Goal: Task Accomplishment & Management: Use online tool/utility

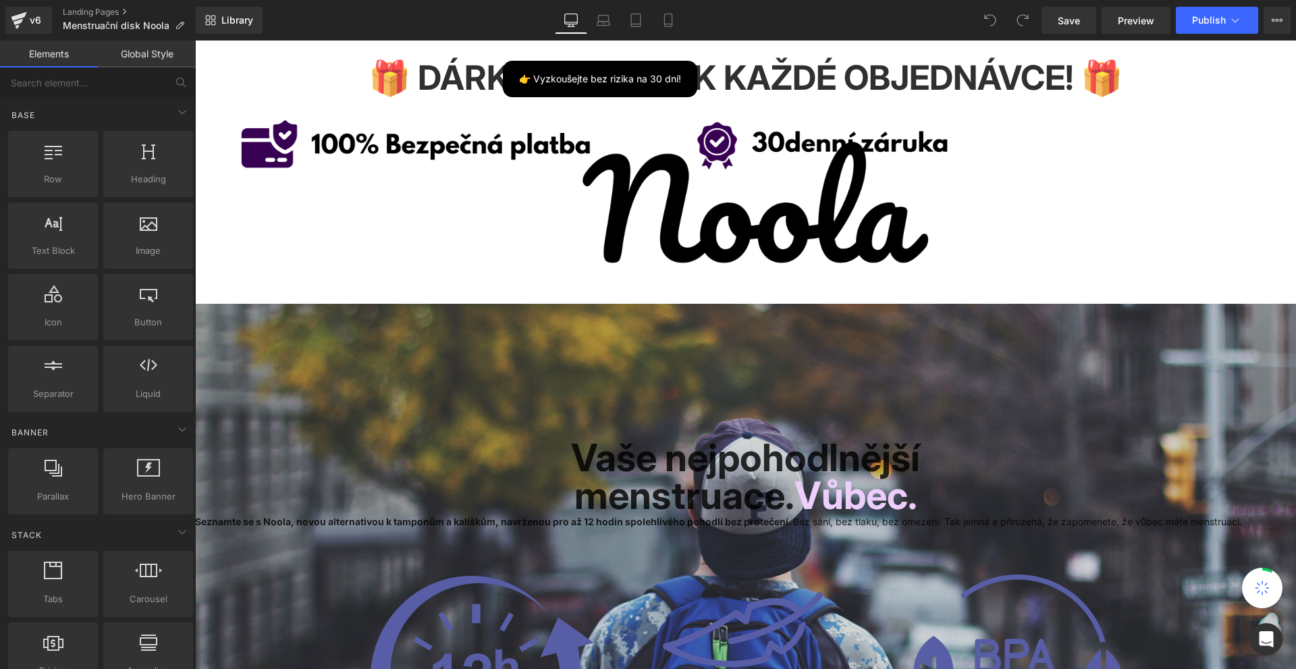
click at [664, 3] on div "Library Desktop Desktop Laptop Tablet Mobile Save Preview Publish Scheduled Upg…" at bounding box center [746, 20] width 1100 height 40
click at [665, 26] on icon at bounding box center [667, 20] width 7 height 13
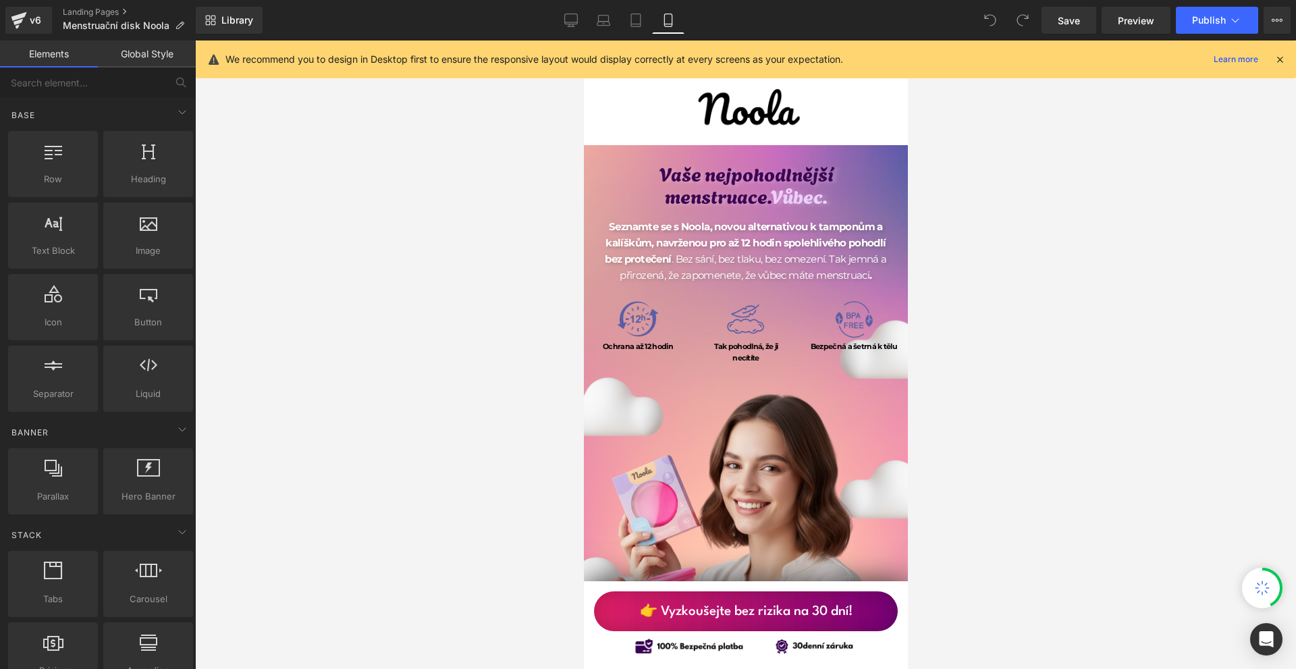
click at [1283, 54] on icon at bounding box center [1280, 59] width 12 height 12
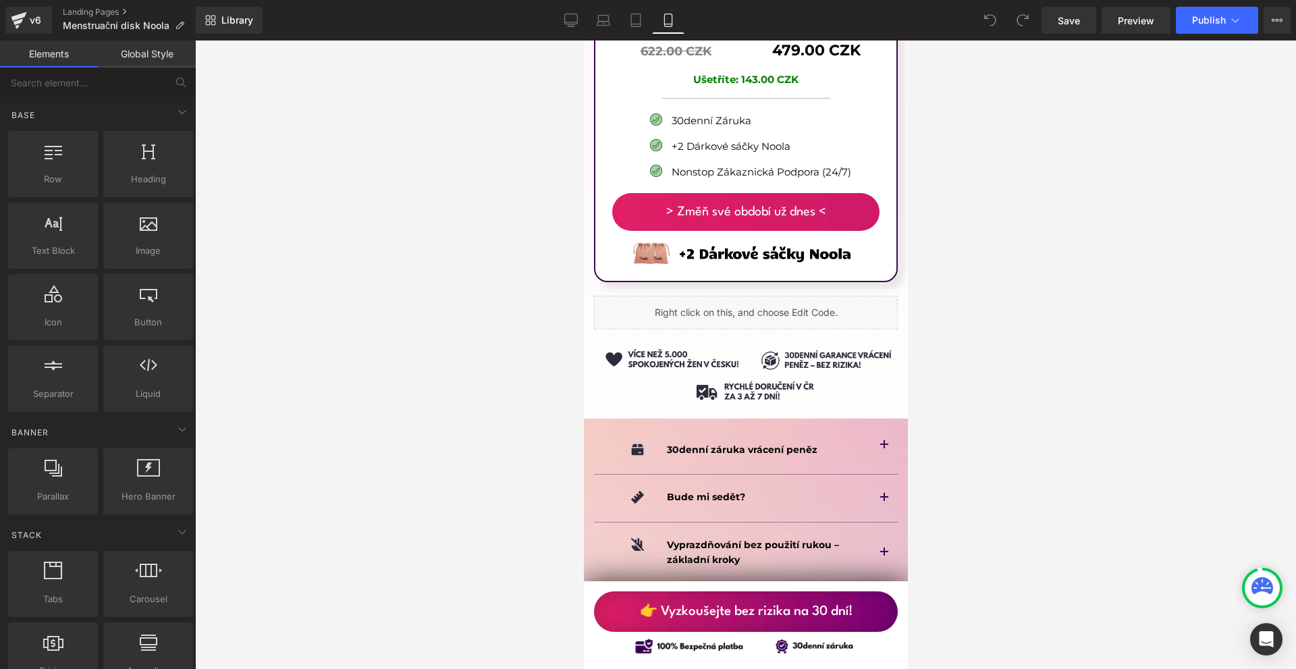
scroll to position [8775, 0]
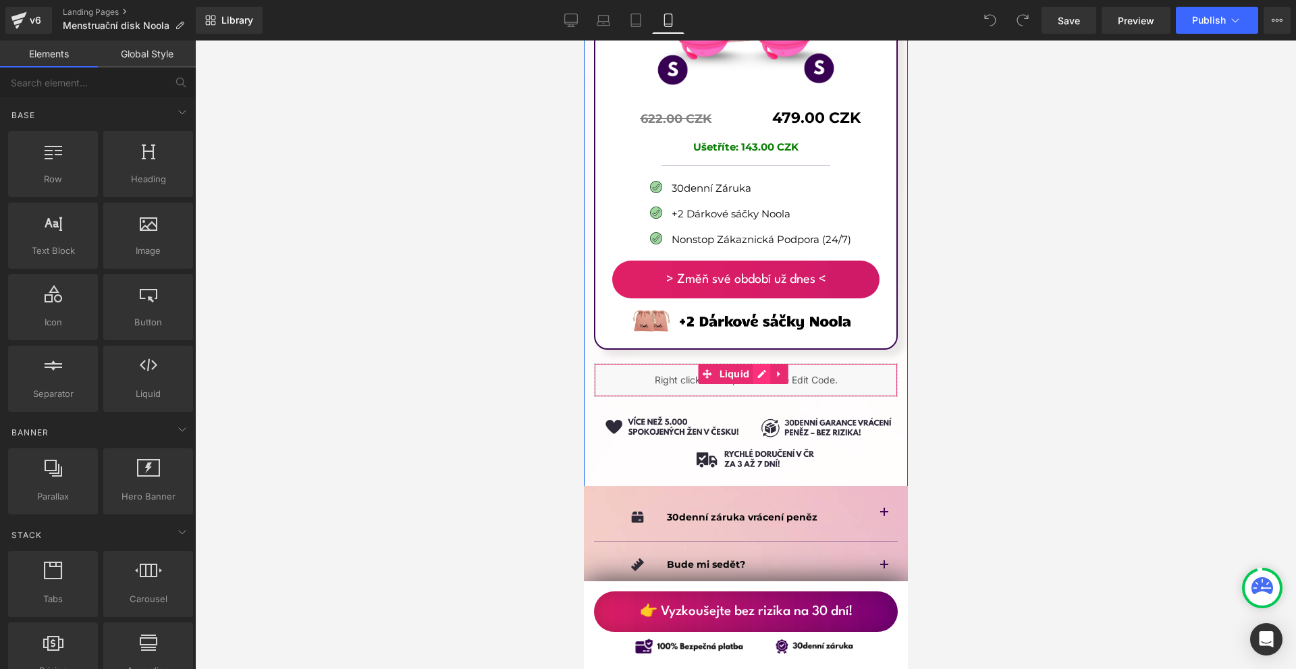
click at [763, 363] on div "Liquid" at bounding box center [745, 380] width 304 height 34
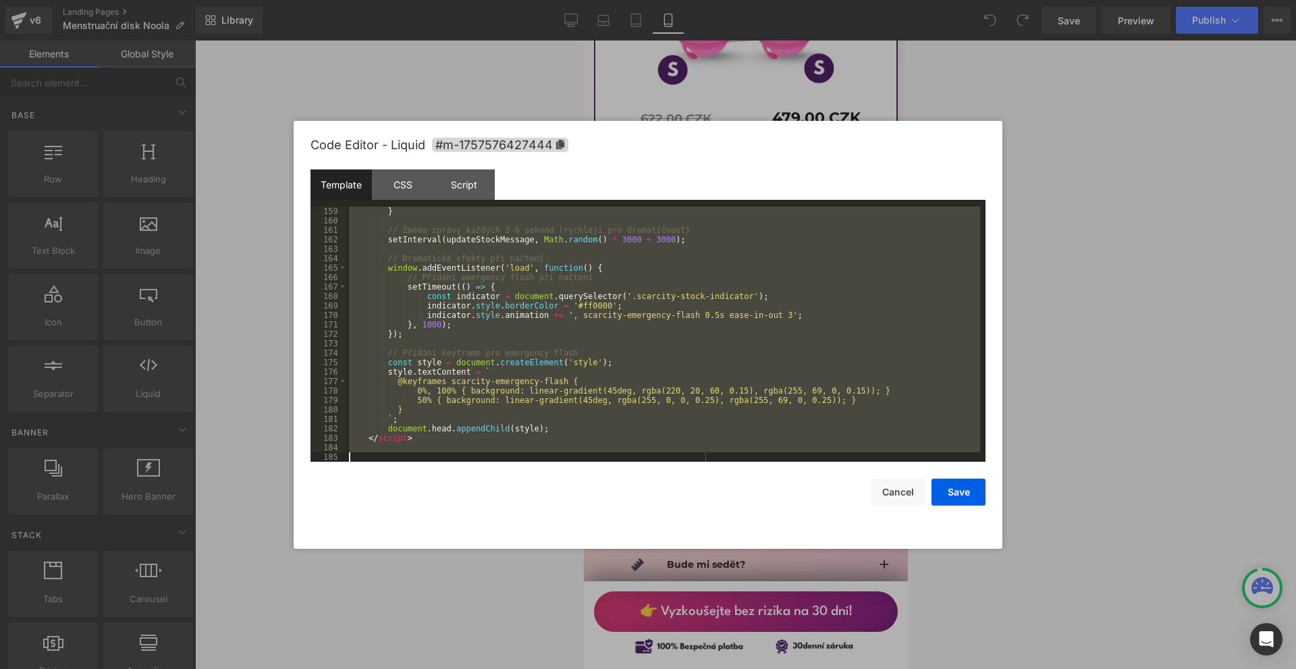
scroll to position [1493, 0]
drag, startPoint x: 365, startPoint y: 210, endPoint x: 517, endPoint y: 515, distance: 340.8
click at [517, 515] on div "Code Editor - Liquid #m-1757576427444 Template CSS Script Data 159 160 161 162 …" at bounding box center [647, 335] width 675 height 428
click at [1077, 203] on div at bounding box center [648, 334] width 1296 height 669
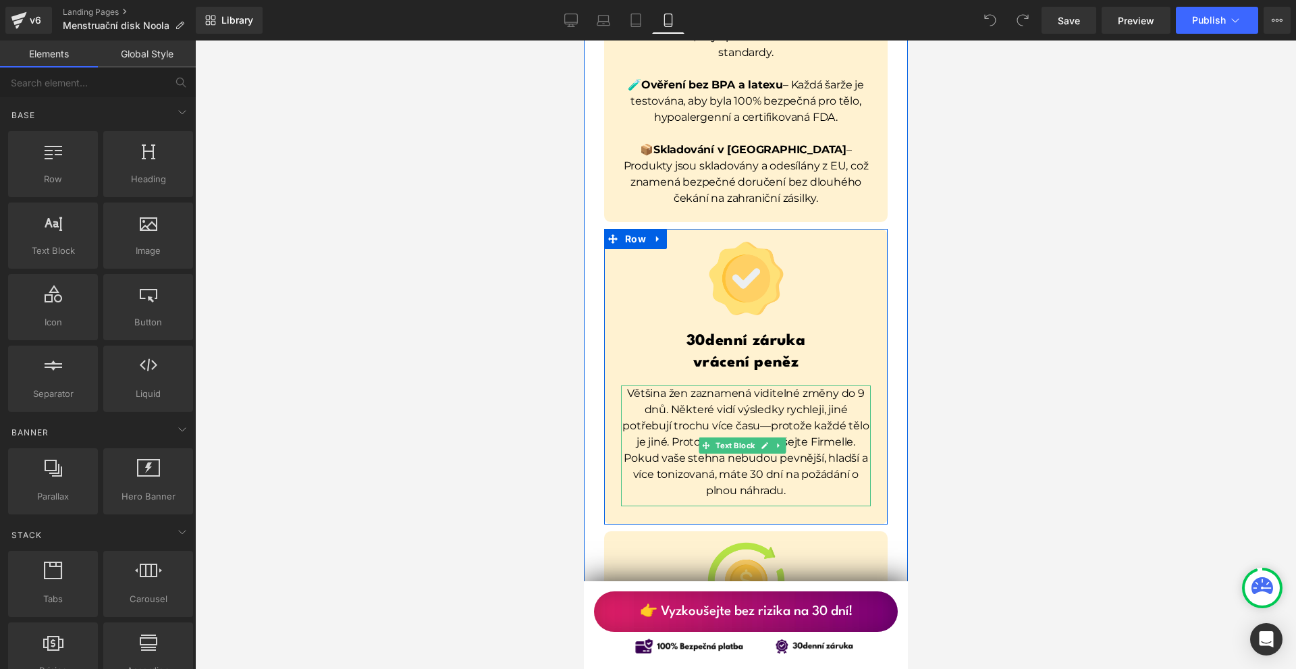
scroll to position [10057, 0]
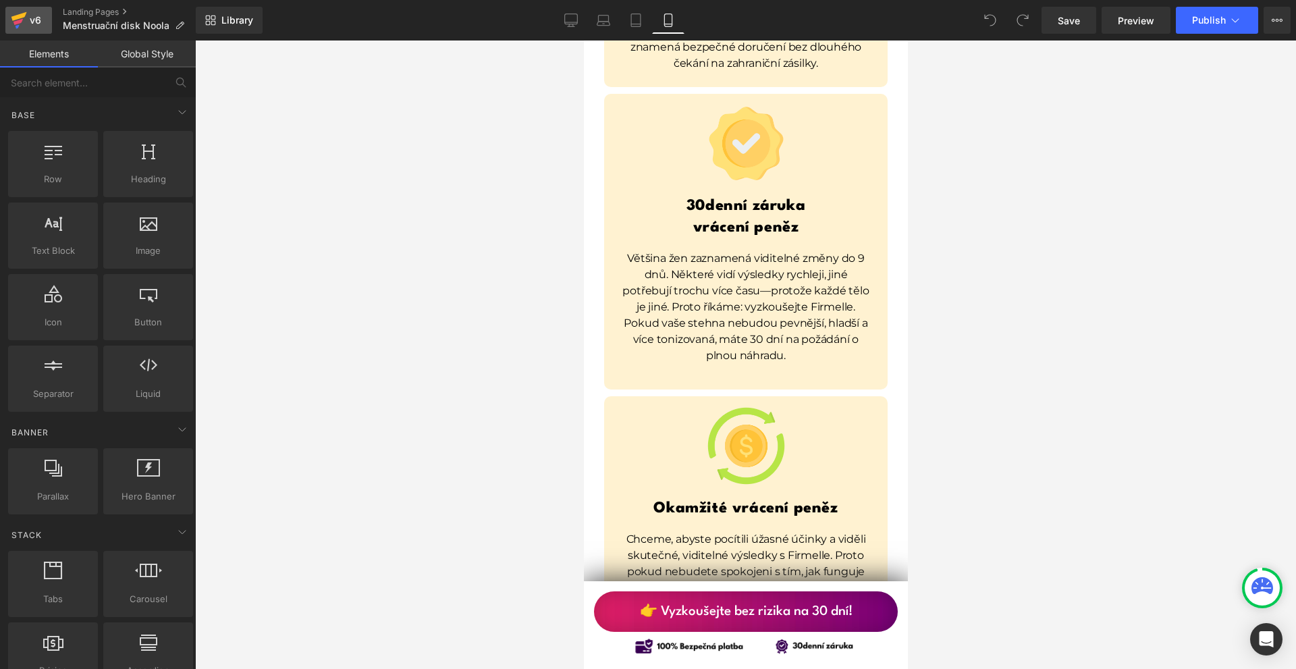
click at [16, 13] on icon at bounding box center [19, 20] width 16 height 34
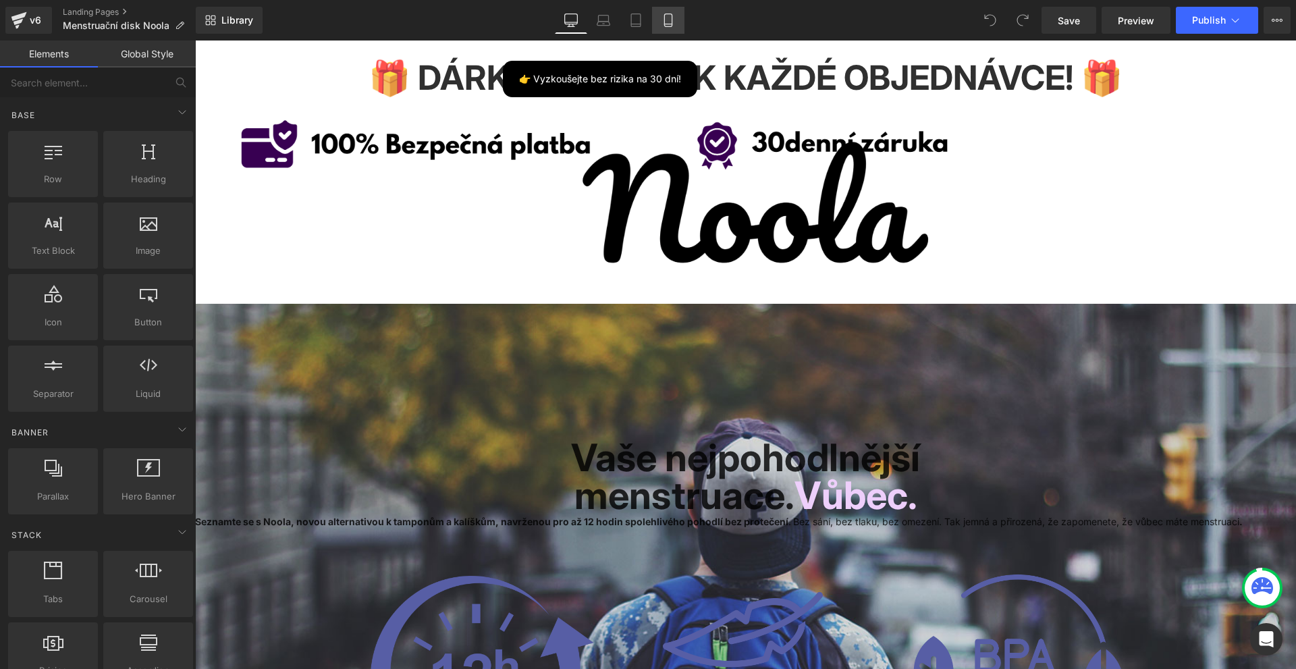
click at [668, 16] on icon at bounding box center [667, 19] width 13 height 13
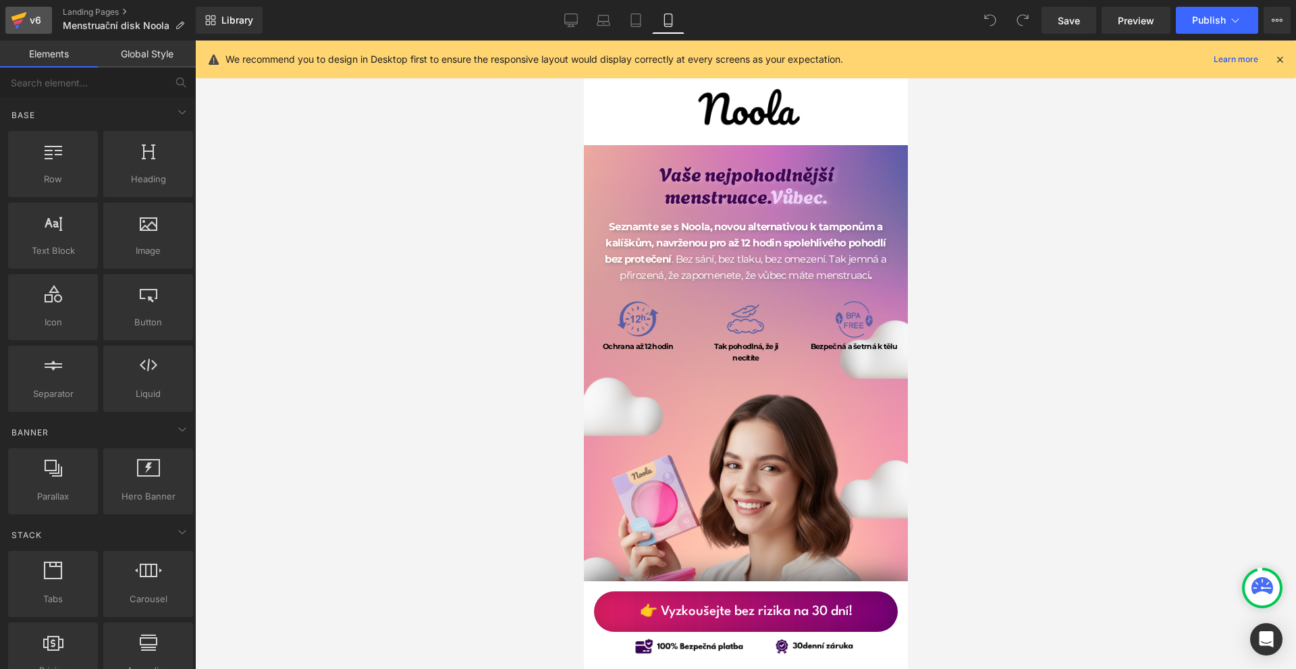
click at [18, 18] on icon at bounding box center [19, 16] width 16 height 9
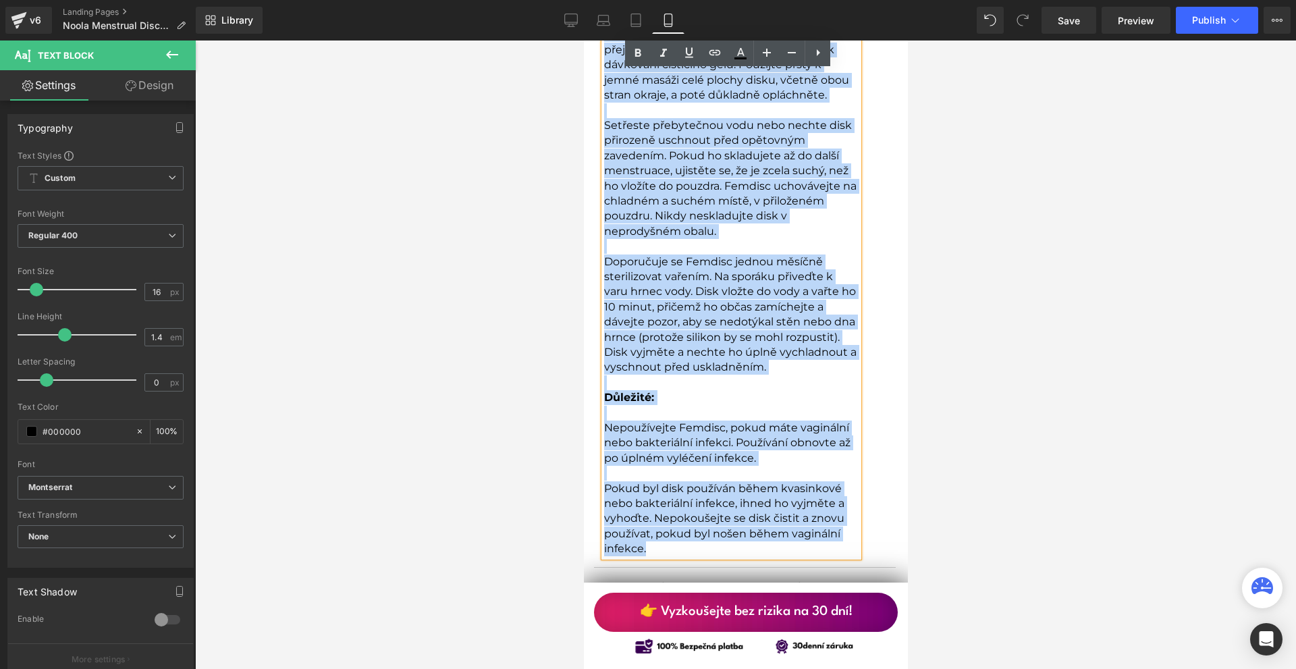
copy div "Loremip dolo s Ametcon adipiscing elit seddoeius t incidid ut labor e dolor ma …"
click at [790, 409] on div "Správná péče o Femdisc prodlužuje jeho životnost a udržuje ho čistý a svěží po …" at bounding box center [730, 198] width 254 height 717
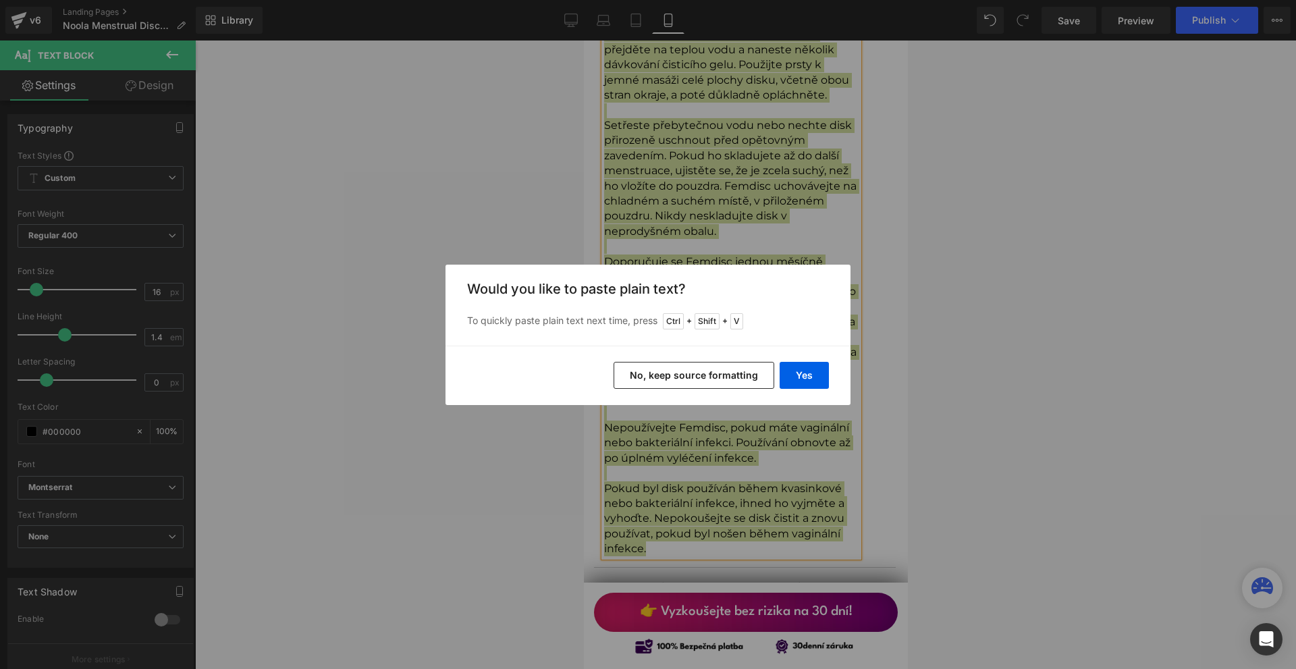
click at [699, 368] on button "No, keep source formatting" at bounding box center [694, 375] width 161 height 27
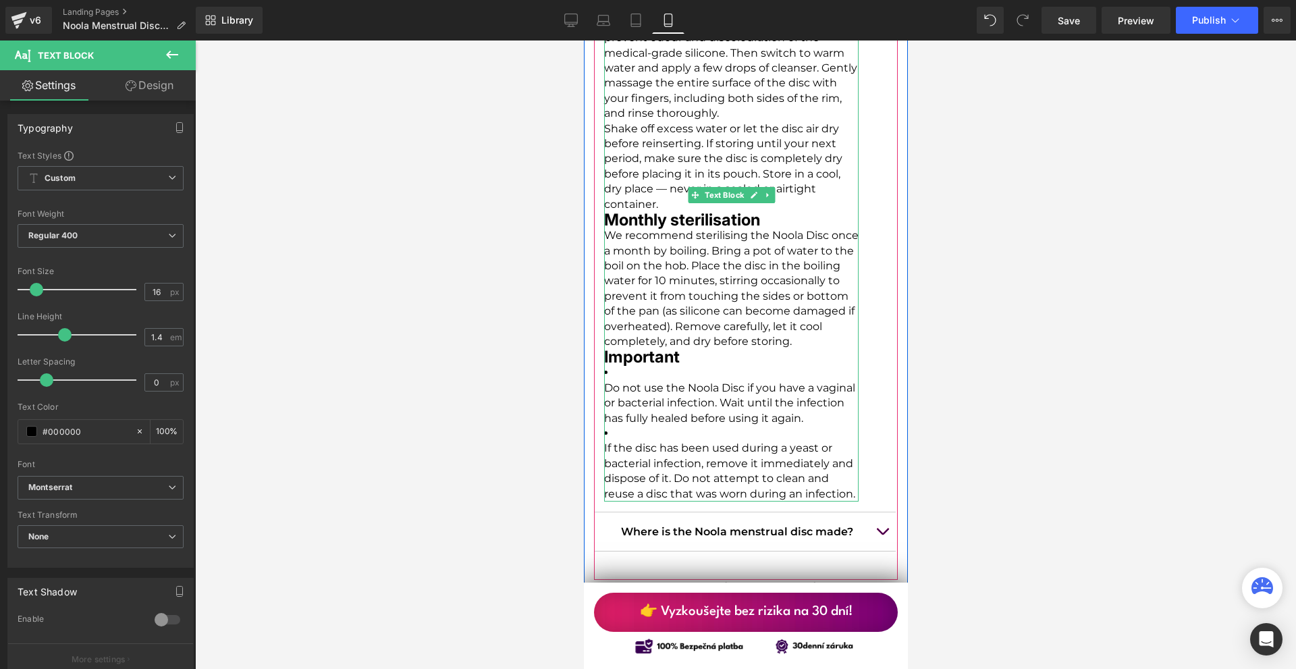
click at [659, 365] on li "Do not use the Noola Disc if you have a vaginal or bacterial infection. Wait un…" at bounding box center [730, 395] width 254 height 61
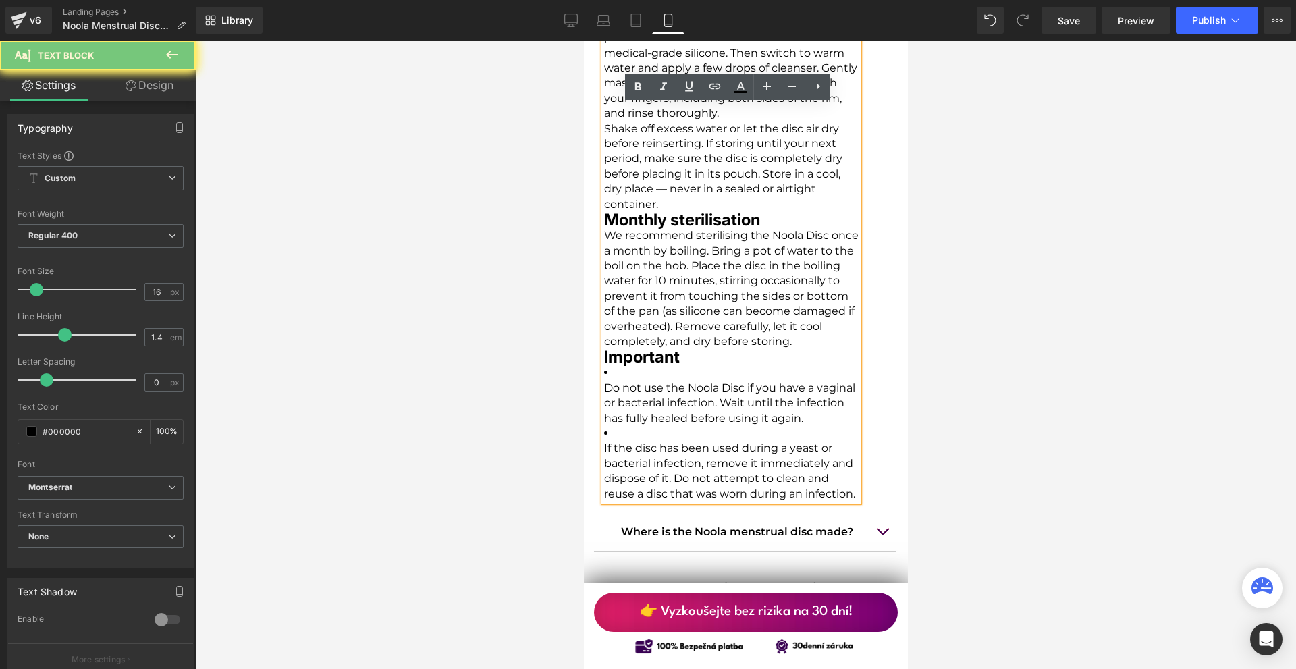
click at [659, 365] on li "Do not use the Noola Disc if you have a vaginal or bacterial infection. Wait un…" at bounding box center [730, 395] width 254 height 61
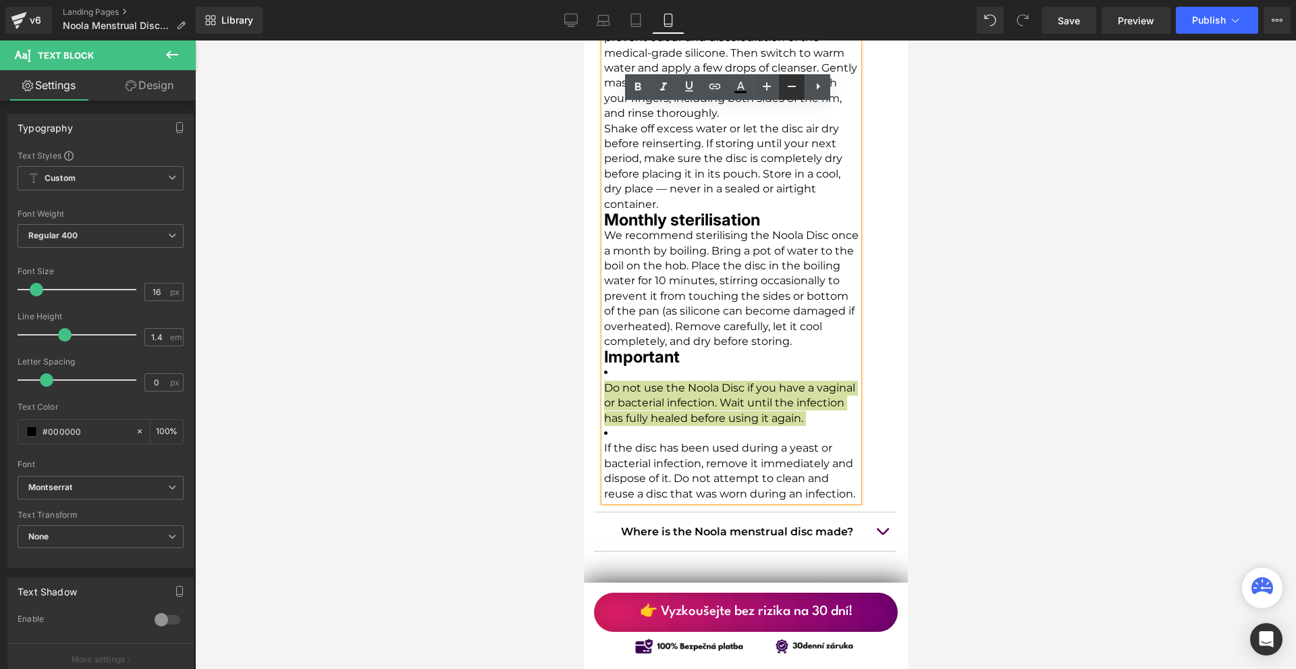
click at [786, 82] on icon at bounding box center [792, 86] width 16 height 16
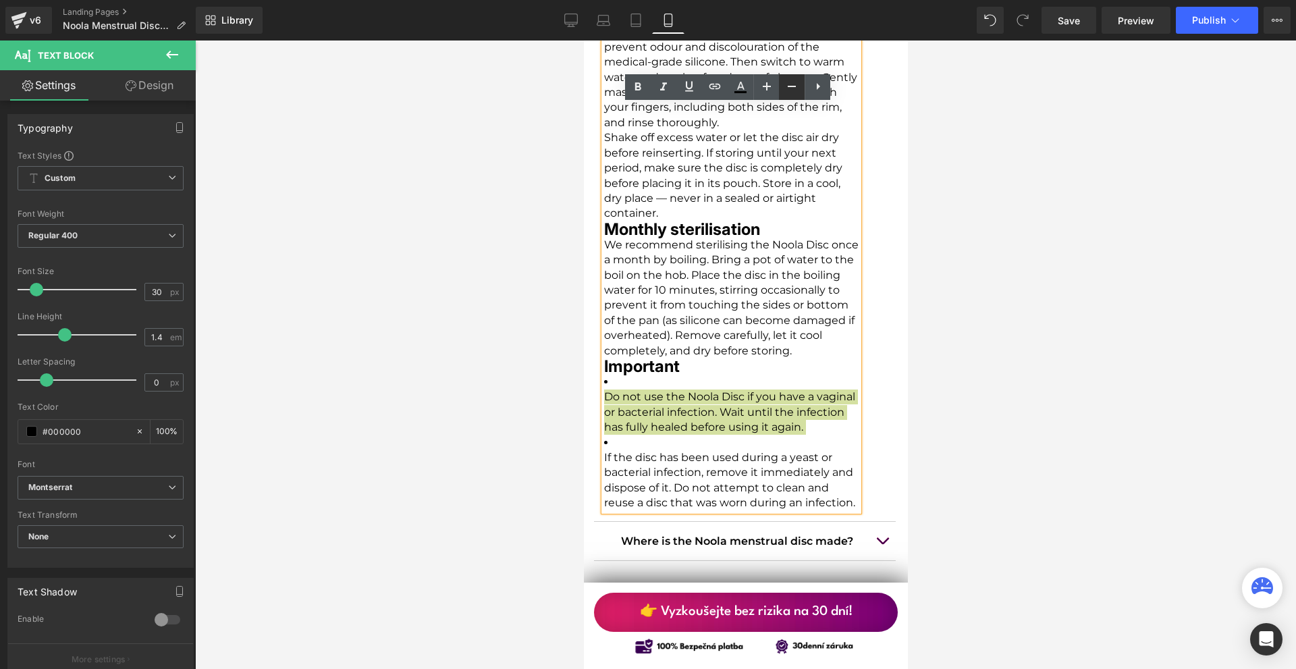
scroll to position [12456, 0]
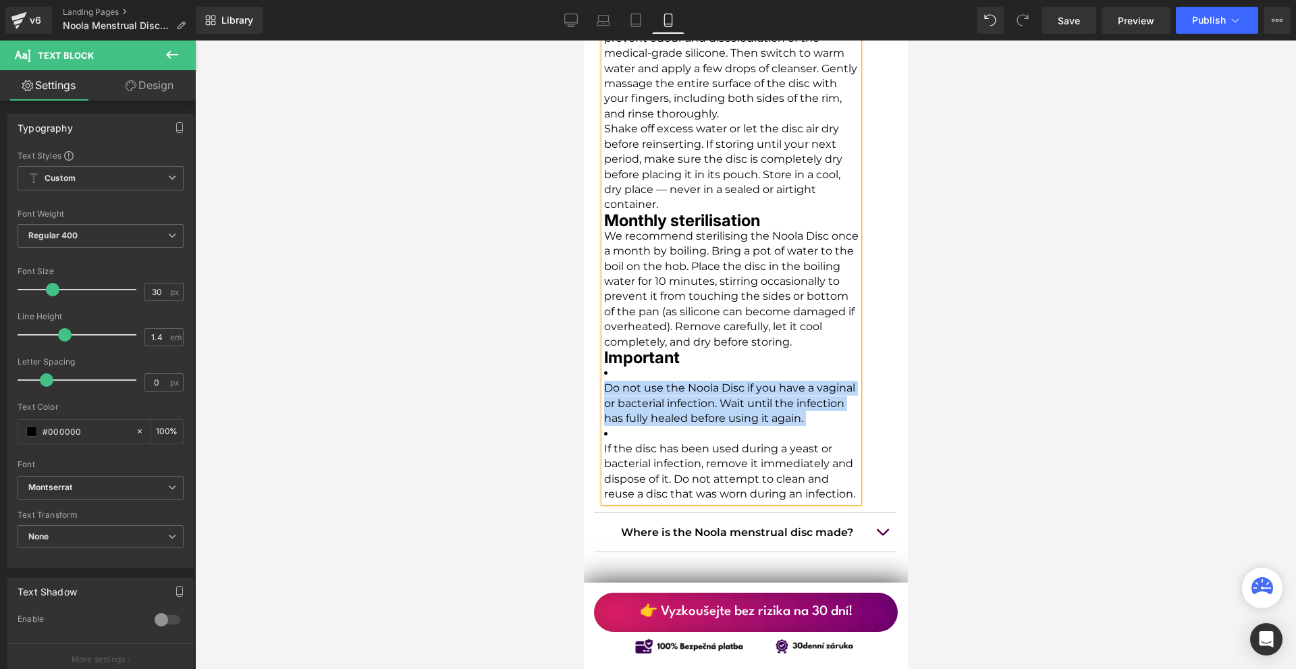
click at [731, 381] on p "Do not use the Noola Disc if you have a vaginal or bacterial infection. Wait un…" at bounding box center [730, 403] width 254 height 45
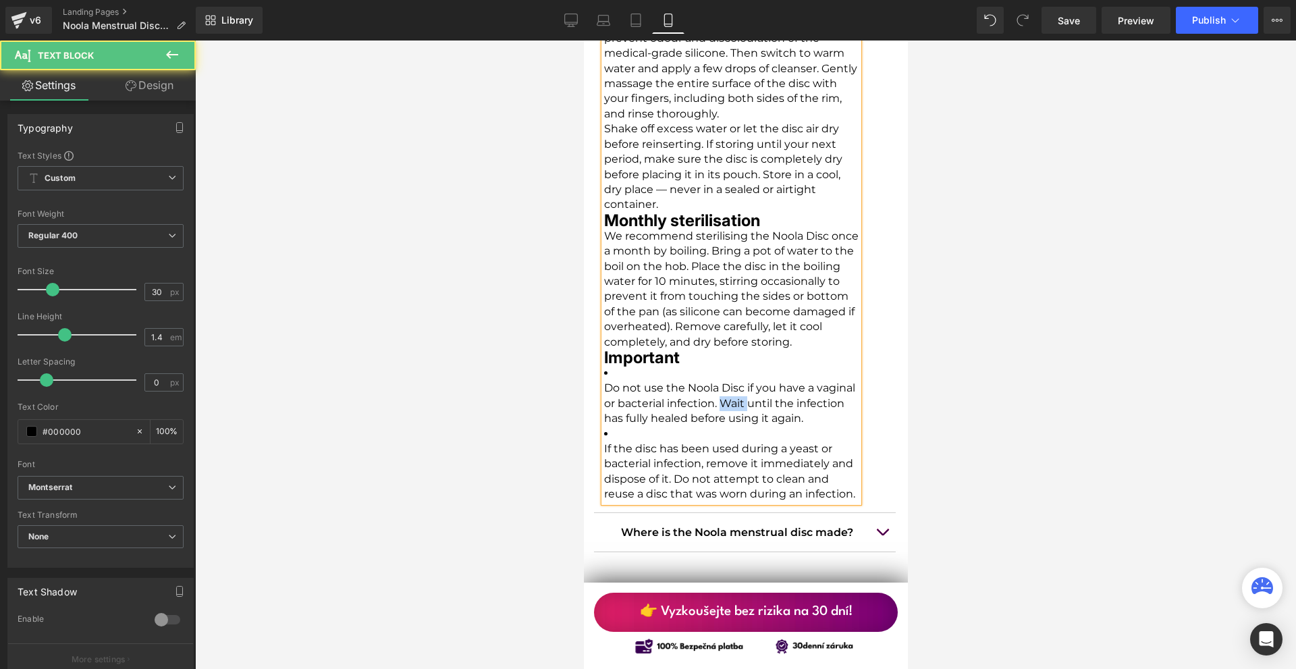
click at [730, 381] on p "Do not use the Noola Disc if you have a vaginal or bacterial infection. Wait un…" at bounding box center [730, 403] width 254 height 45
click at [728, 381] on p "Do not use the Noola Disc if you have a vaginal or bacterial infection. Wait un…" at bounding box center [730, 403] width 254 height 45
click at [725, 381] on p "Do not use the Noola Disc if you have a vaginal or bacterial infection. Wait un…" at bounding box center [730, 403] width 254 height 45
click at [680, 350] on h4 "Important" at bounding box center [730, 358] width 254 height 16
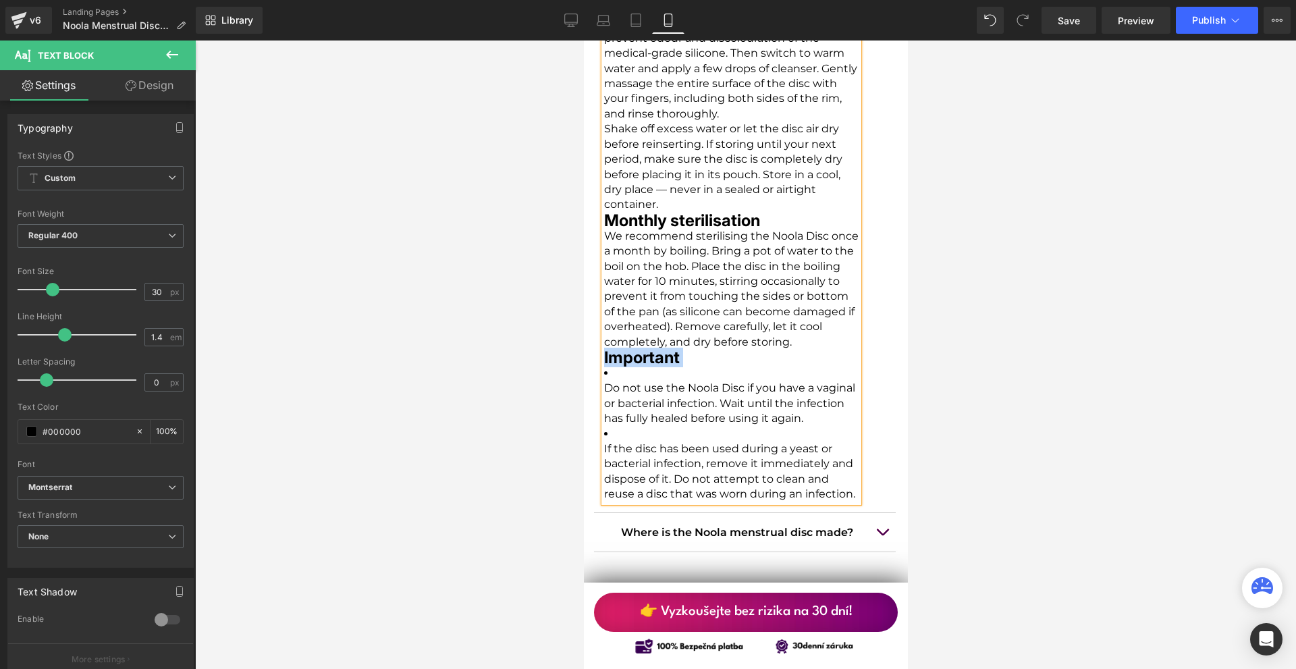
click at [680, 350] on h4 "Important" at bounding box center [730, 358] width 254 height 16
click at [674, 350] on h4 "Important" at bounding box center [730, 358] width 254 height 16
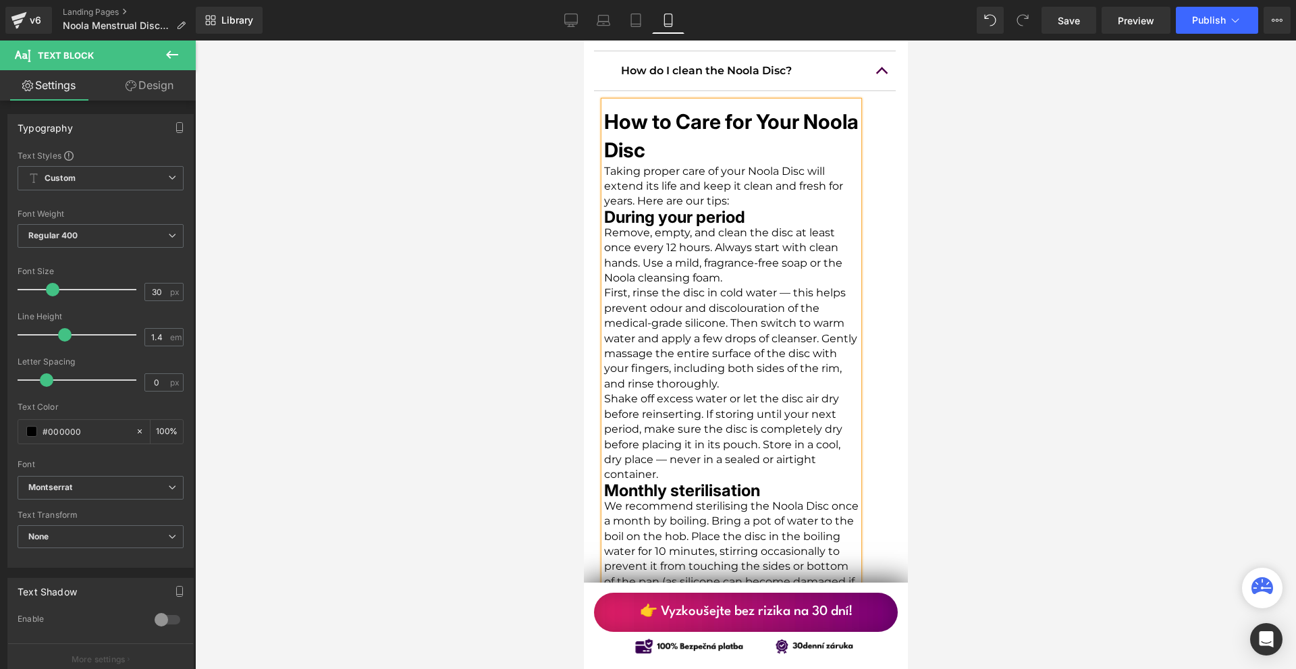
scroll to position [11916, 0]
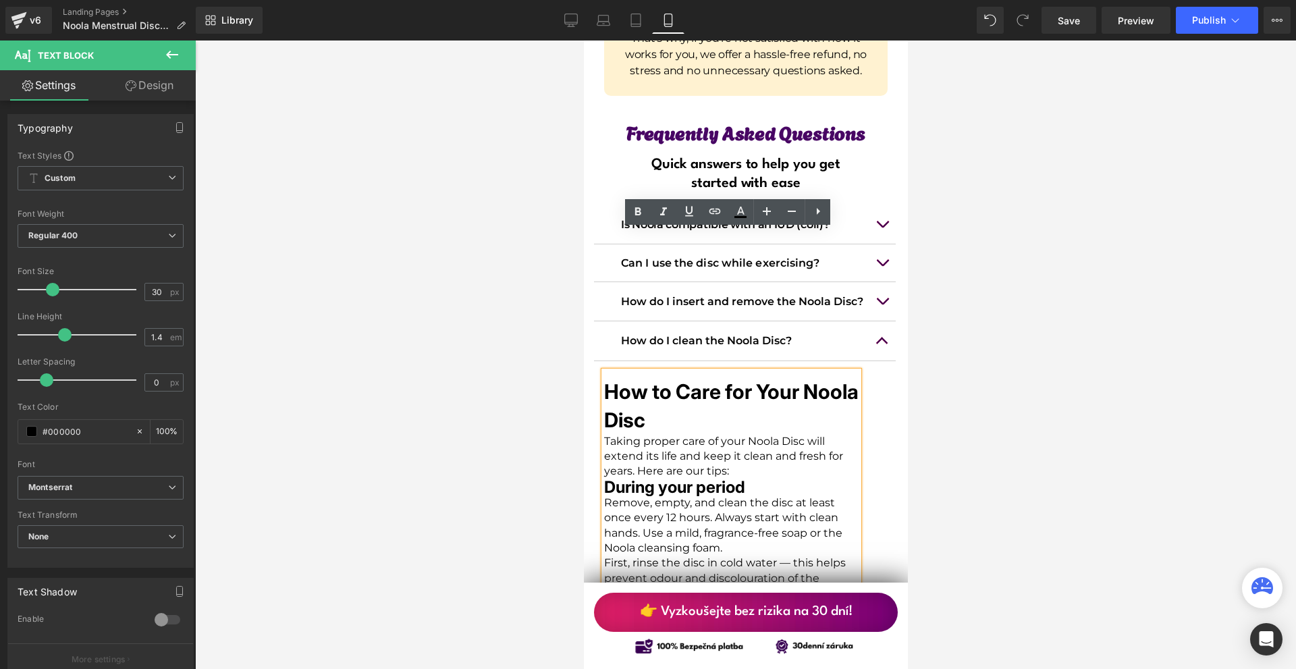
click at [667, 377] on h3 "How to Care for Your Noola Disc" at bounding box center [730, 405] width 254 height 57
click at [686, 377] on h3 "How to Care for Your Noola Disc" at bounding box center [730, 405] width 254 height 57
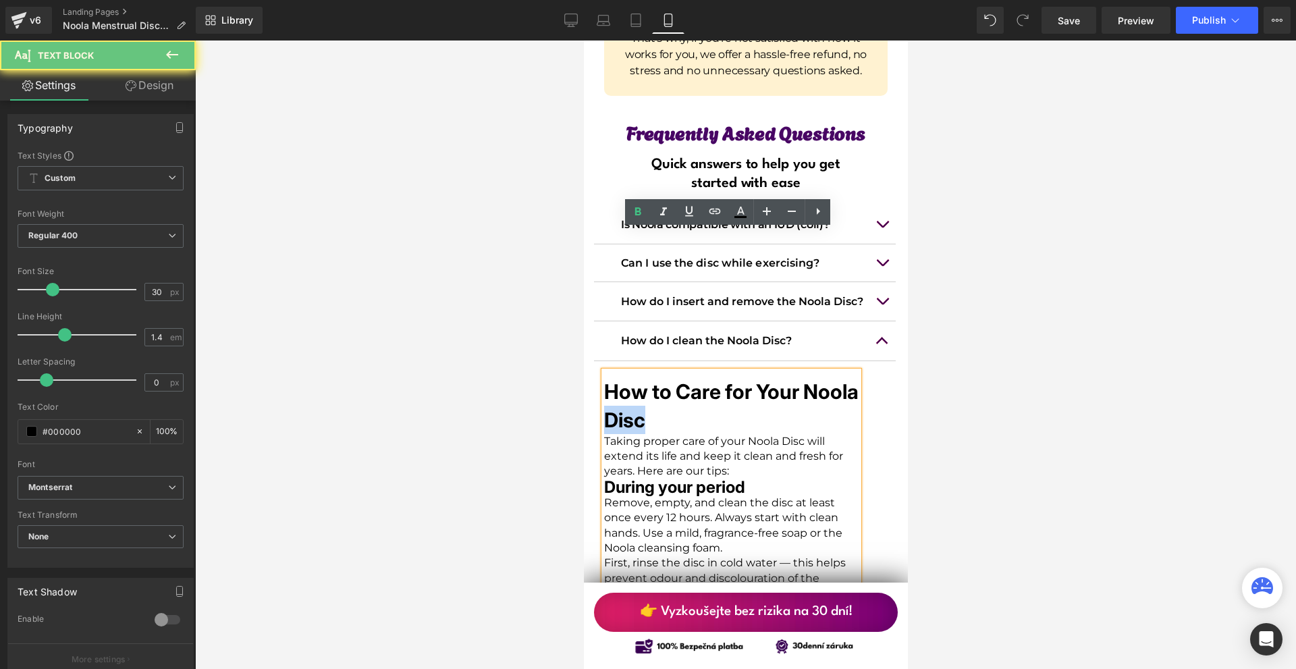
click at [686, 377] on h3 "How to Care for Your Noola Disc" at bounding box center [730, 405] width 254 height 57
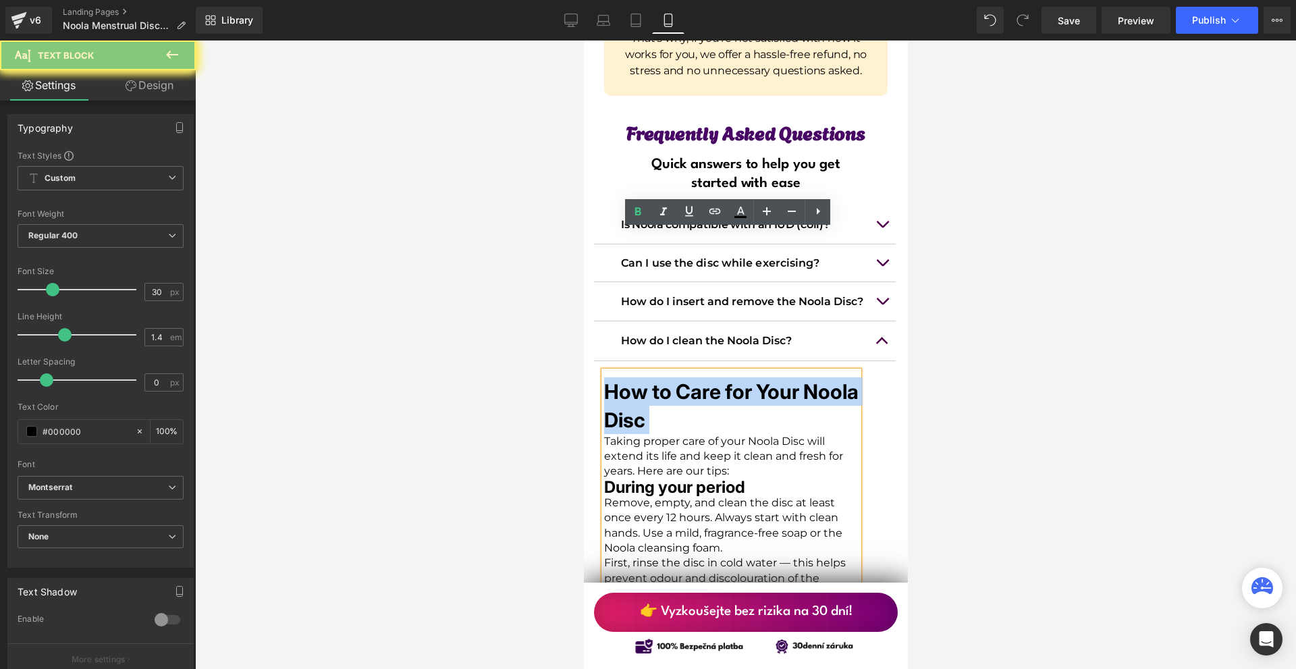
click at [686, 377] on h3 "How to Care for Your Noola Disc" at bounding box center [730, 405] width 254 height 57
click at [711, 377] on h3 "How to Care for Your Noola Disc" at bounding box center [730, 405] width 254 height 57
drag, startPoint x: 698, startPoint y: 280, endPoint x: 603, endPoint y: 251, distance: 98.9
click at [603, 377] on h3 "How to Care for Your Noola Disc" at bounding box center [730, 405] width 254 height 57
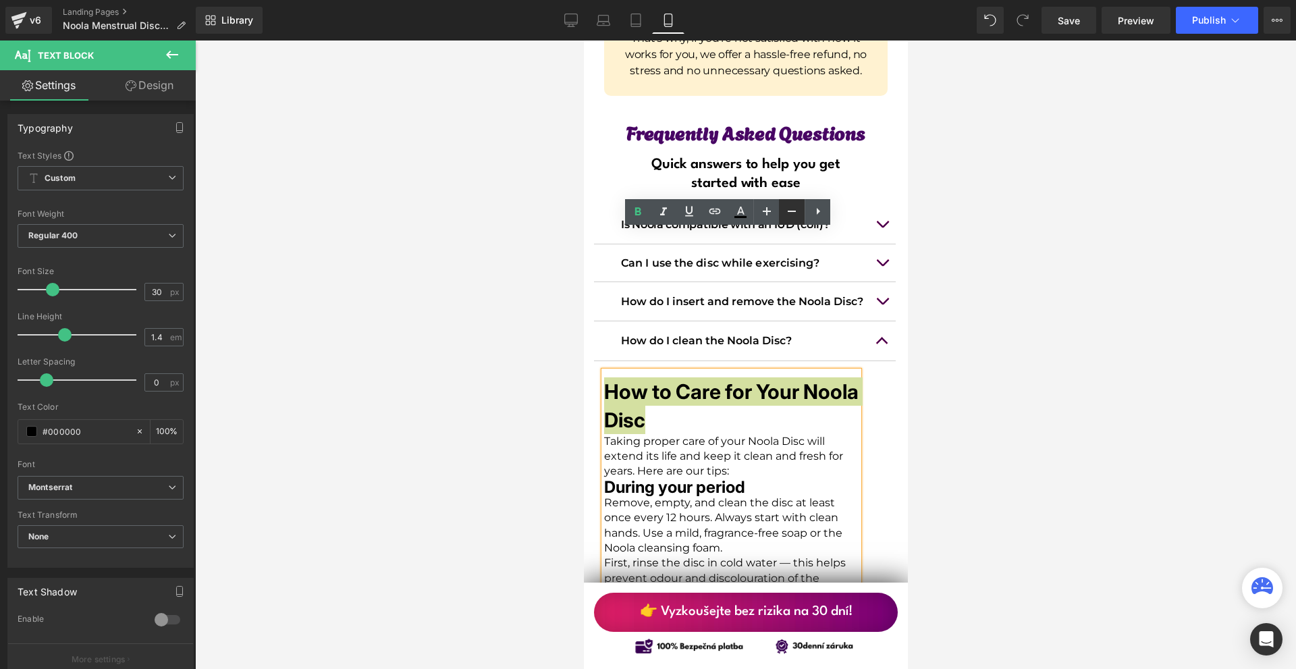
click at [785, 213] on icon at bounding box center [792, 211] width 16 height 16
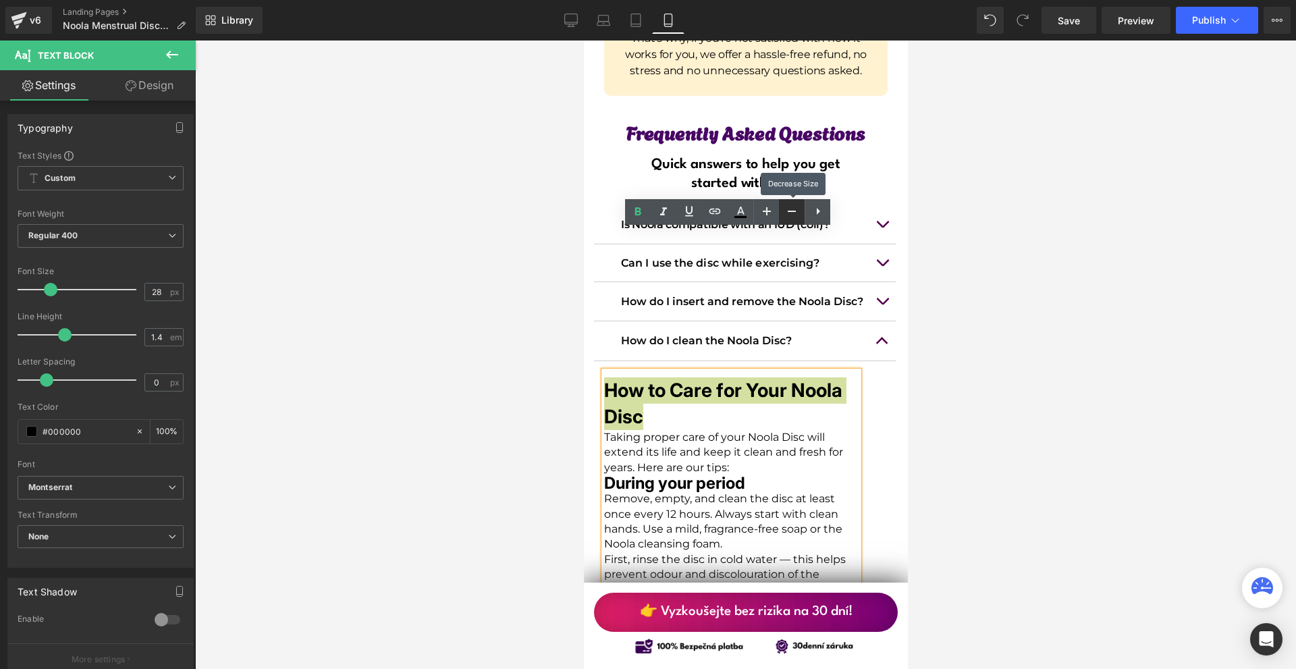
click at [785, 213] on icon at bounding box center [792, 211] width 16 height 16
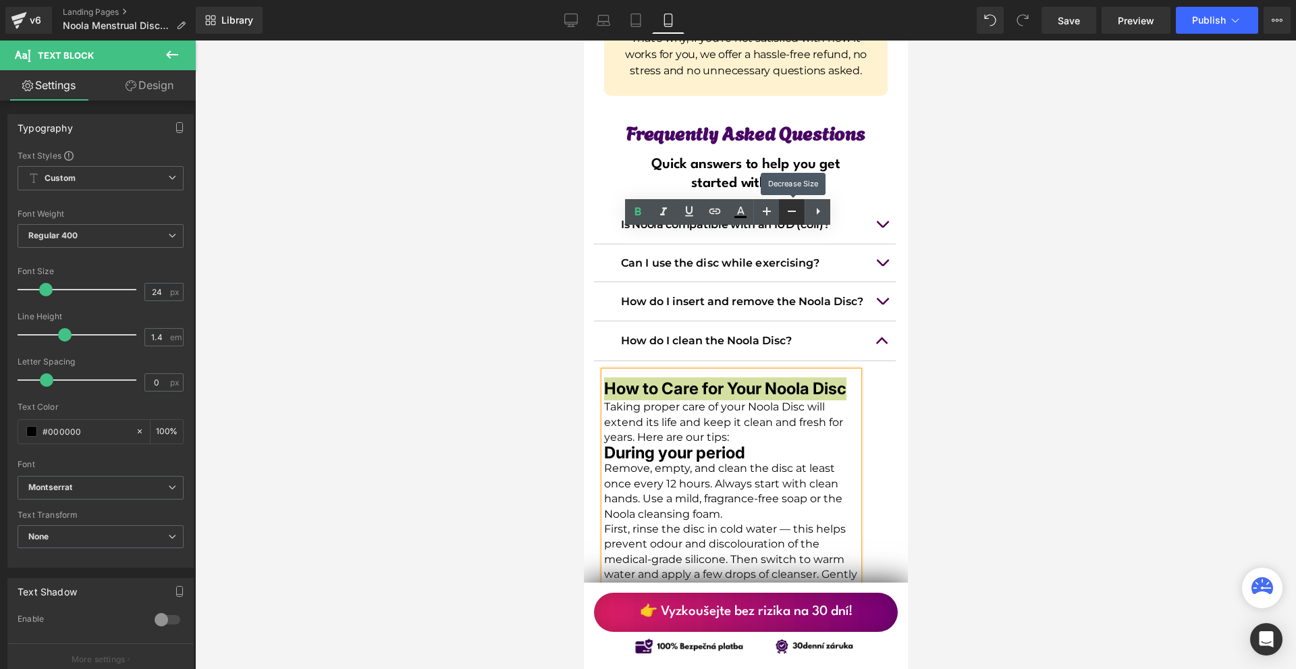
click at [785, 213] on icon at bounding box center [792, 211] width 16 height 16
type input "22"
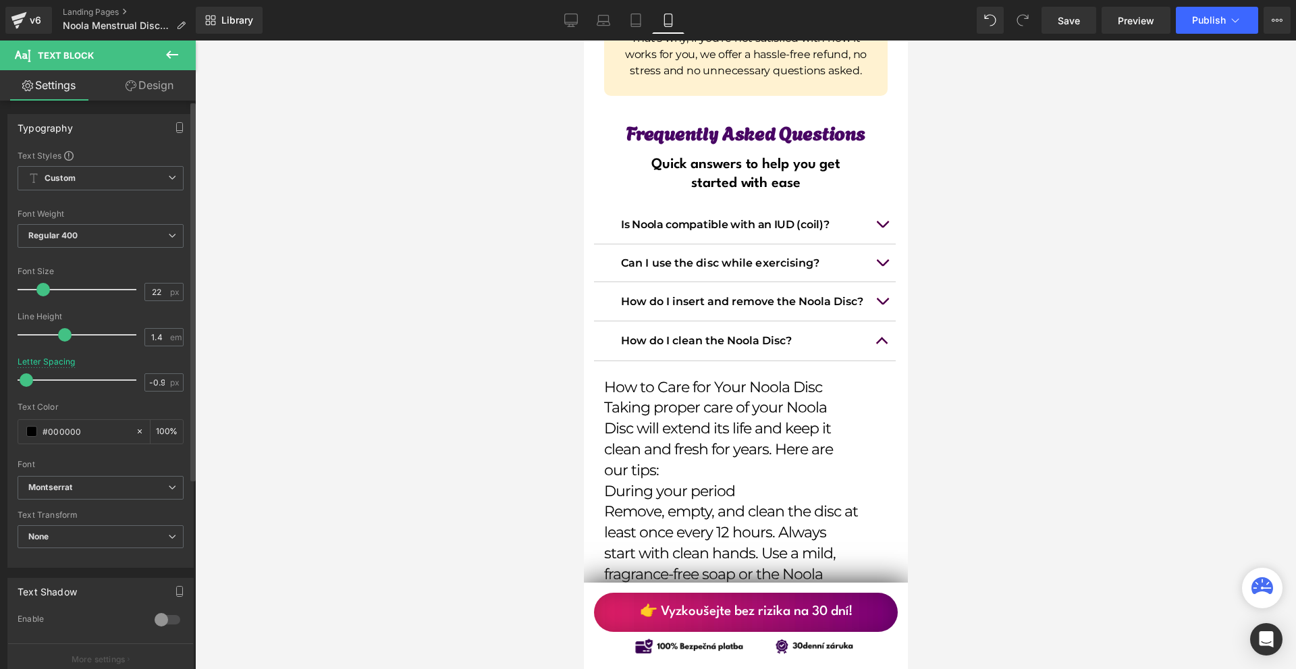
type input "-0.8"
drag, startPoint x: 47, startPoint y: 379, endPoint x: 31, endPoint y: 380, distance: 16.3
click at [31, 380] on span at bounding box center [28, 379] width 13 height 13
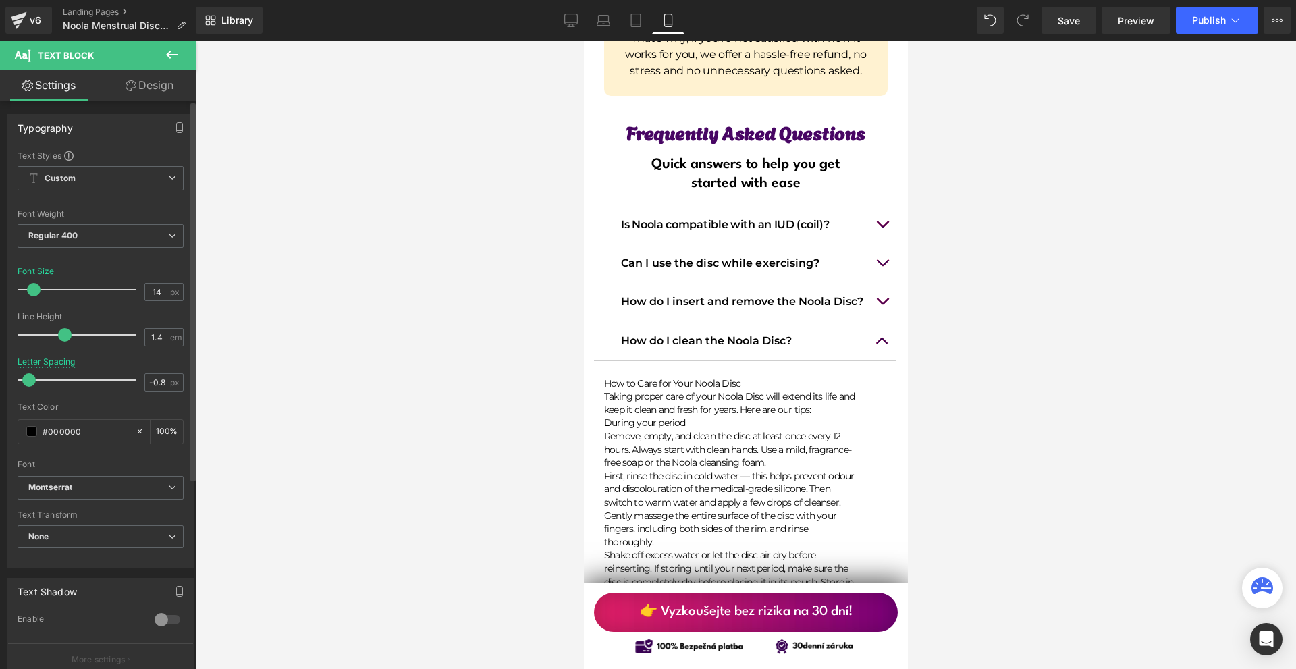
type input "15"
drag, startPoint x: 47, startPoint y: 292, endPoint x: 39, endPoint y: 293, distance: 8.2
click at [39, 293] on span at bounding box center [34, 289] width 13 height 13
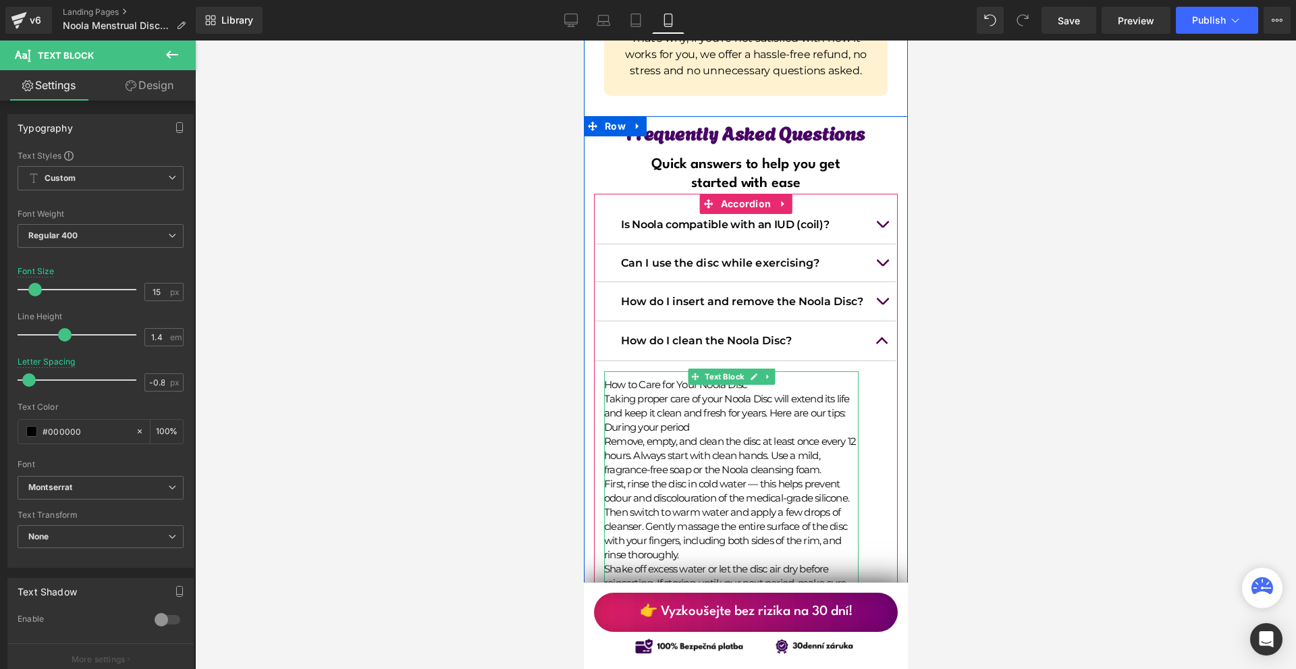
click at [649, 378] on undefined "How to Care for Your Noola Disc" at bounding box center [674, 384] width 142 height 13
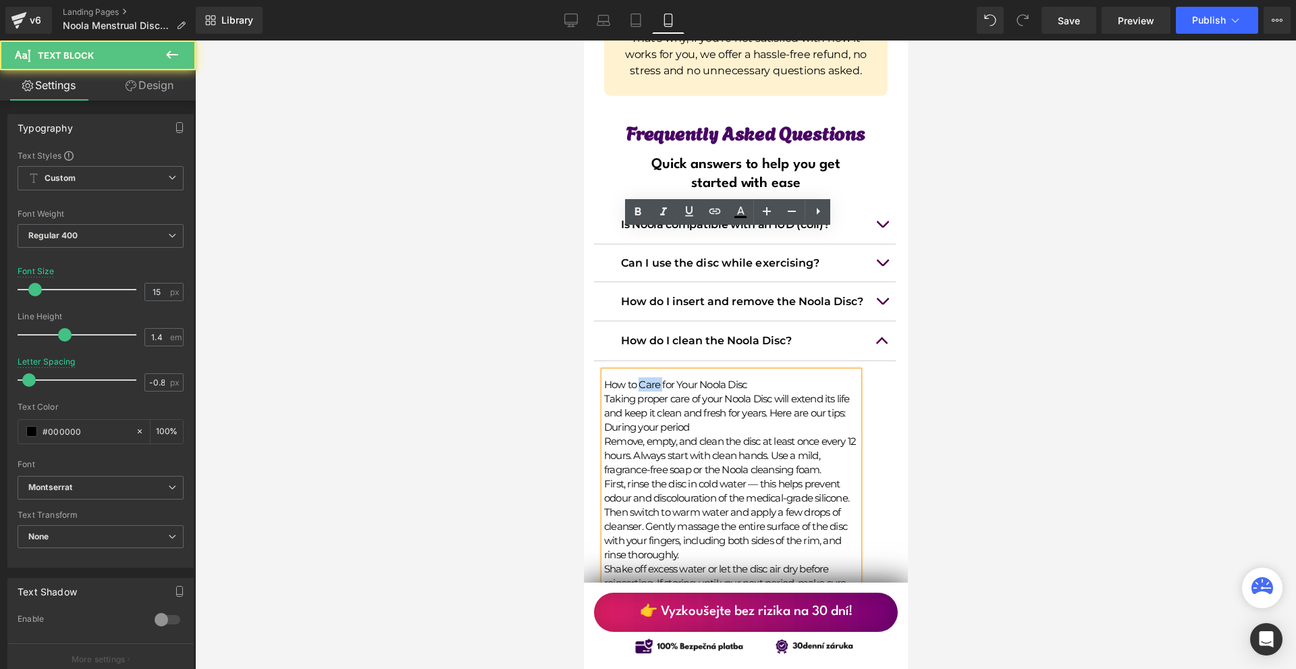
click at [649, 378] on undefined "How to Care for Your Noola Disc" at bounding box center [674, 384] width 142 height 13
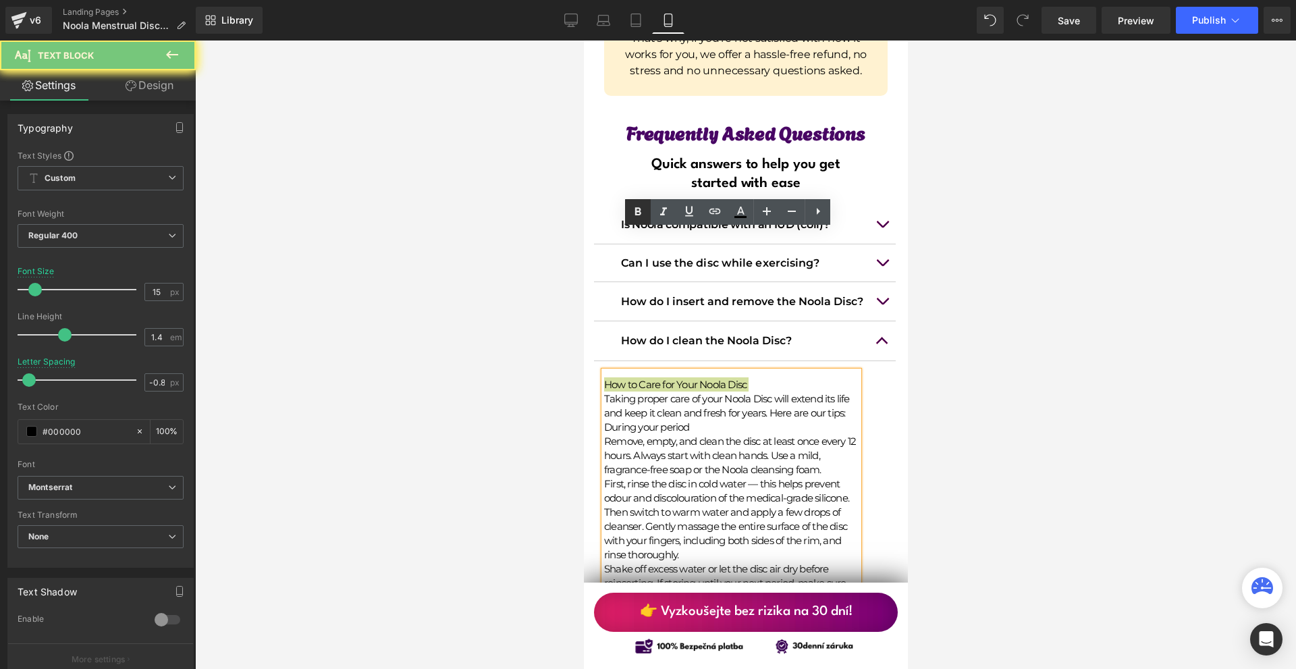
click at [636, 210] on icon at bounding box center [638, 211] width 6 height 8
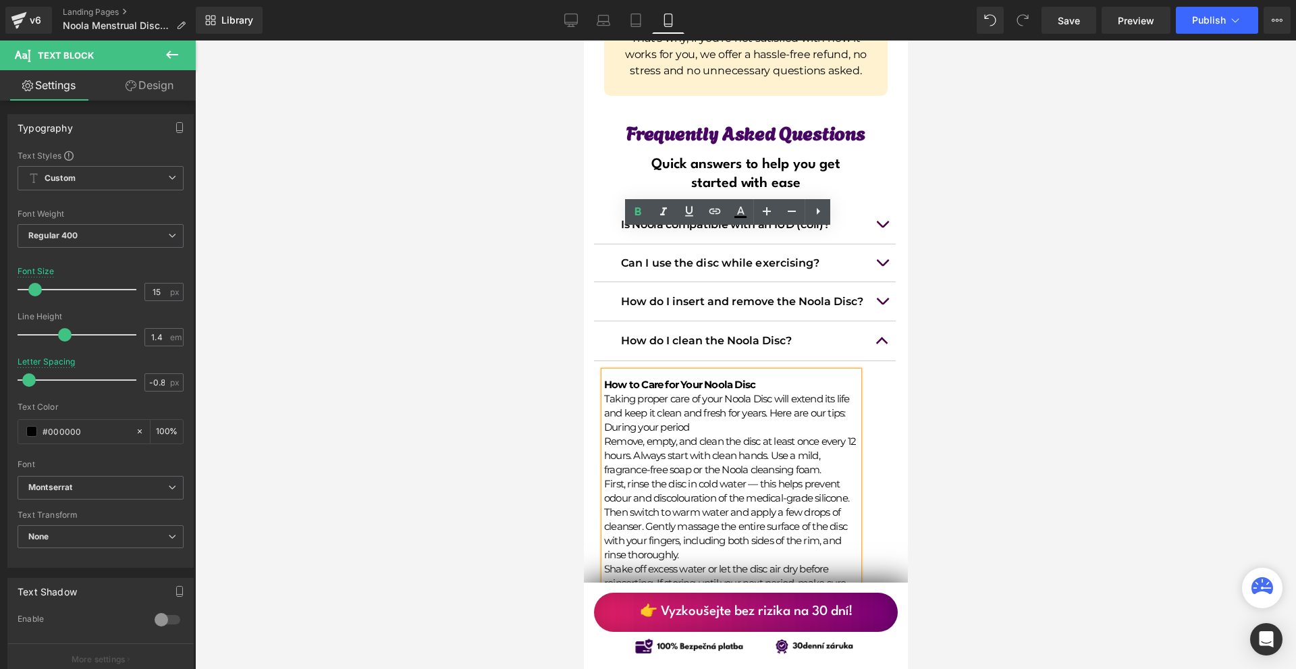
click at [718, 434] on p "Remove, empty, and clean the disc at least once every 12 hours. Always start wi…" at bounding box center [730, 455] width 254 height 43
click at [718, 371] on div "How to Care for Your Noola Disc Taking proper care of your Noola Disc will exte…" at bounding box center [730, 629] width 254 height 516
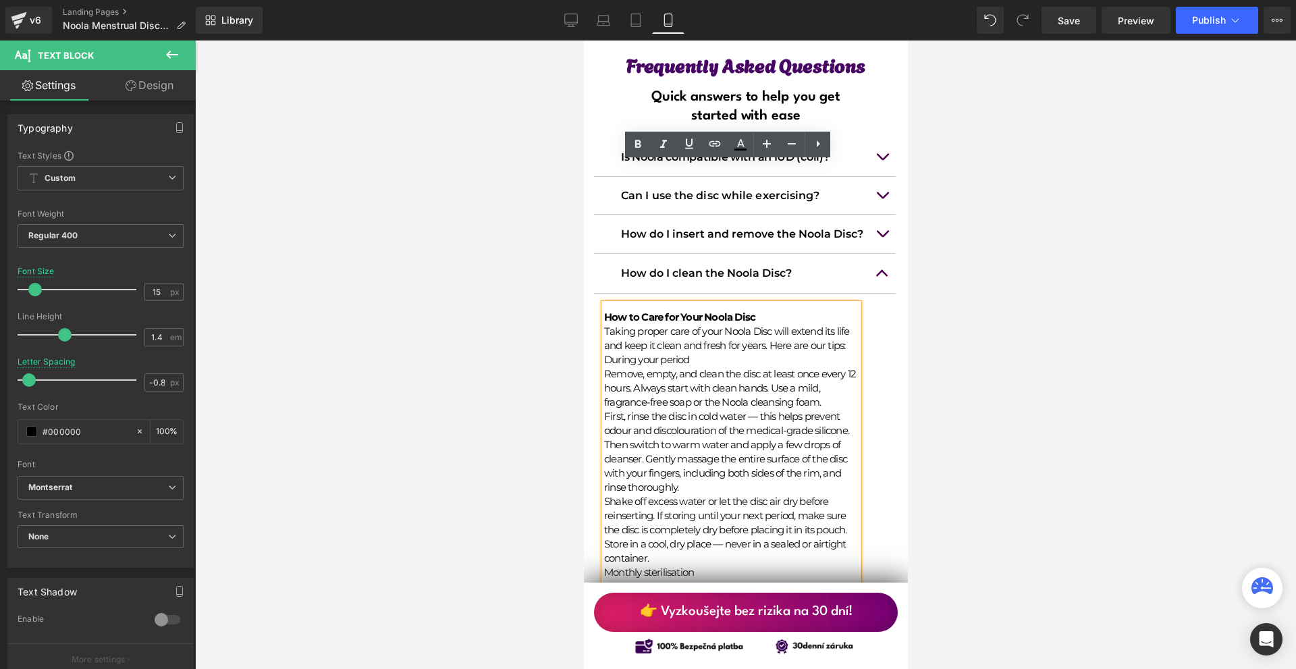
click at [700, 409] on p "First, rinse the disc in cold water — this helps prevent odour and discolourati…" at bounding box center [730, 451] width 254 height 85
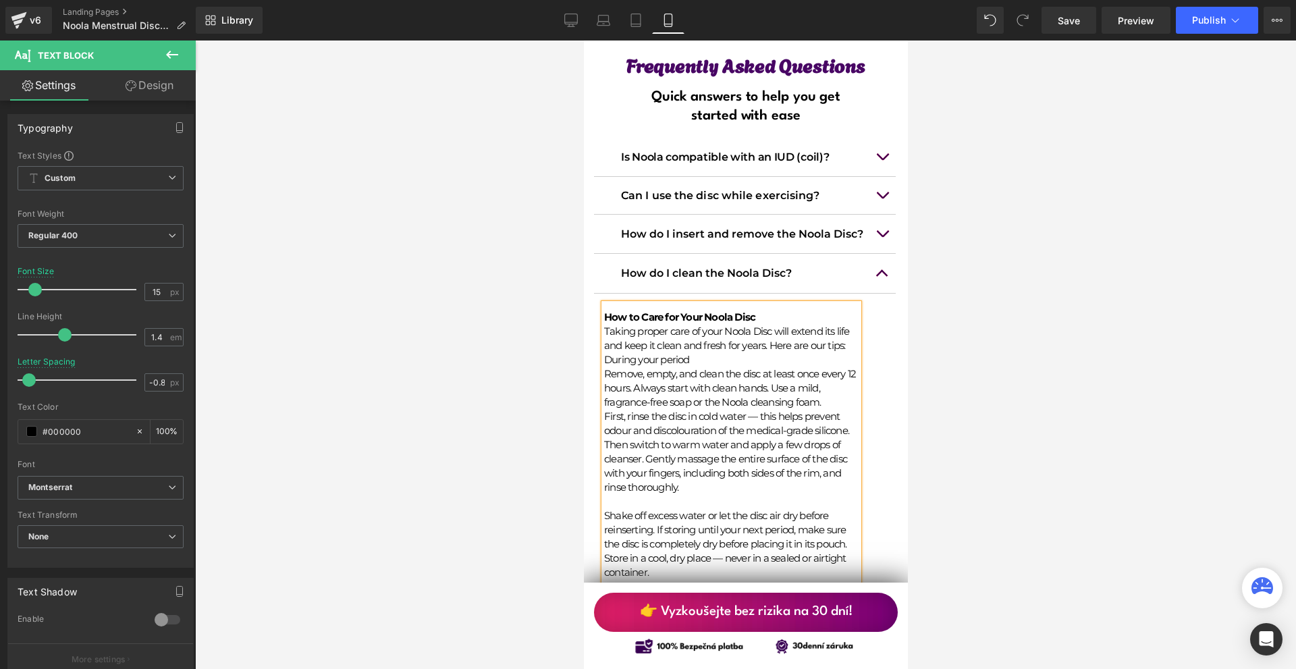
click at [700, 508] on p "Shake off excess water or let the disc air dry before reinserting. If storing u…" at bounding box center [730, 543] width 254 height 71
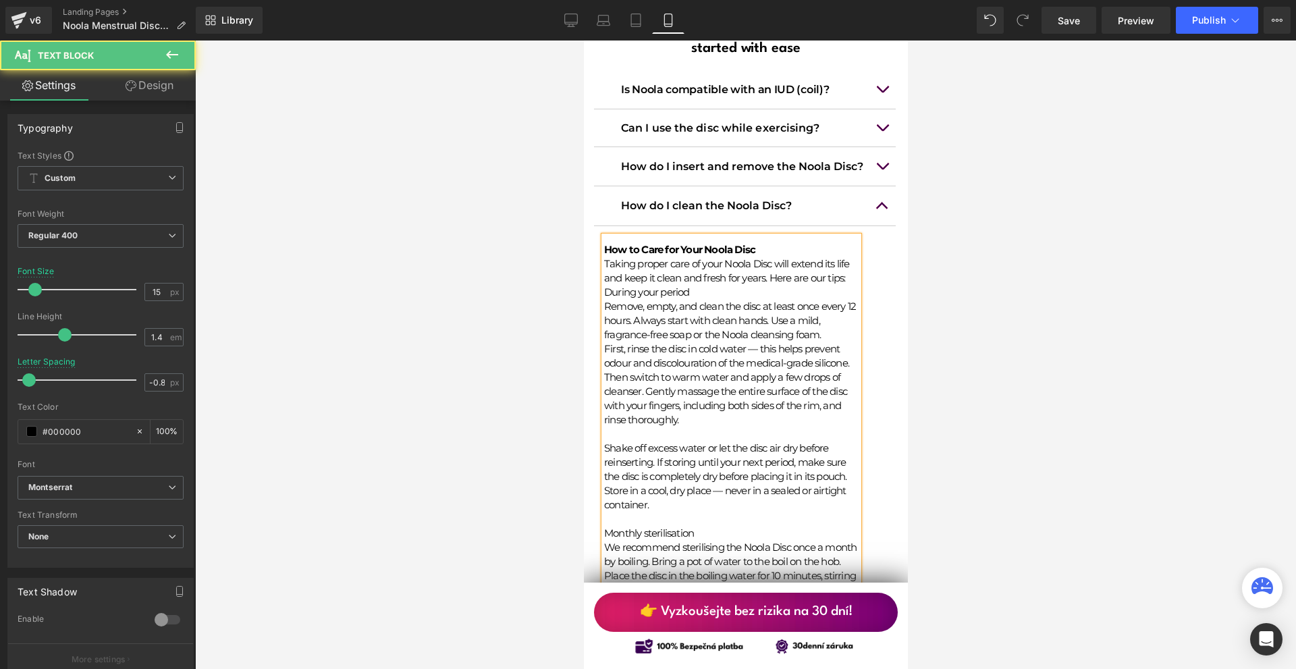
scroll to position [12119, 0]
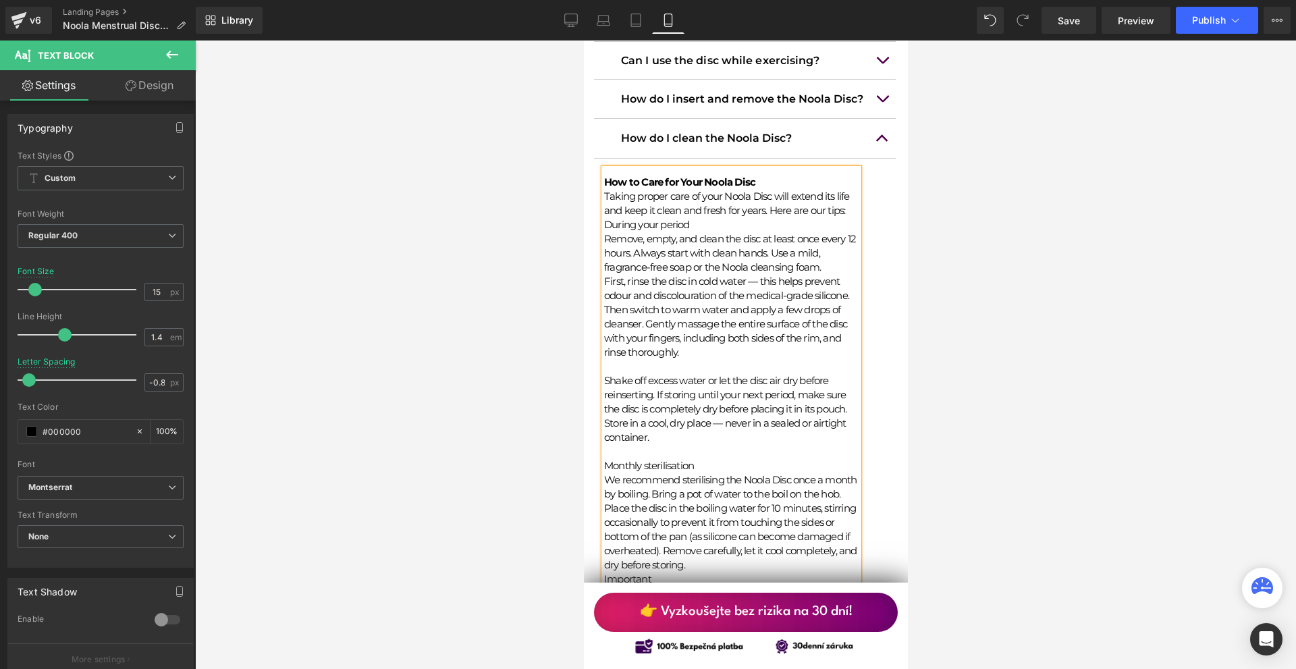
click at [680, 434] on div "How to Care for Your Noola Disc Taking proper care of your Noola Disc will exte…" at bounding box center [730, 441] width 254 height 545
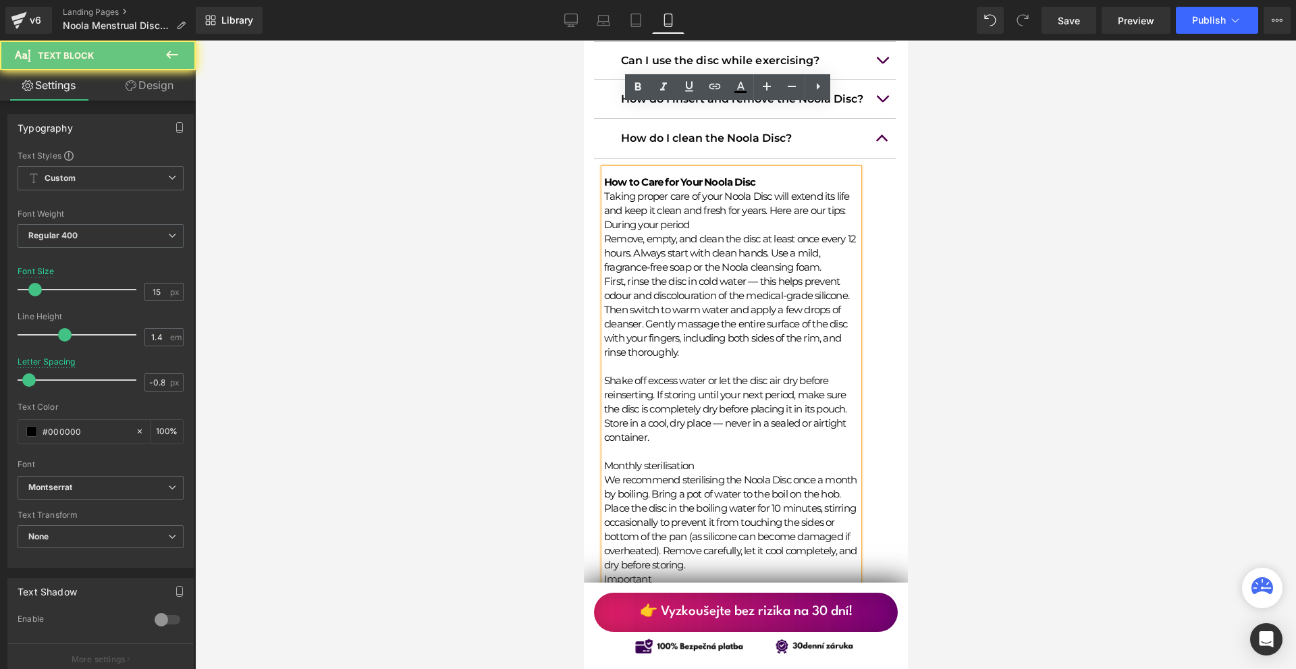
click at [782, 472] on p "We recommend sterilising the Noola Disc once a month by boiling. Bring a pot of…" at bounding box center [730, 521] width 254 height 99
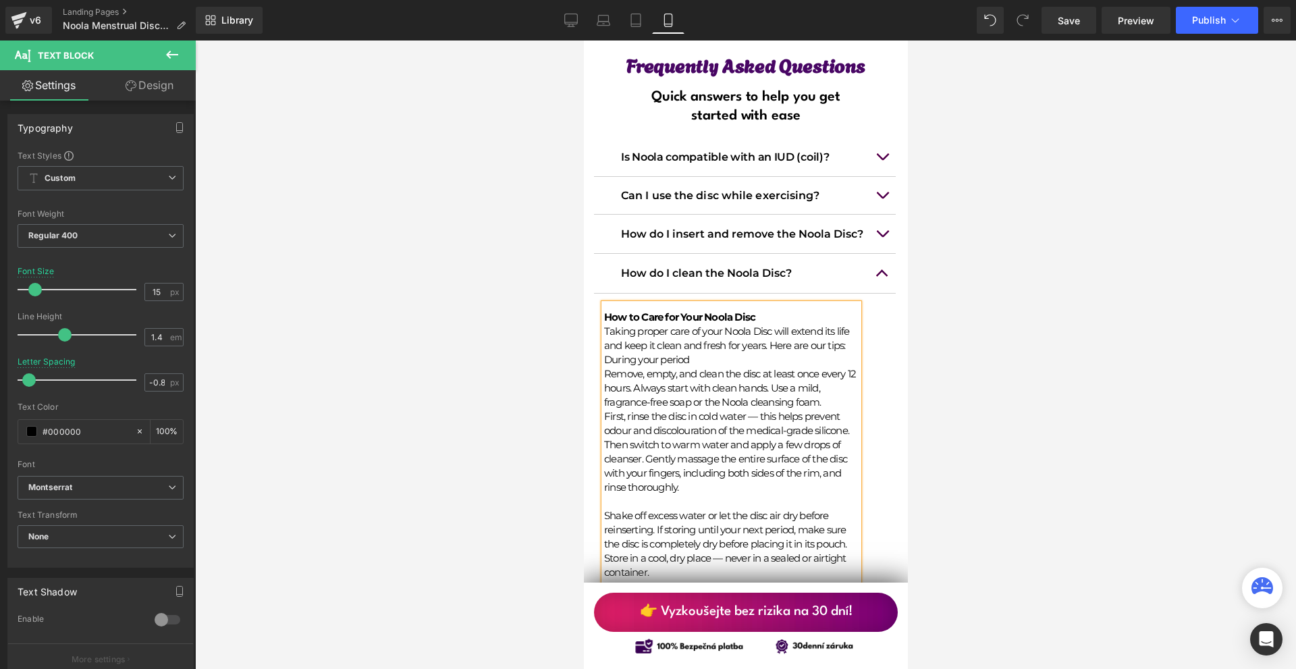
scroll to position [11849, 0]
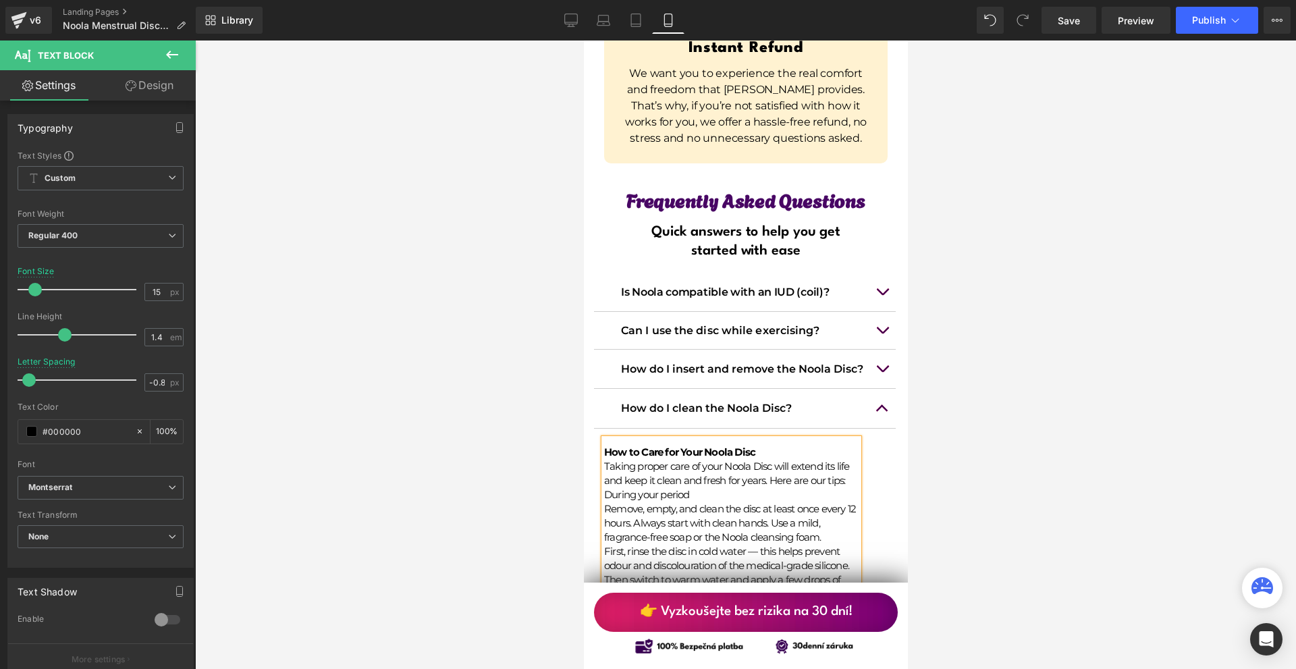
click at [873, 350] on button "button" at bounding box center [881, 369] width 27 height 38
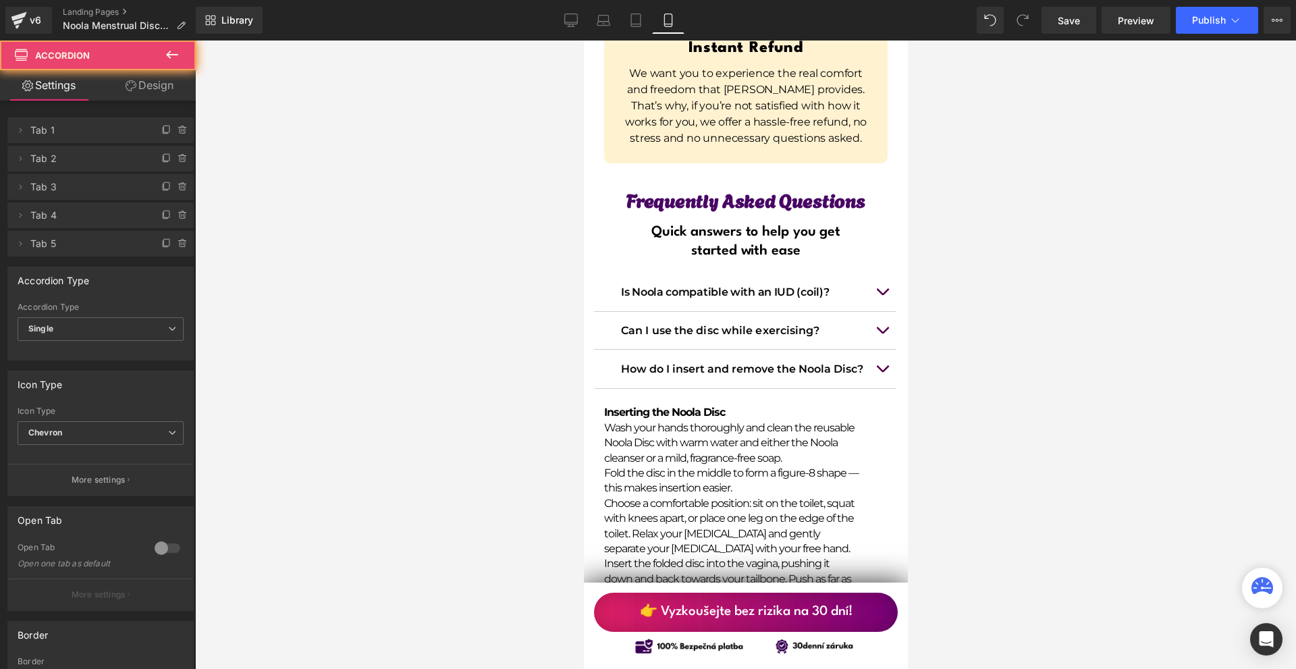
click at [873, 350] on button "button" at bounding box center [881, 369] width 27 height 38
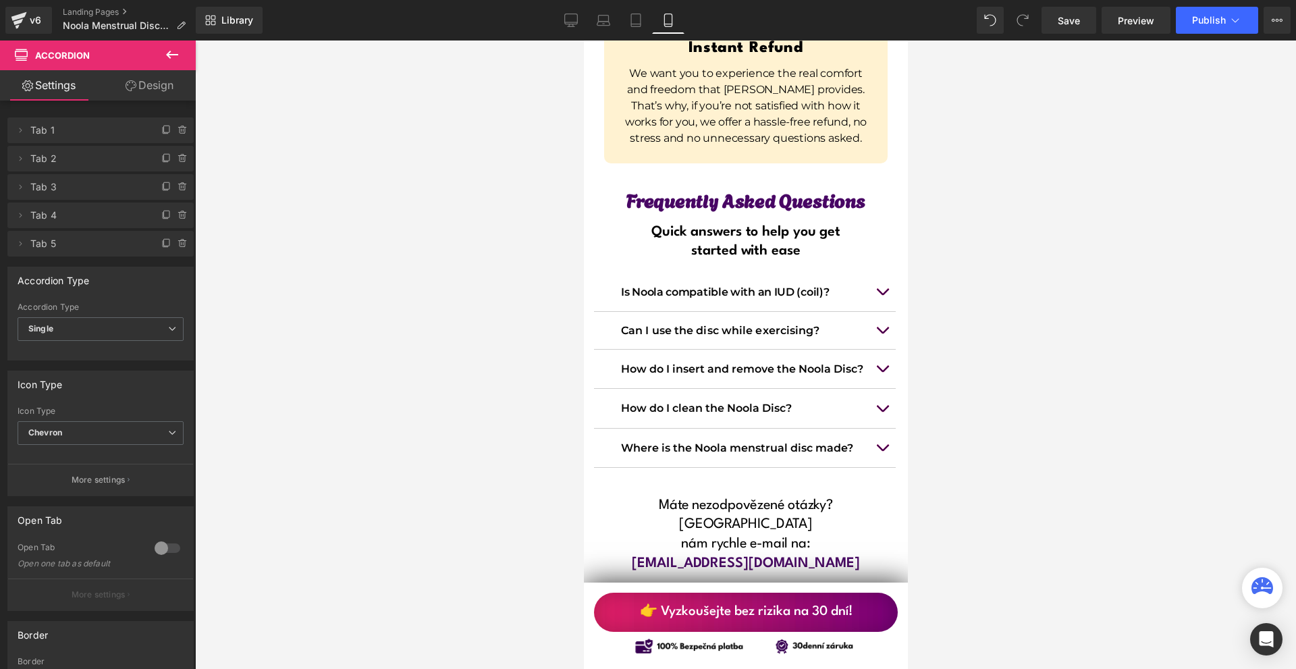
click at [731, 389] on div "How do I clean the Noola Disc? Text Block" at bounding box center [744, 408] width 302 height 39
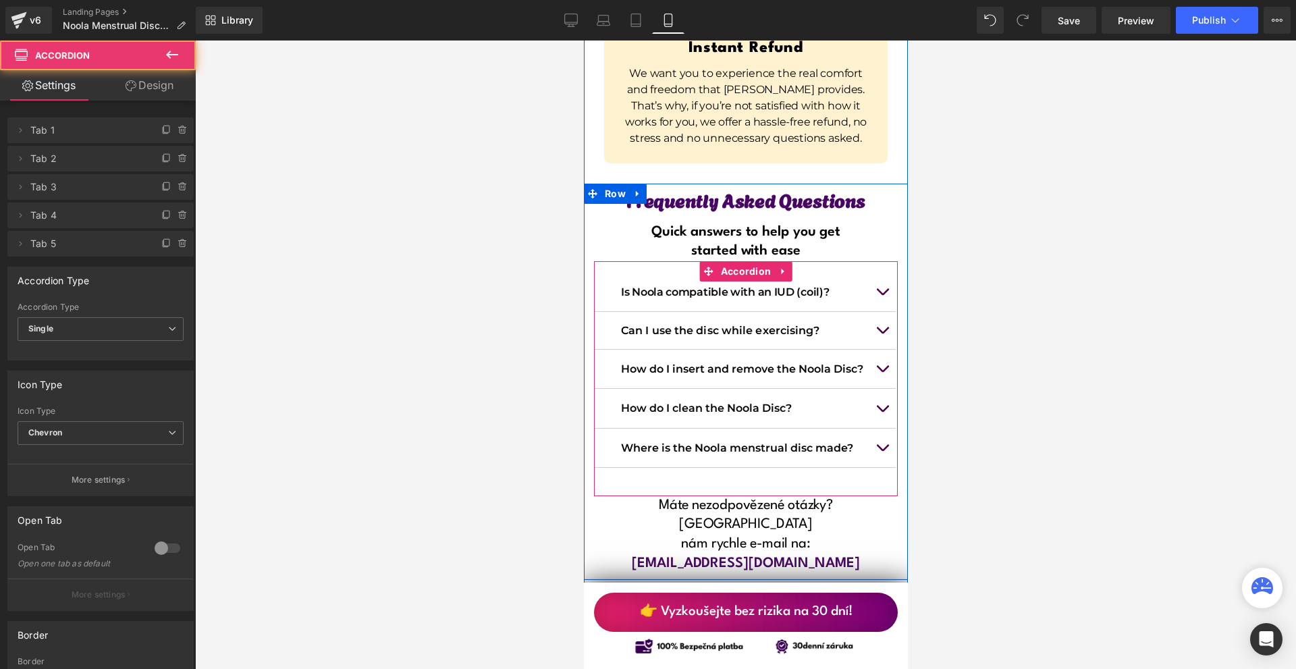
click at [881, 389] on button "button" at bounding box center [881, 408] width 27 height 38
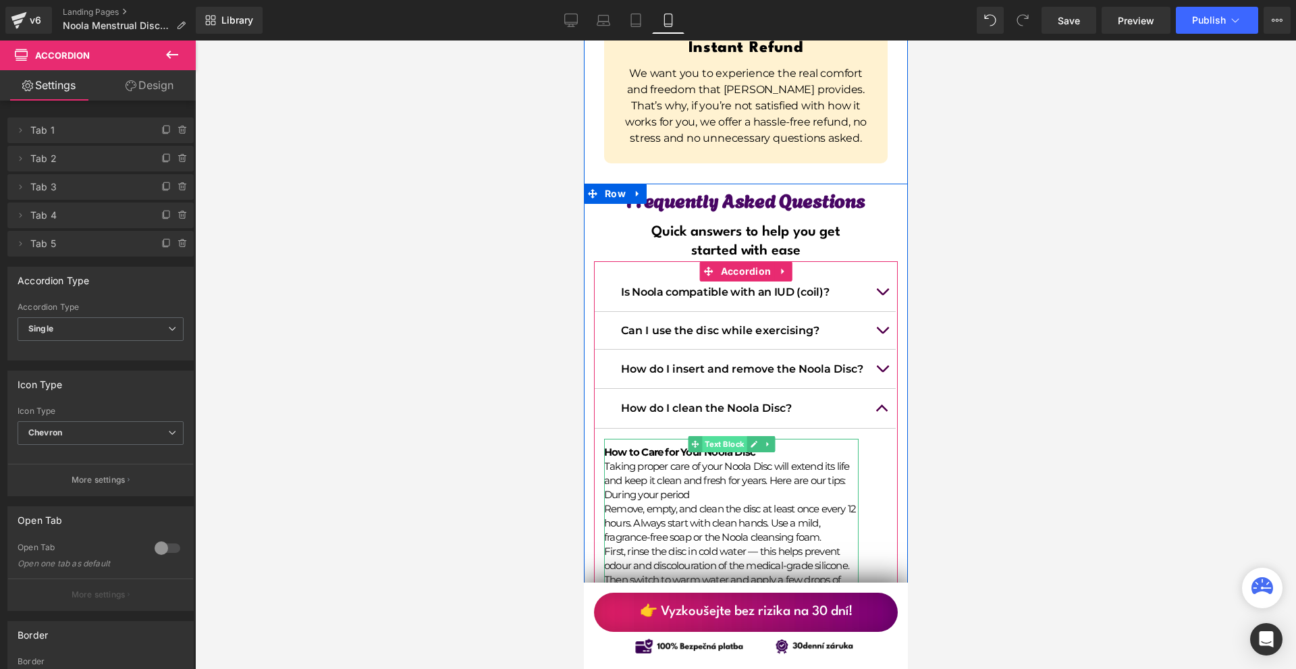
click at [726, 436] on span "Text Block" at bounding box center [723, 444] width 45 height 16
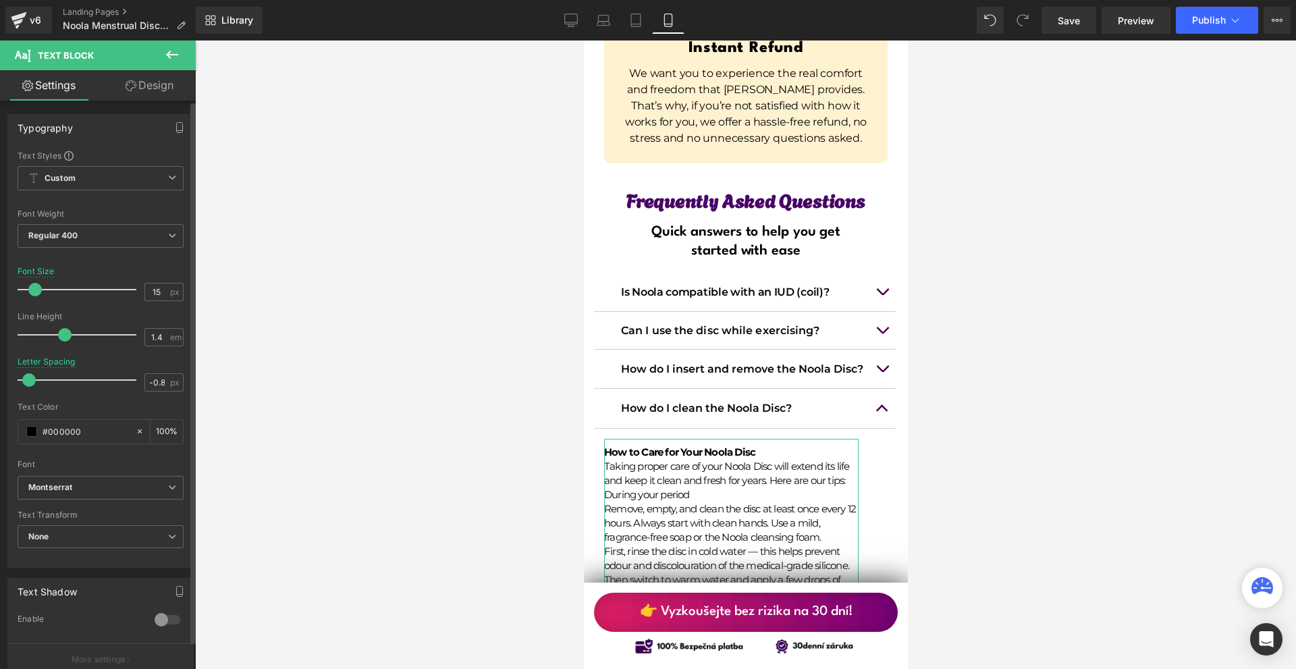
type input "16"
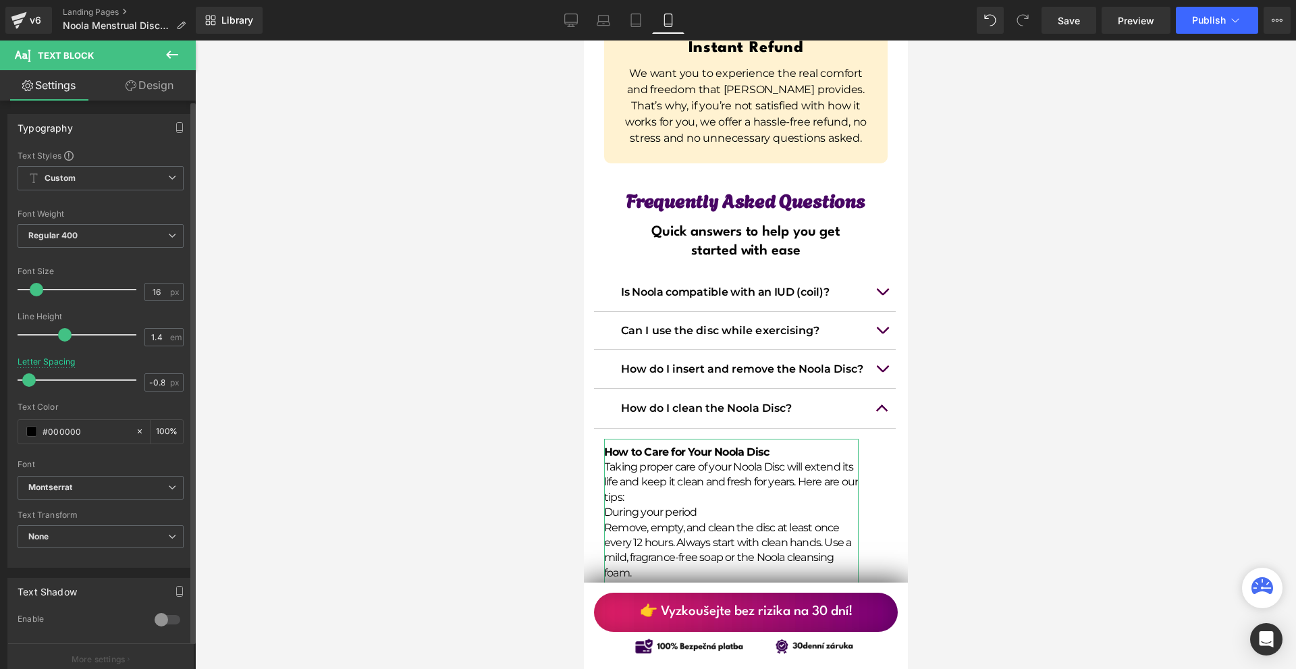
click at [36, 290] on span at bounding box center [36, 289] width 13 height 13
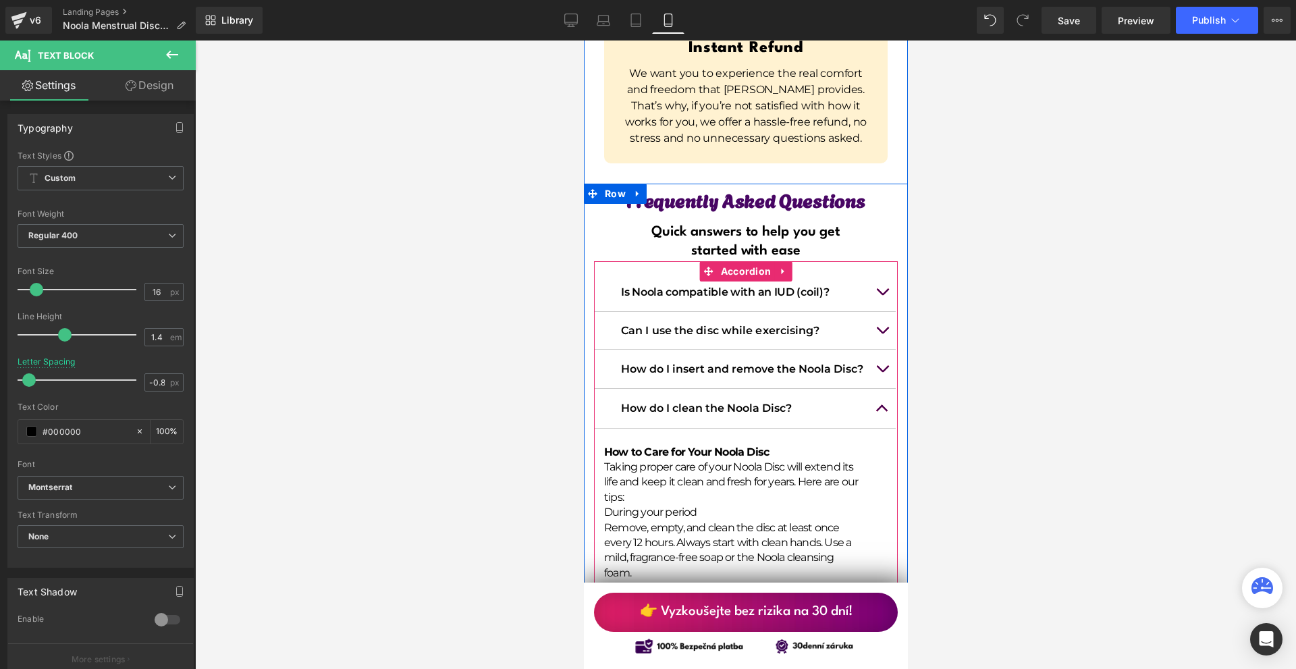
click at [887, 389] on button "button" at bounding box center [881, 408] width 27 height 38
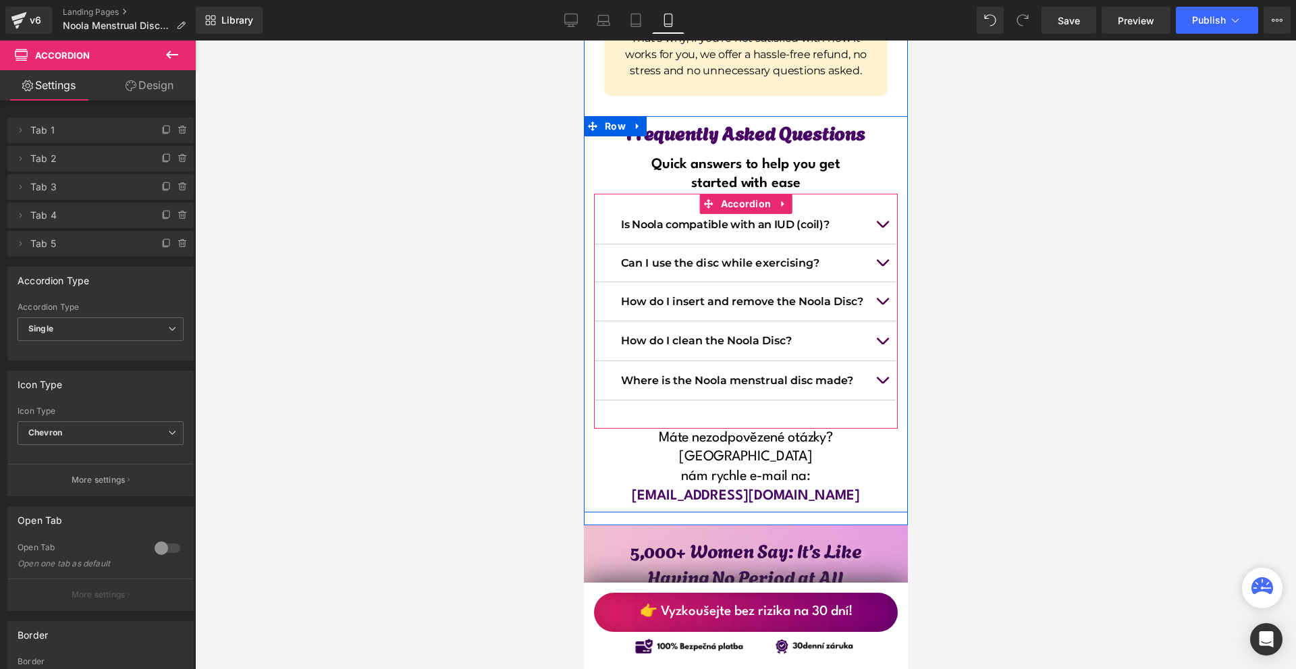
click at [879, 361] on button "button" at bounding box center [881, 380] width 27 height 38
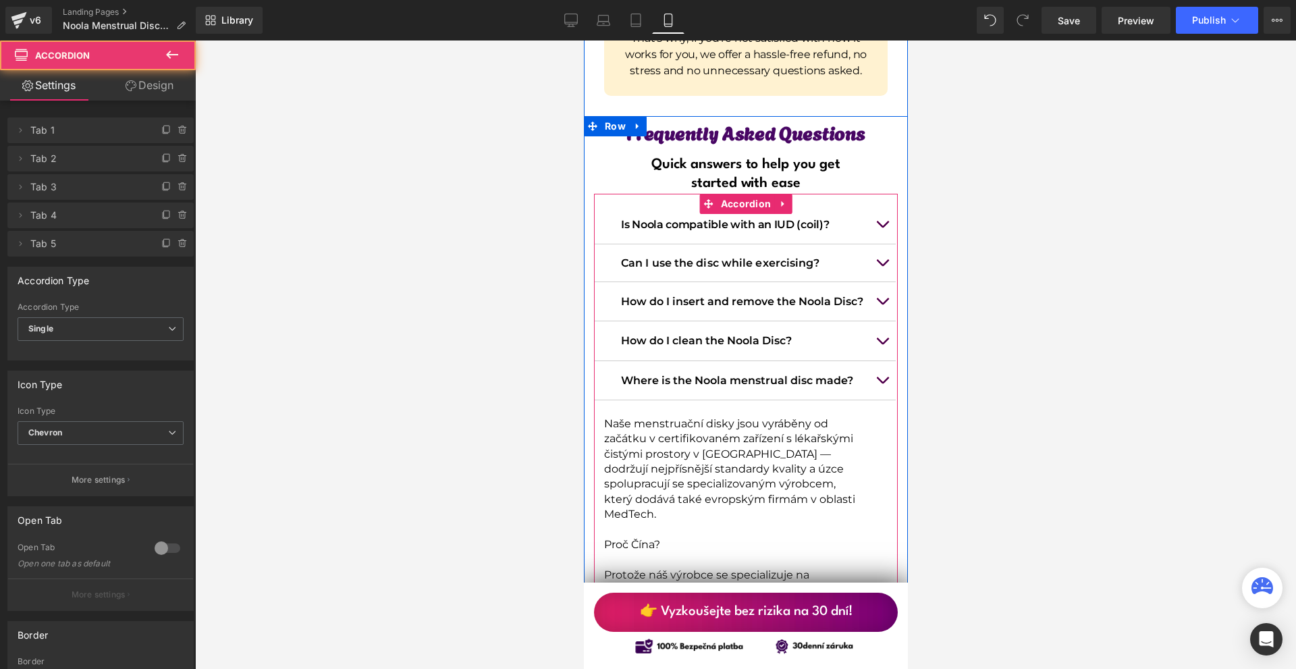
scroll to position [11984, 0]
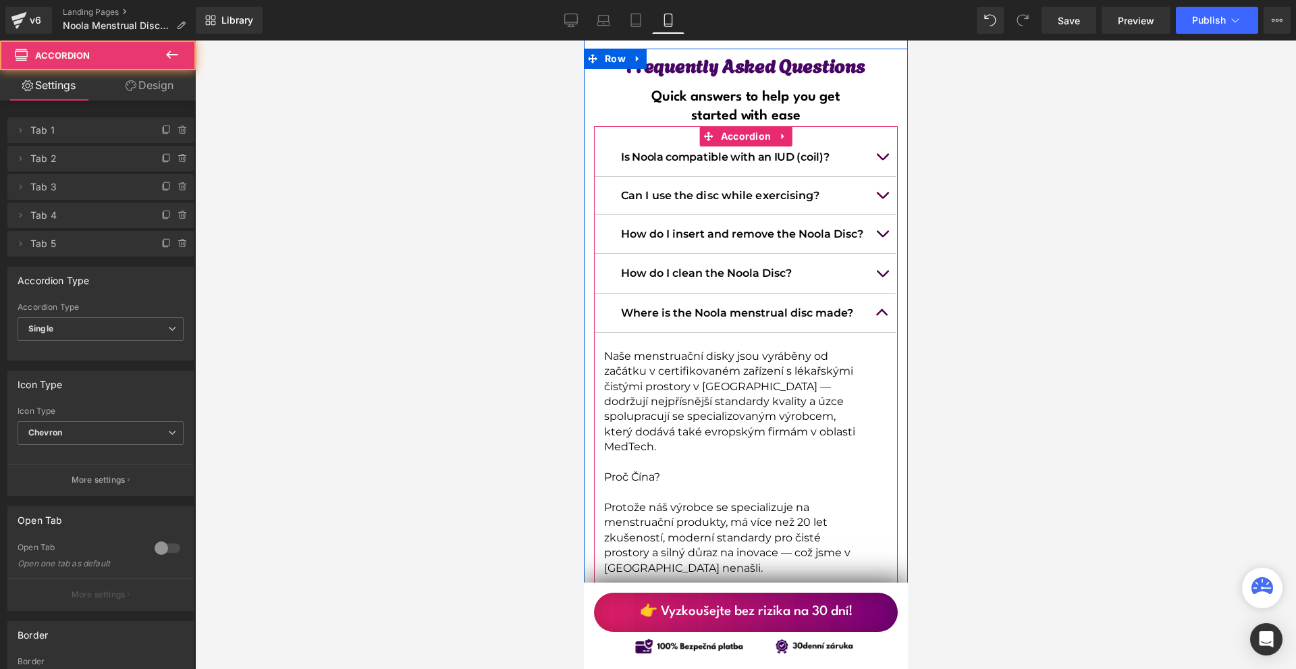
click at [729, 349] on p "Naše menstruační disky jsou vyráběny od začátku v certifikovaném zařízení s lék…" at bounding box center [730, 402] width 254 height 106
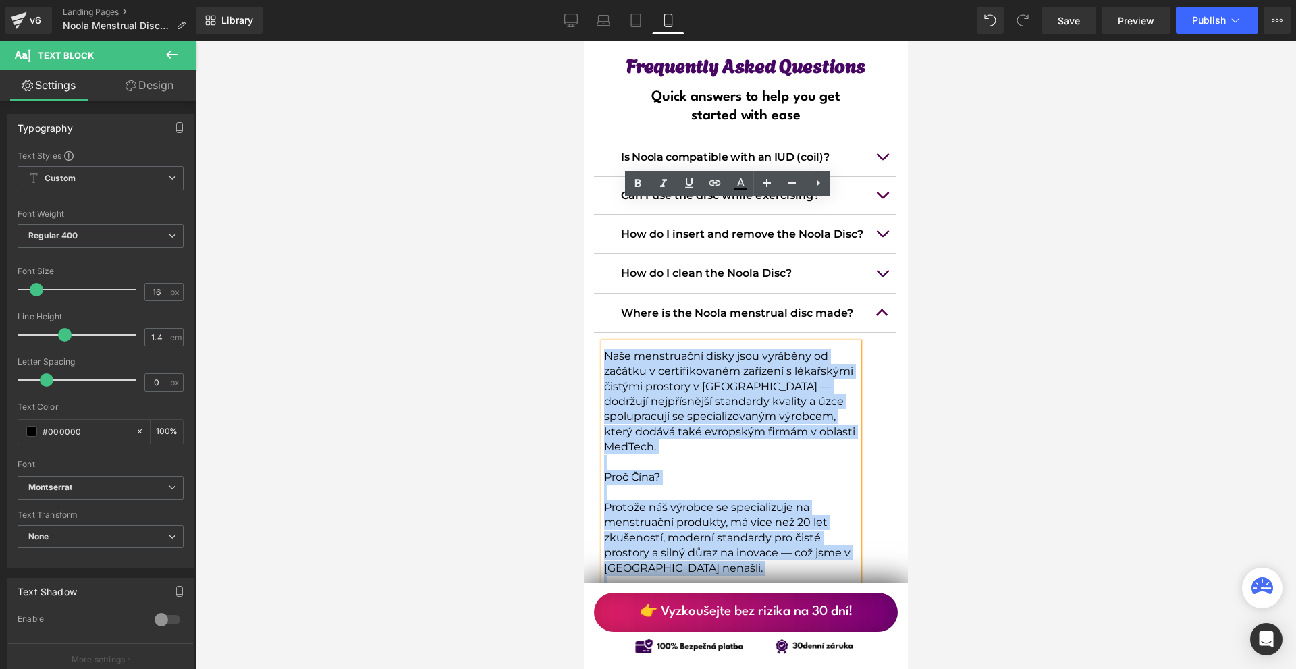
copy div "Naše menstruační disky jsou vyráběny od začátku v certifikovaném zařízení s lék…"
drag, startPoint x: 601, startPoint y: 211, endPoint x: 722, endPoint y: 504, distance: 316.6
click at [722, 504] on div "Naše menstruační disky jsou vyráběny od začátku v certifikovaném zařízení s lék…" at bounding box center [730, 505] width 254 height 324
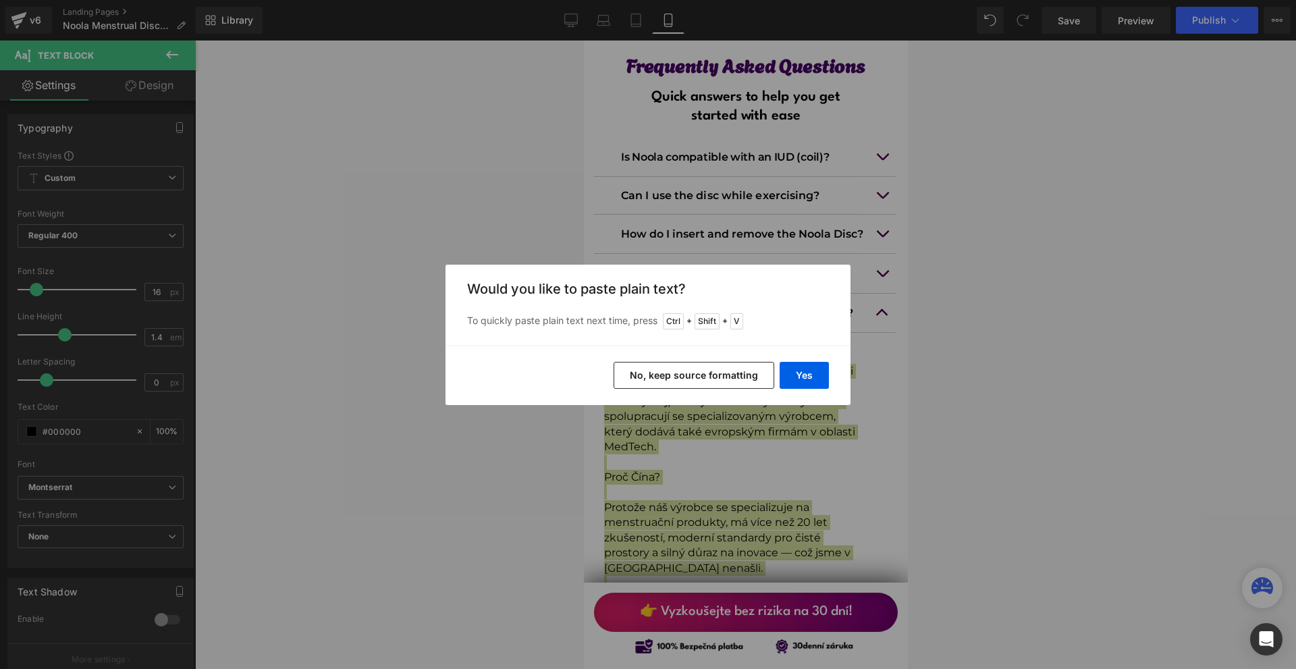
click at [686, 370] on button "No, keep source formatting" at bounding box center [694, 375] width 161 height 27
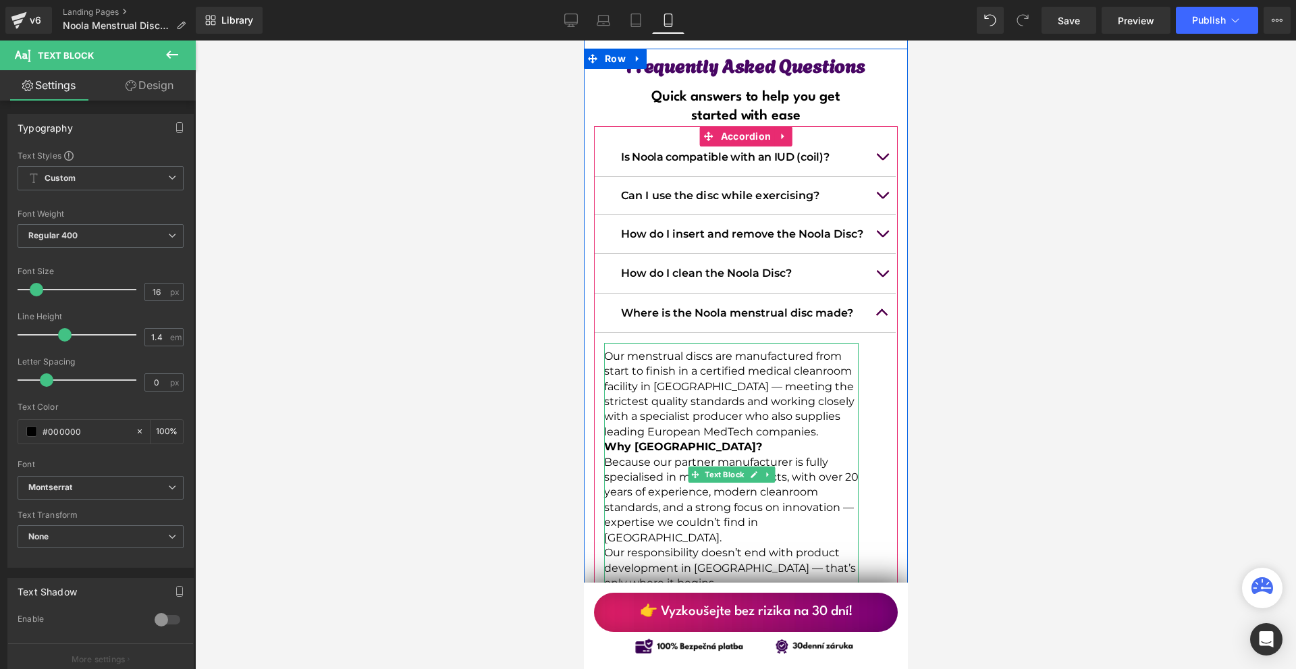
click at [727, 349] on p "Our menstrual discs are manufactured from start to finish in a certified medica…" at bounding box center [730, 394] width 254 height 90
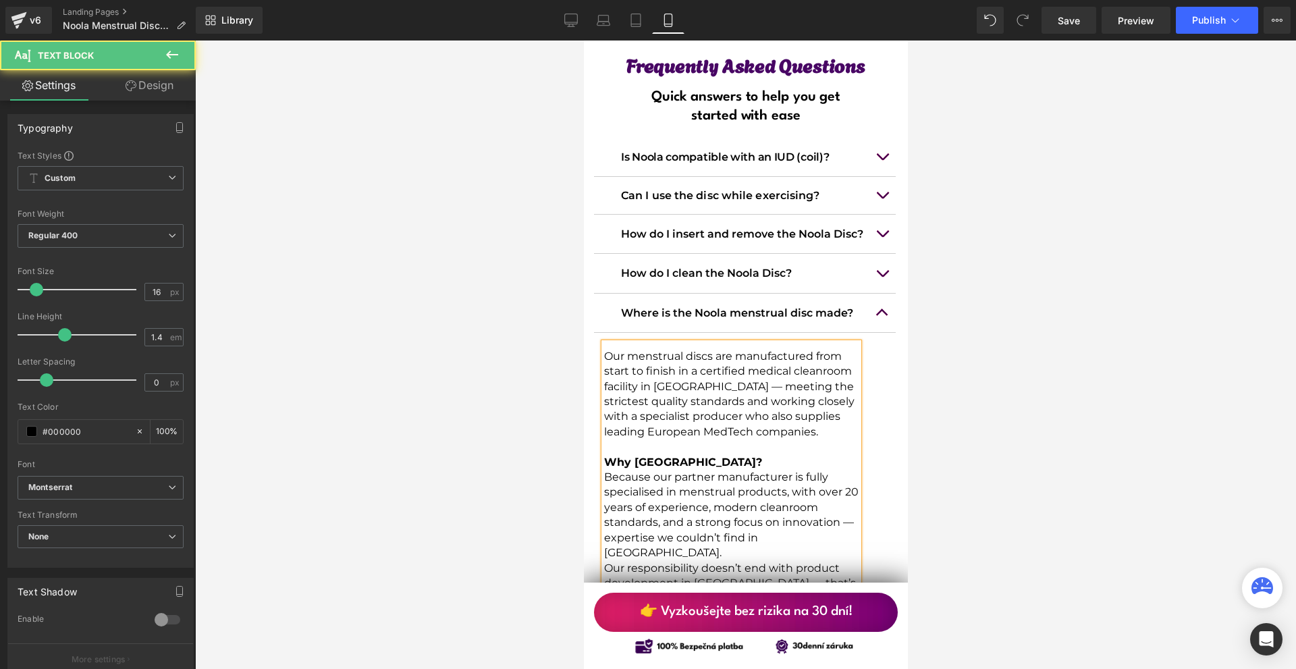
click at [680, 561] on p "Our responsibility doesn’t end with product development in [GEOGRAPHIC_DATA] — …" at bounding box center [730, 583] width 254 height 45
click at [684, 455] on p "Why [GEOGRAPHIC_DATA]?" at bounding box center [730, 462] width 254 height 15
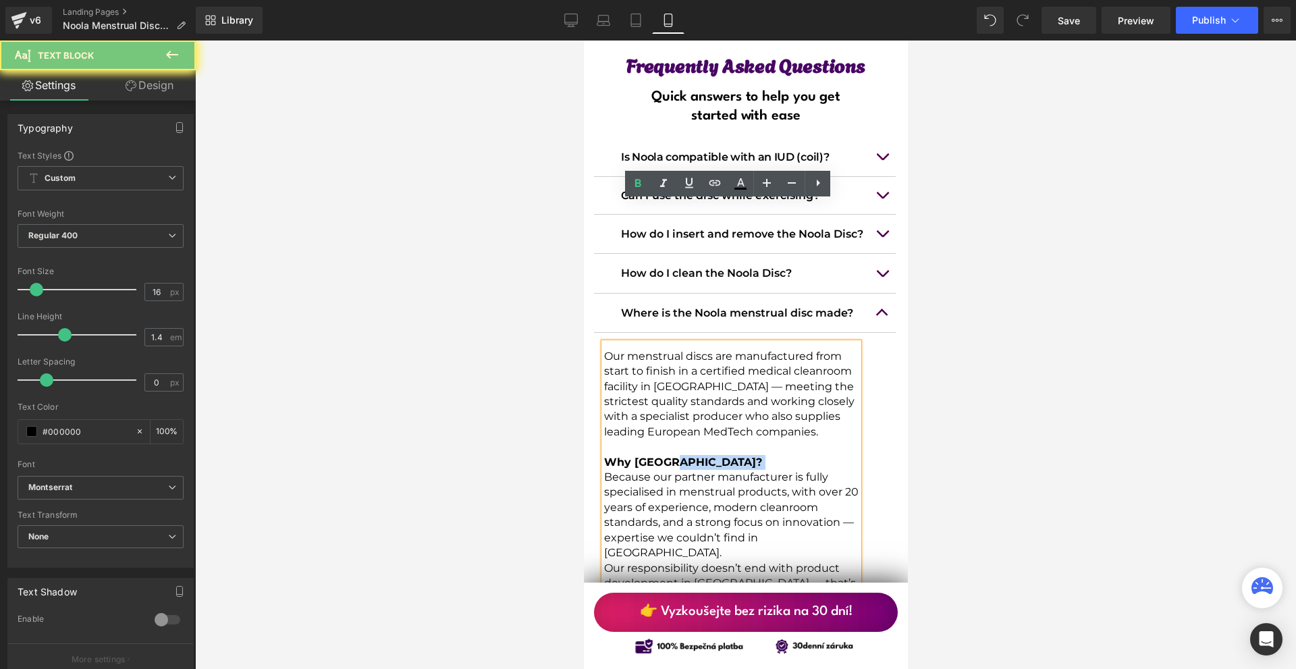
click at [684, 455] on p "Why [GEOGRAPHIC_DATA]?" at bounding box center [730, 462] width 254 height 15
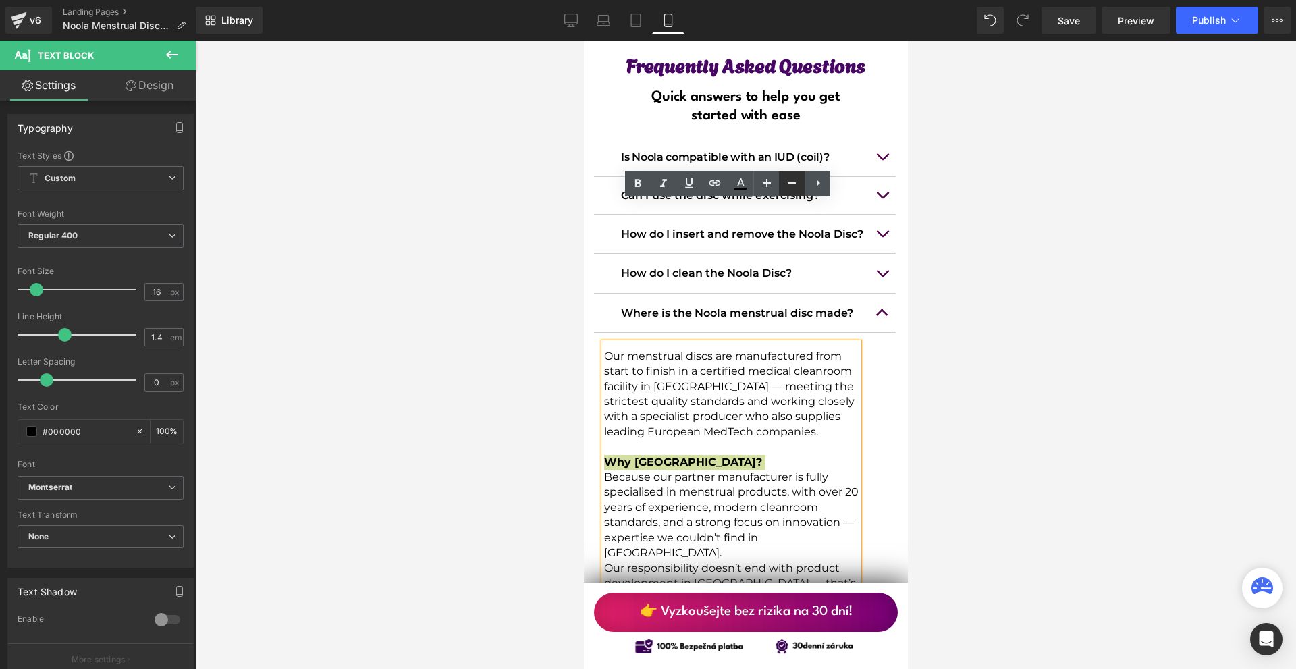
click at [789, 179] on icon at bounding box center [792, 183] width 16 height 16
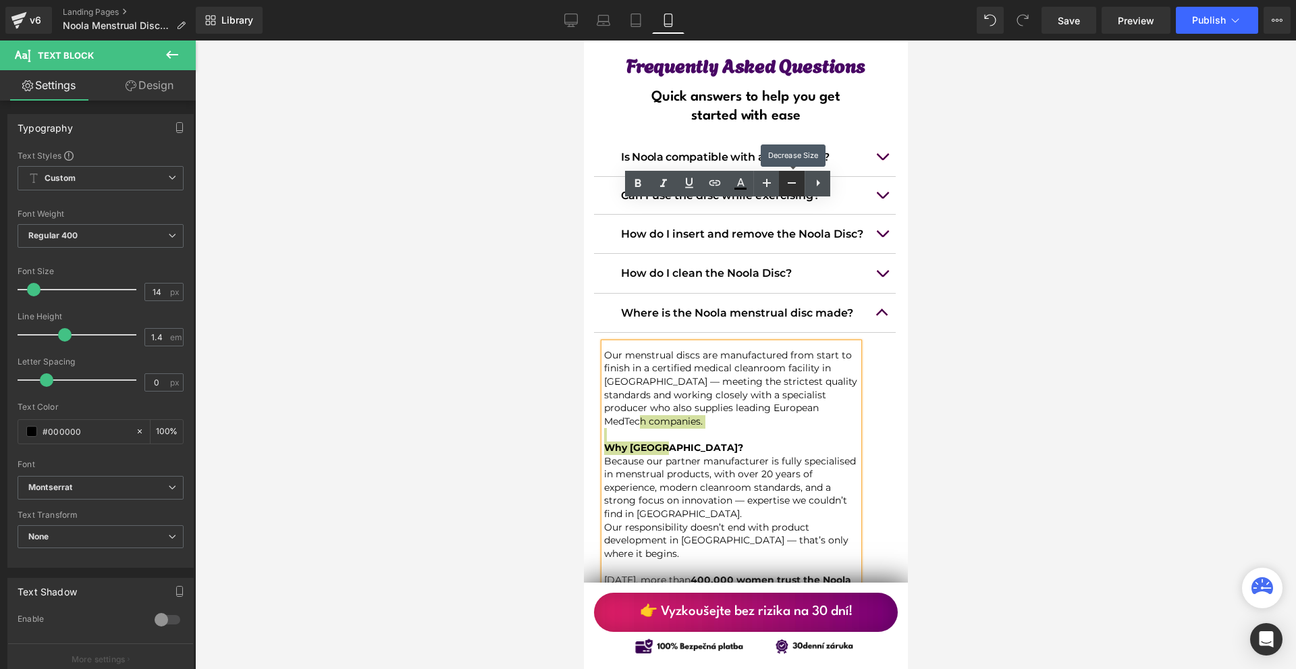
click at [786, 181] on icon at bounding box center [792, 183] width 16 height 16
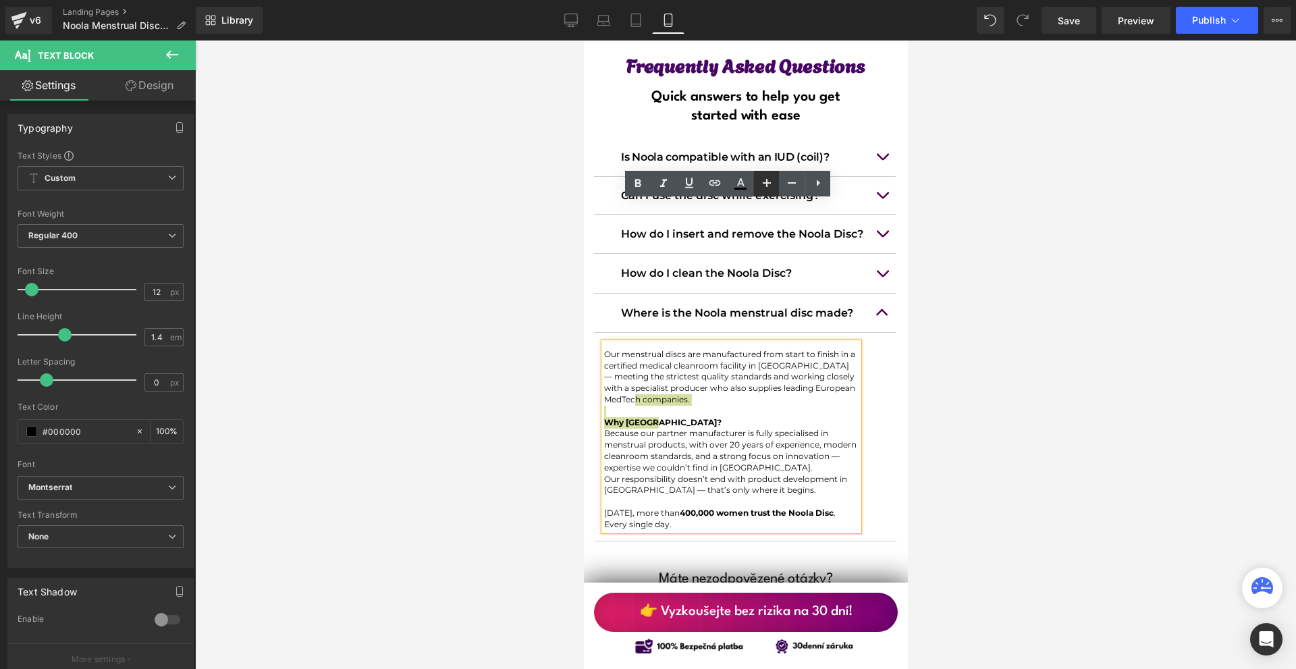
click at [764, 186] on icon at bounding box center [767, 183] width 16 height 16
type input "14"
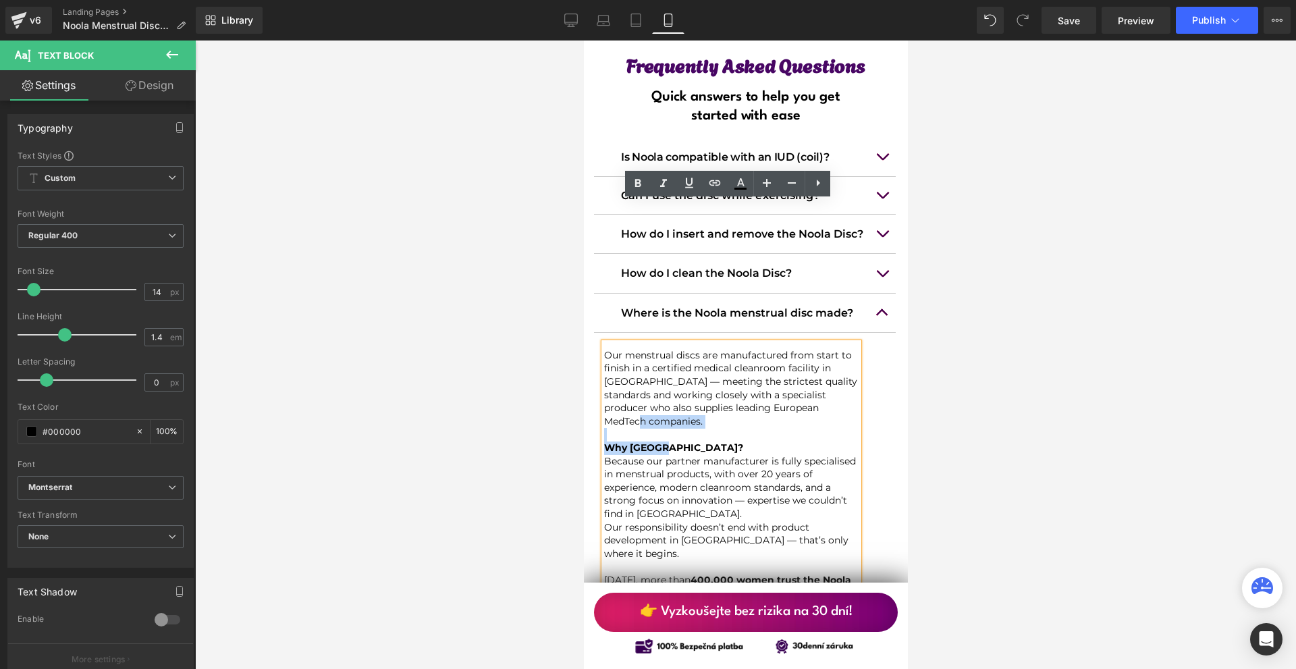
click at [770, 441] on p "Why [GEOGRAPHIC_DATA]?" at bounding box center [730, 447] width 254 height 13
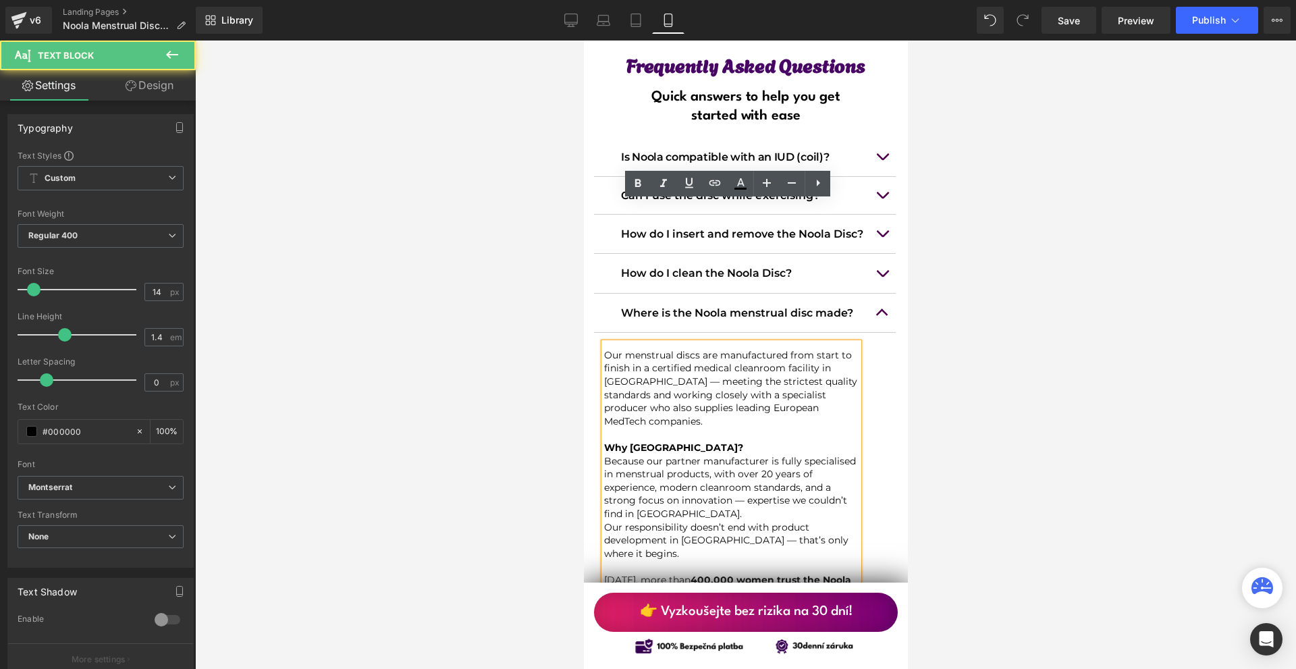
click at [641, 349] on p "Our menstrual discs are manufactured from start to finish in a certified medica…" at bounding box center [730, 389] width 254 height 80
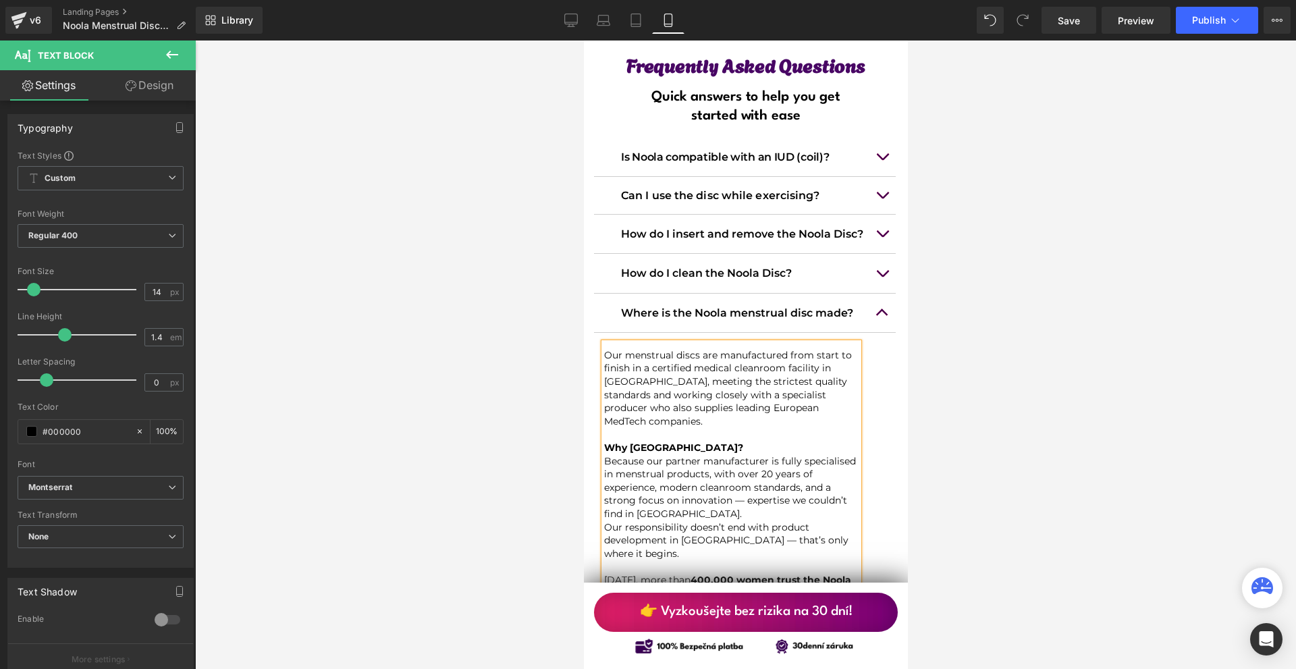
click at [1001, 211] on div at bounding box center [745, 354] width 1101 height 628
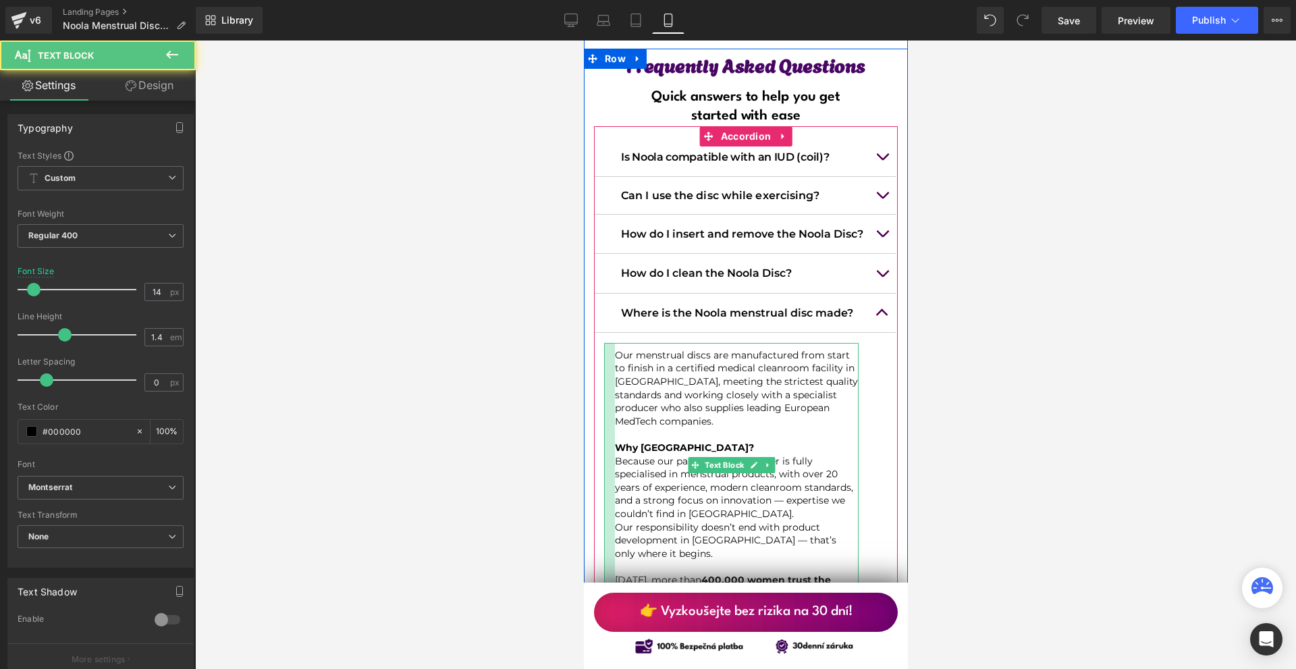
click at [611, 343] on div "Our menstrual discs are manufactured from start to finish in a certified medica…" at bounding box center [730, 471] width 254 height 257
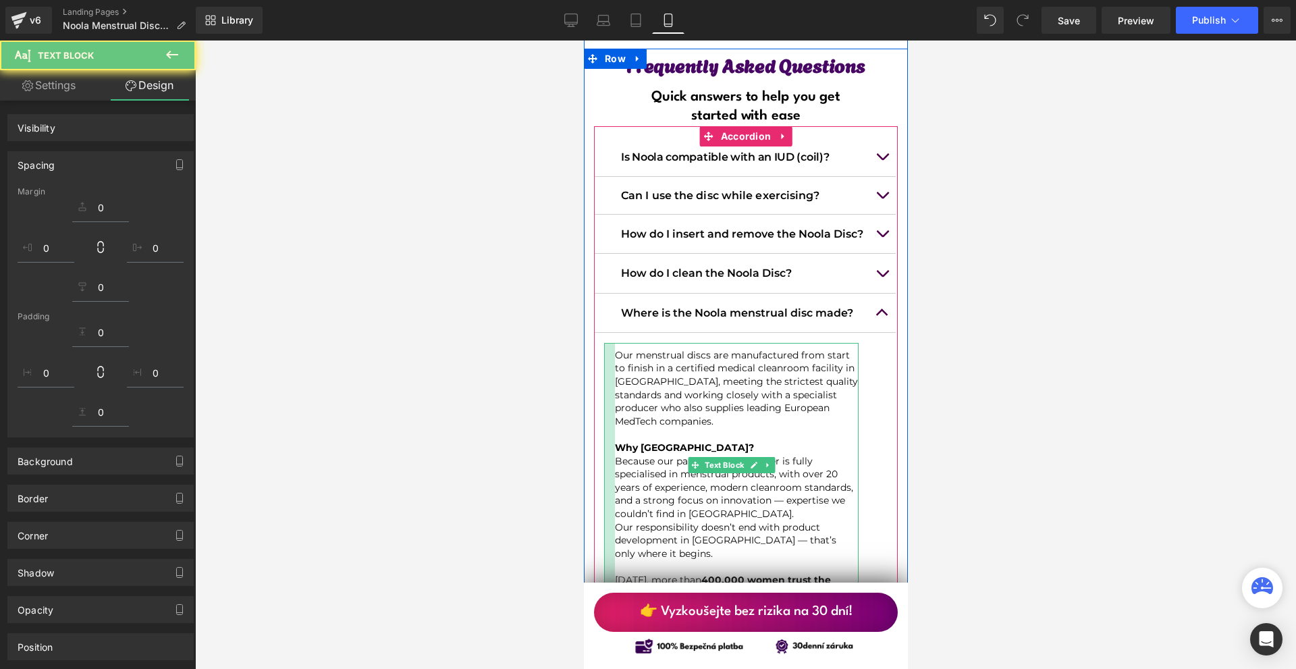
click at [996, 242] on div at bounding box center [745, 354] width 1101 height 628
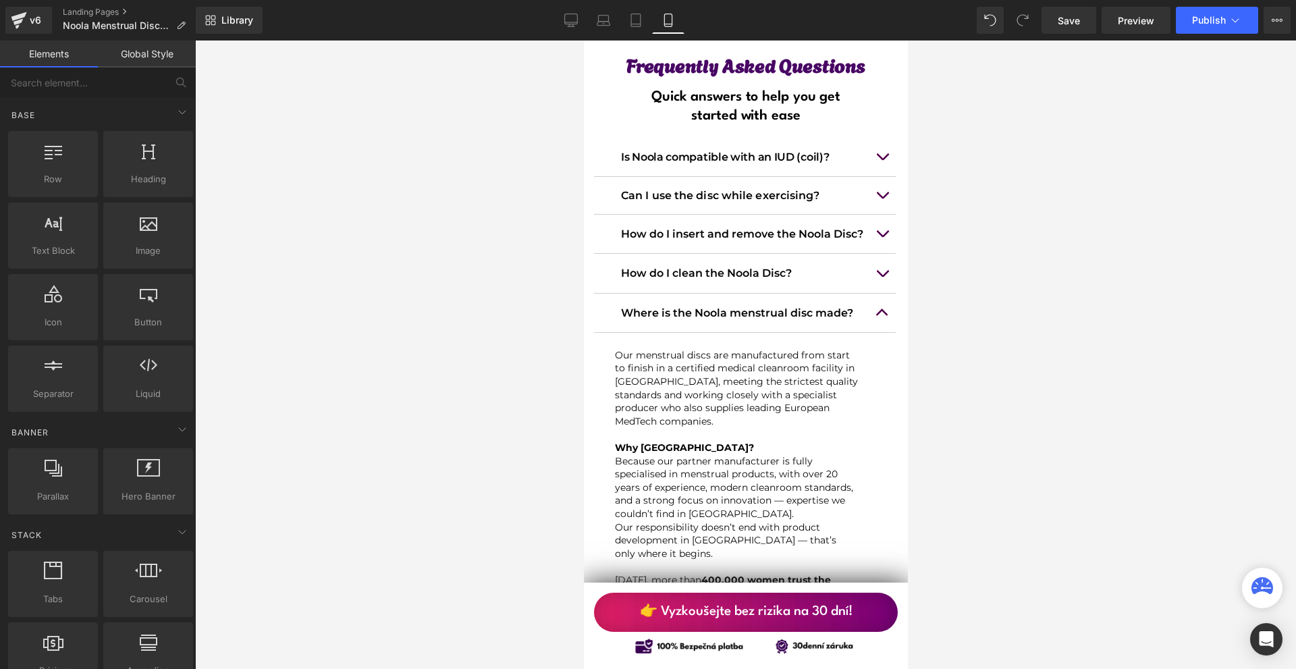
click at [956, 269] on div at bounding box center [745, 354] width 1101 height 628
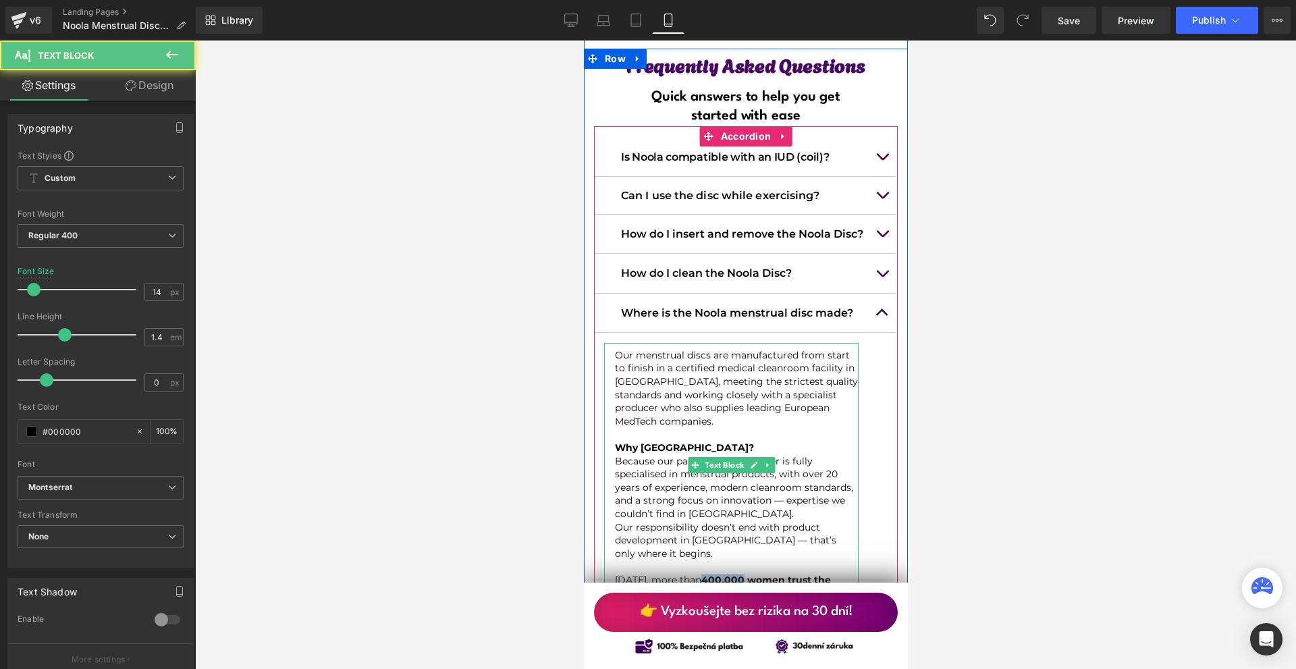
drag, startPoint x: 733, startPoint y: 422, endPoint x: 697, endPoint y: 423, distance: 35.8
click at [697, 574] on strong "400,000 women trust the Noola Disc" at bounding box center [722, 587] width 216 height 26
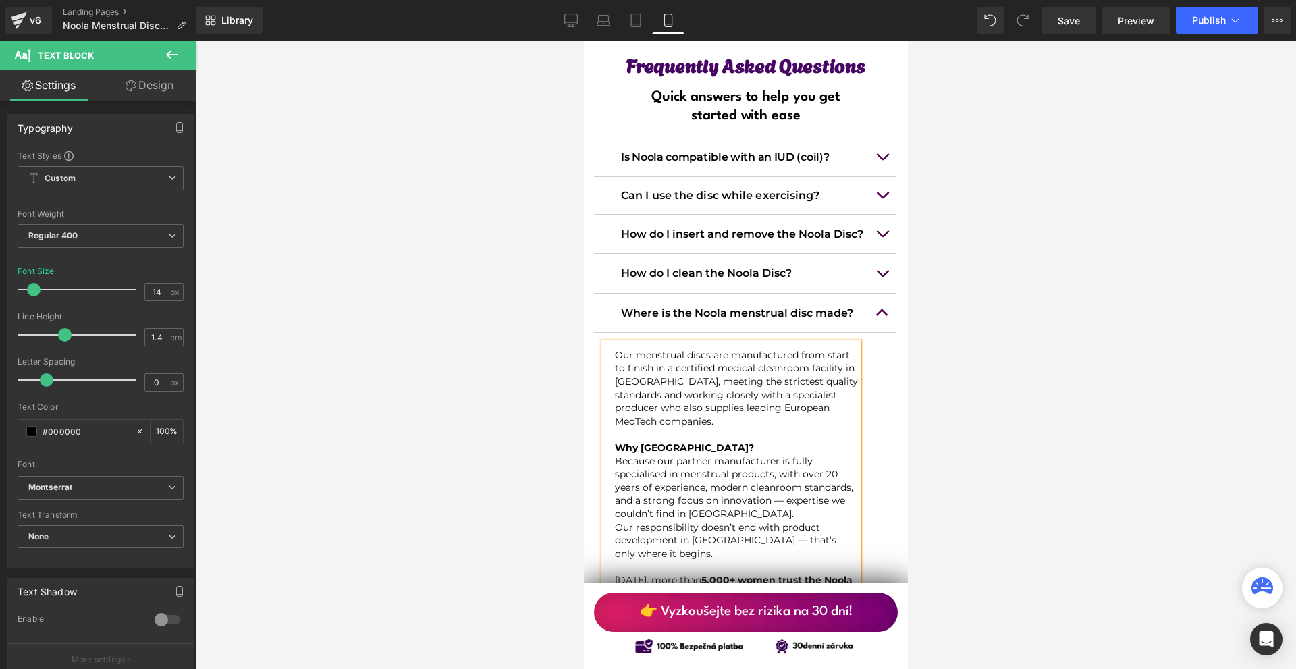
click at [885, 294] on button "button" at bounding box center [881, 313] width 27 height 38
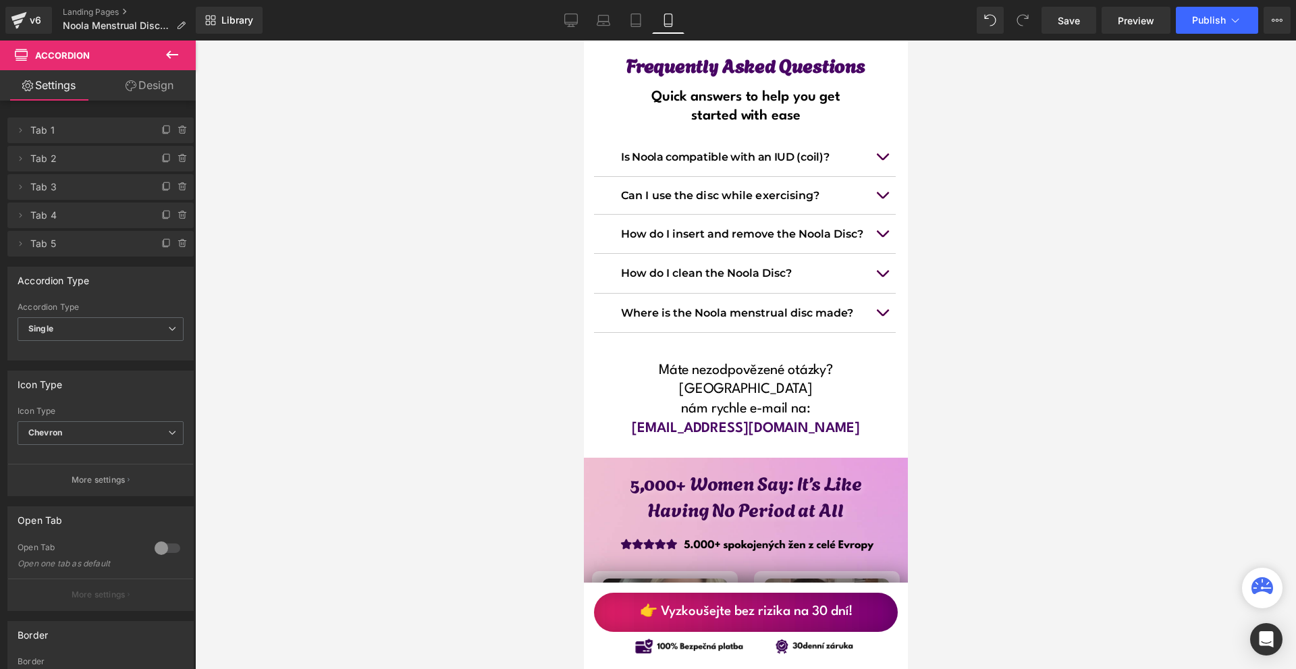
scroll to position [11781, 0]
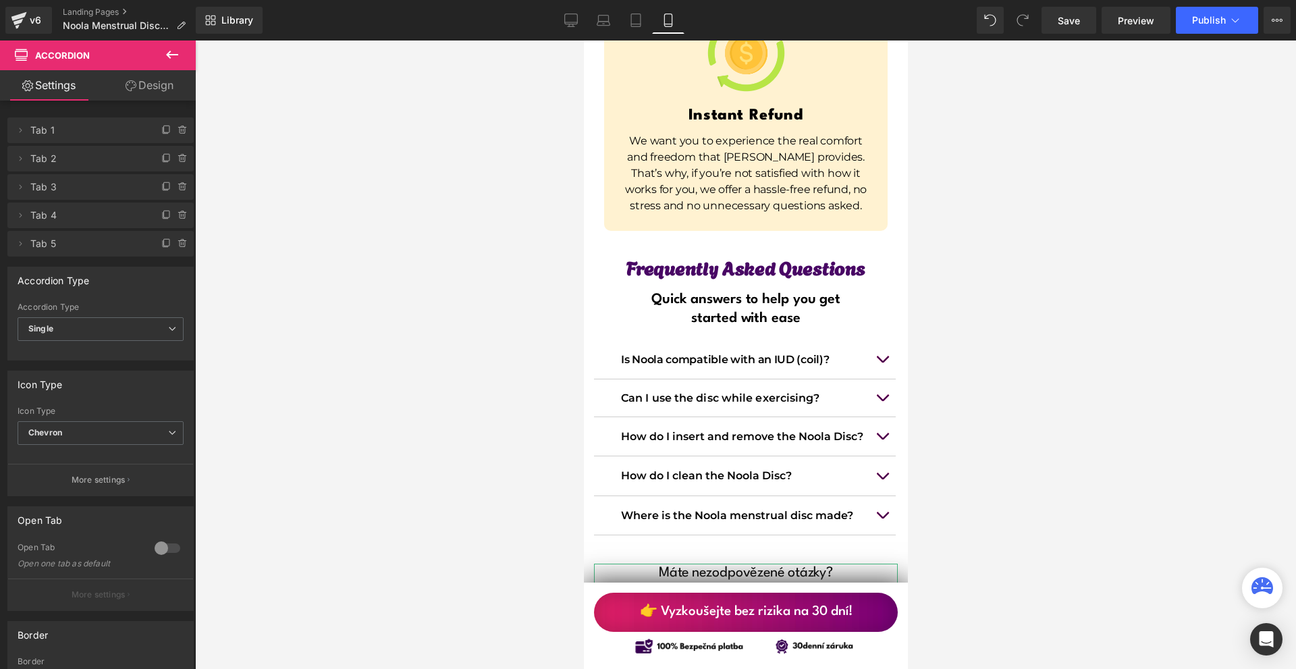
click at [727, 597] on span "Heading" at bounding box center [738, 605] width 37 height 16
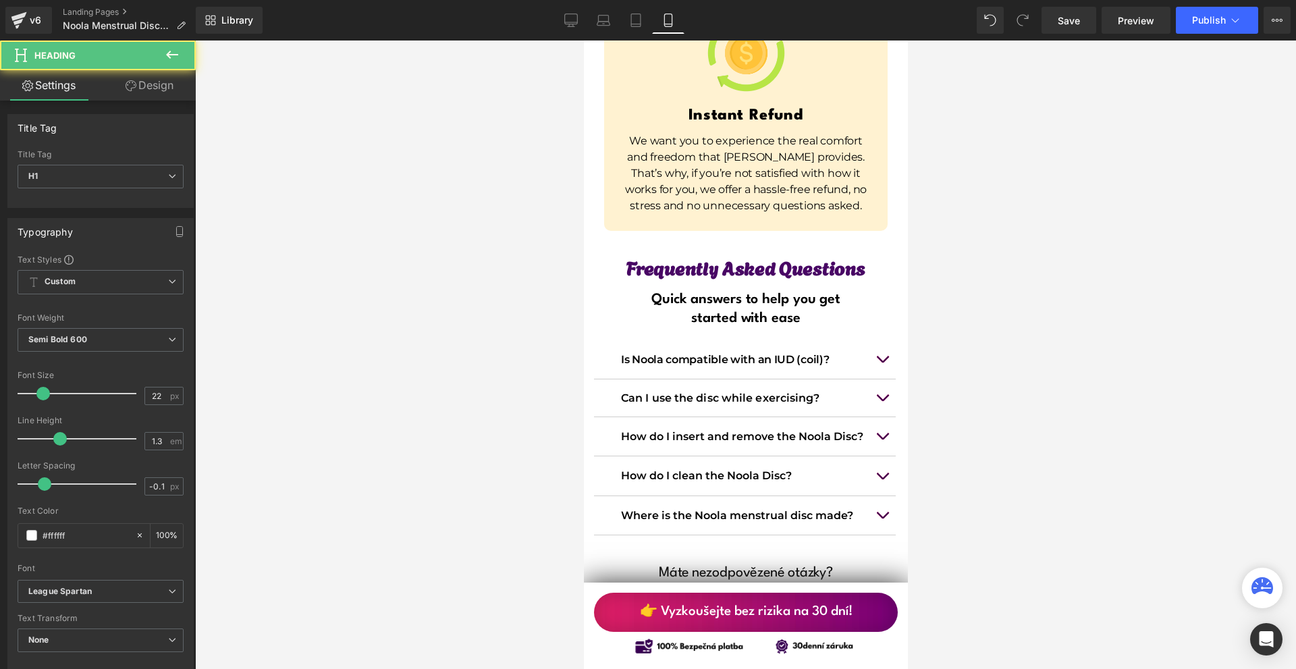
click at [153, 81] on link "Design" at bounding box center [150, 85] width 98 height 30
click at [0, 0] on div "Spacing" at bounding box center [0, 0] width 0 height 0
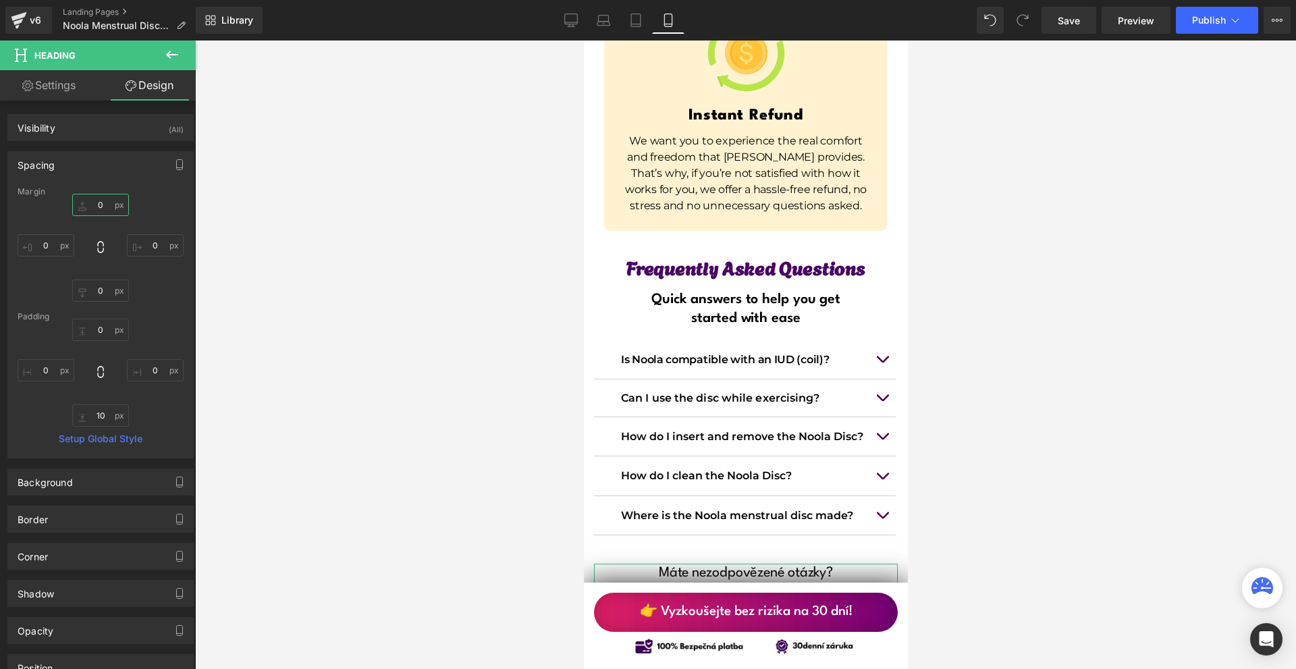
click at [106, 207] on input "0" at bounding box center [100, 205] width 57 height 22
type input "-15"
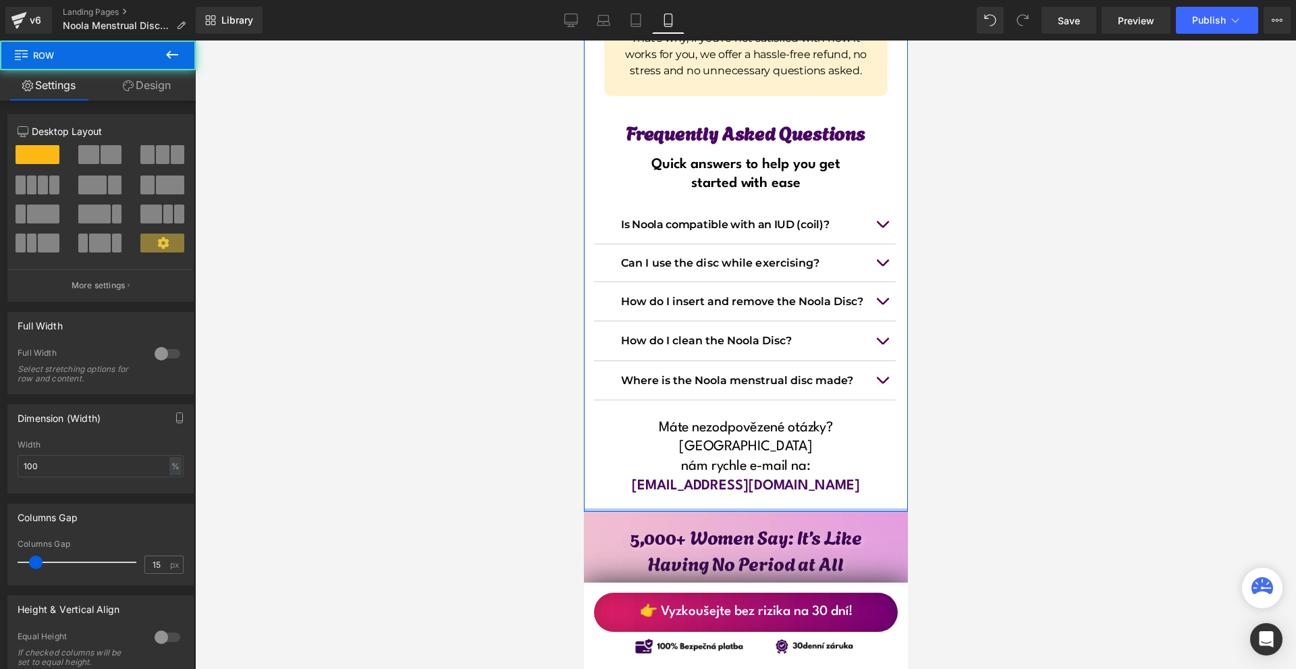
drag, startPoint x: 783, startPoint y: 351, endPoint x: 795, endPoint y: 346, distance: 13.0
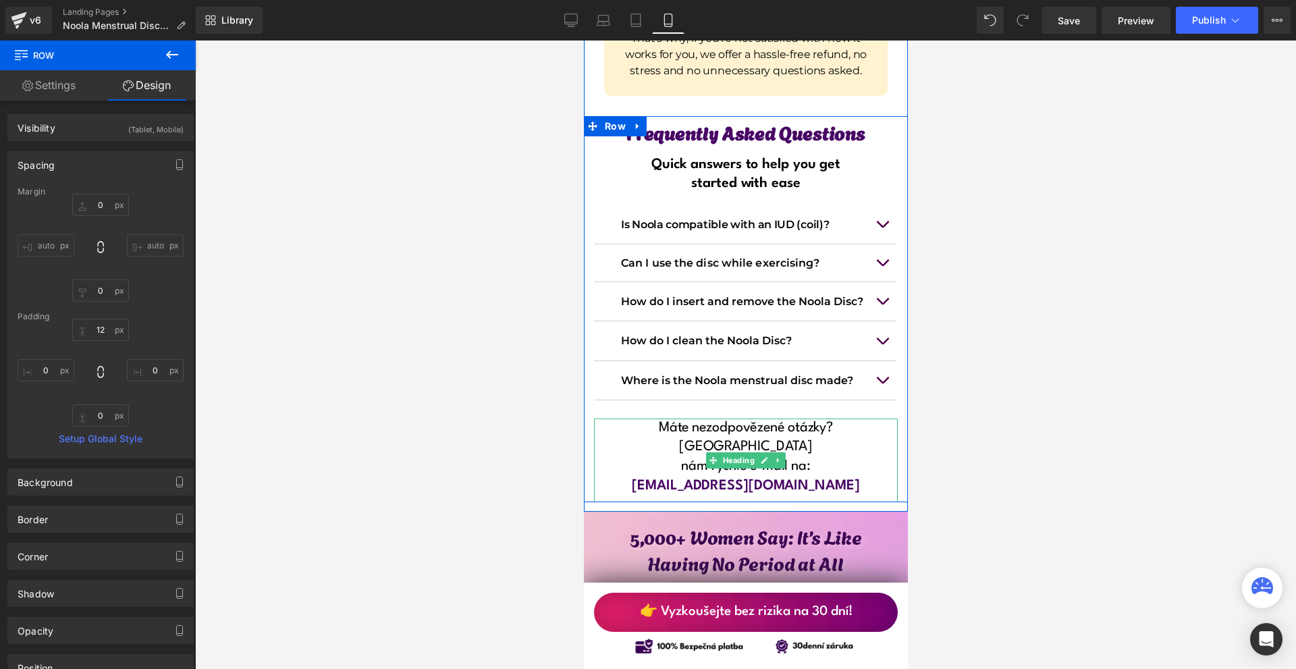
click at [807, 457] on h1 "nám rychle e-mail na:" at bounding box center [745, 467] width 304 height 20
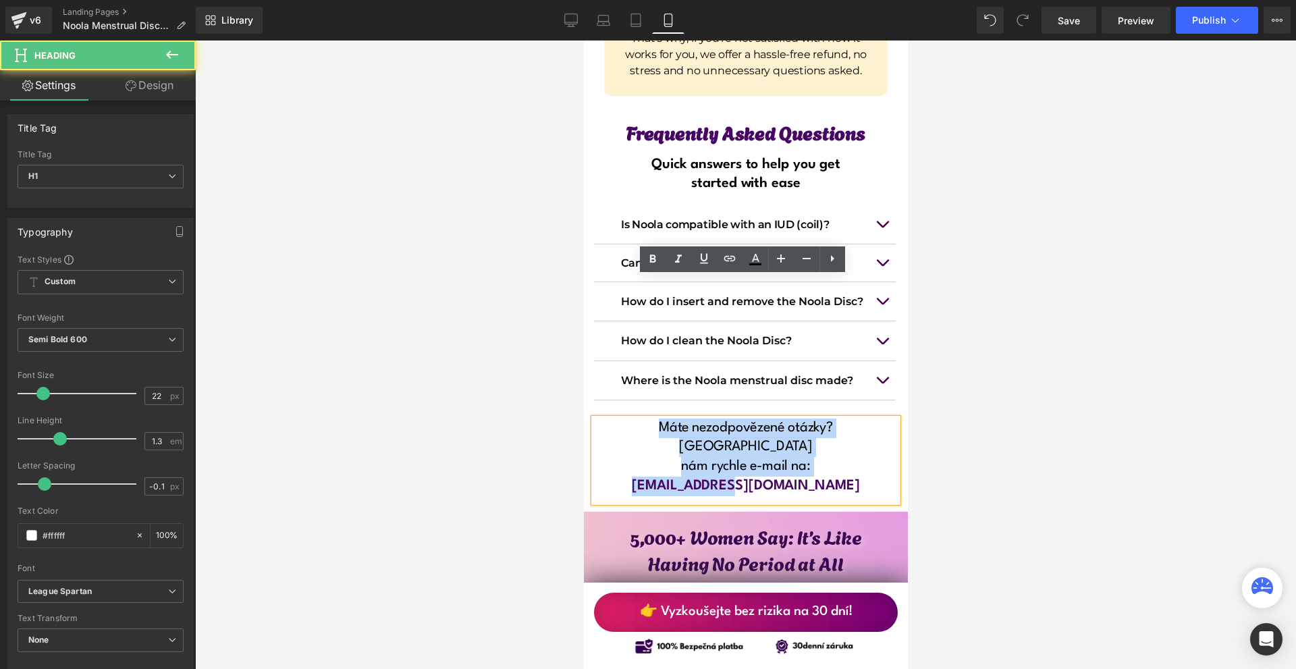
drag, startPoint x: 627, startPoint y: 281, endPoint x: 815, endPoint y: 325, distance: 192.9
click at [815, 418] on div "Máte nezodpovězené otázky? Napište nám rychle e-mail na: [EMAIL_ADDRESS][DOMAIN…" at bounding box center [745, 460] width 304 height 84
paste div
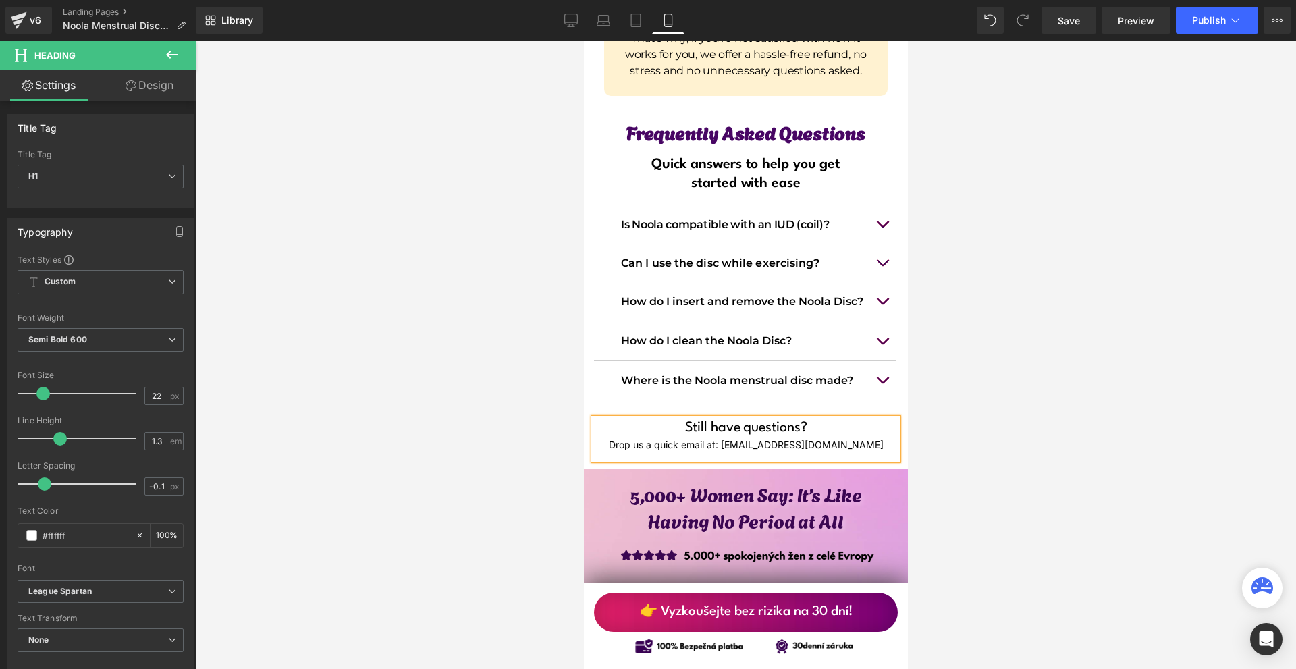
click at [831, 437] on div "Drop us a quick email at: [EMAIL_ADDRESS][DOMAIN_NAME]" at bounding box center [745, 444] width 304 height 15
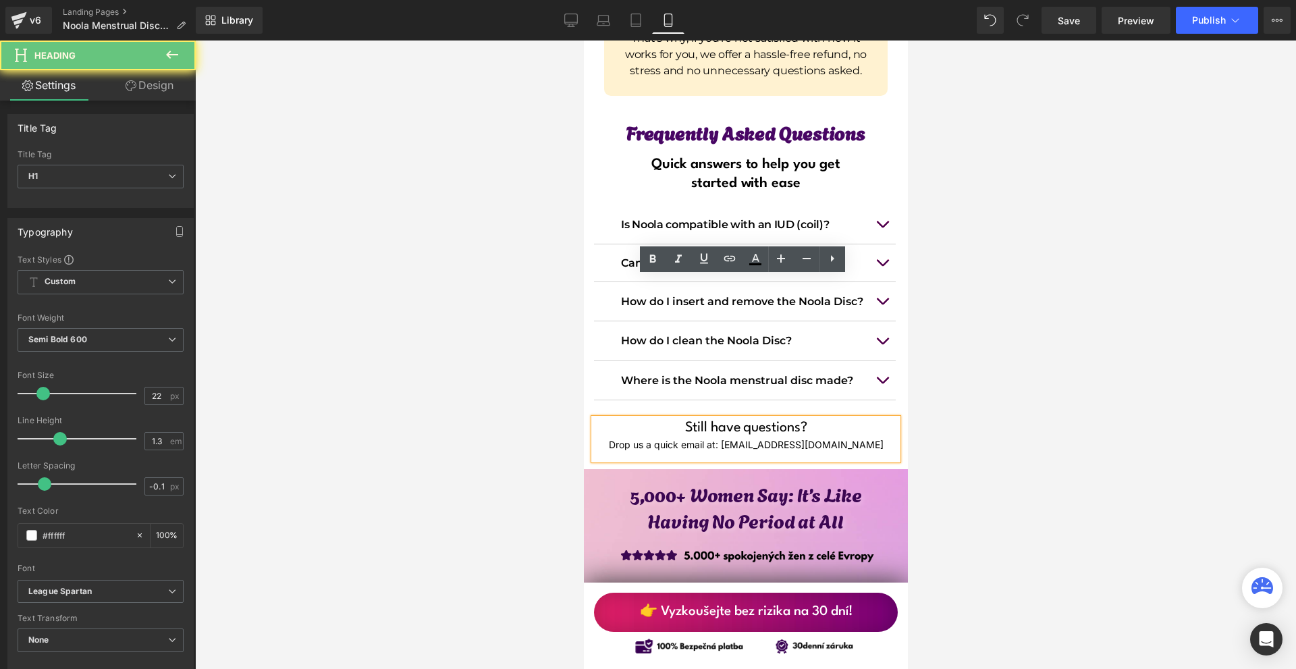
click at [831, 437] on div "Drop us a quick email at: [EMAIL_ADDRESS][DOMAIN_NAME]" at bounding box center [745, 444] width 304 height 15
copy span "Drop us a quick email at: [EMAIL_ADDRESS][DOMAIN_NAME]"
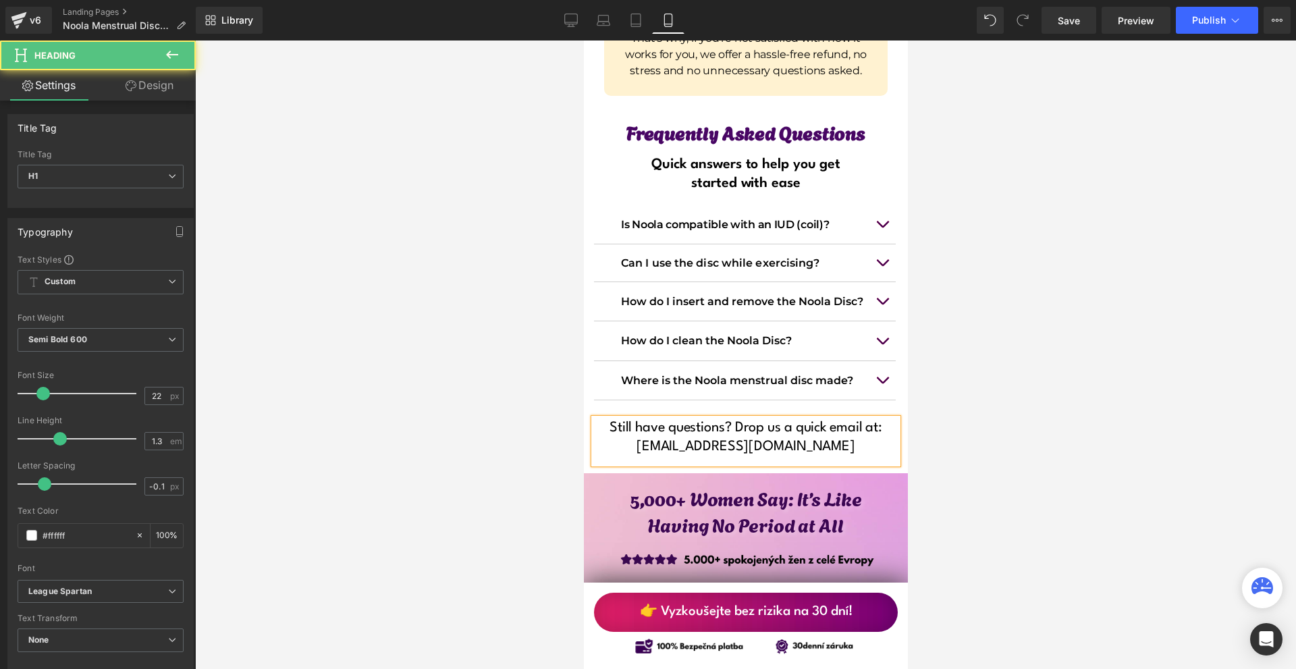
click at [733, 418] on h1 "Still have questions? Drop us a quick email at: [EMAIL_ADDRESS][DOMAIN_NAME]" at bounding box center [745, 437] width 304 height 38
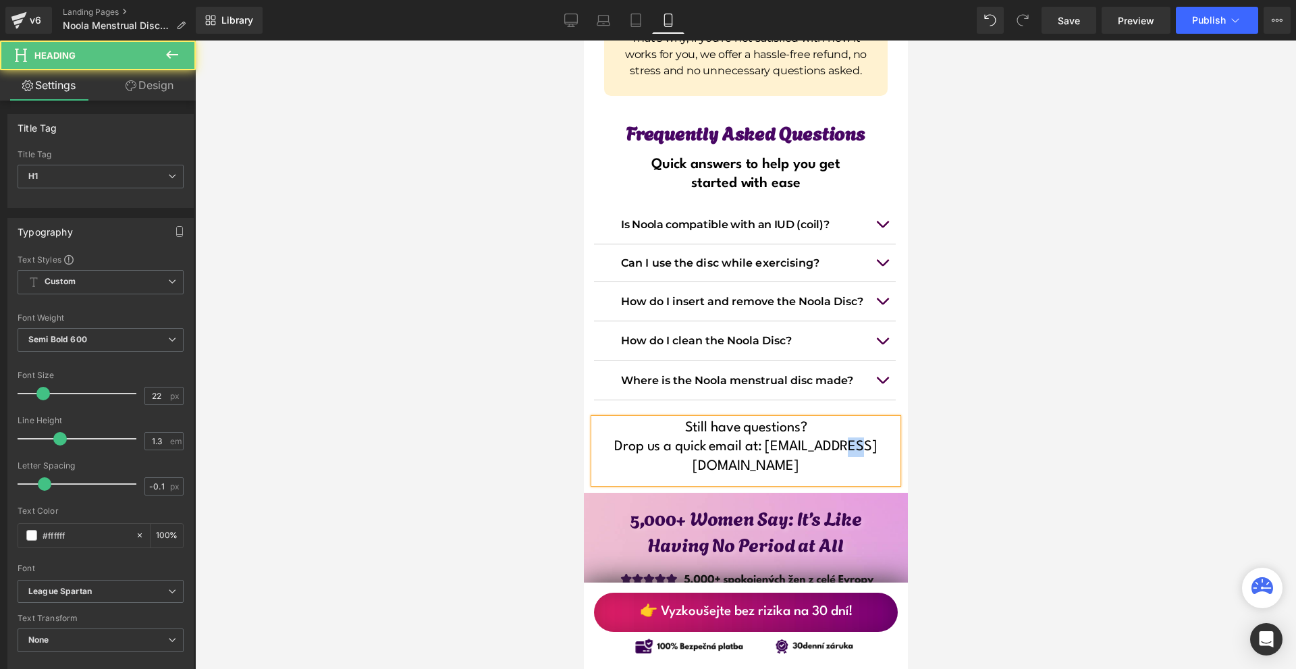
drag, startPoint x: 867, startPoint y: 304, endPoint x: 849, endPoint y: 305, distance: 17.6
click at [849, 437] on h1 "Drop us a quick email at: [EMAIL_ADDRESS][DOMAIN_NAME]" at bounding box center [745, 456] width 304 height 38
drag, startPoint x: 872, startPoint y: 303, endPoint x: 767, endPoint y: 301, distance: 104.6
click at [767, 437] on h1 "Drop us a quick email at: [EMAIL_ADDRESS][DOMAIN_NAME]" at bounding box center [745, 456] width 304 height 38
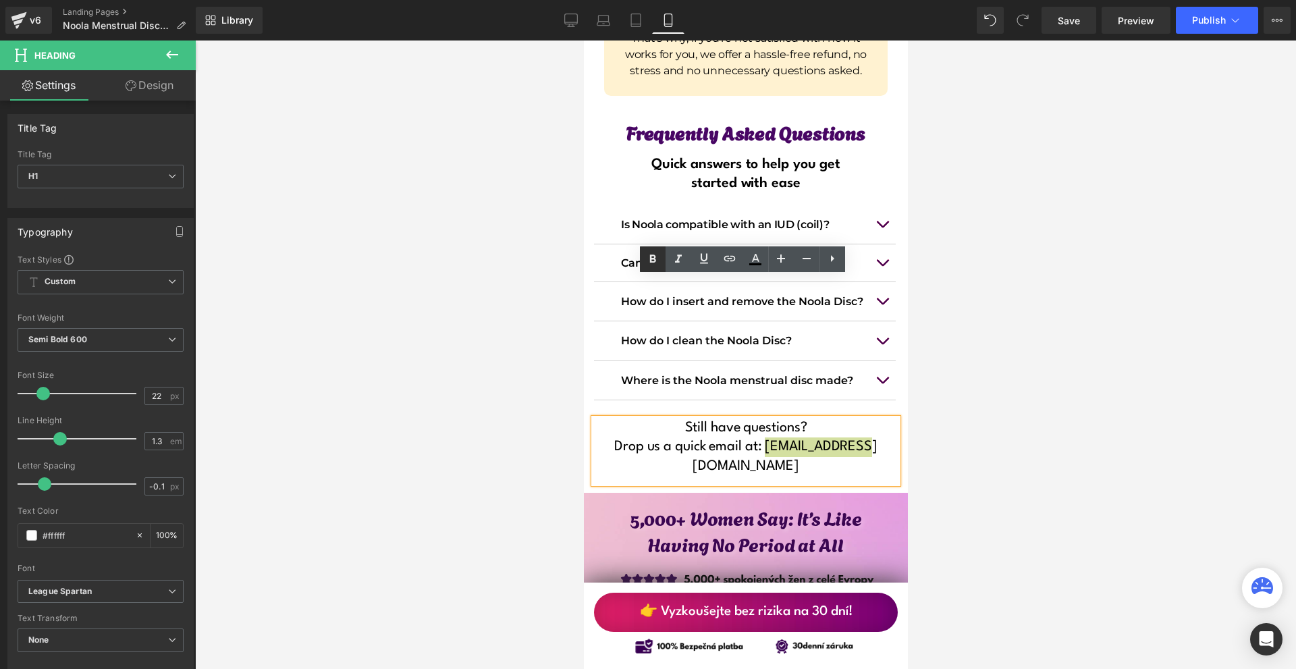
click at [651, 254] on icon at bounding box center [653, 259] width 16 height 16
drag, startPoint x: 874, startPoint y: 308, endPoint x: 897, endPoint y: 308, distance: 22.9
click at [874, 437] on h1 "Drop us a quick email at: [EMAIL_ADDRESS][DOMAIN_NAME]" at bounding box center [745, 456] width 304 height 38
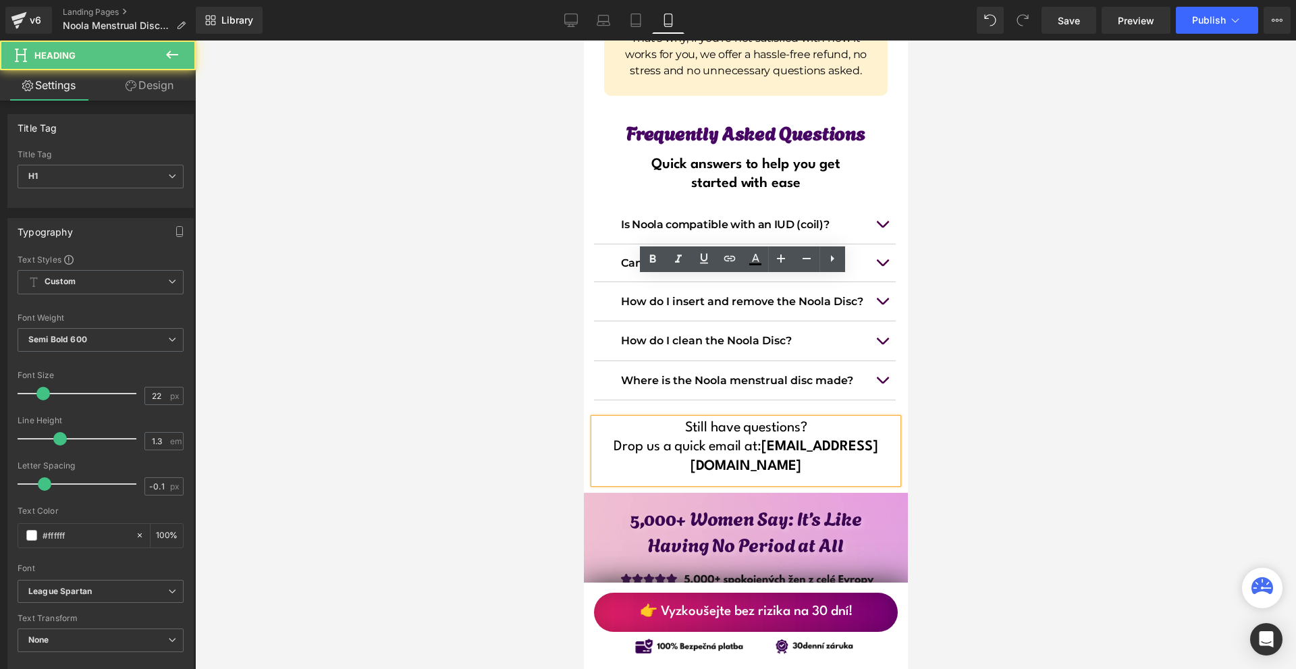
click at [992, 315] on div at bounding box center [745, 354] width 1101 height 628
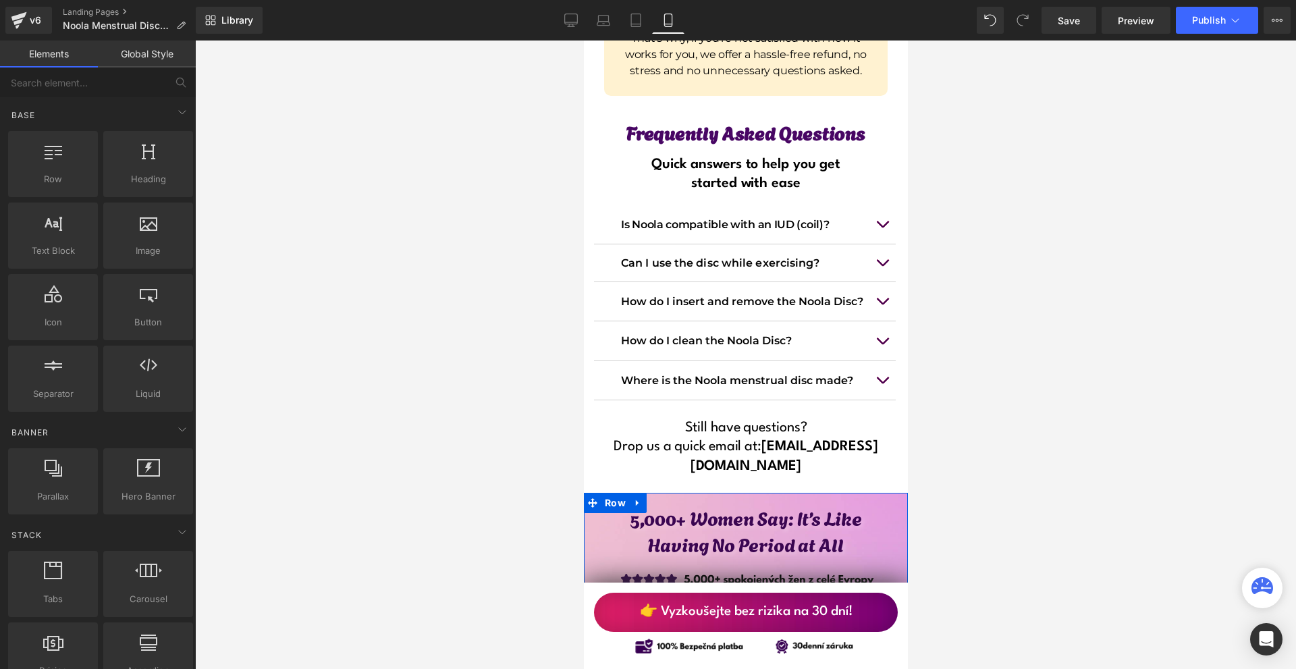
scroll to position [12051, 0]
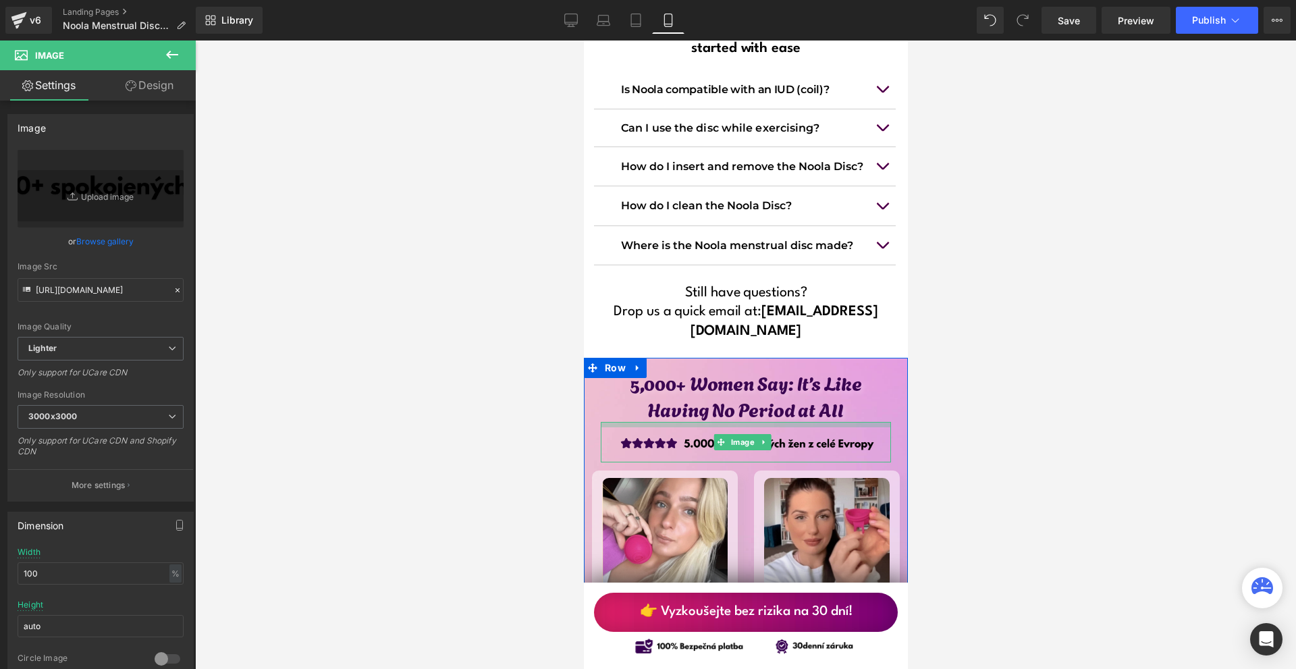
click at [723, 422] on div at bounding box center [745, 424] width 290 height 5
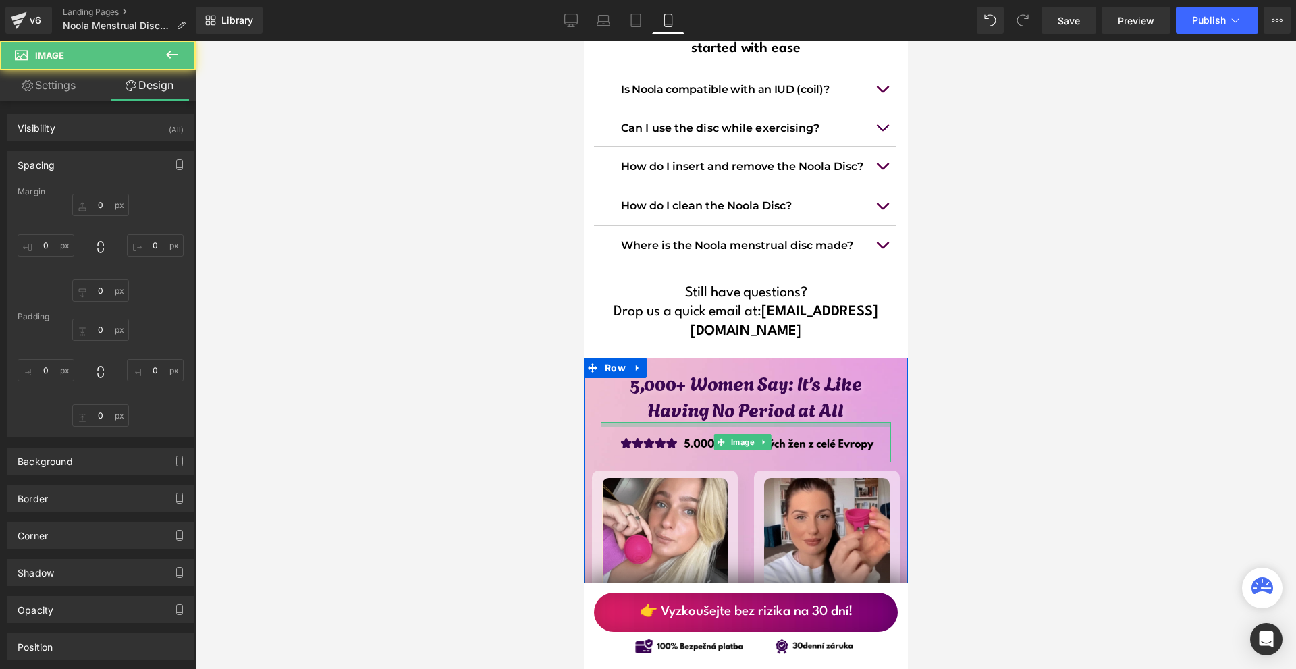
click at [983, 289] on div at bounding box center [745, 354] width 1101 height 628
type input "-30"
type input "10"
type input "0"
type input "10"
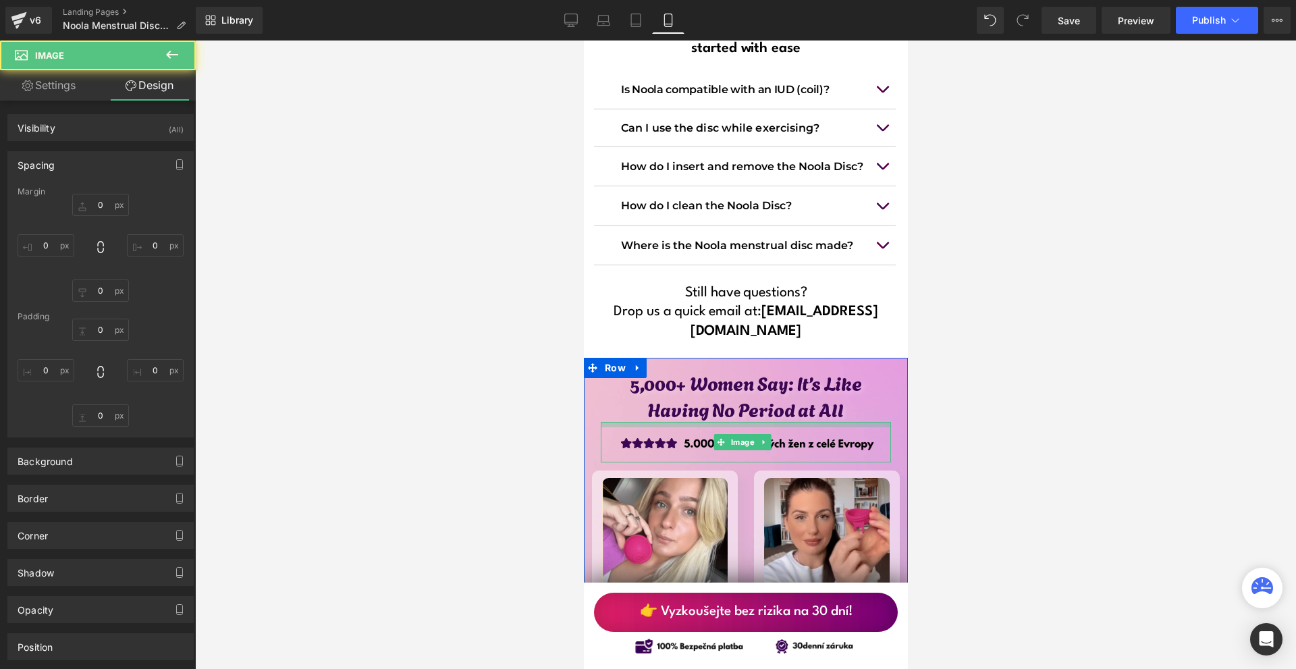
type input "8"
type input "0"
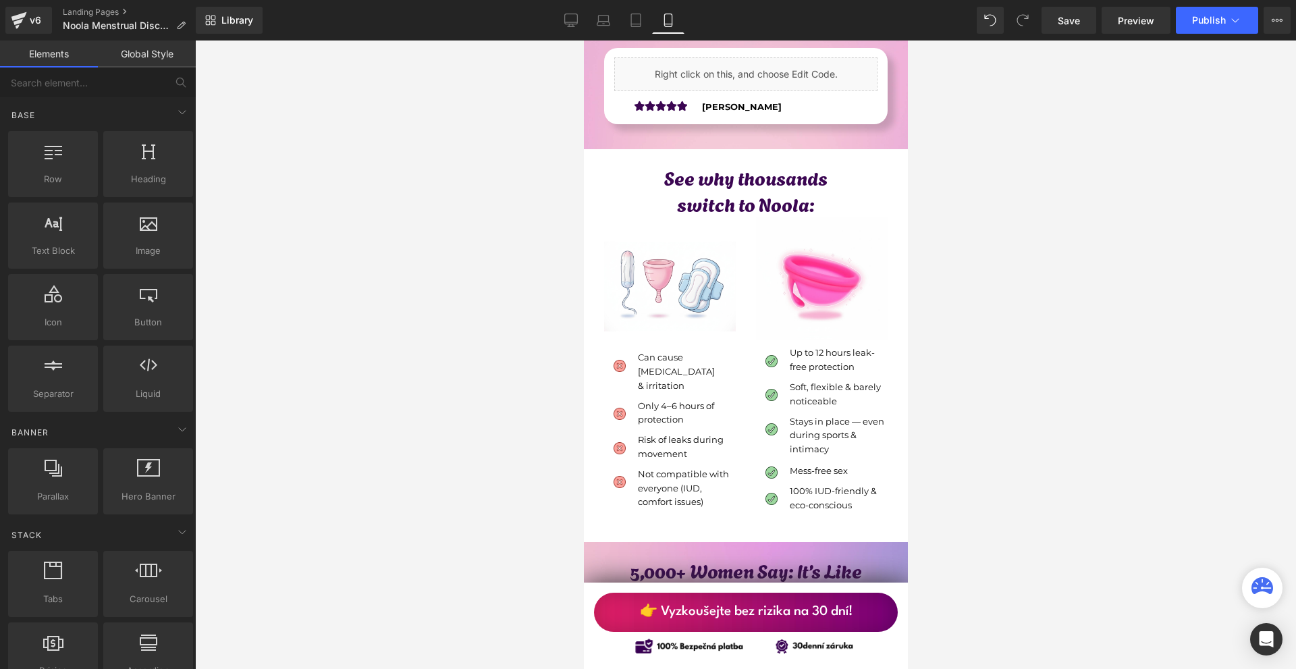
scroll to position [4289, 0]
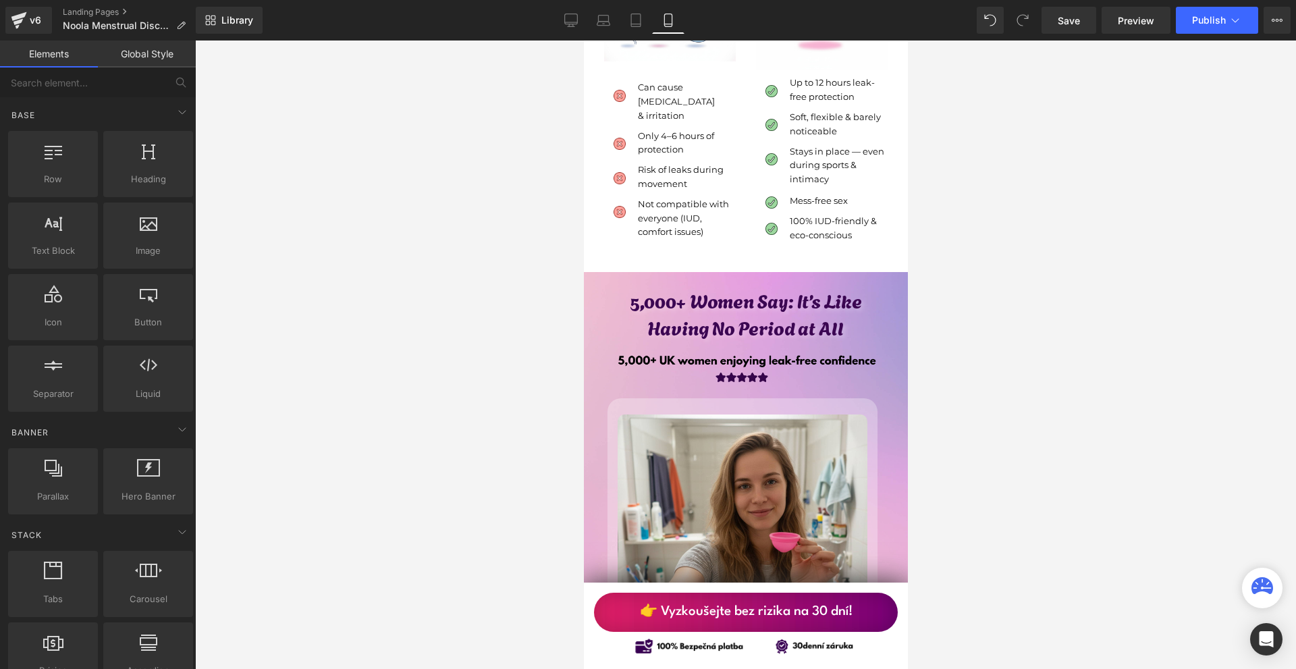
click at [734, 347] on div "Image" at bounding box center [745, 369] width 304 height 45
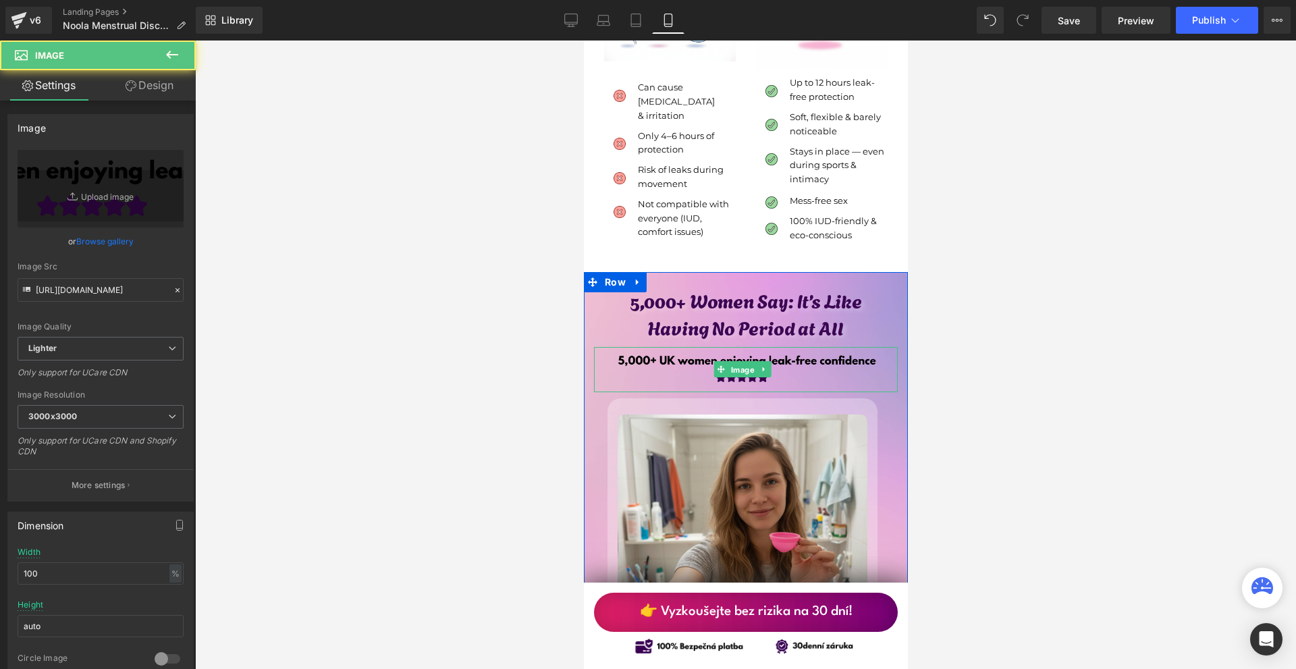
drag, startPoint x: 734, startPoint y: 319, endPoint x: 1145, endPoint y: 359, distance: 412.4
click at [734, 362] on span "Image" at bounding box center [742, 370] width 29 height 16
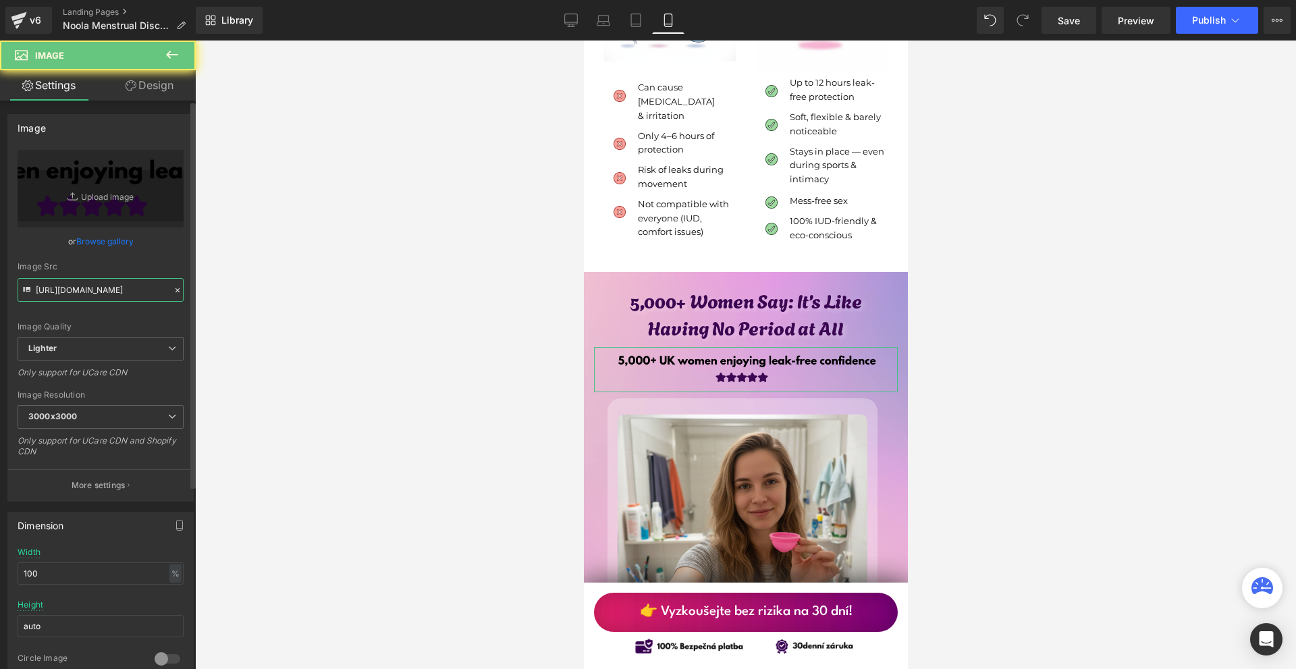
click at [74, 286] on input "[URL][DOMAIN_NAME]" at bounding box center [101, 290] width 166 height 24
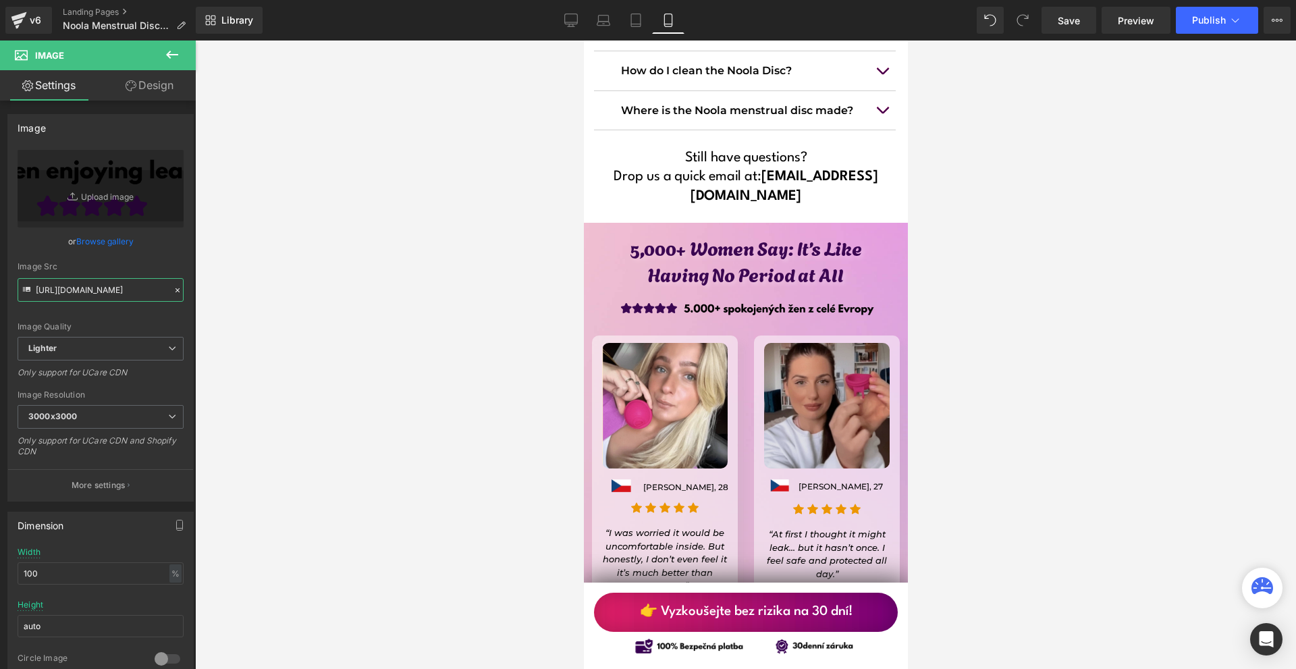
scroll to position [11984, 0]
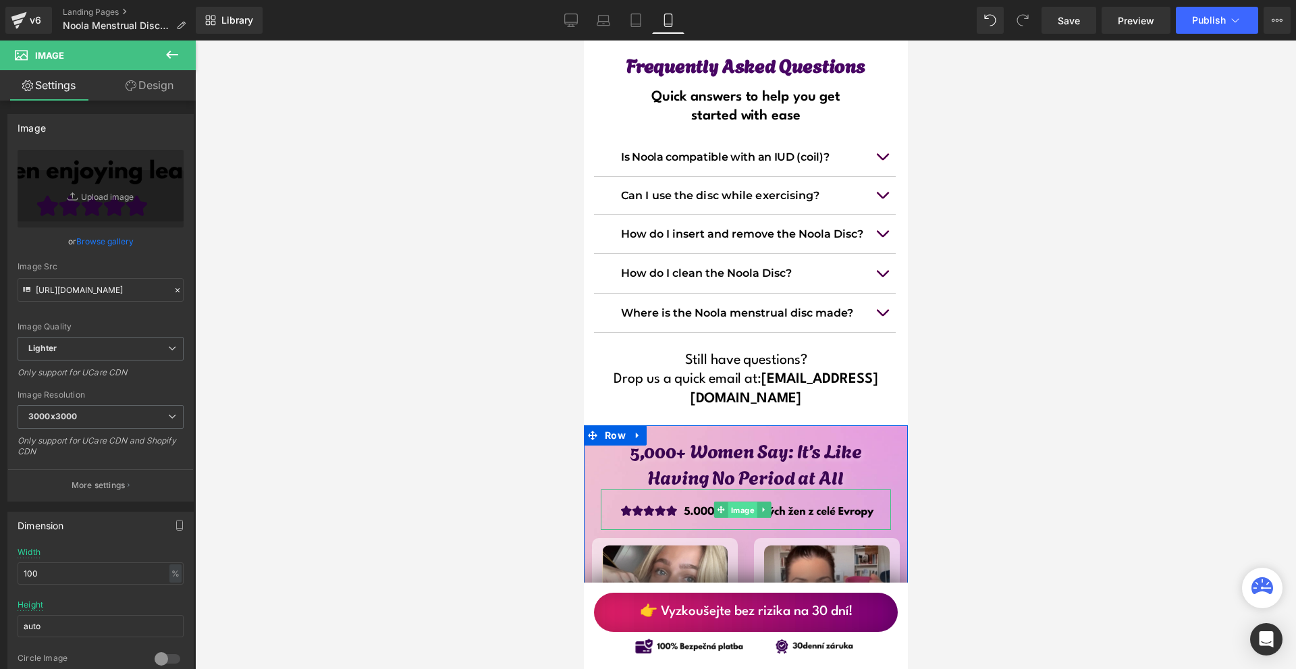
click at [728, 502] on span "Image" at bounding box center [742, 510] width 29 height 16
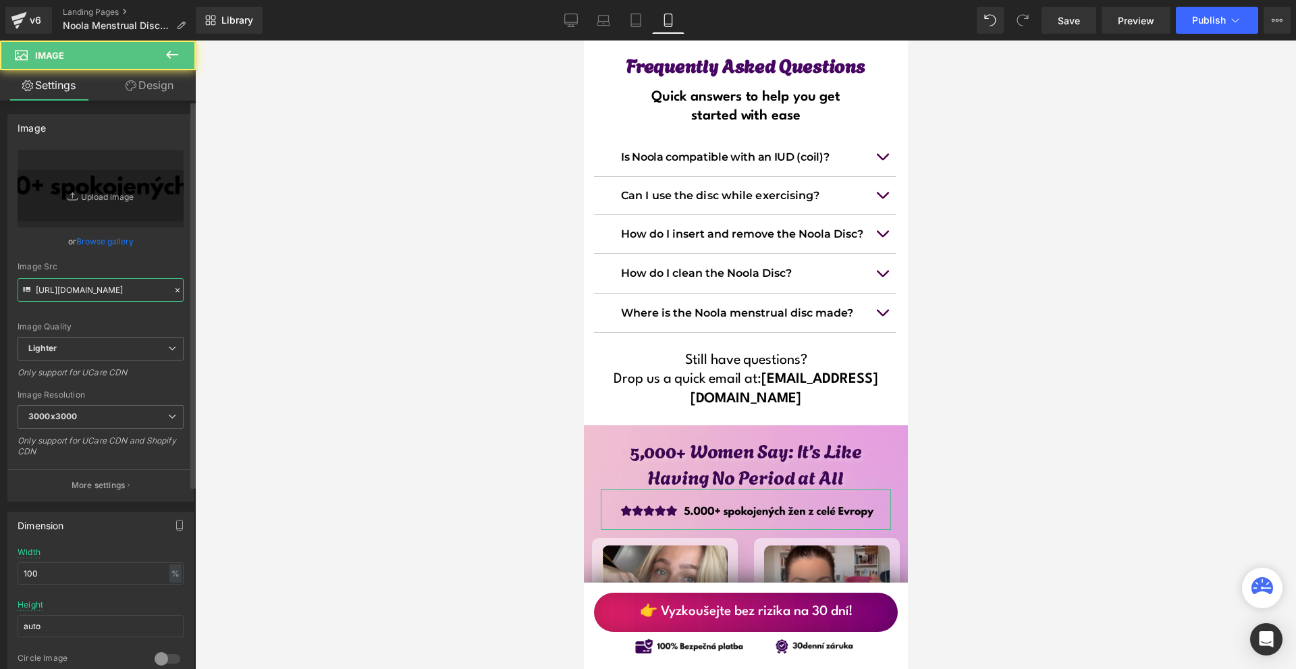
click at [106, 288] on input "[URL][DOMAIN_NAME]" at bounding box center [101, 290] width 166 height 24
paste input "c6ab4a22-d60d-40bf-bb01-41dd5d2131dd/-/format/auto/-/preview/3000x3000/-/qualit…"
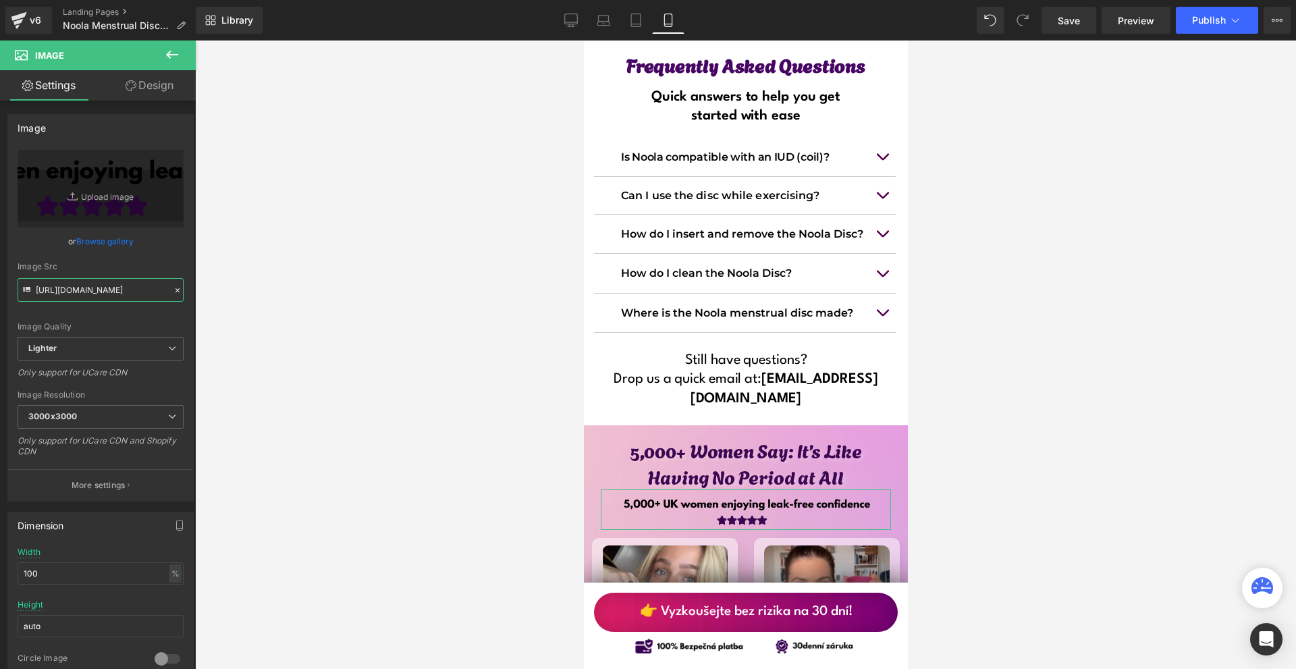
type input "[URL][DOMAIN_NAME]"
click at [163, 87] on link "Design" at bounding box center [150, 85] width 98 height 30
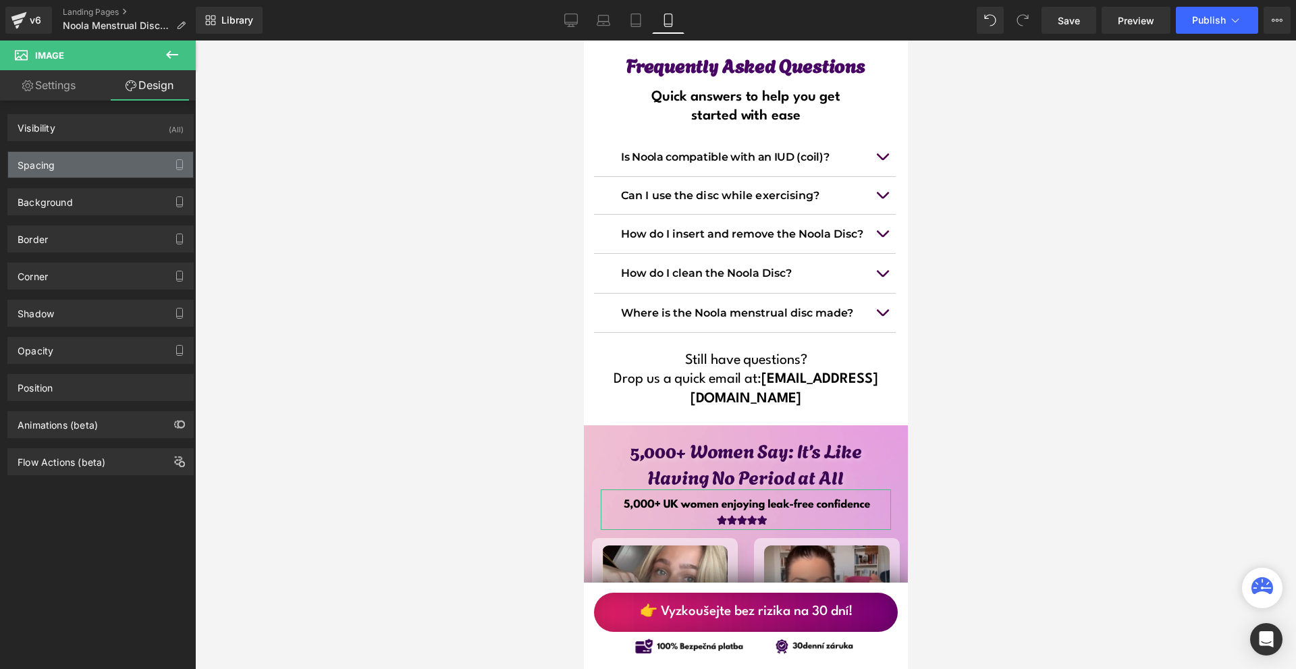
click at [61, 159] on div "Spacing" at bounding box center [100, 165] width 185 height 26
type input "-30"
type input "10"
type input "0"
type input "10"
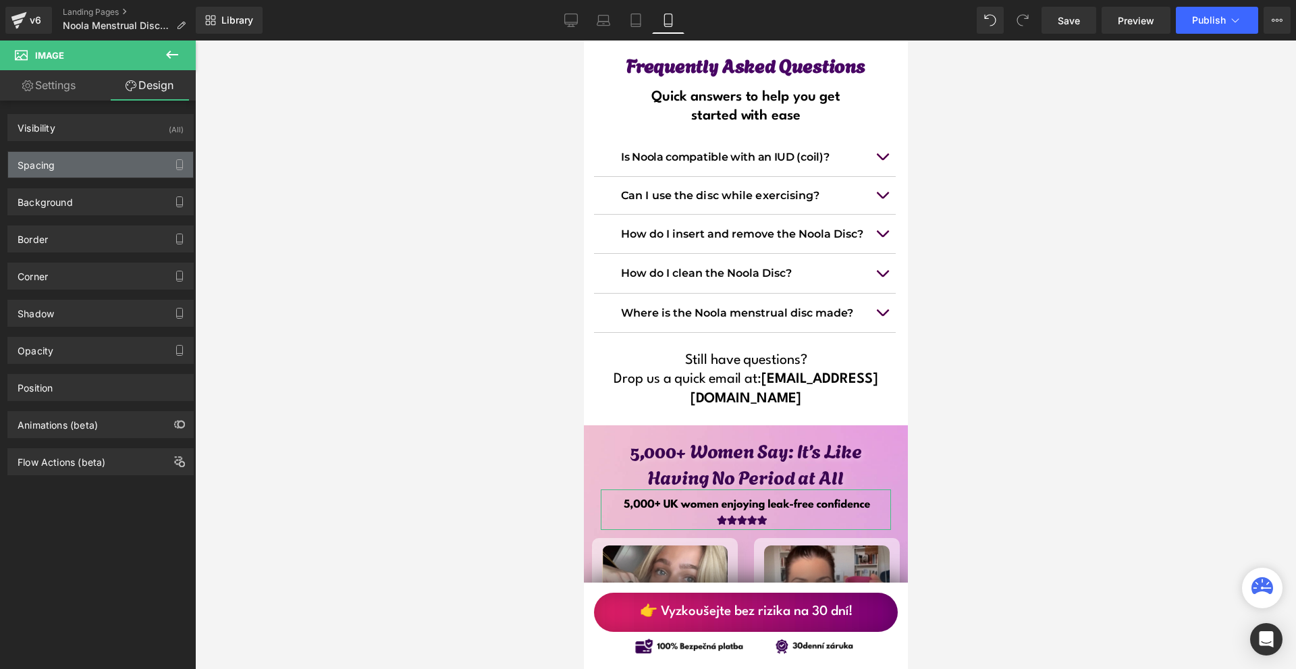
type input "8"
type input "0"
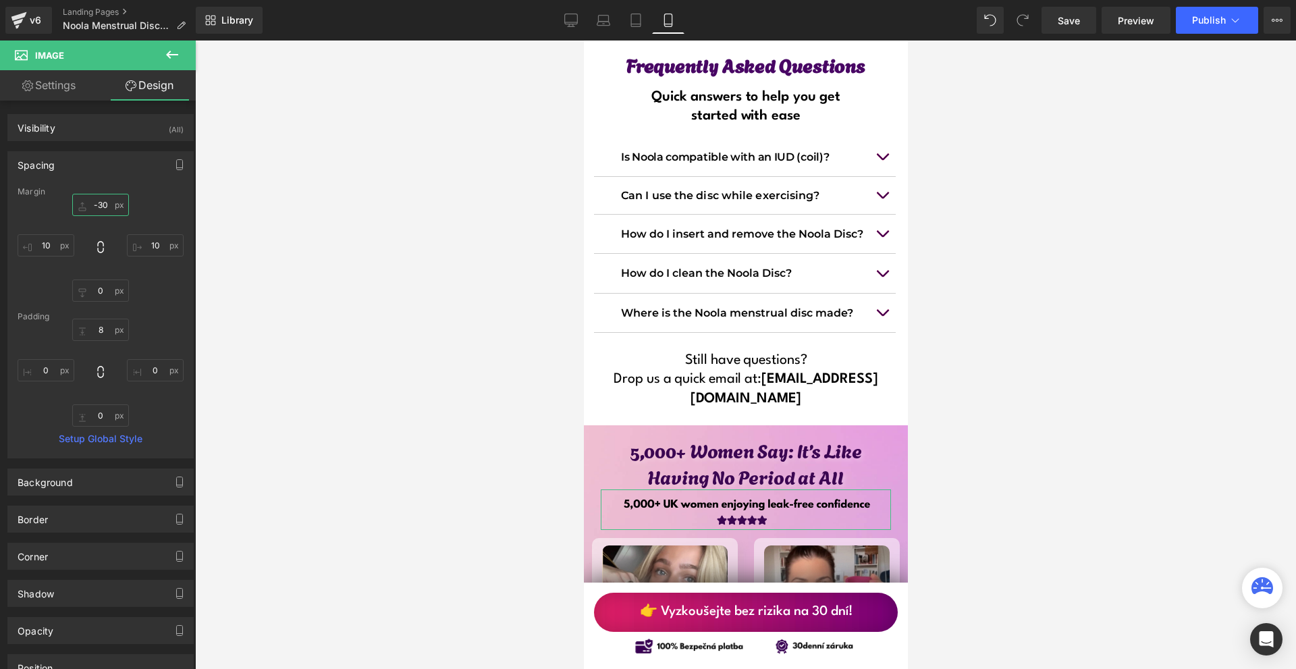
click at [99, 206] on input "-30" at bounding box center [100, 205] width 57 height 22
type input "0"
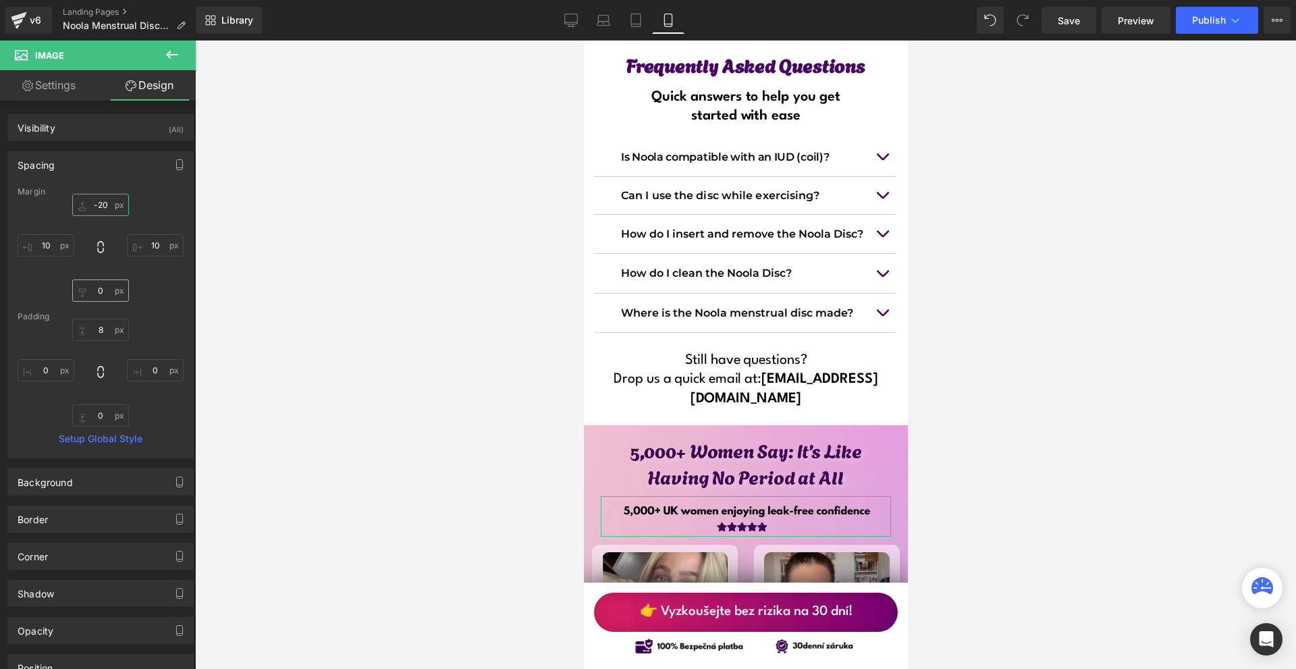
type input "-20"
click at [101, 296] on input "0" at bounding box center [100, 290] width 57 height 22
type input "10"
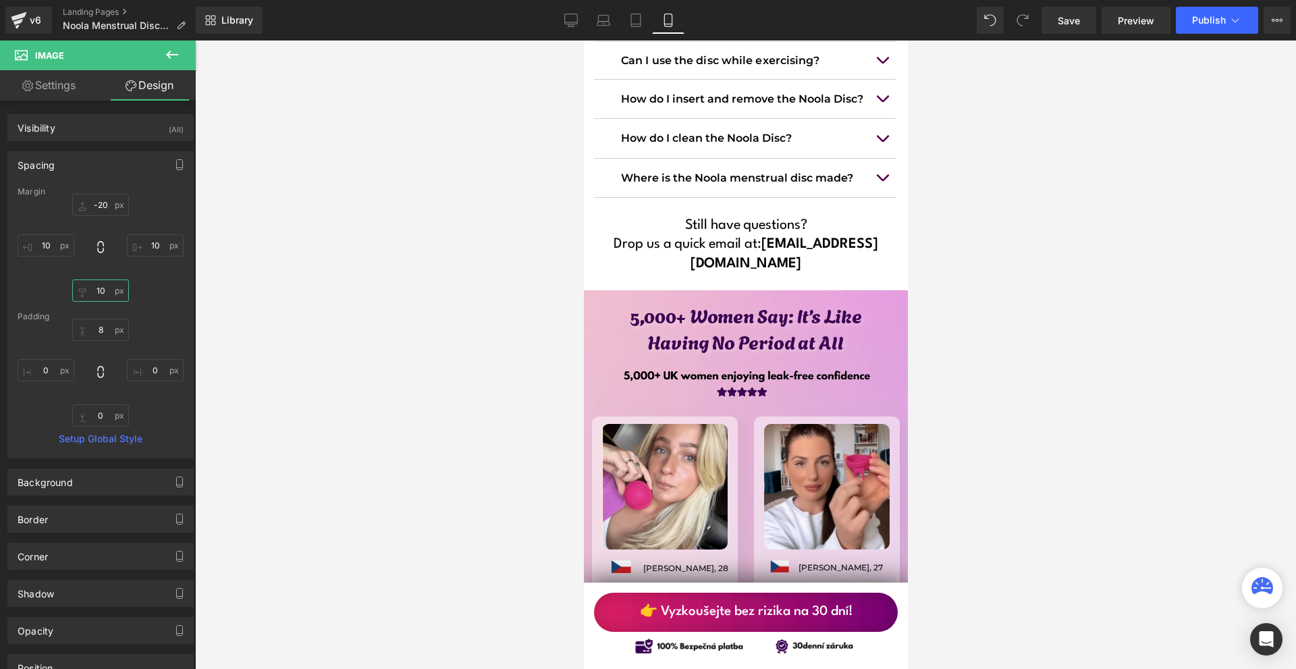
scroll to position [12051, 0]
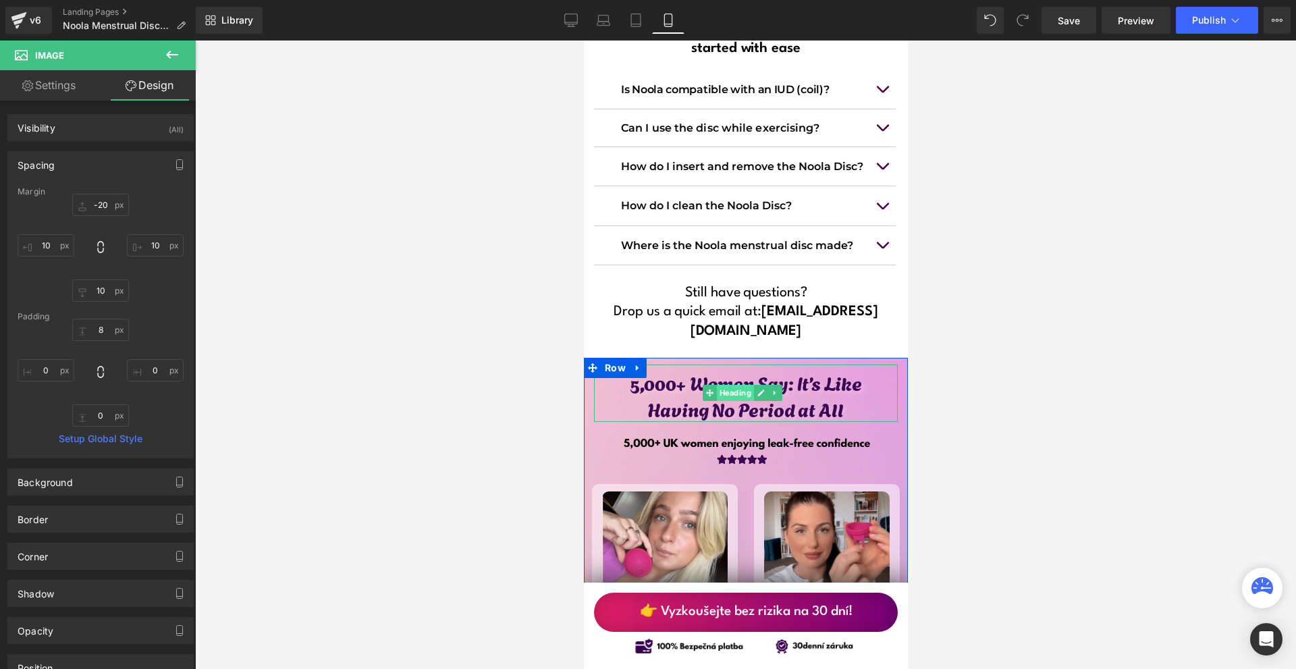
click at [736, 385] on span "Heading" at bounding box center [734, 393] width 37 height 16
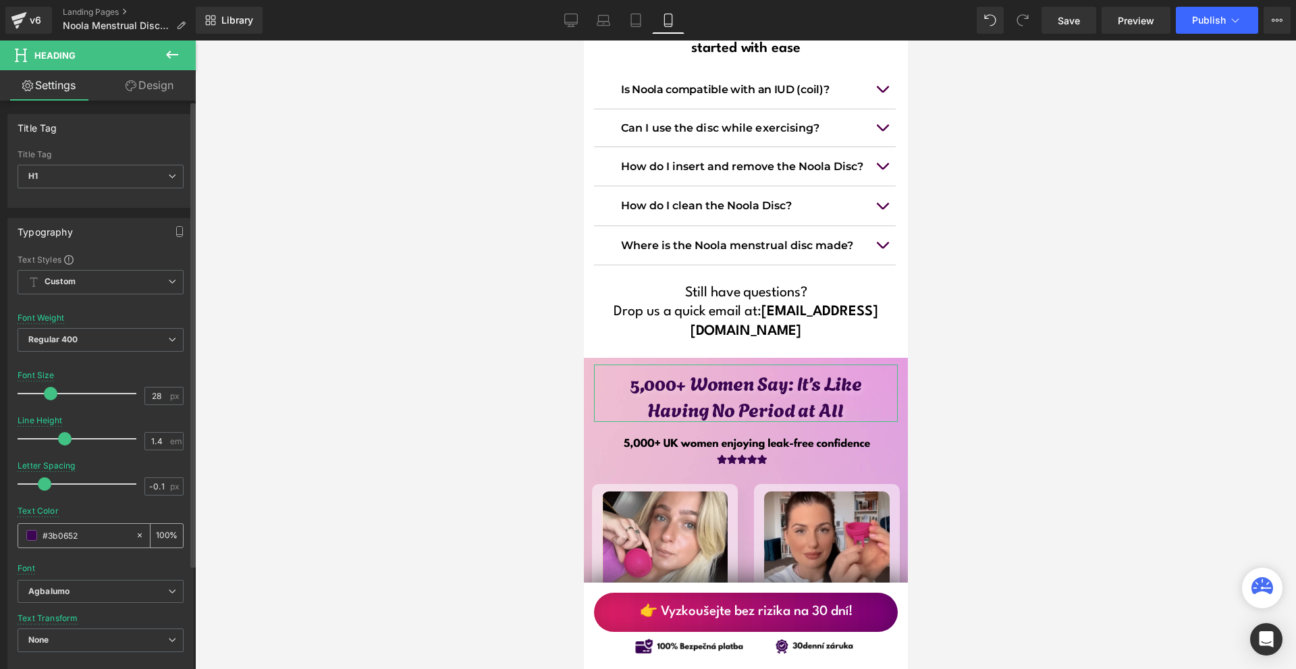
click at [81, 535] on input "#3b0652" at bounding box center [86, 535] width 86 height 15
click at [878, 302] on h1 "Drop us a quick email at: [EMAIL_ADDRESS][DOMAIN_NAME]" at bounding box center [745, 321] width 304 height 38
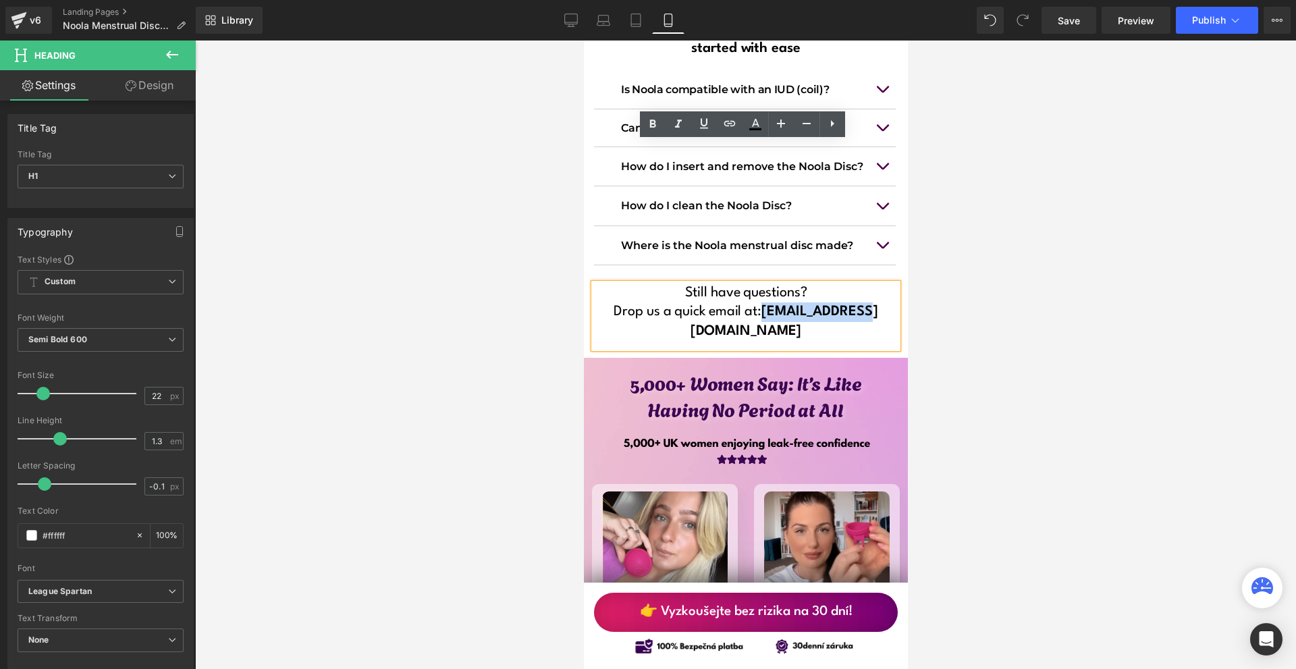
drag, startPoint x: 872, startPoint y: 170, endPoint x: 768, endPoint y: 166, distance: 104.0
click at [768, 302] on h1 "Drop us a quick email at: [EMAIL_ADDRESS][DOMAIN_NAME]" at bounding box center [745, 321] width 304 height 38
click at [754, 123] on icon at bounding box center [755, 123] width 7 height 8
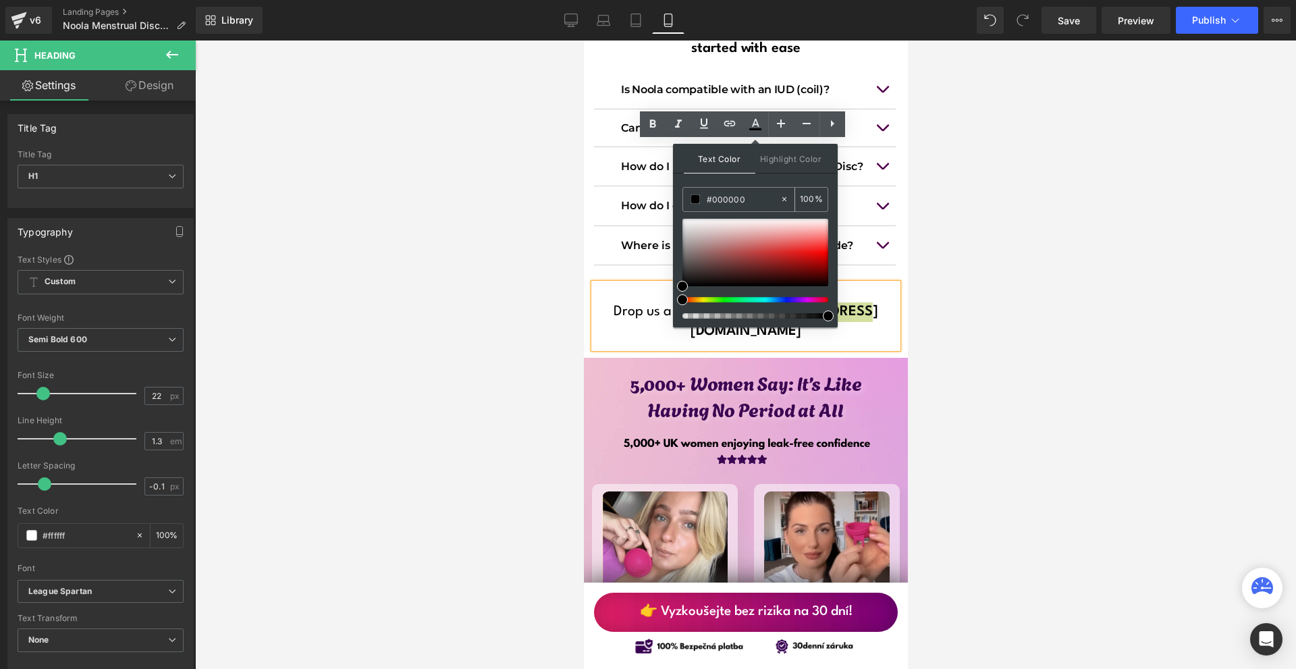
click at [733, 198] on input "#000000" at bounding box center [743, 199] width 73 height 15
paste input "3b0652"
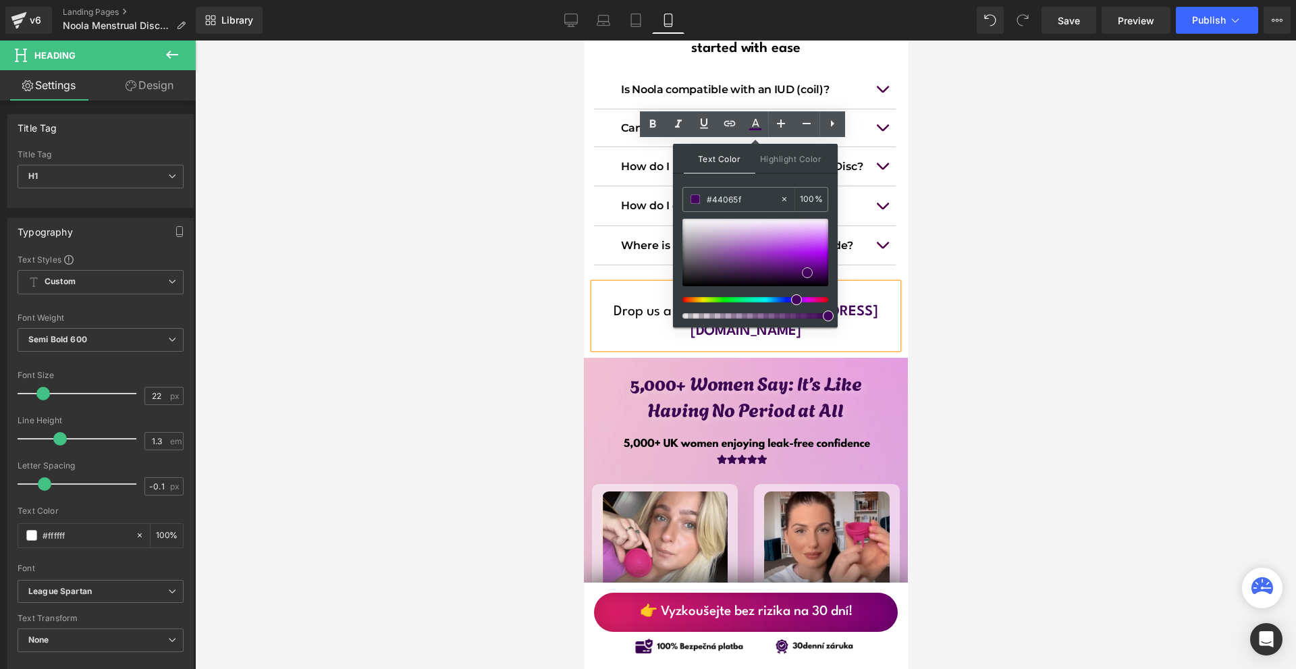
type input "#44075e"
click at [807, 270] on span at bounding box center [807, 272] width 11 height 11
click at [882, 302] on h1 "Drop us a quick email at: [EMAIL_ADDRESS][DOMAIN_NAME]" at bounding box center [745, 321] width 304 height 38
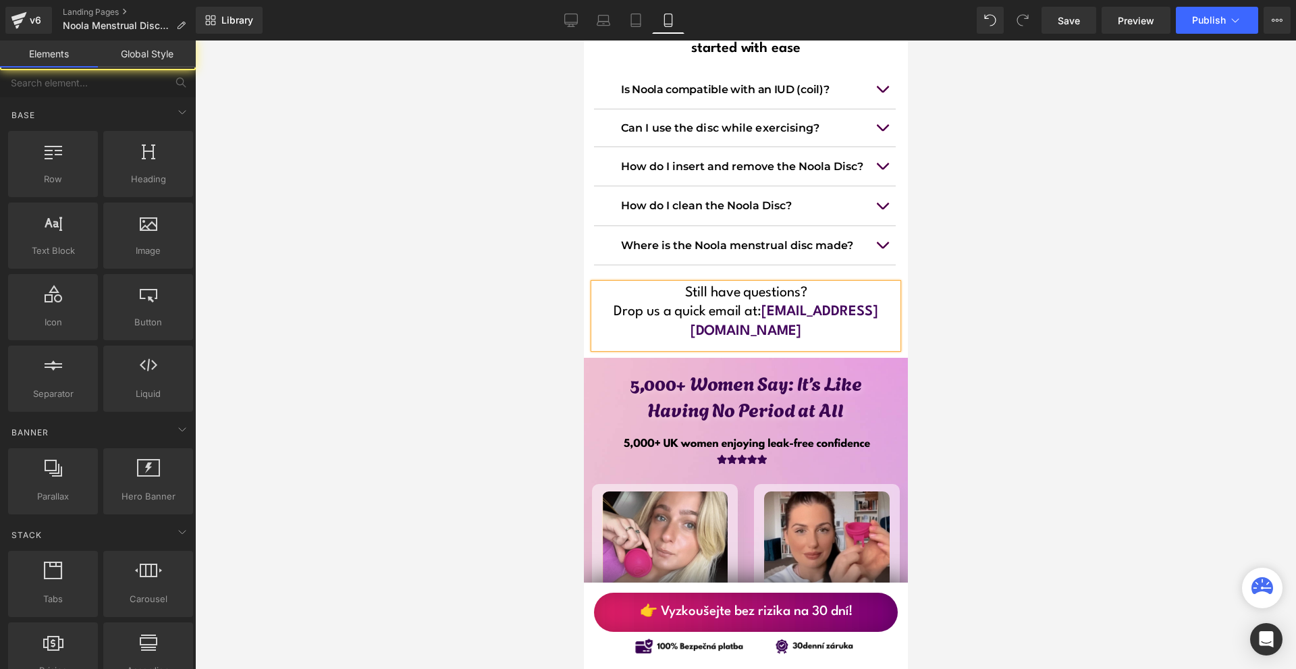
click at [971, 200] on div at bounding box center [745, 354] width 1101 height 628
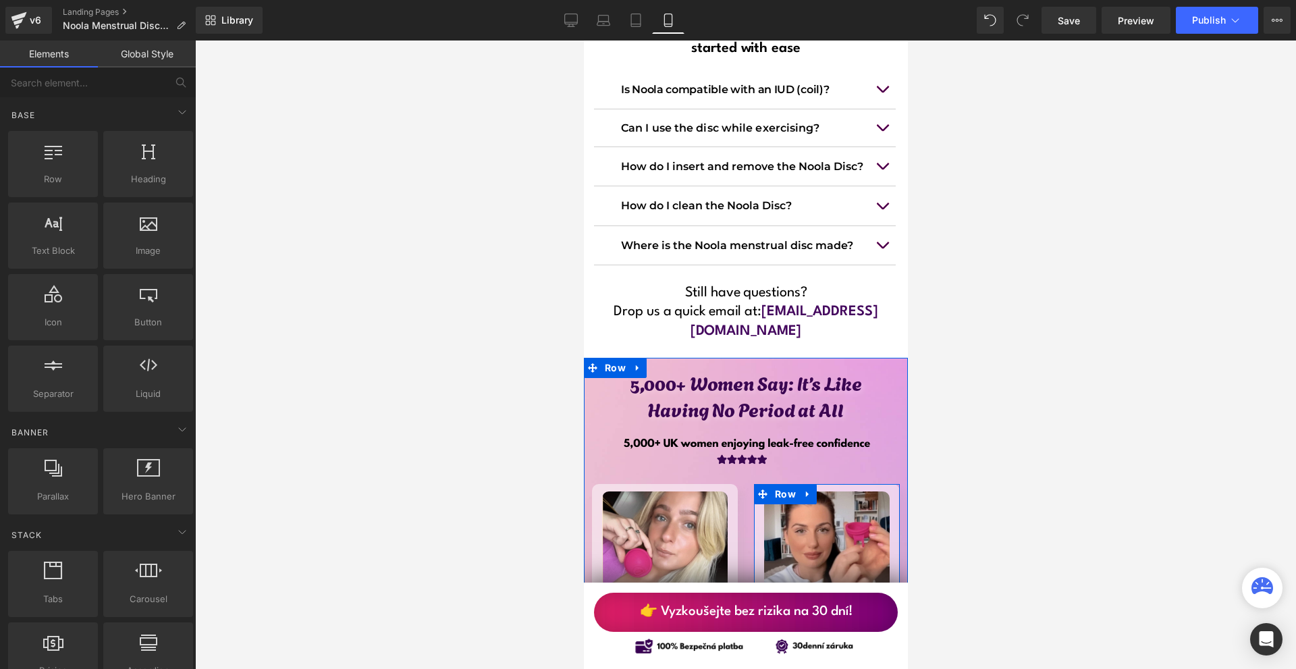
scroll to position [11781, 0]
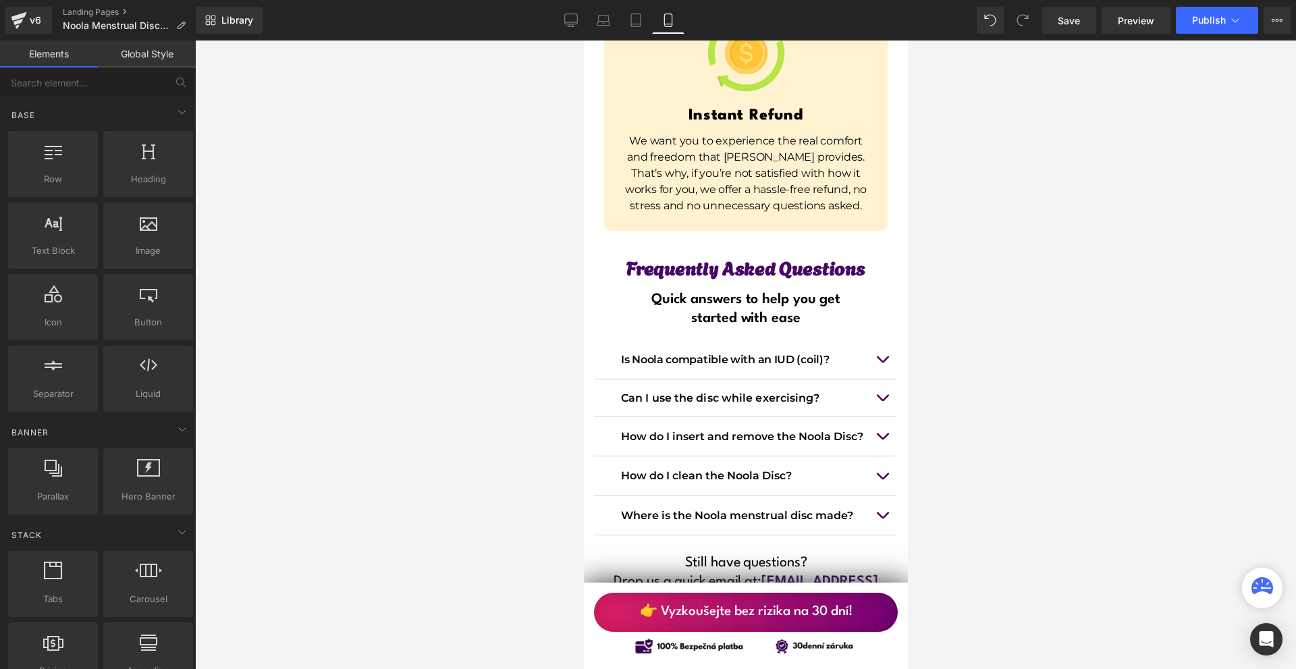
click at [875, 496] on button "button" at bounding box center [881, 515] width 27 height 38
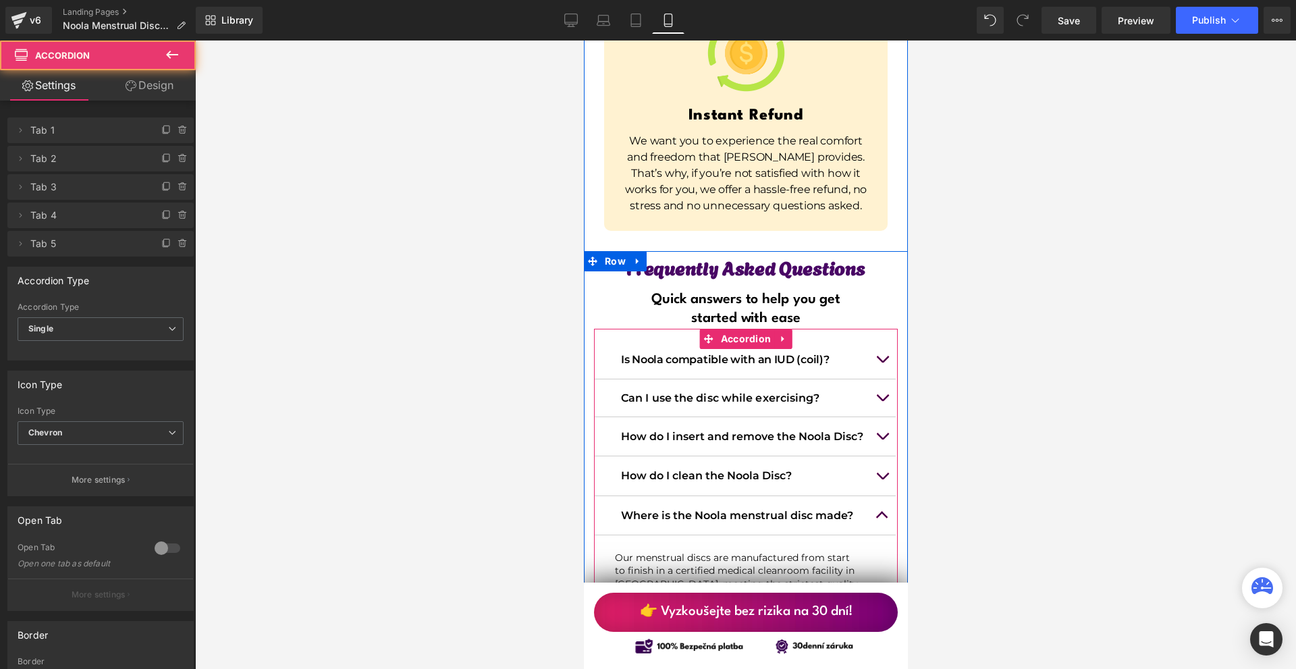
click at [875, 496] on button "button" at bounding box center [881, 515] width 27 height 38
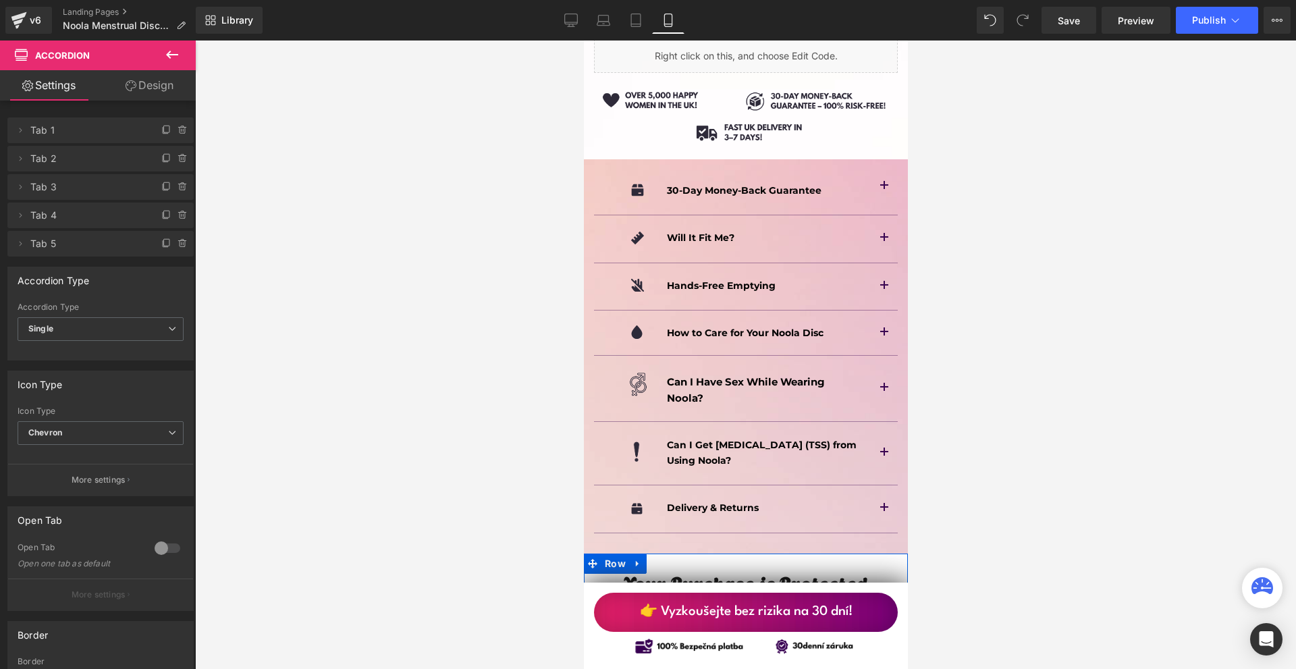
scroll to position [10364, 0]
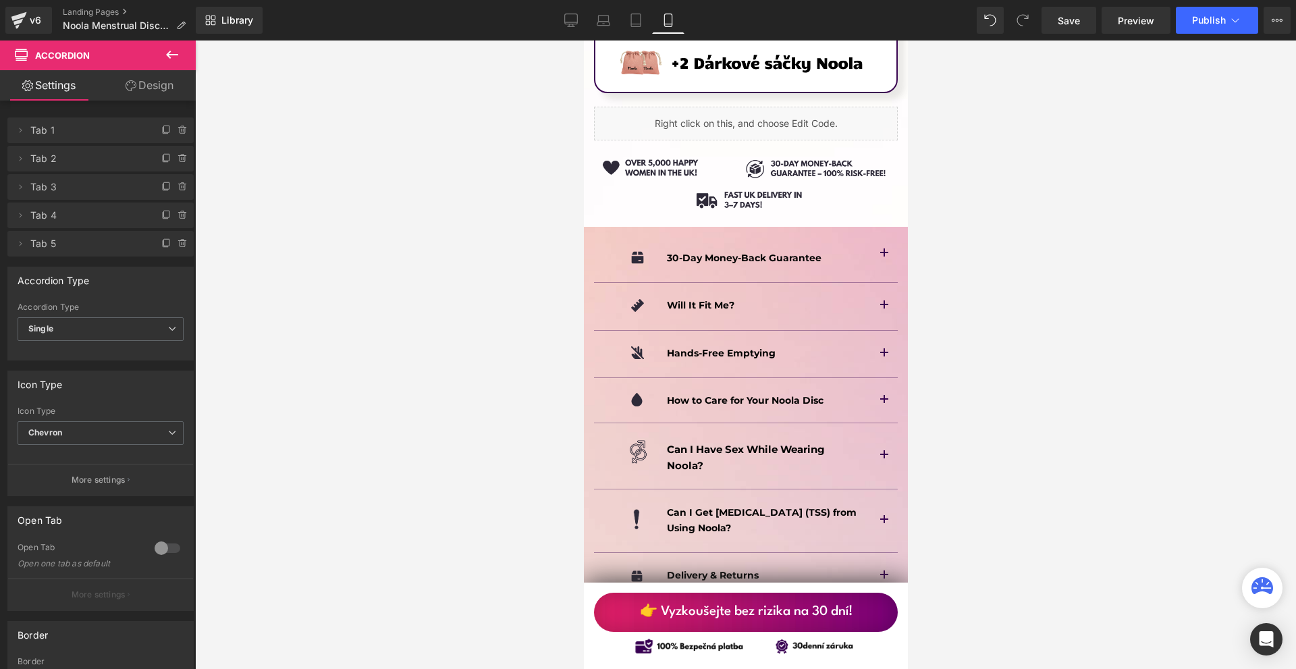
click at [884, 579] on span "button" at bounding box center [884, 579] width 0 height 0
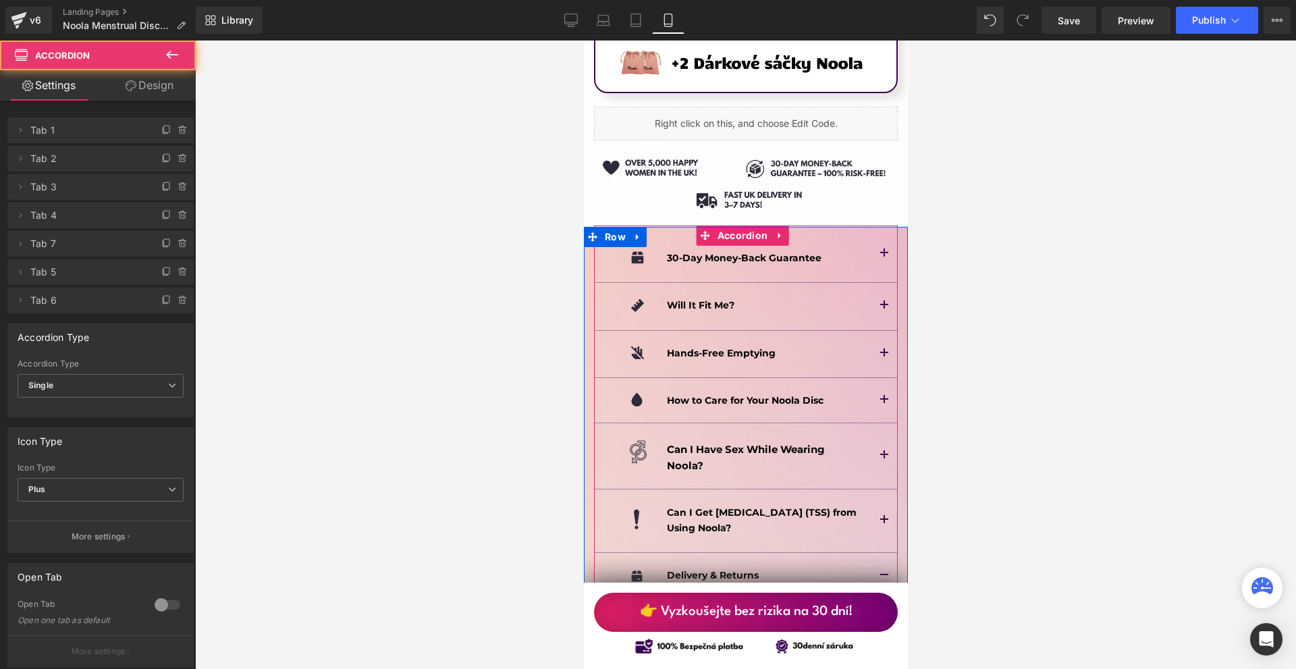
click at [875, 553] on button "button" at bounding box center [883, 576] width 27 height 47
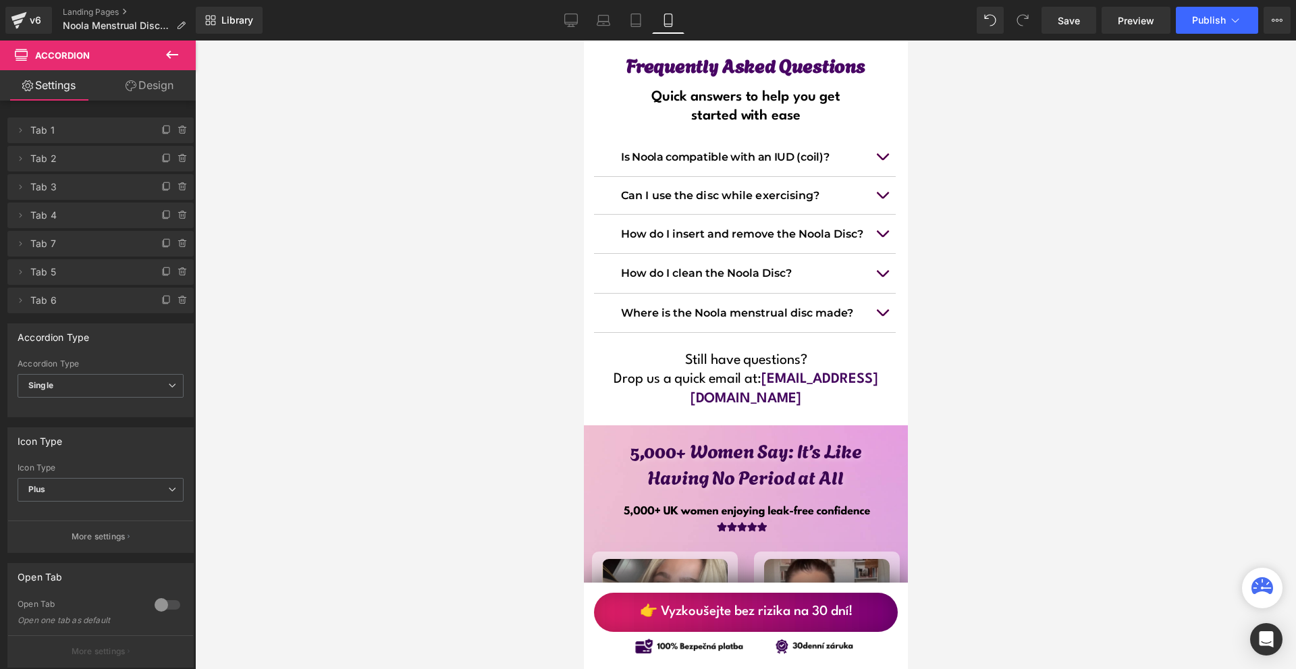
scroll to position [12254, 0]
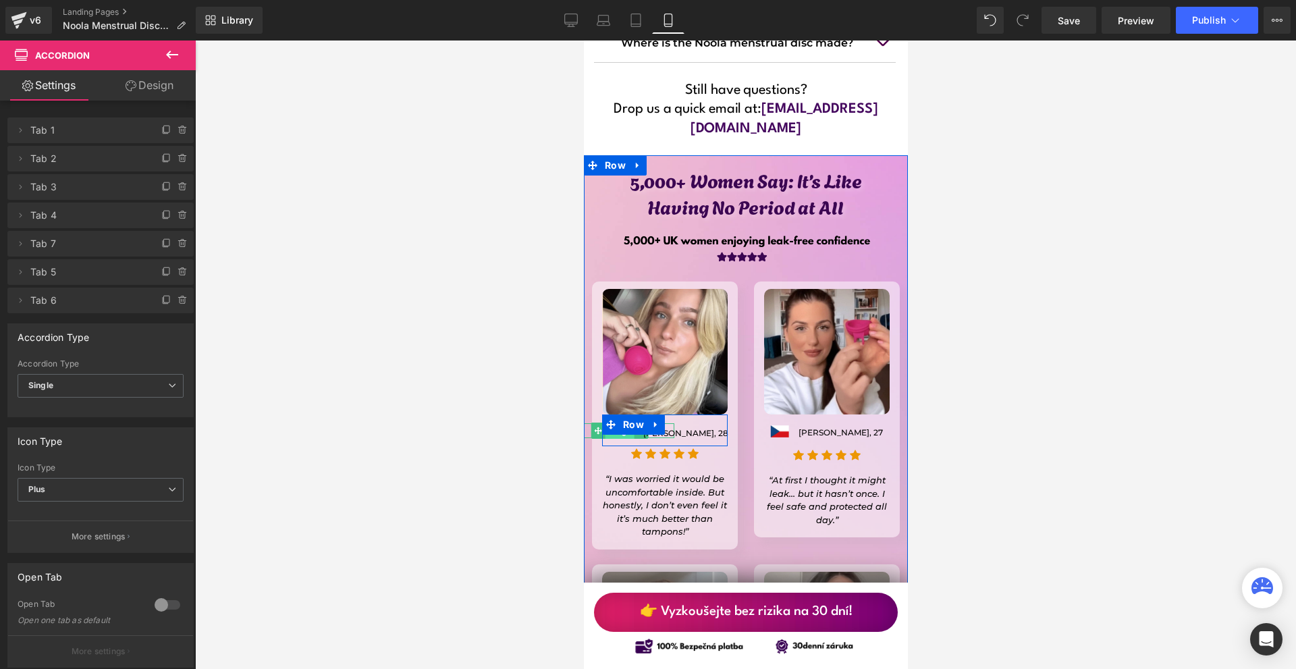
click at [620, 423] on span "Image" at bounding box center [619, 431] width 29 height 16
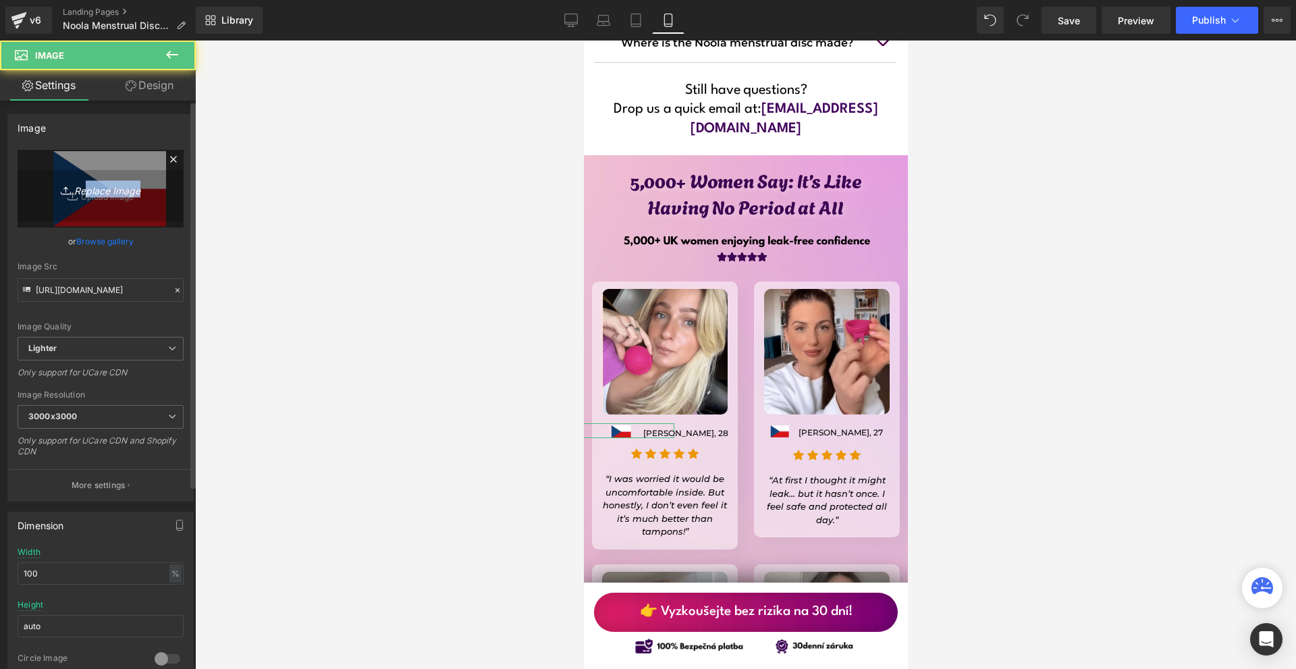
click at [78, 196] on div "Replace Image Upload image" at bounding box center [101, 189] width 166 height 78
type input "C:\fakepath\Více než 10 000 šťastných žen! - 2025-09-12T182304.699.png"
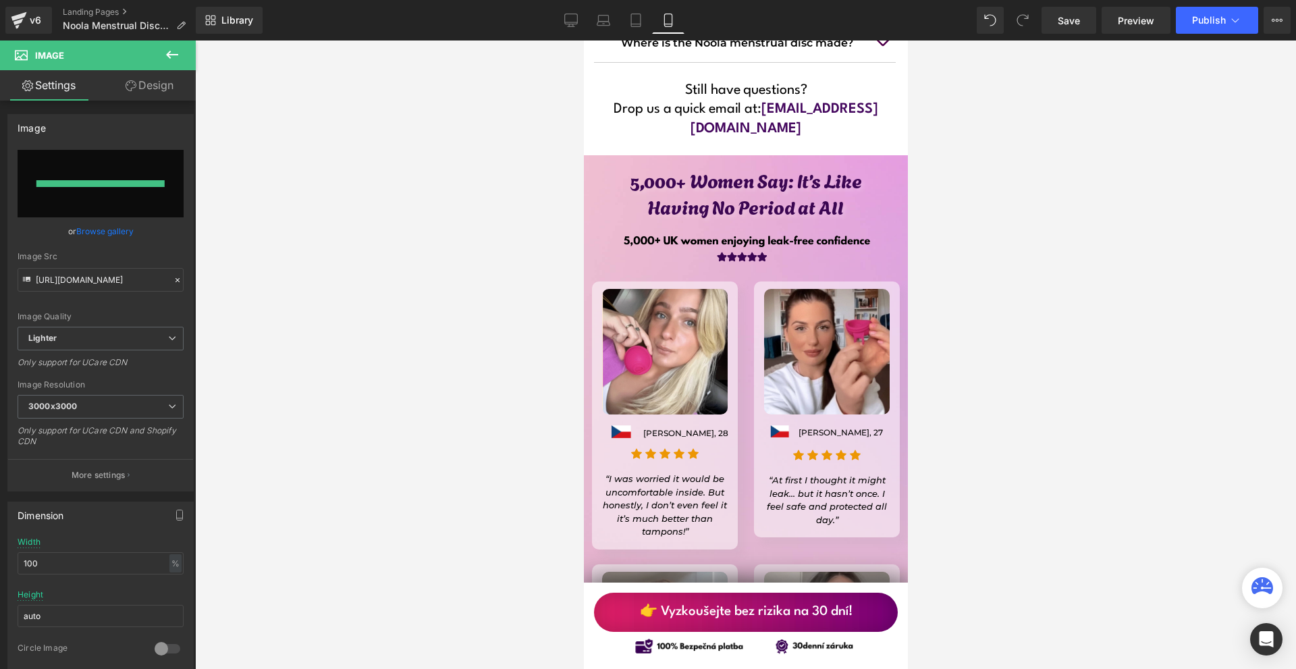
type input "[URL][DOMAIN_NAME]"
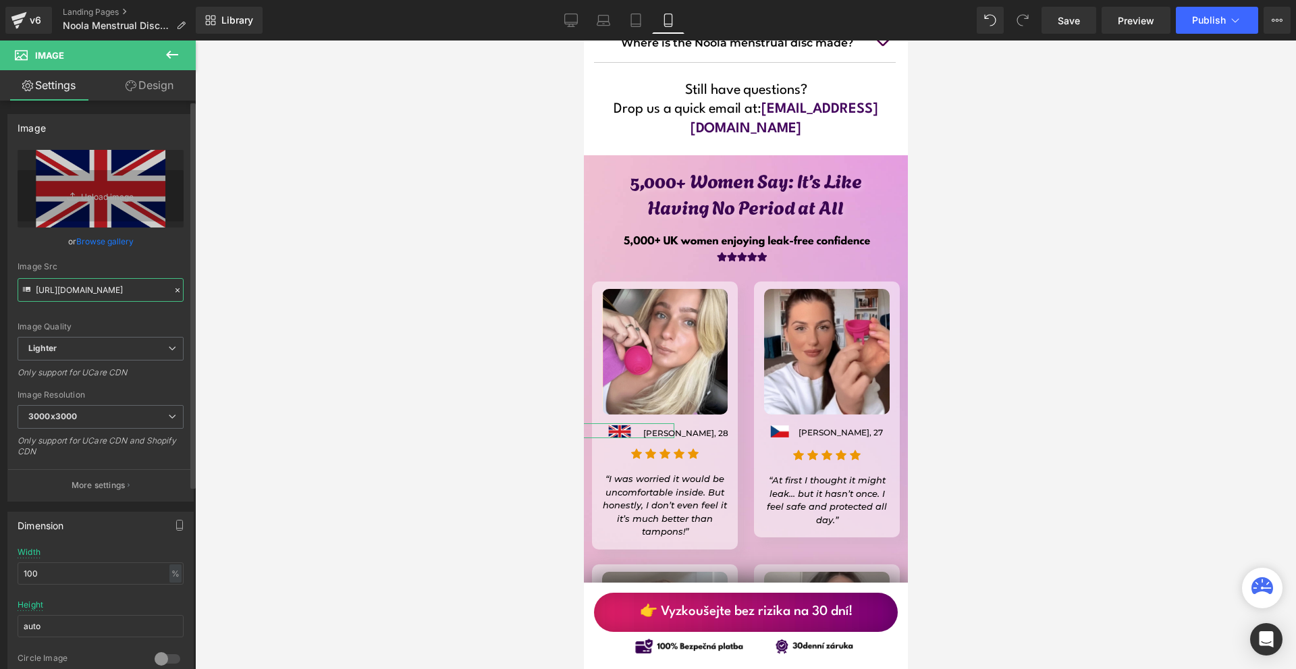
click at [88, 294] on input "[URL][DOMAIN_NAME]" at bounding box center [101, 290] width 166 height 24
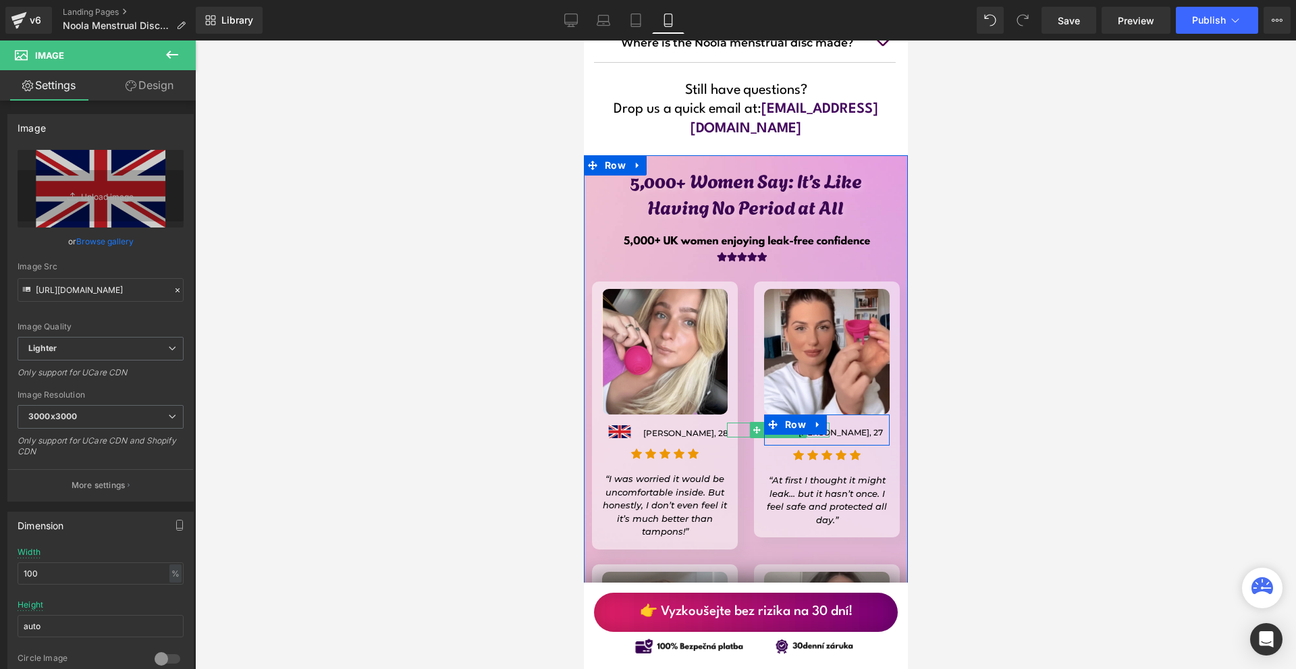
click at [775, 422] on span "Image" at bounding box center [777, 430] width 29 height 16
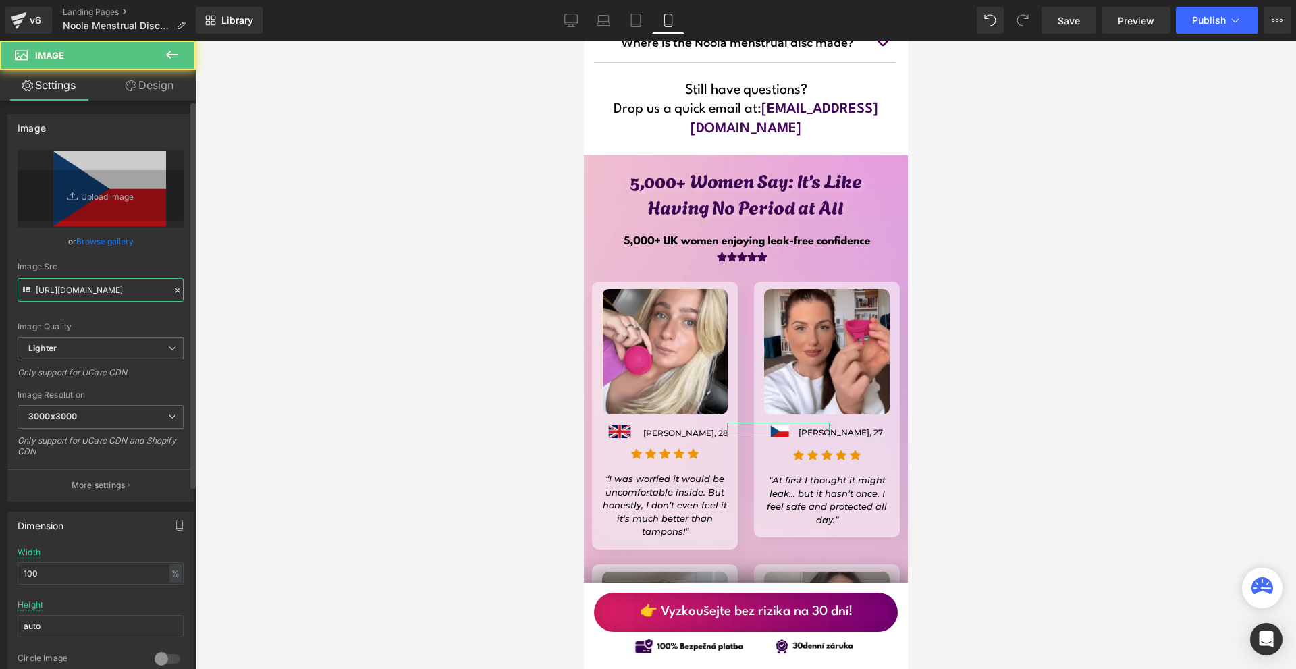
click at [136, 294] on input "[URL][DOMAIN_NAME]" at bounding box center [101, 290] width 166 height 24
paste input "b82689b6-429d-4bf7-b36e-c80cd0b2211b/-/format/auto/-/preview/3000x3000/-/qualit…"
type input "[URL][DOMAIN_NAME]"
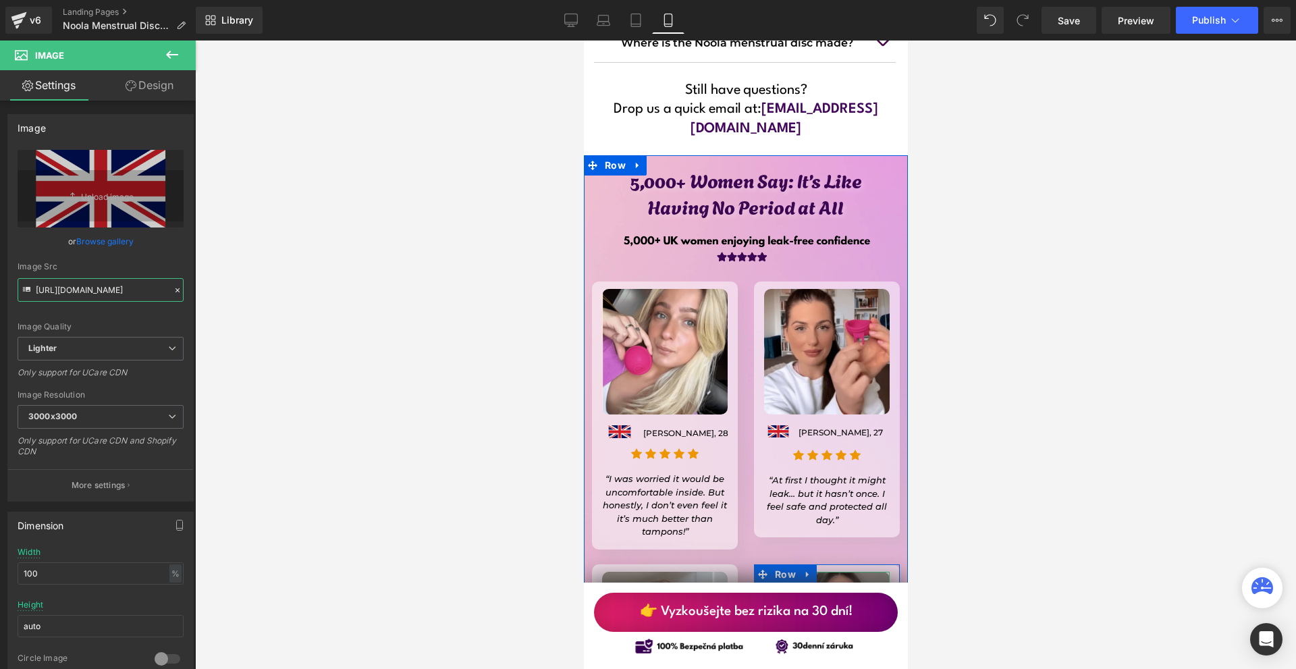
scroll to position [12389, 0]
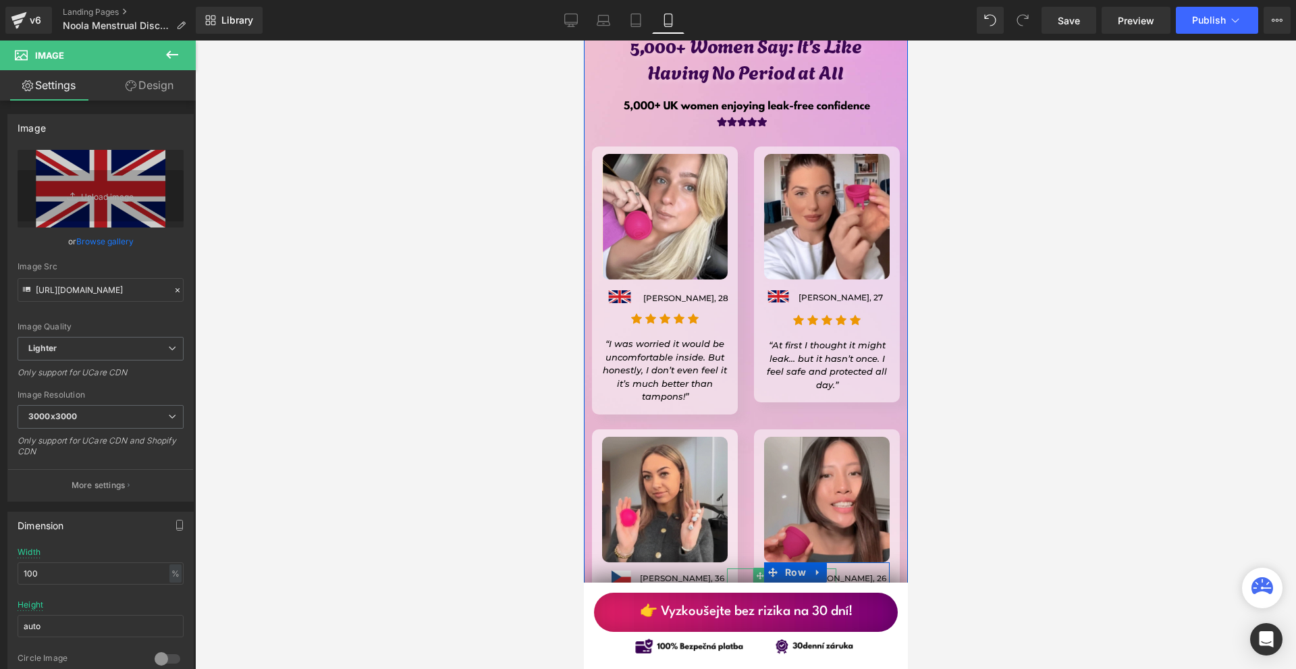
click at [778, 568] on span "Image" at bounding box center [781, 576] width 29 height 16
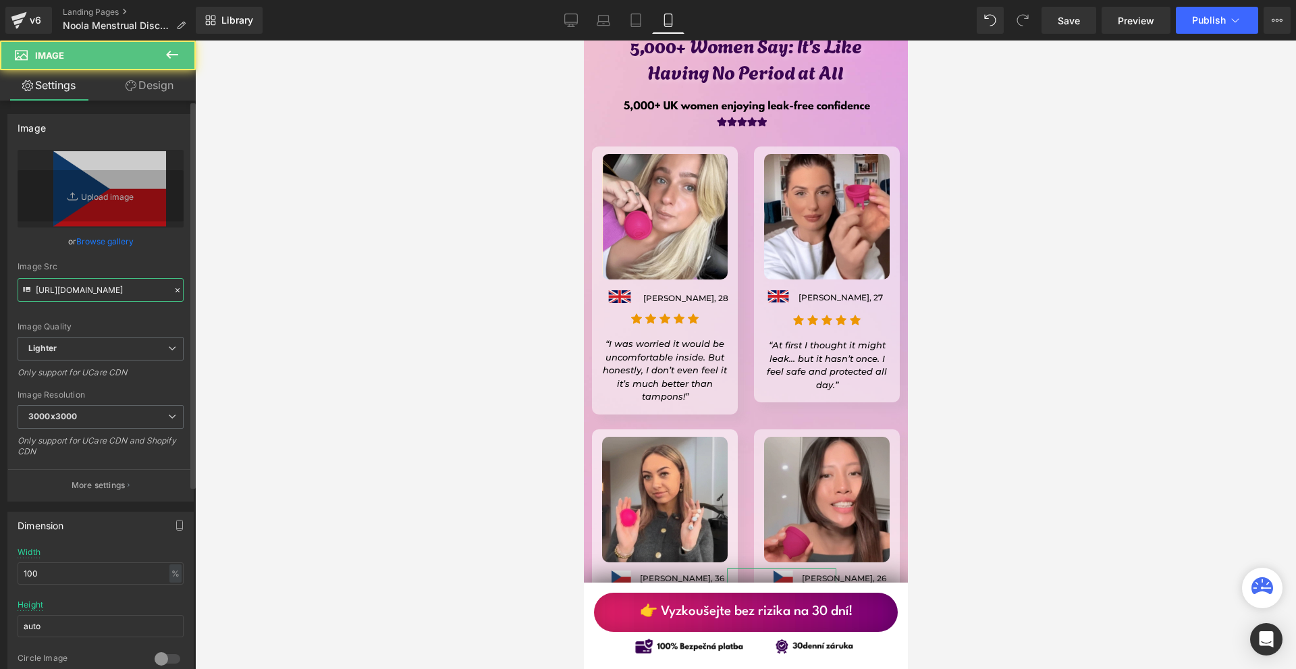
click at [86, 293] on input "[URL][DOMAIN_NAME]" at bounding box center [101, 290] width 166 height 24
paste input "b82689b6-429d-4bf7-b36e-c80cd0b2211b/-/format/auto/-/preview/3000x3000/-/qualit…"
type input "[URL][DOMAIN_NAME]"
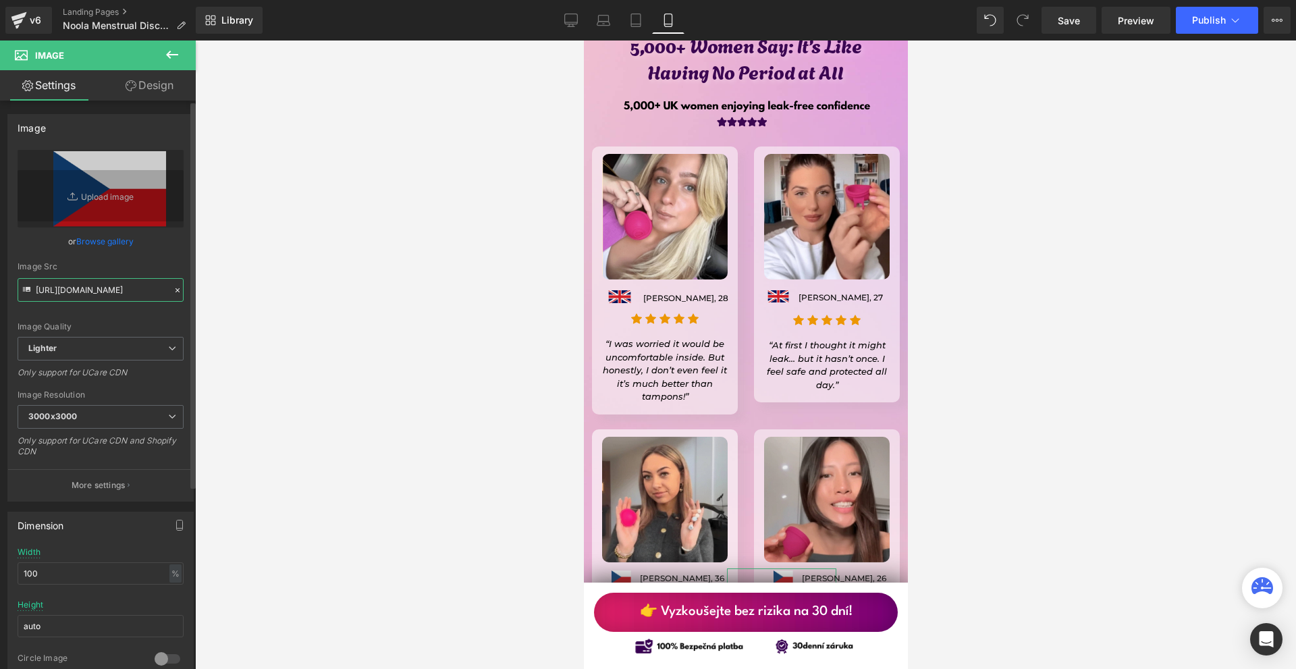
scroll to position [0, 888]
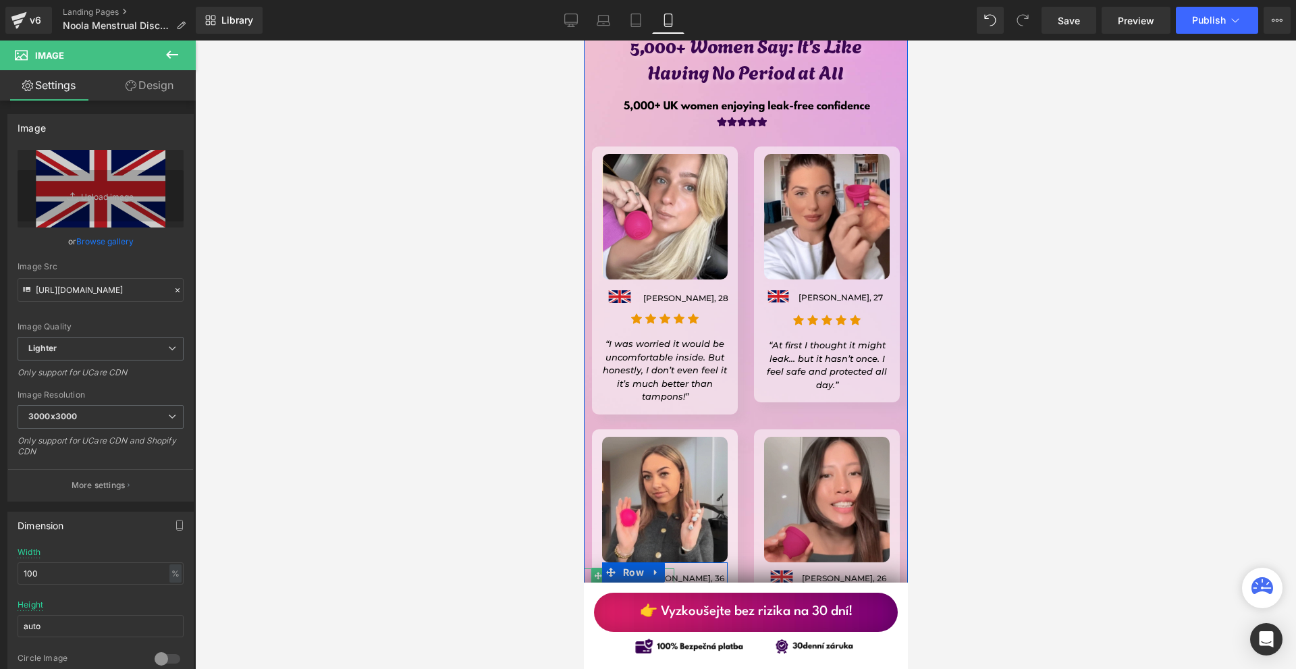
click at [619, 568] on span "Image" at bounding box center [619, 576] width 29 height 16
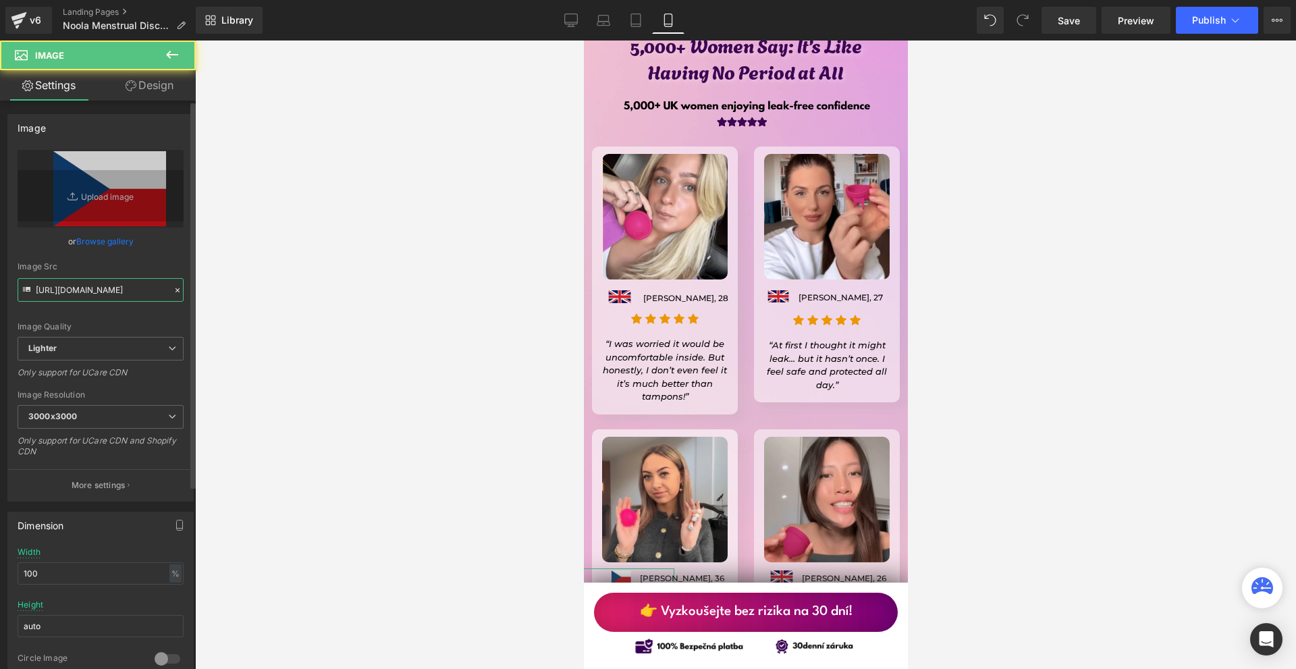
click at [95, 285] on input "[URL][DOMAIN_NAME]" at bounding box center [101, 290] width 166 height 24
paste input "b82689b6-429d-4bf7-b36e-c80cd0b2211b/-/format/auto/-/preview/3000x3000/-/qualit…"
type input "[URL][DOMAIN_NAME]"
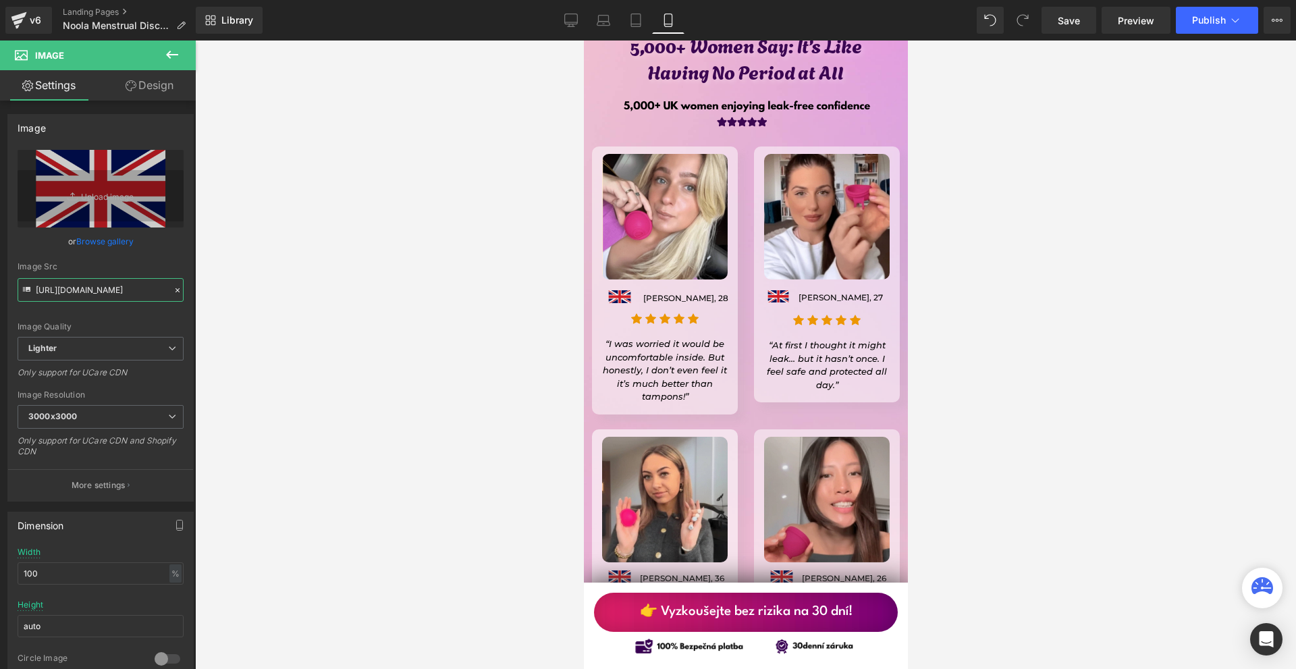
scroll to position [12659, 0]
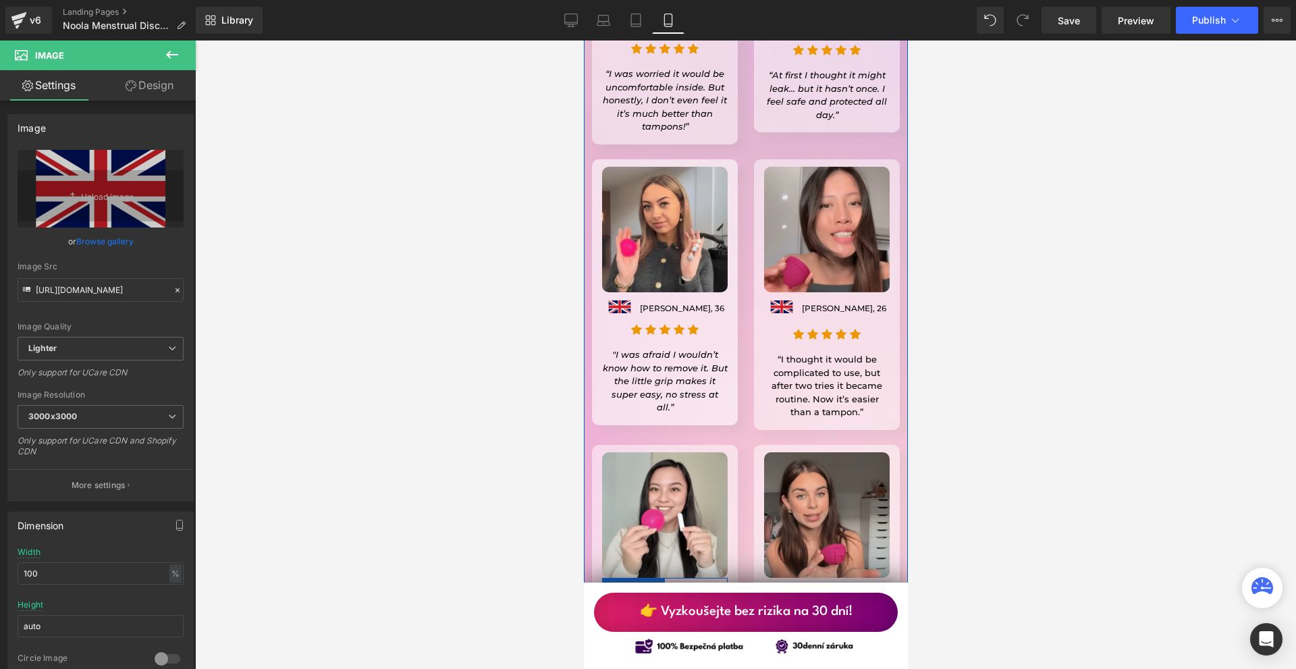
click at [617, 584] on span "Image" at bounding box center [619, 592] width 29 height 16
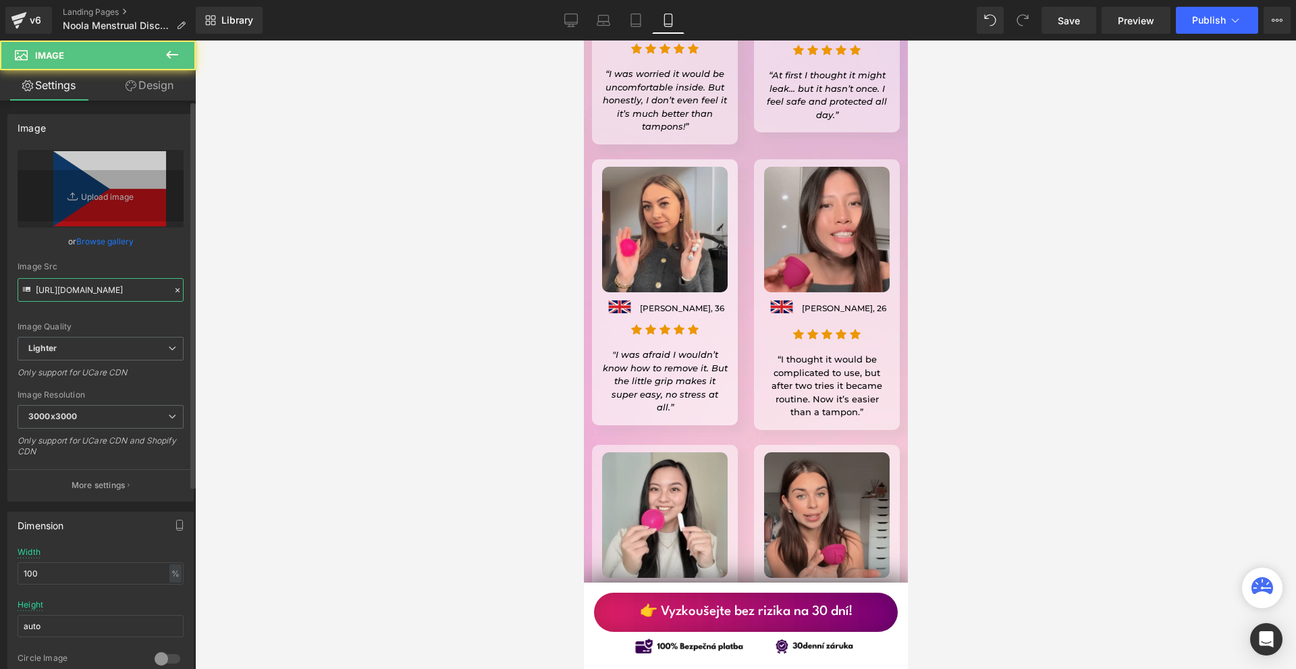
click at [86, 288] on input "[URL][DOMAIN_NAME]" at bounding box center [101, 290] width 166 height 24
paste input "b82689b6-429d-4bf7-b36e-c80cd0b2211b/-/format/auto/-/preview/3000x3000/-/qualit…"
type input "[URL][DOMAIN_NAME]"
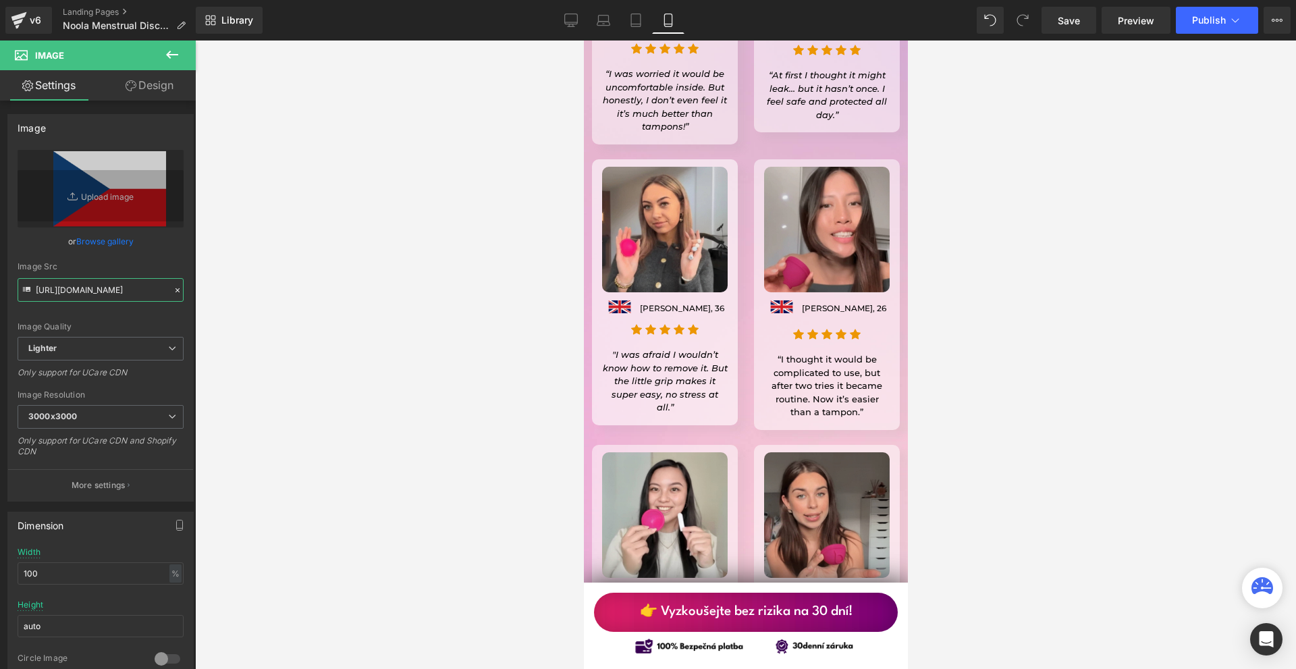
scroll to position [0, 888]
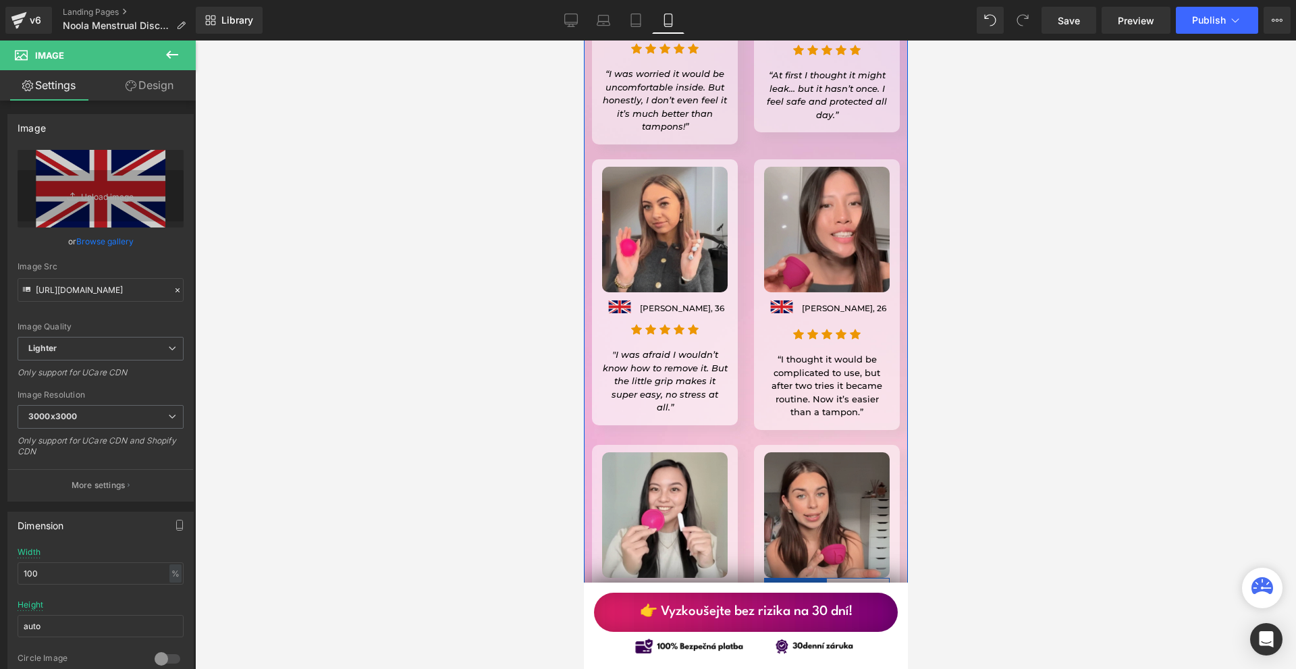
click at [777, 583] on span "Image" at bounding box center [781, 591] width 29 height 16
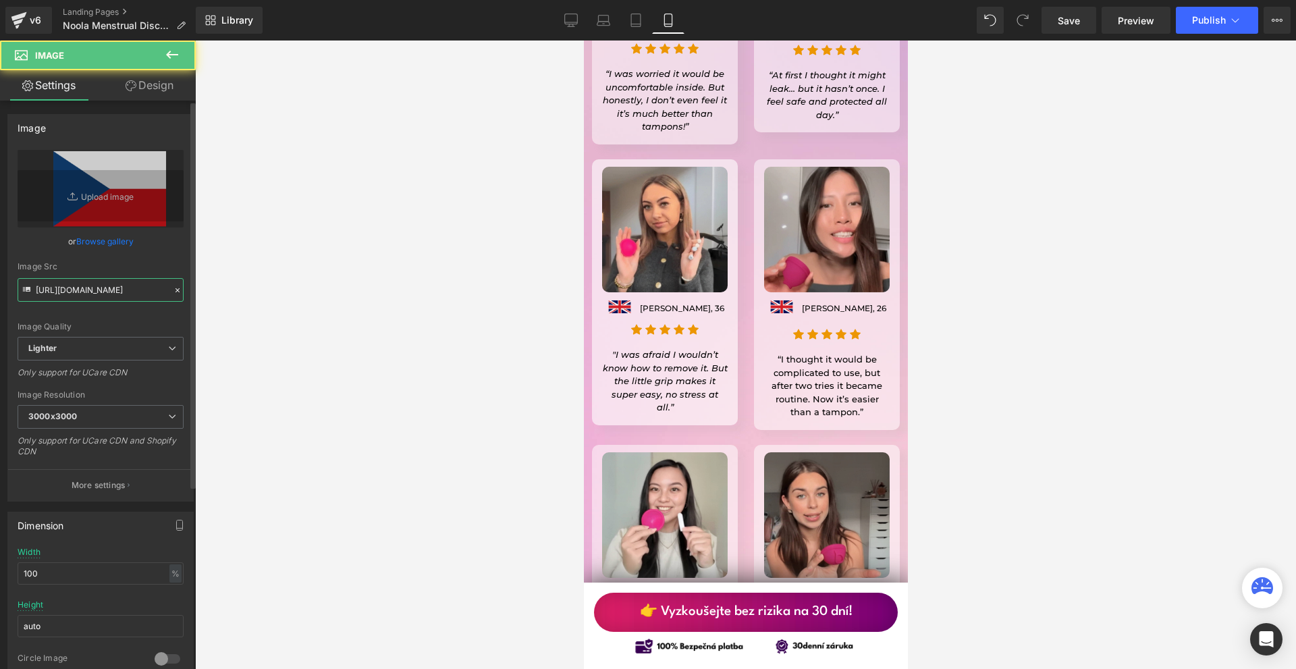
click at [130, 297] on input "[URL][DOMAIN_NAME]" at bounding box center [101, 290] width 166 height 24
paste input "b82689b6-429d-4bf7-b36e-c80cd0b2211b/-/format/auto/-/preview/3000x3000/-/qualit…"
type input "[URL][DOMAIN_NAME]"
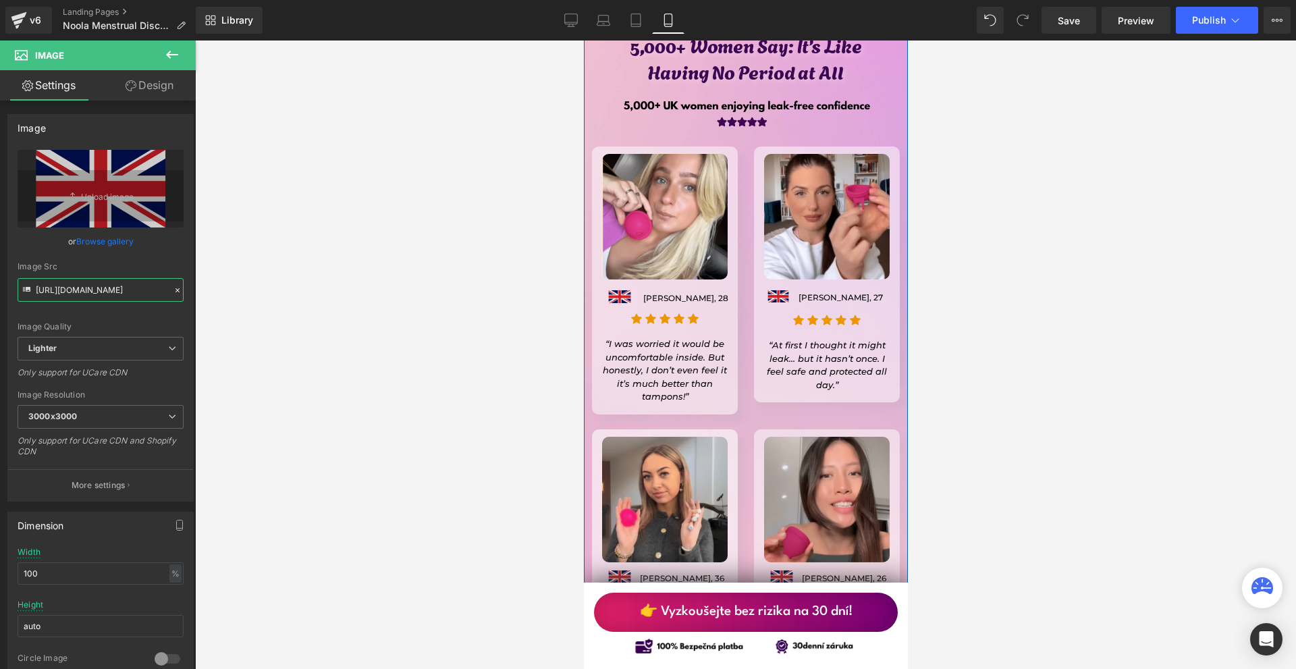
scroll to position [12524, 0]
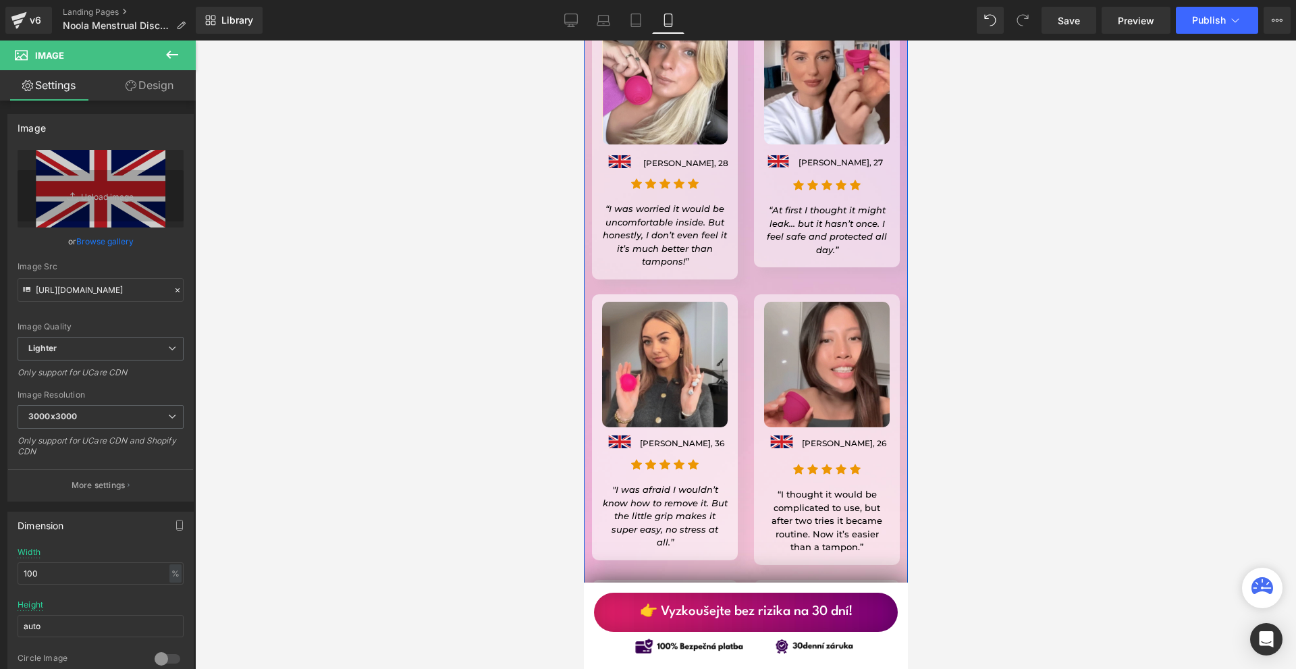
click at [670, 383] on div "Image Image [PERSON_NAME], [STREET_ADDRESS] Icon Icon Icon Icon Icon Icon List …" at bounding box center [664, 427] width 146 height 266
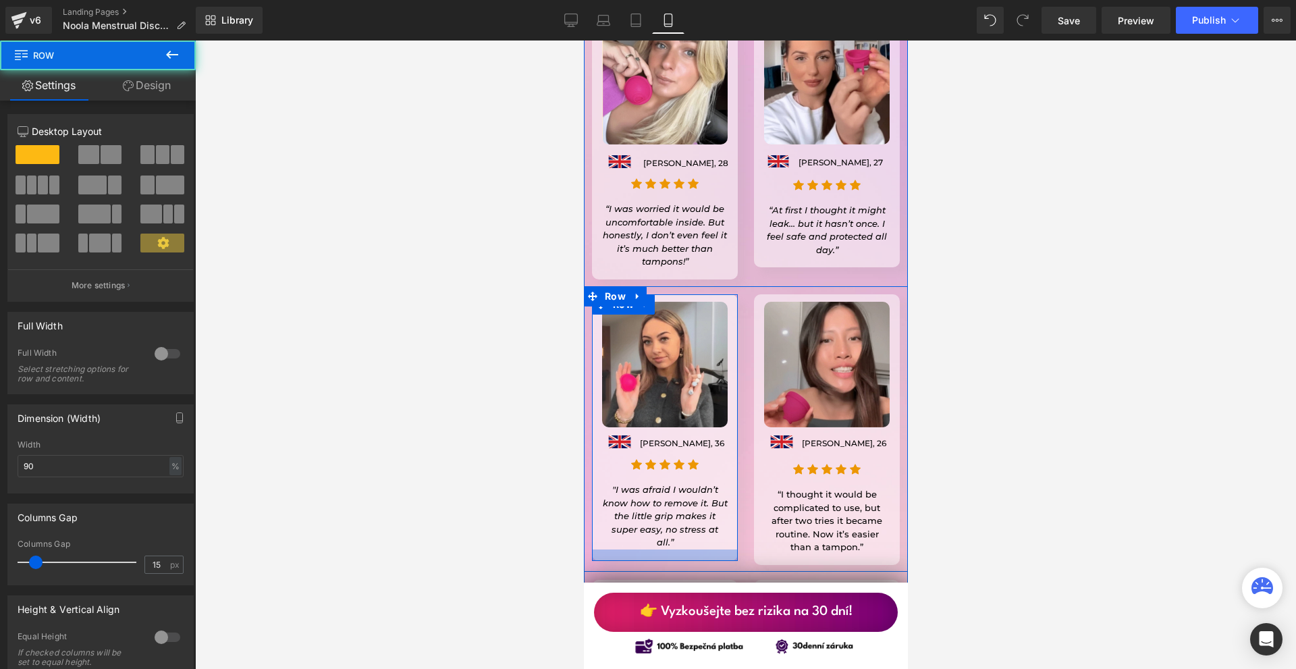
click at [670, 549] on div at bounding box center [664, 554] width 146 height 11
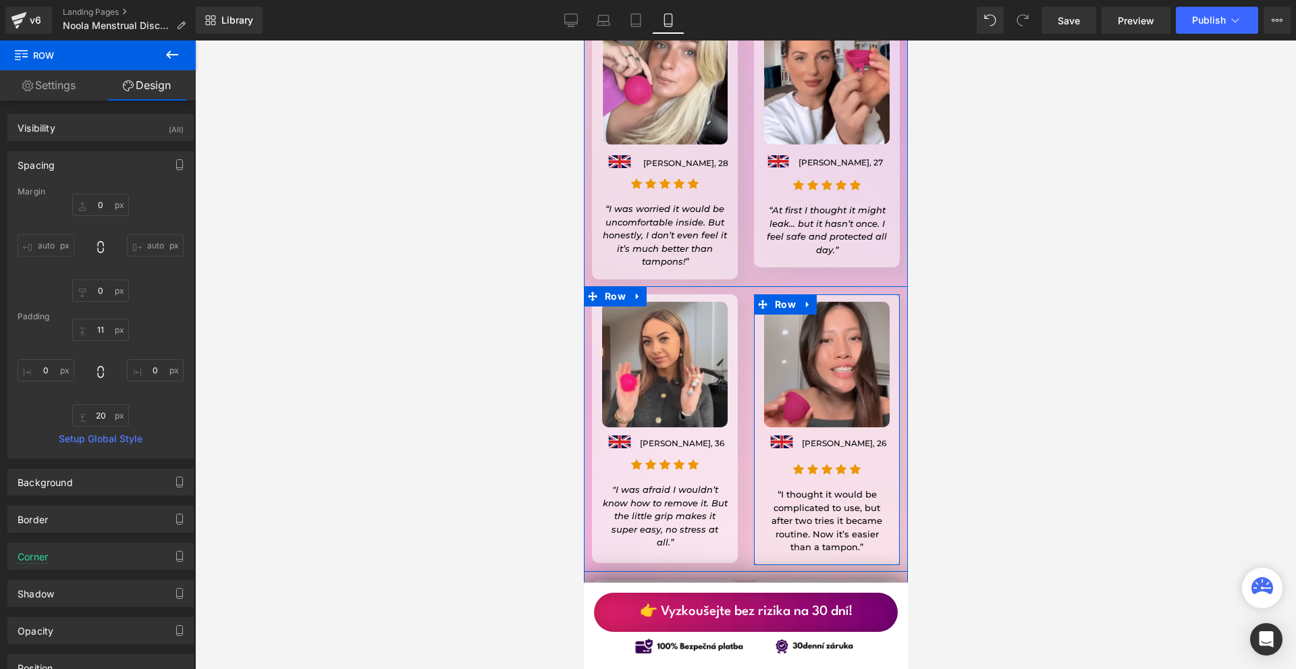
scroll to position [12726, 0]
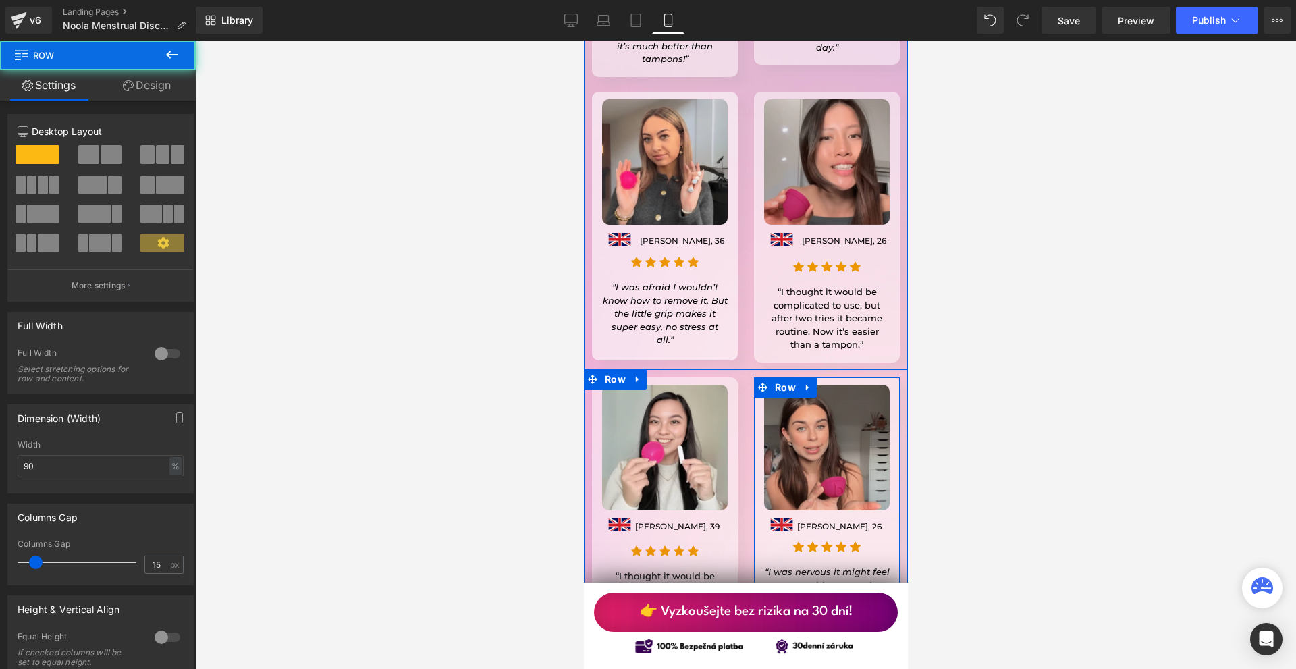
drag, startPoint x: 848, startPoint y: 469, endPoint x: 1571, endPoint y: 522, distance: 724.1
click at [848, 618] on div at bounding box center [826, 626] width 146 height 16
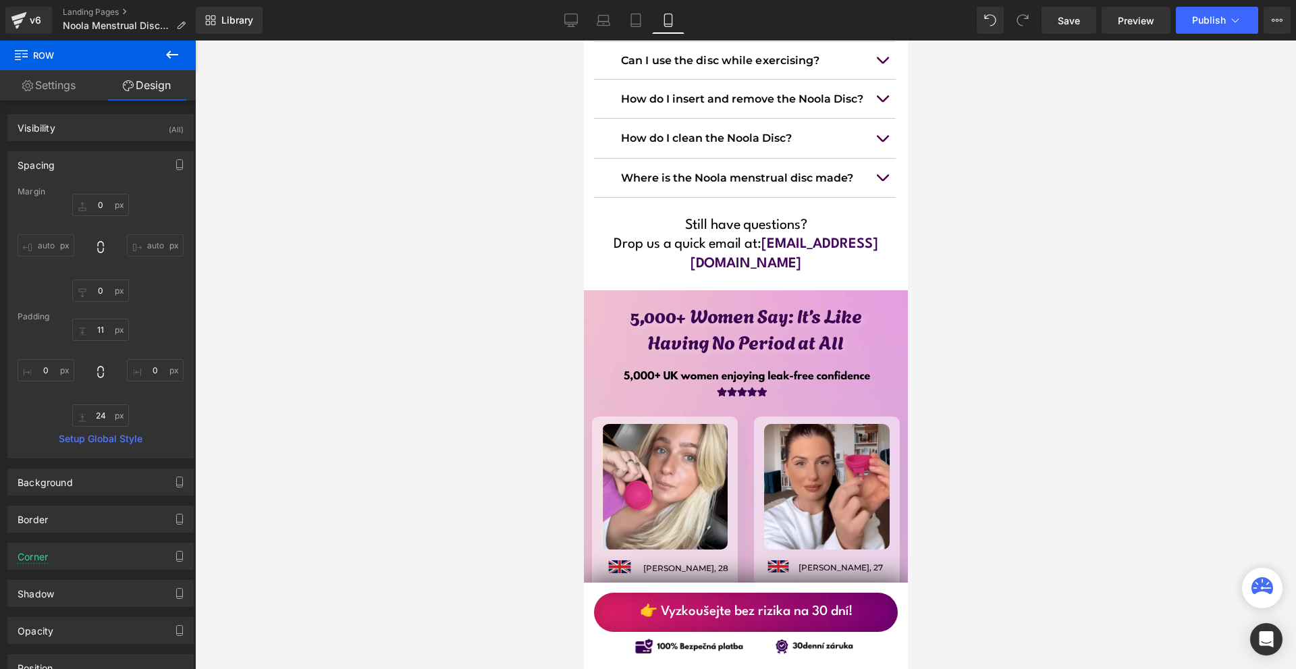
scroll to position [11849, 0]
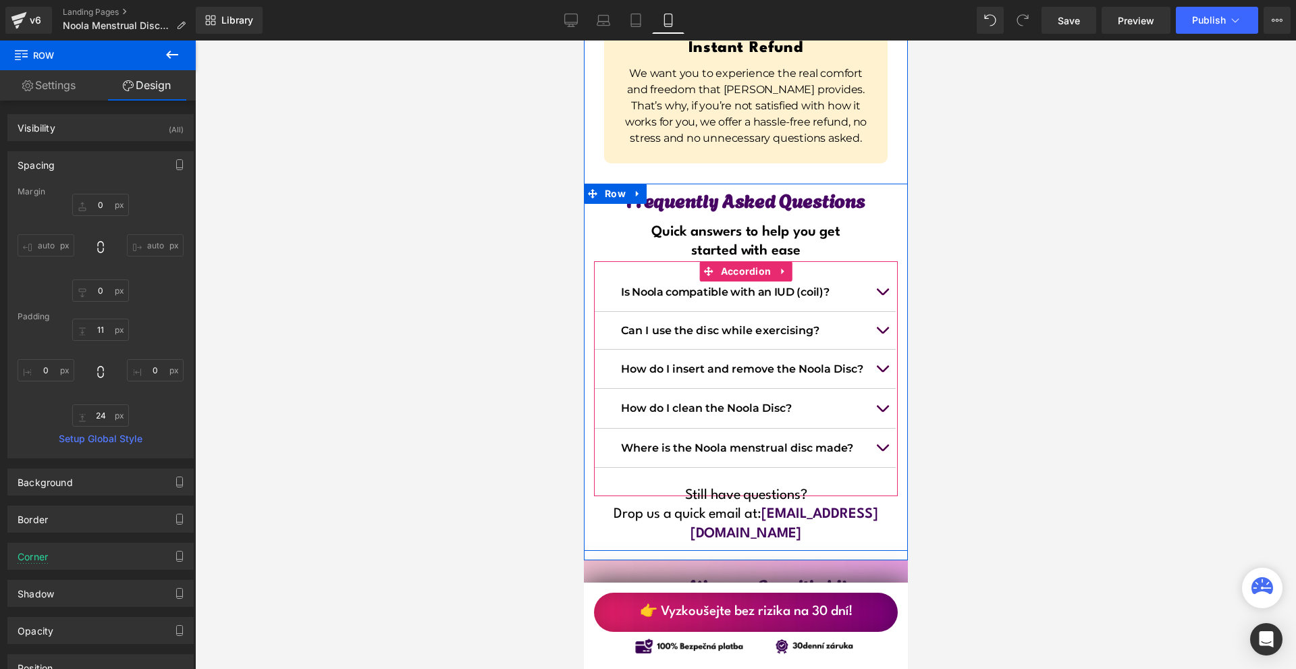
click at [883, 429] on button "button" at bounding box center [881, 448] width 27 height 38
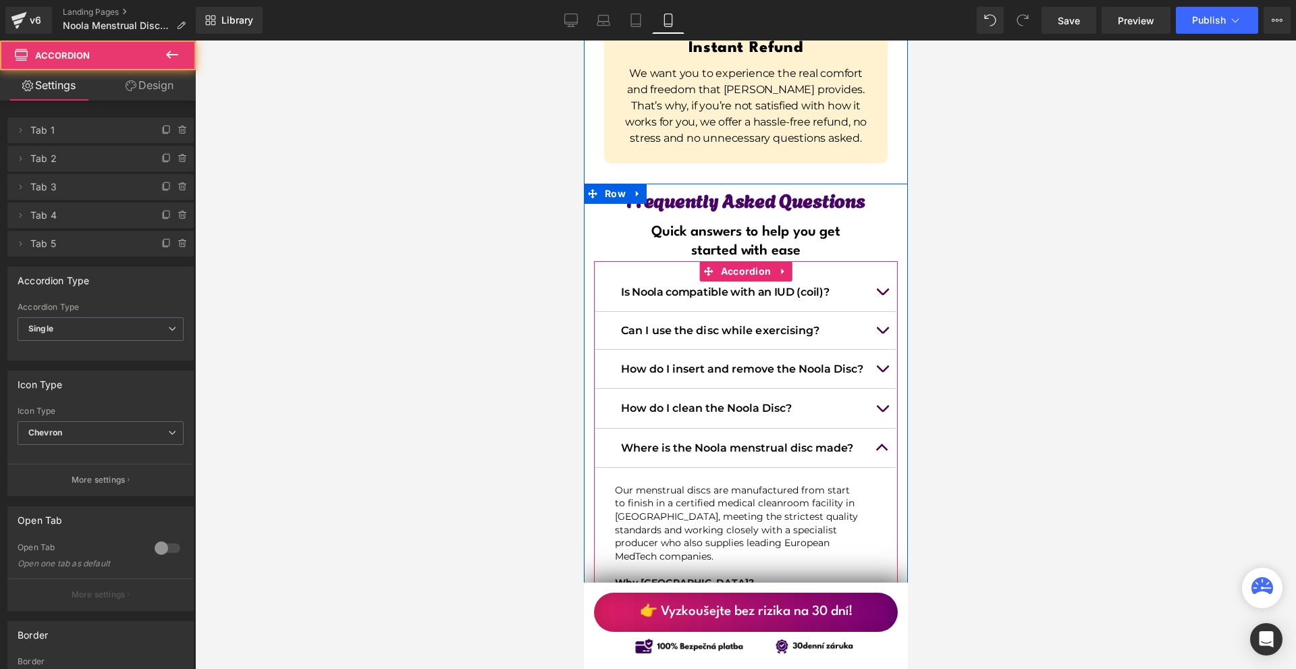
click at [869, 429] on button "button" at bounding box center [881, 448] width 27 height 38
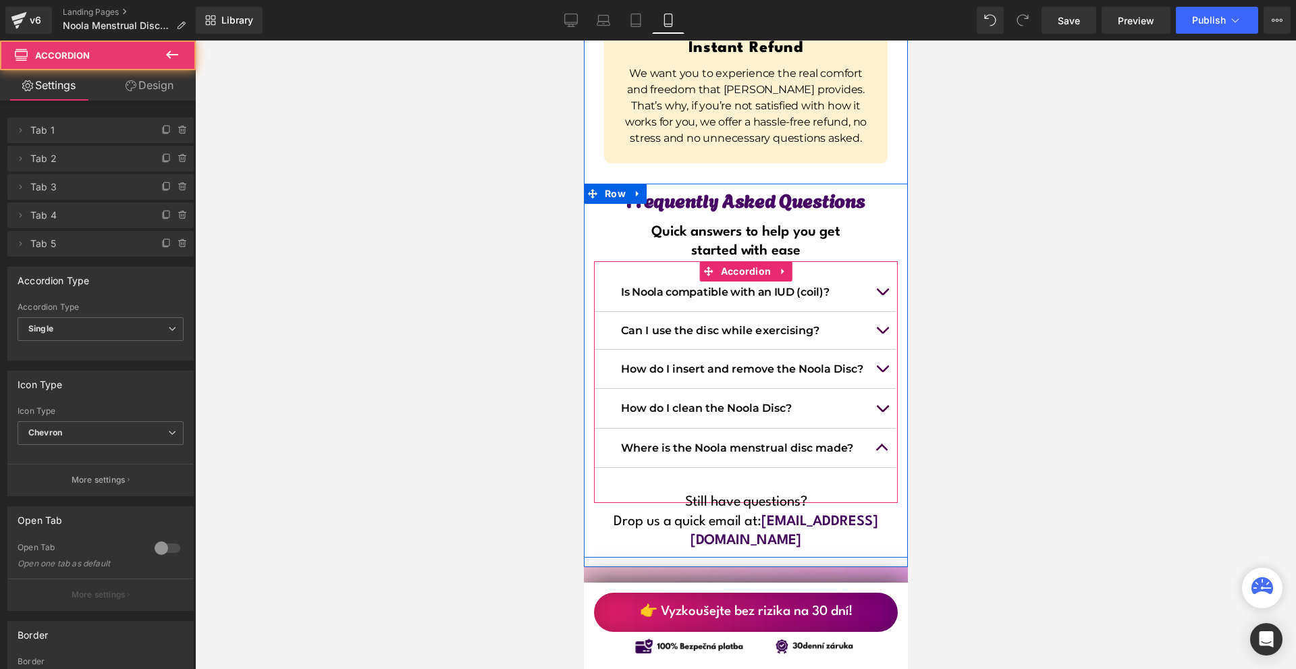
click at [882, 412] on span "button" at bounding box center [882, 412] width 0 height 0
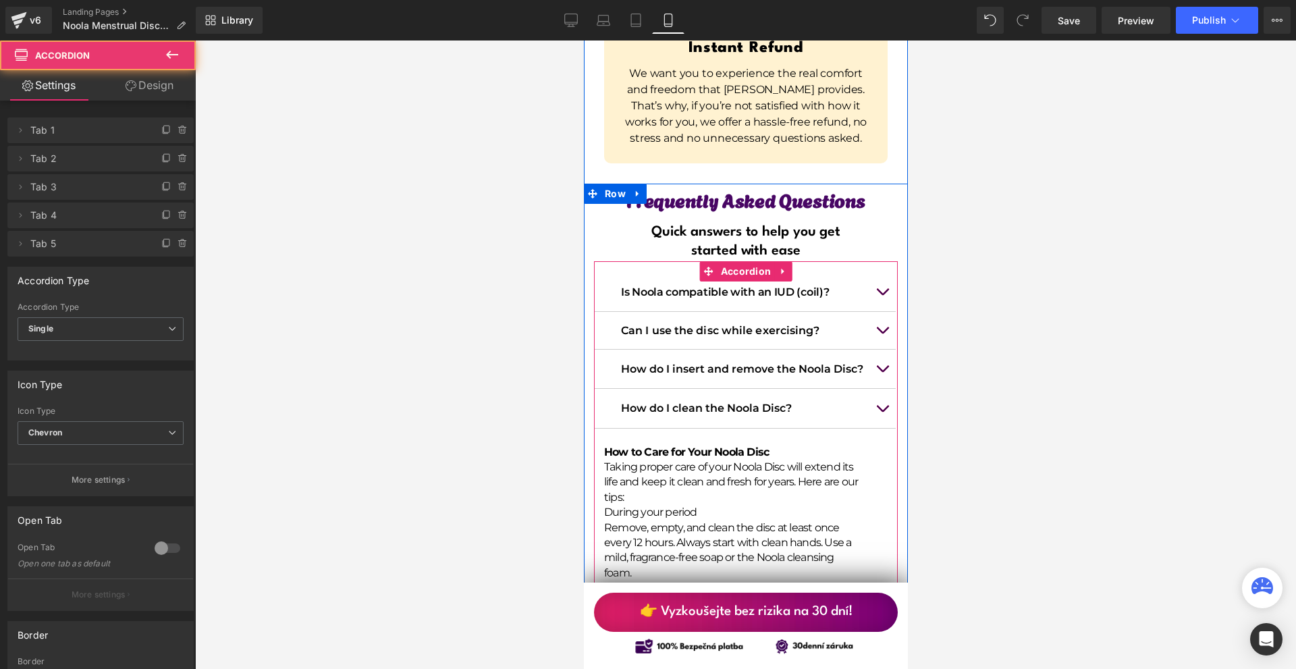
click at [882, 412] on span "button" at bounding box center [882, 412] width 0 height 0
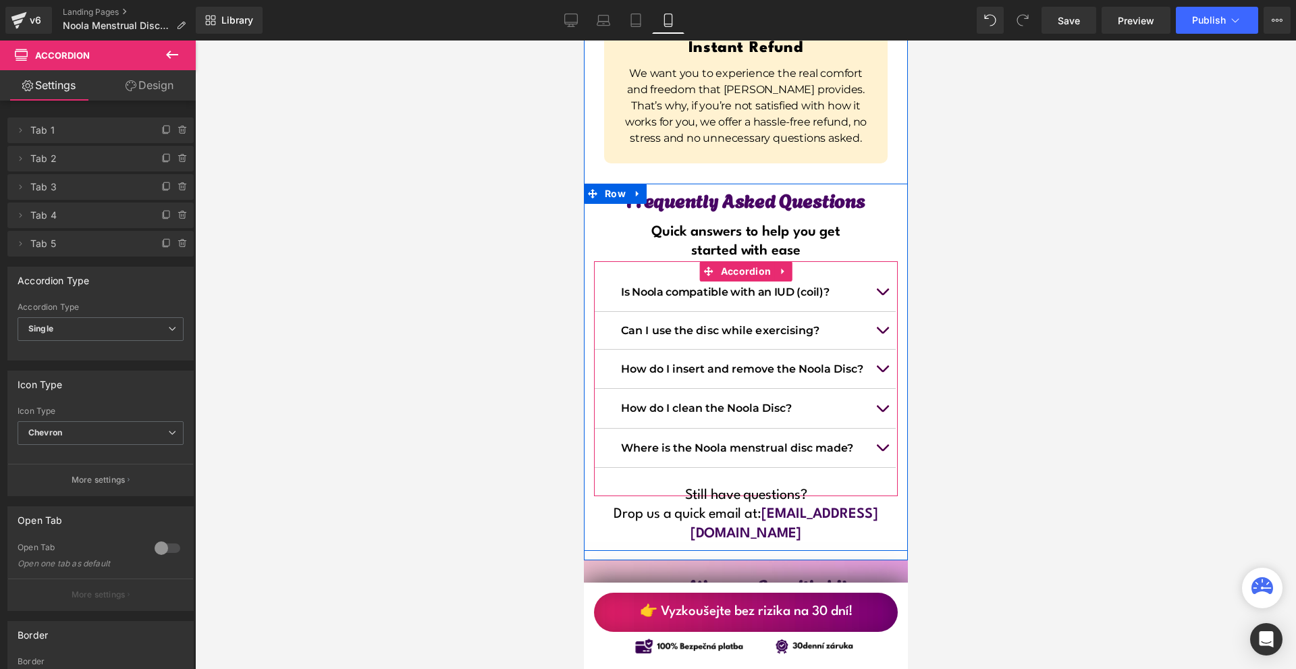
click at [884, 389] on button "button" at bounding box center [881, 408] width 27 height 38
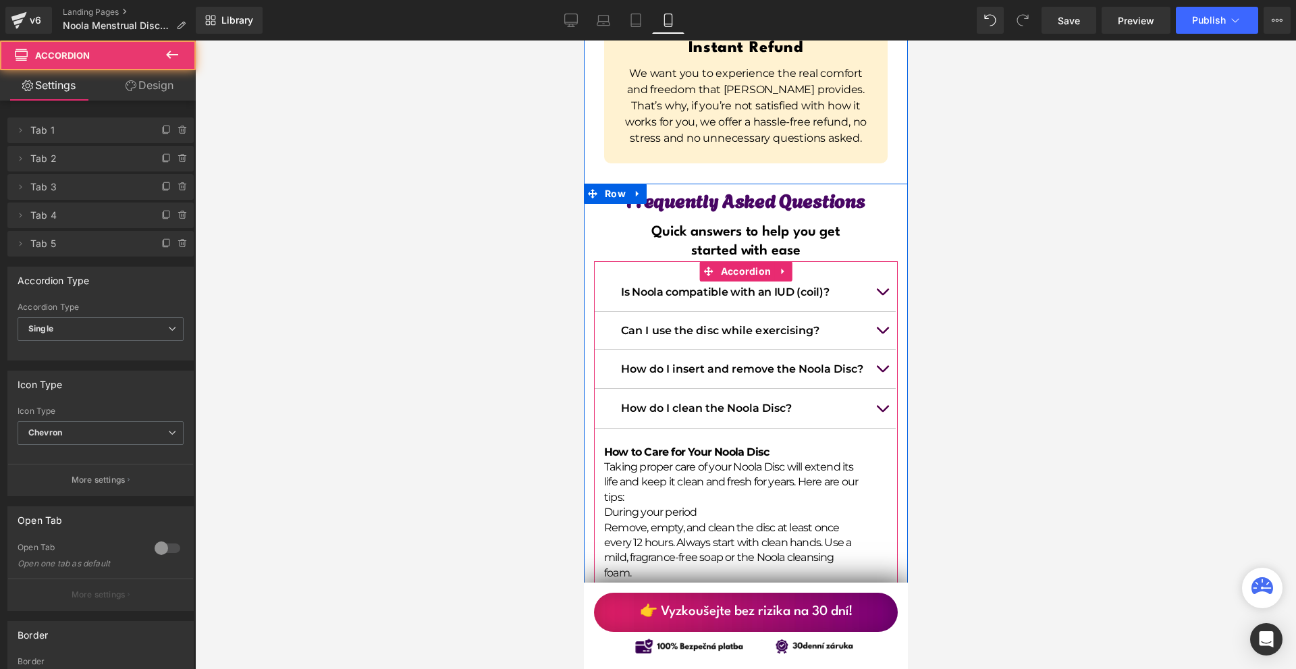
click at [709, 460] on p "Taking proper care of your Noola Disc will extend its life and keep it clean an…" at bounding box center [730, 482] width 254 height 45
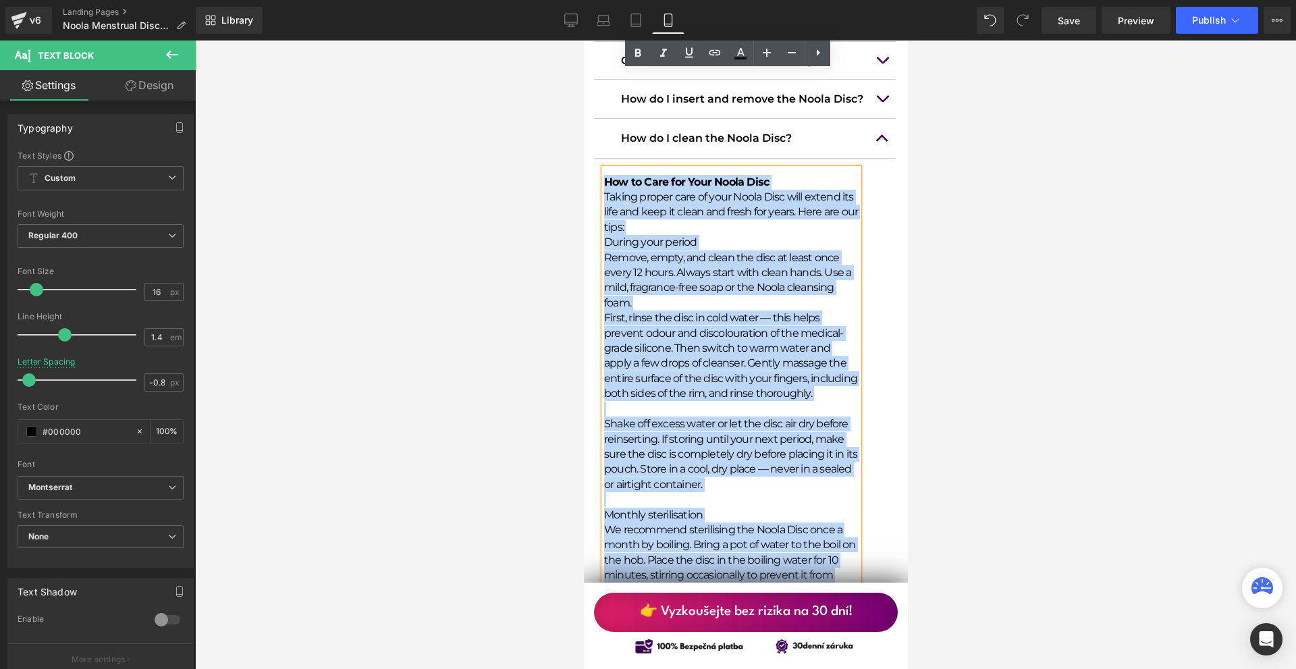
scroll to position [12321, 0]
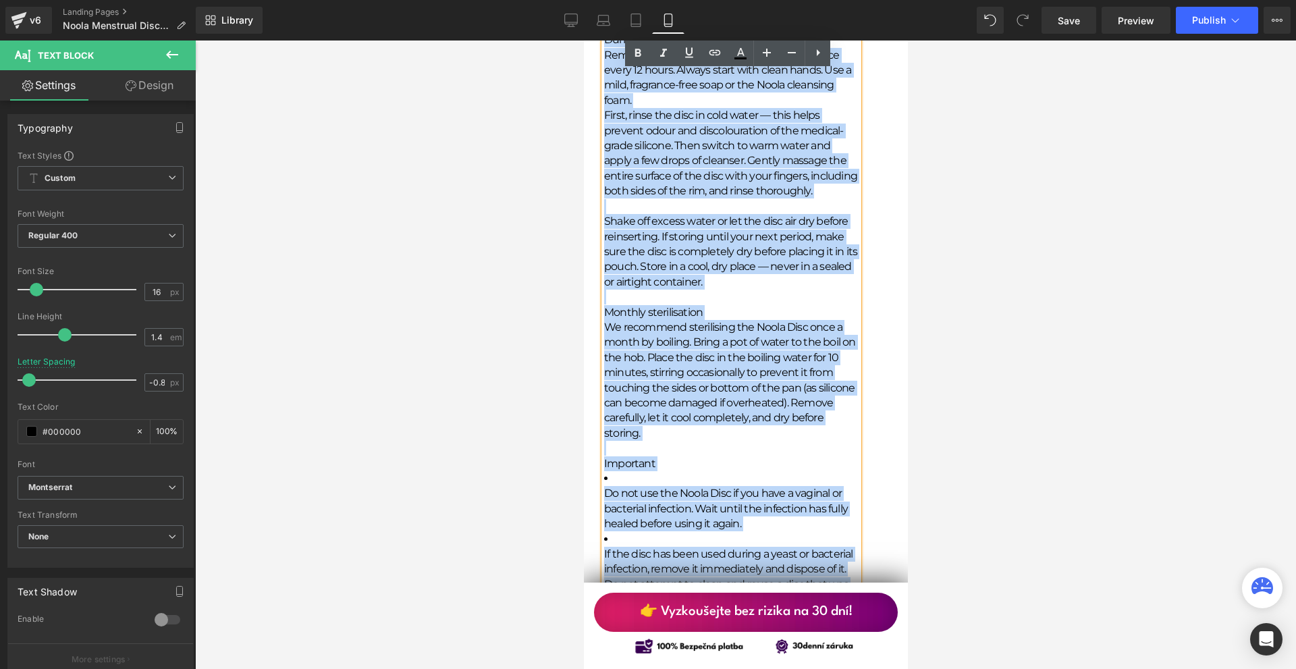
drag, startPoint x: 603, startPoint y: 308, endPoint x: 788, endPoint y: 457, distance: 237.6
click at [788, 457] on div "How to Care for Your Noola Disc Taking proper care of your Noola Disc will exte…" at bounding box center [730, 286] width 254 height 641
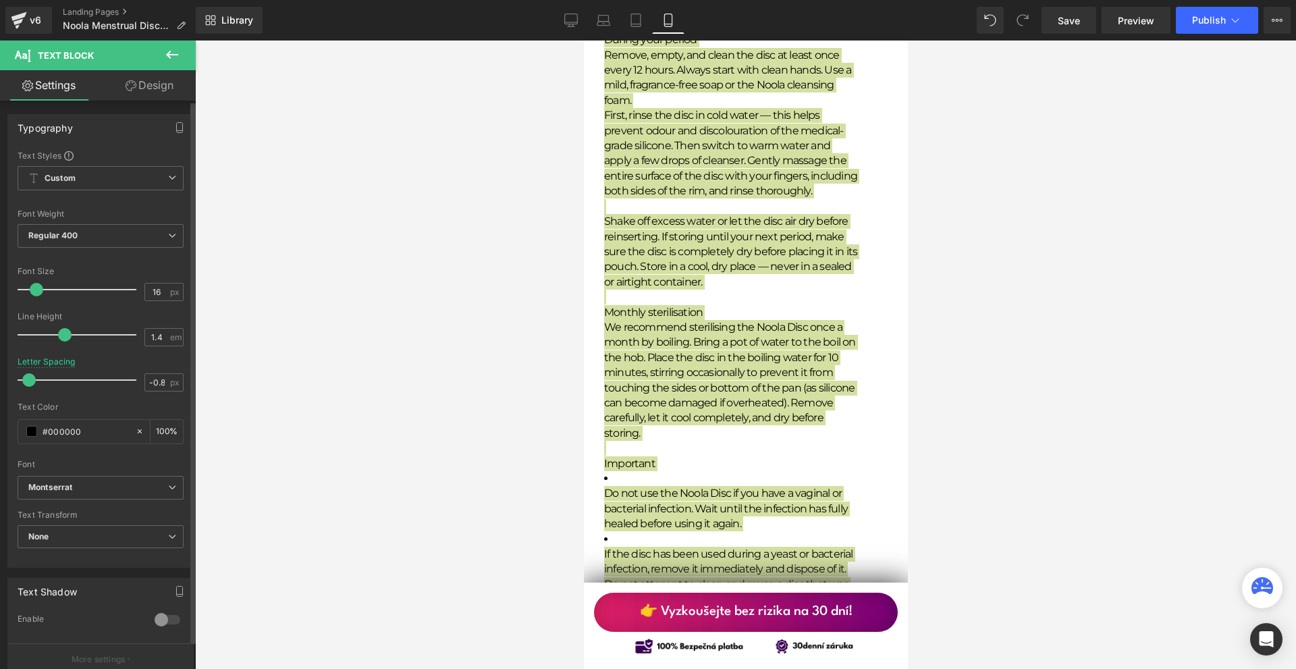
type input "15"
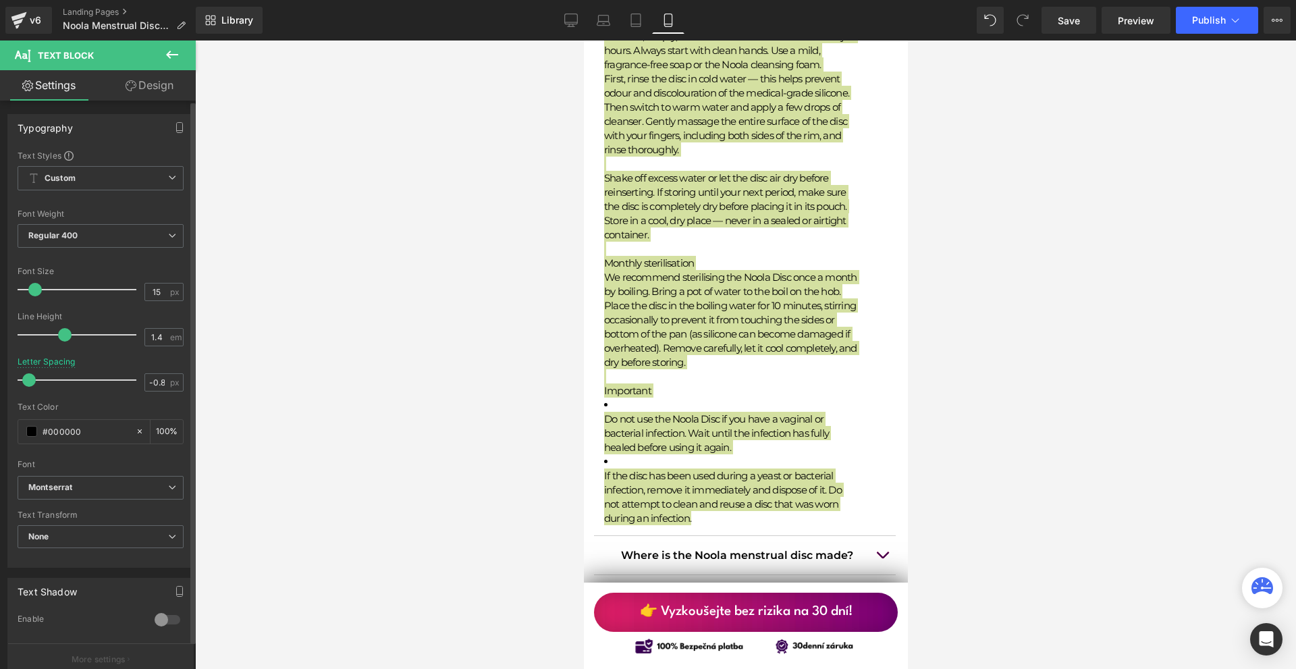
scroll to position [12285, 0]
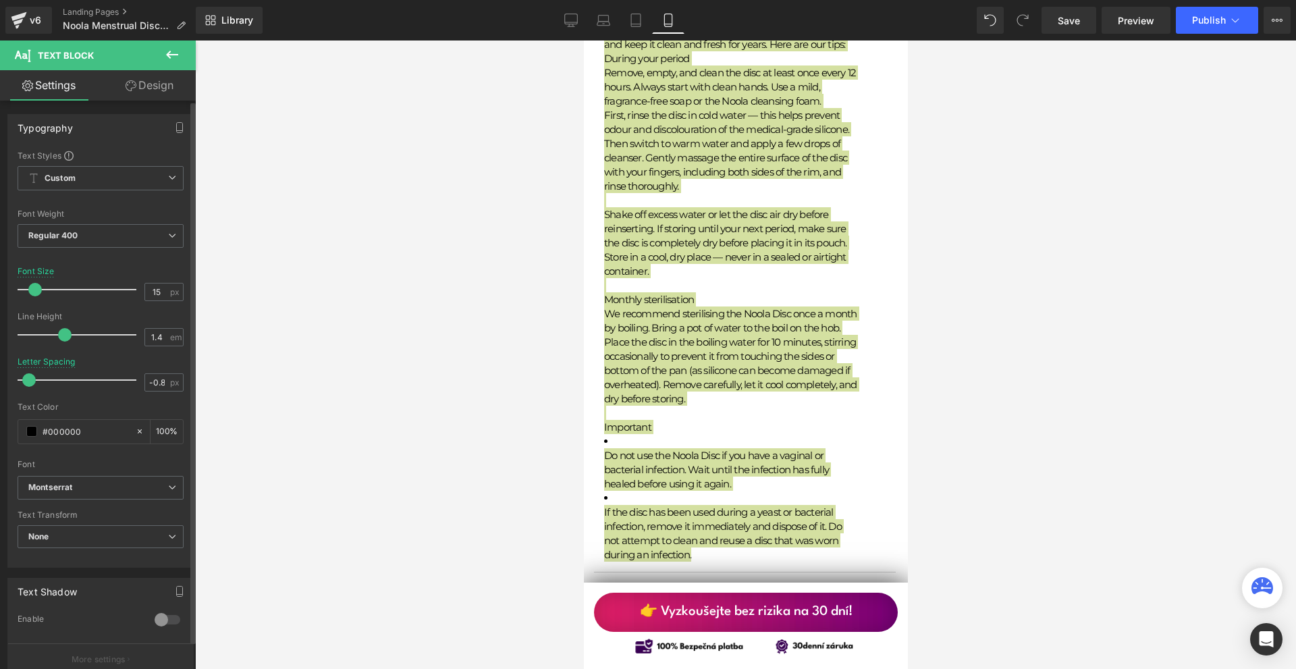
click at [34, 291] on span at bounding box center [34, 289] width 13 height 13
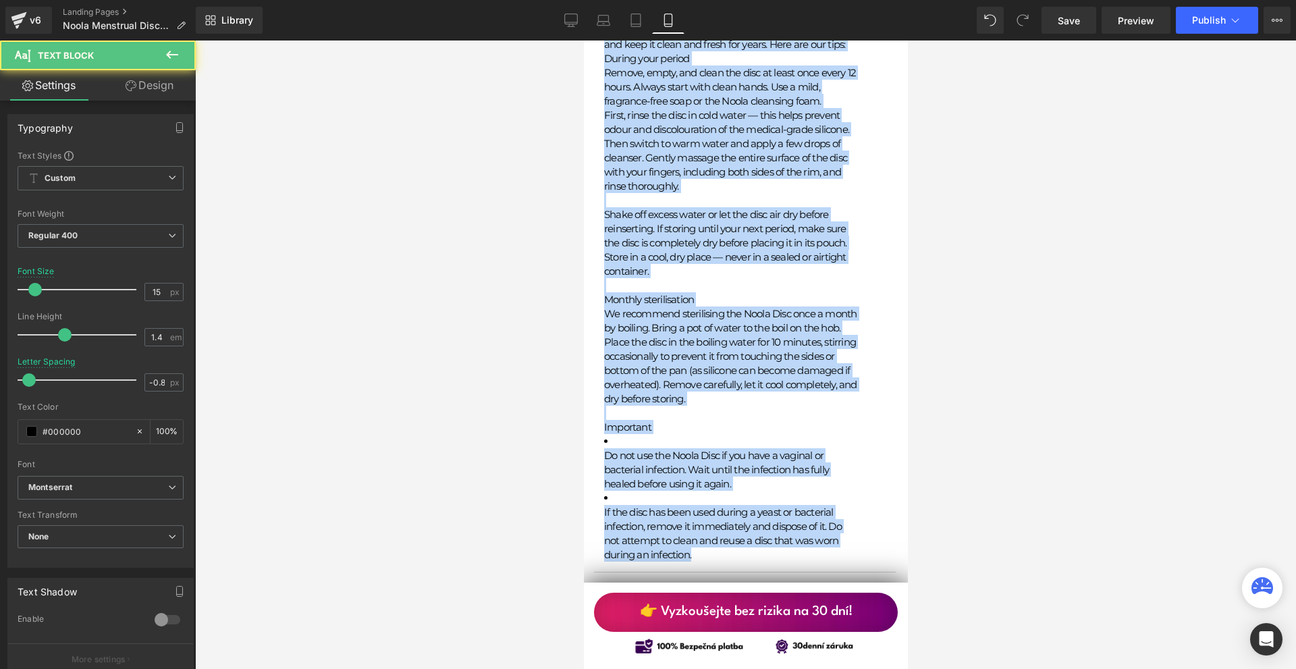
click at [776, 306] on p "We recommend sterilising the Noola Disc once a month by boiling. Bring a pot of…" at bounding box center [730, 355] width 254 height 99
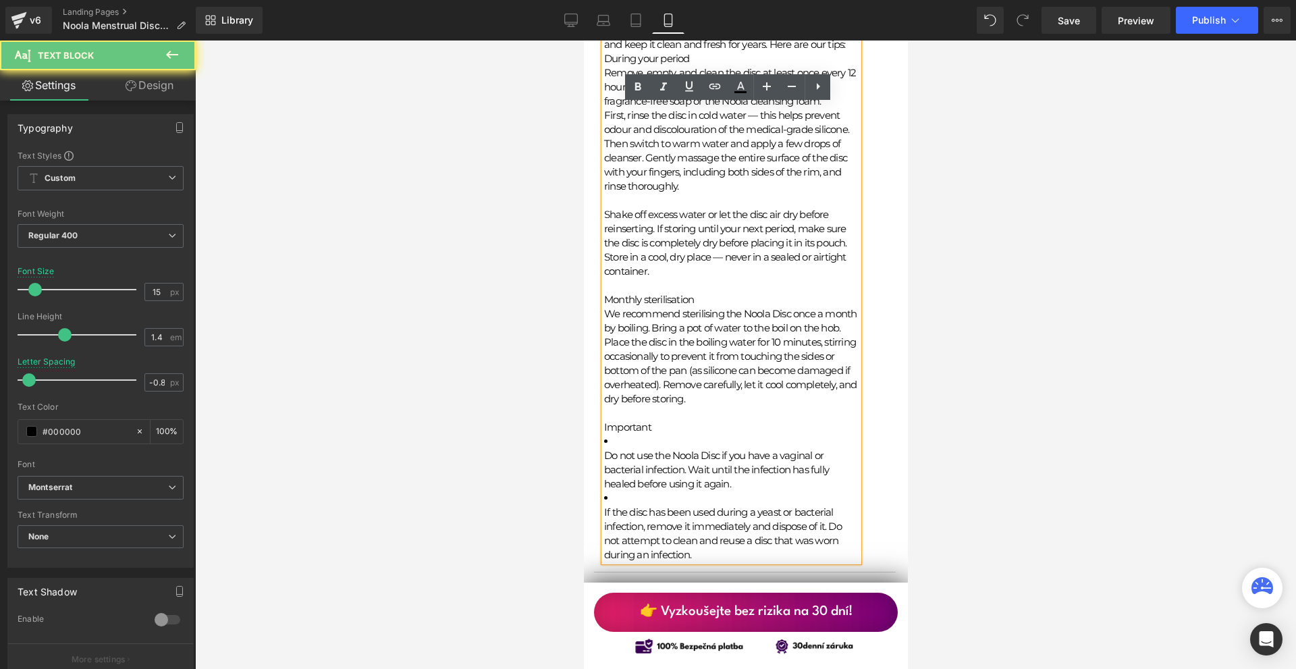
click at [653, 293] on undefined "Monthly sterilisation" at bounding box center [648, 299] width 90 height 13
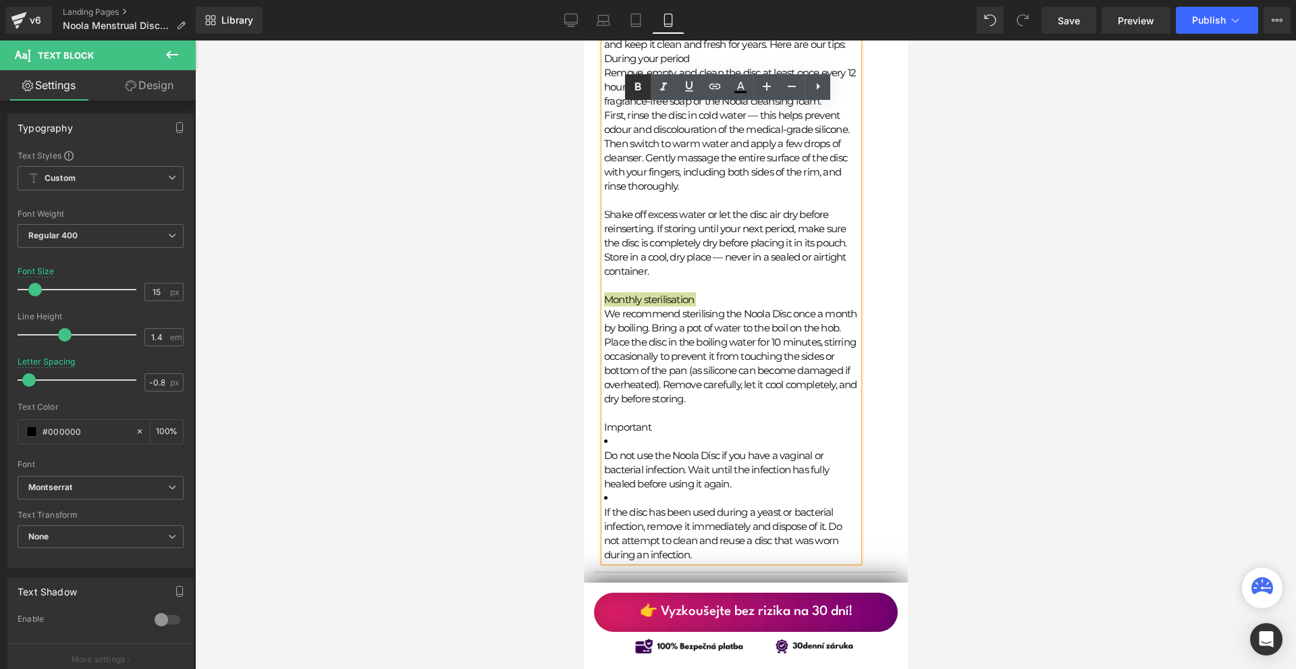
click at [638, 90] on icon at bounding box center [638, 86] width 6 height 8
click at [984, 274] on div at bounding box center [745, 354] width 1101 height 628
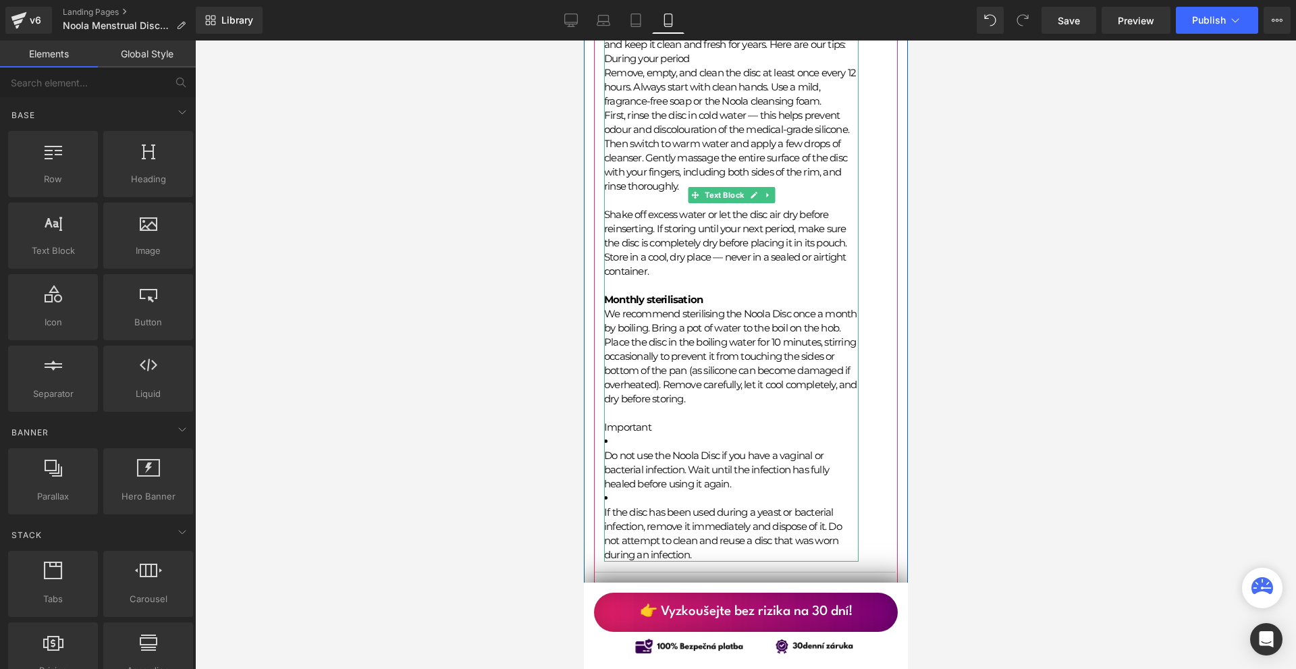
scroll to position [12015, 0]
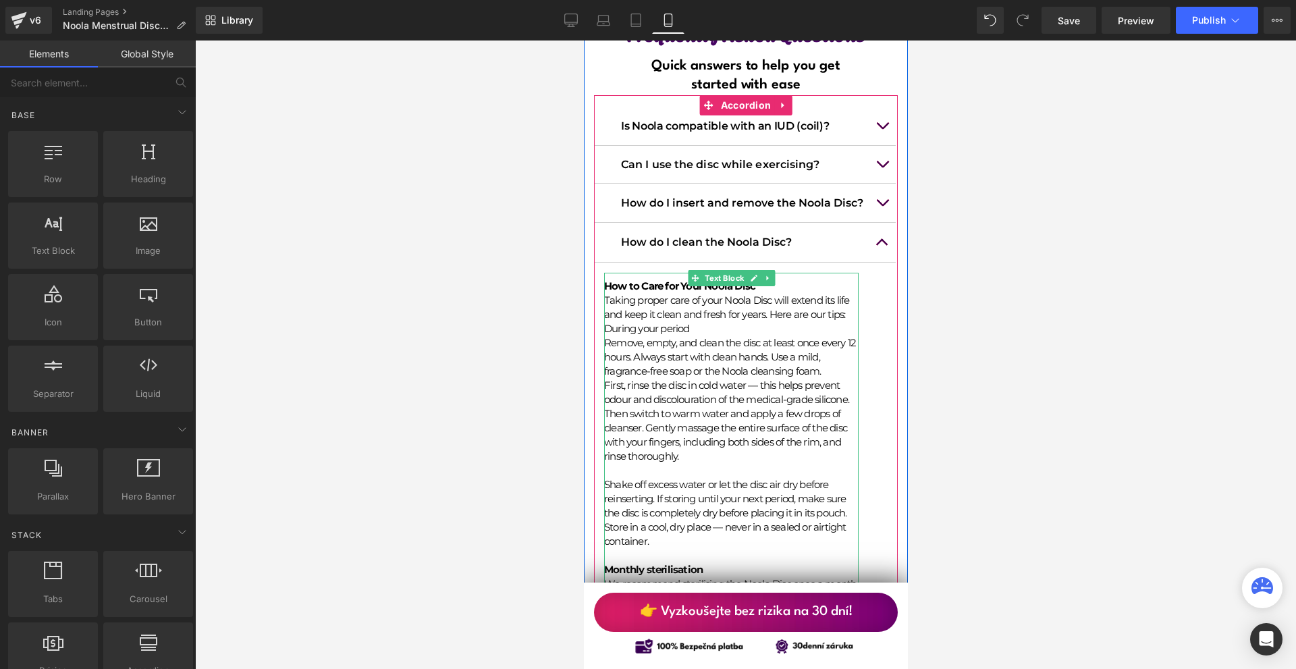
click at [641, 477] on p "Shake off excess water or let the disc air dry before reinserting. If storing u…" at bounding box center [730, 512] width 254 height 71
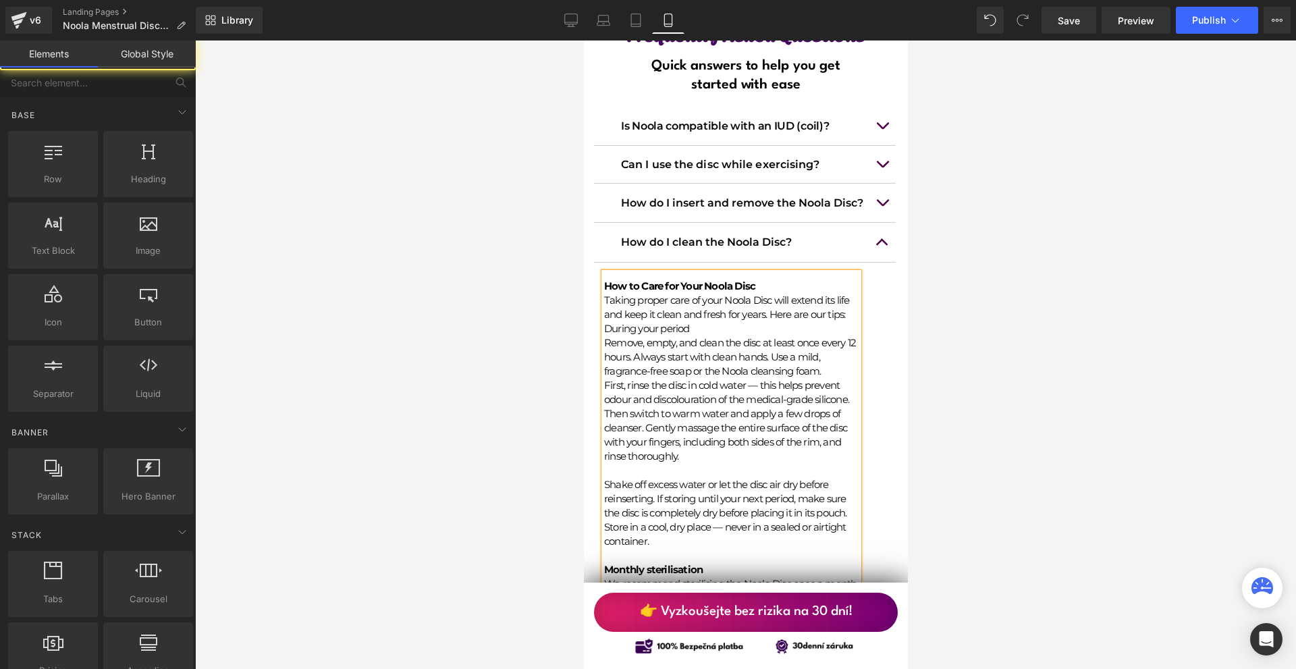
click at [1029, 317] on div at bounding box center [745, 354] width 1101 height 628
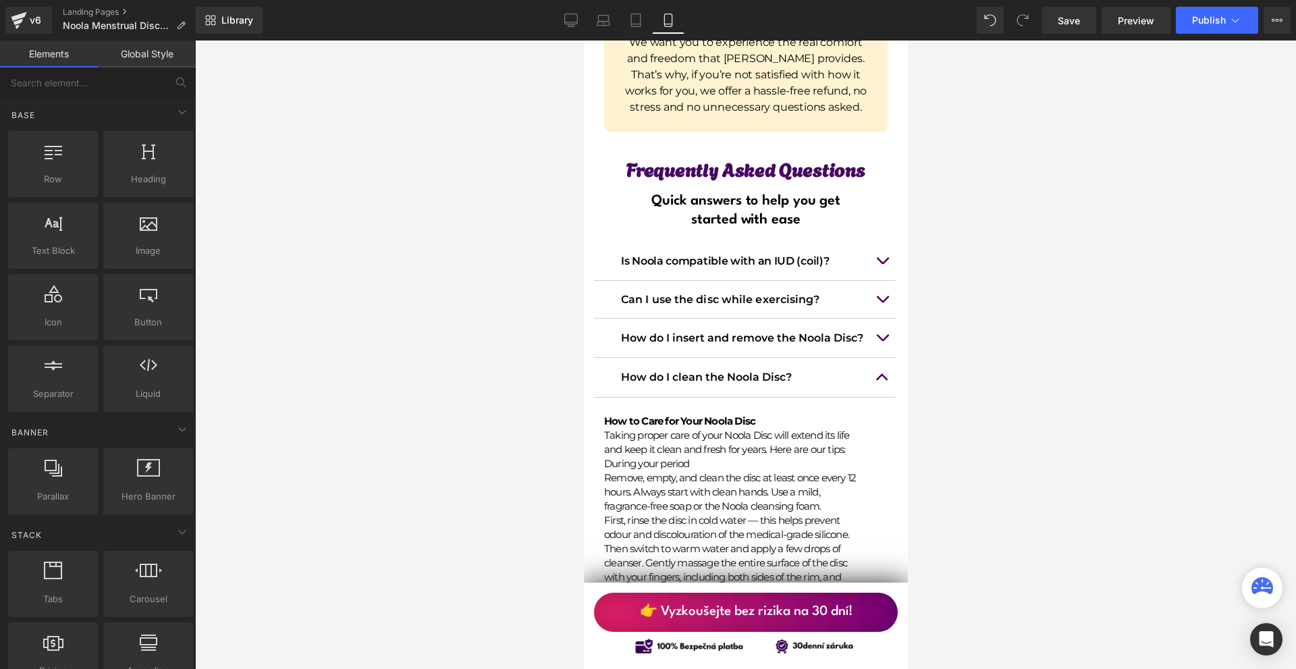
click at [872, 358] on button "button" at bounding box center [881, 377] width 27 height 38
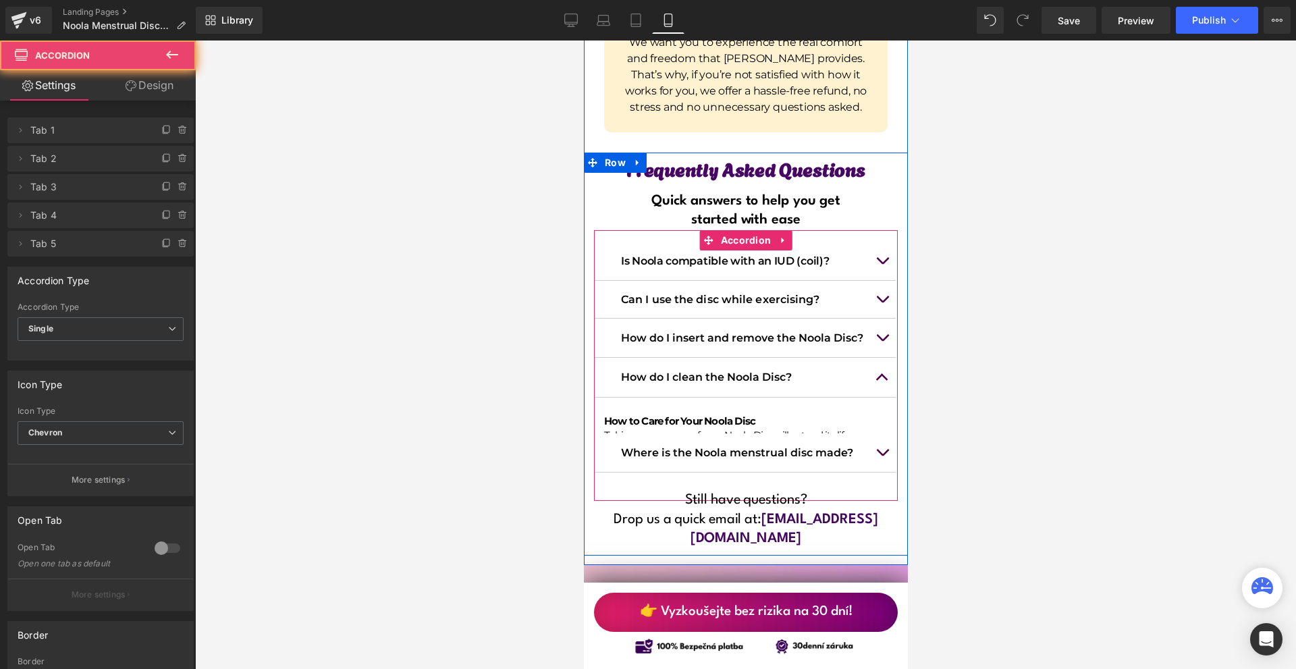
click at [879, 319] on button "button" at bounding box center [881, 338] width 27 height 38
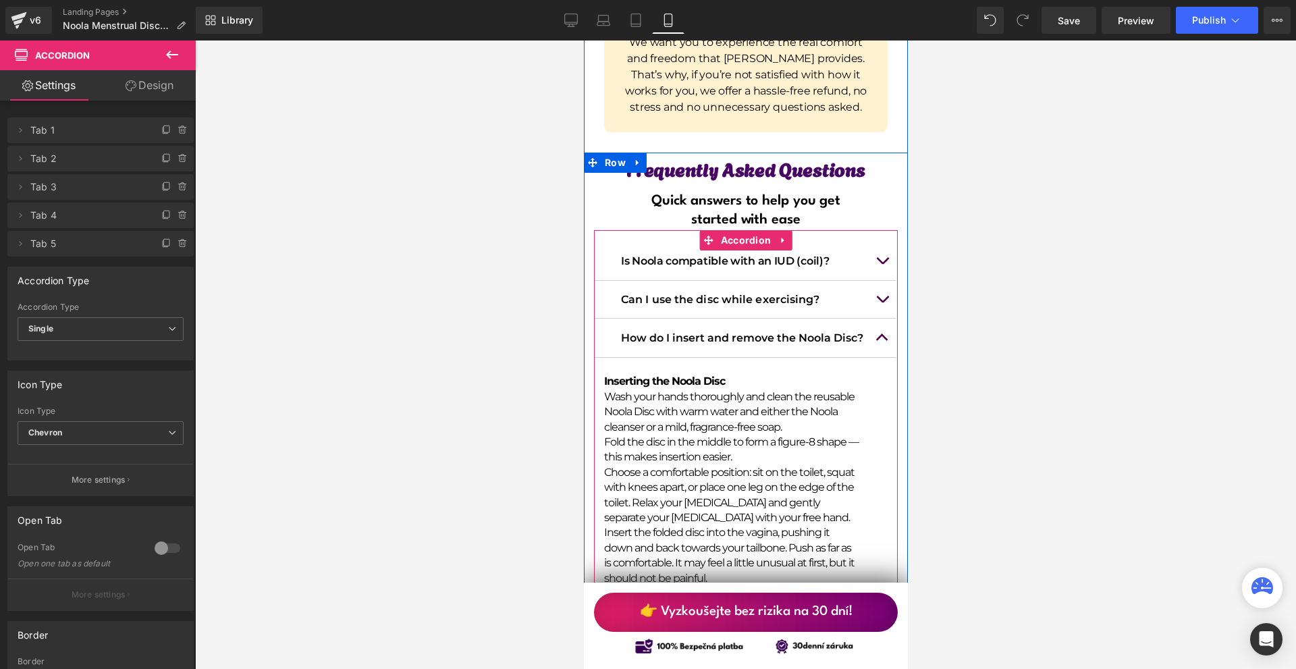
click at [879, 319] on button "button" at bounding box center [881, 338] width 27 height 38
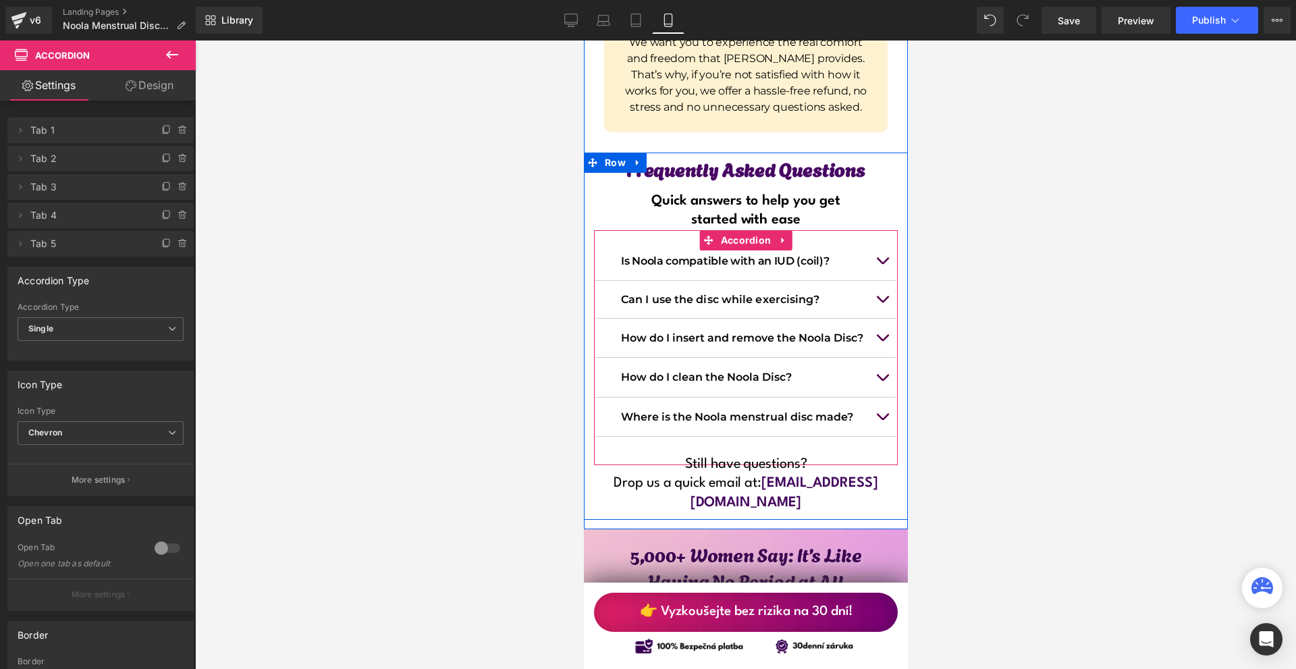
scroll to position [11610, 0]
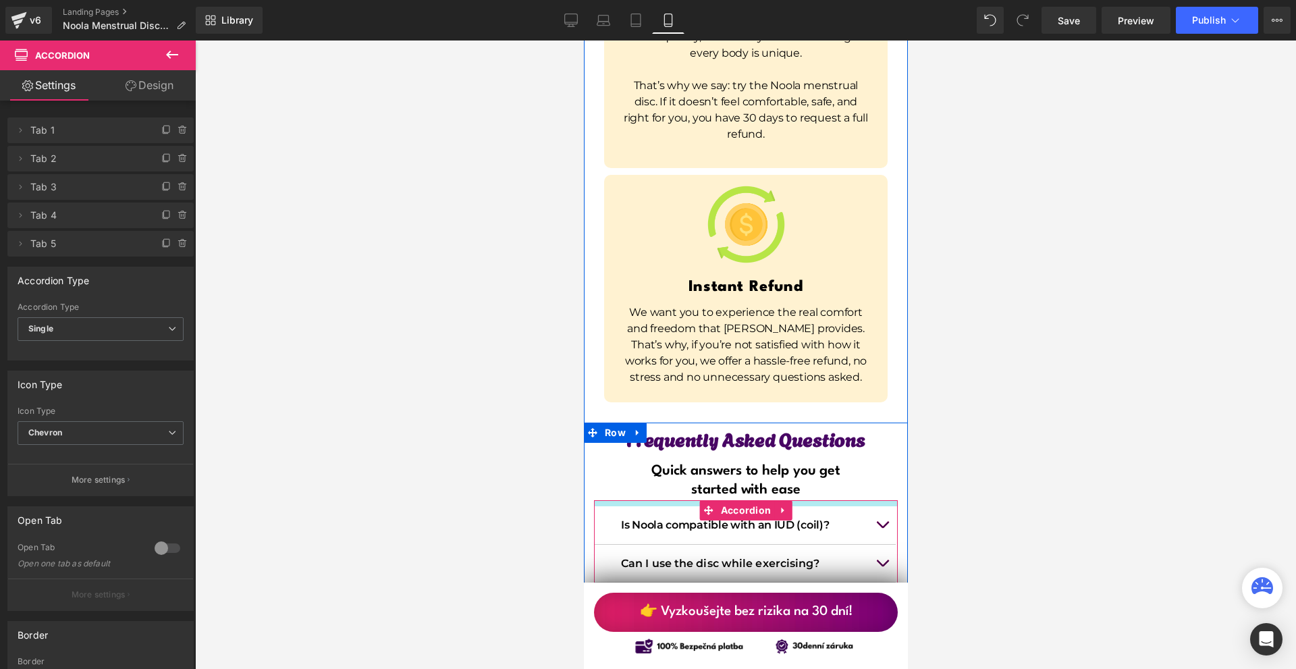
drag, startPoint x: 825, startPoint y: 360, endPoint x: 830, endPoint y: 354, distance: 8.1
click at [830, 433] on div "Frequently Asked Questions Heading Quick answers to help you get started with e…" at bounding box center [745, 608] width 324 height 350
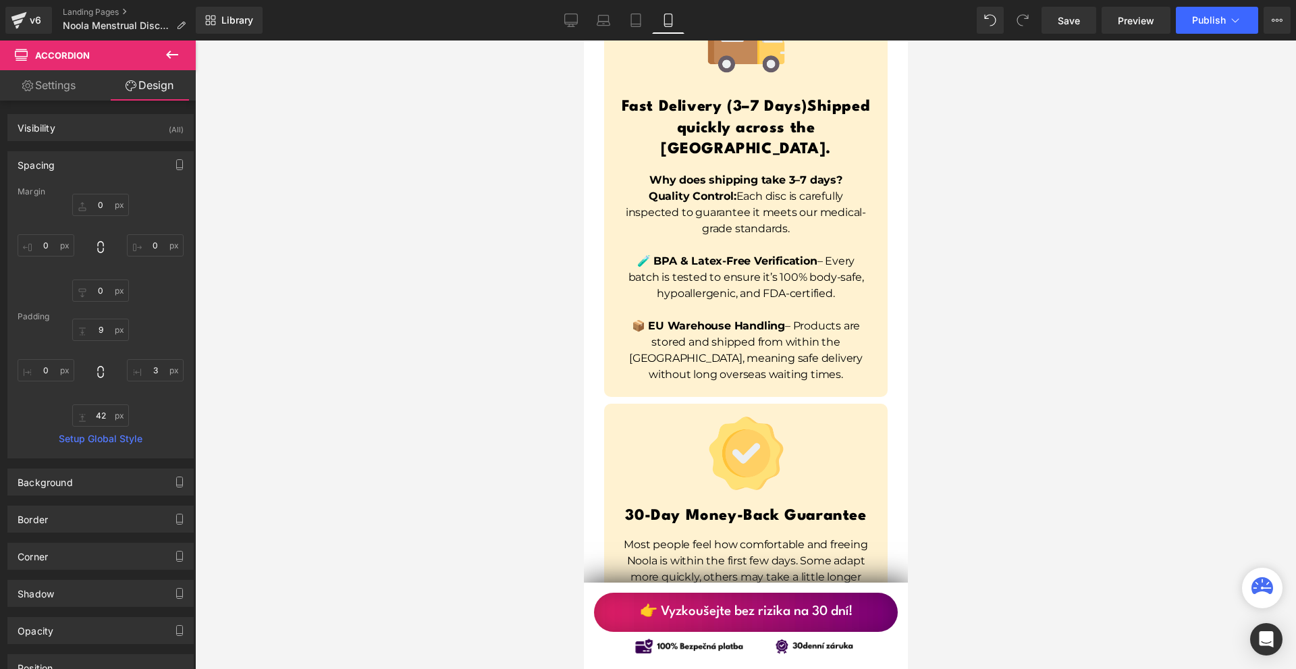
scroll to position [10800, 0]
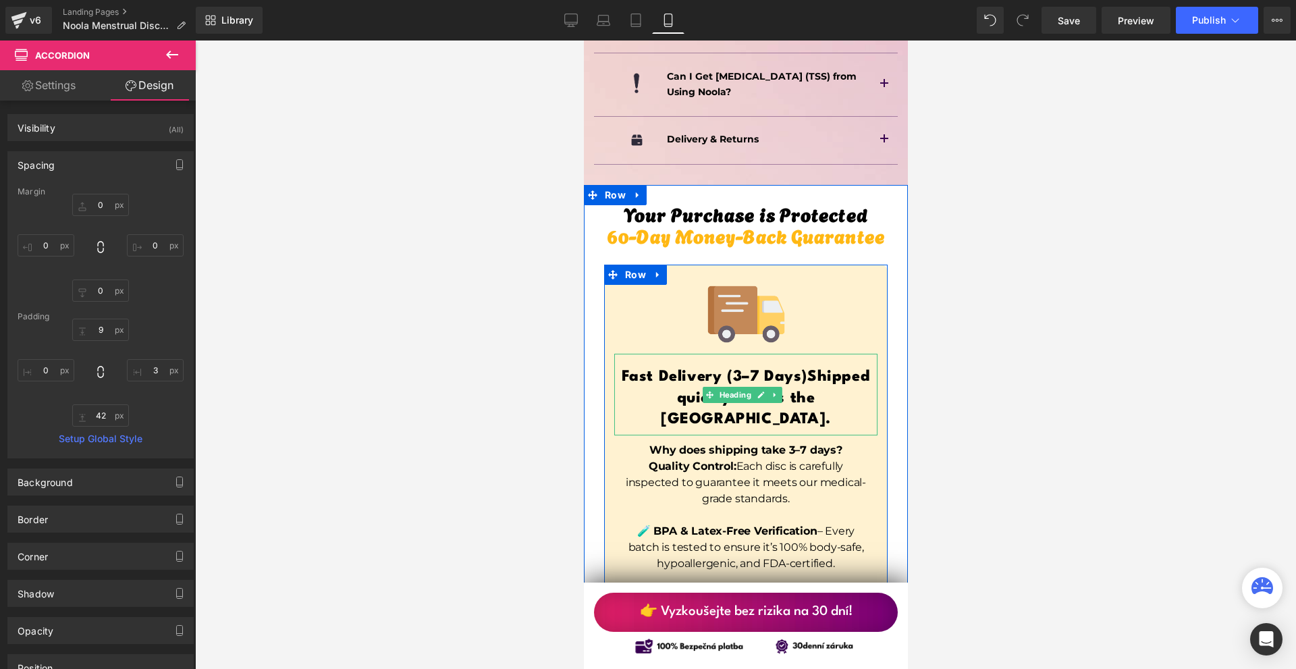
click at [807, 369] on span "Shipped quickly across the [GEOGRAPHIC_DATA]." at bounding box center [764, 397] width 209 height 57
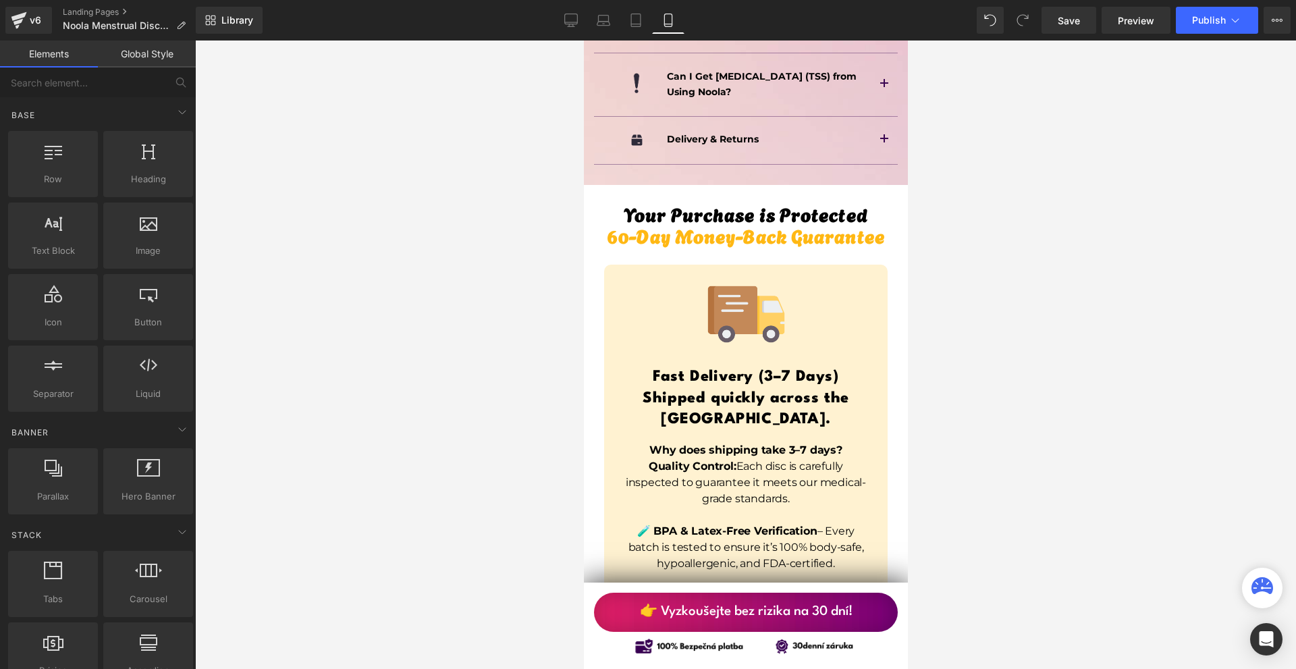
click at [960, 261] on div at bounding box center [745, 354] width 1101 height 628
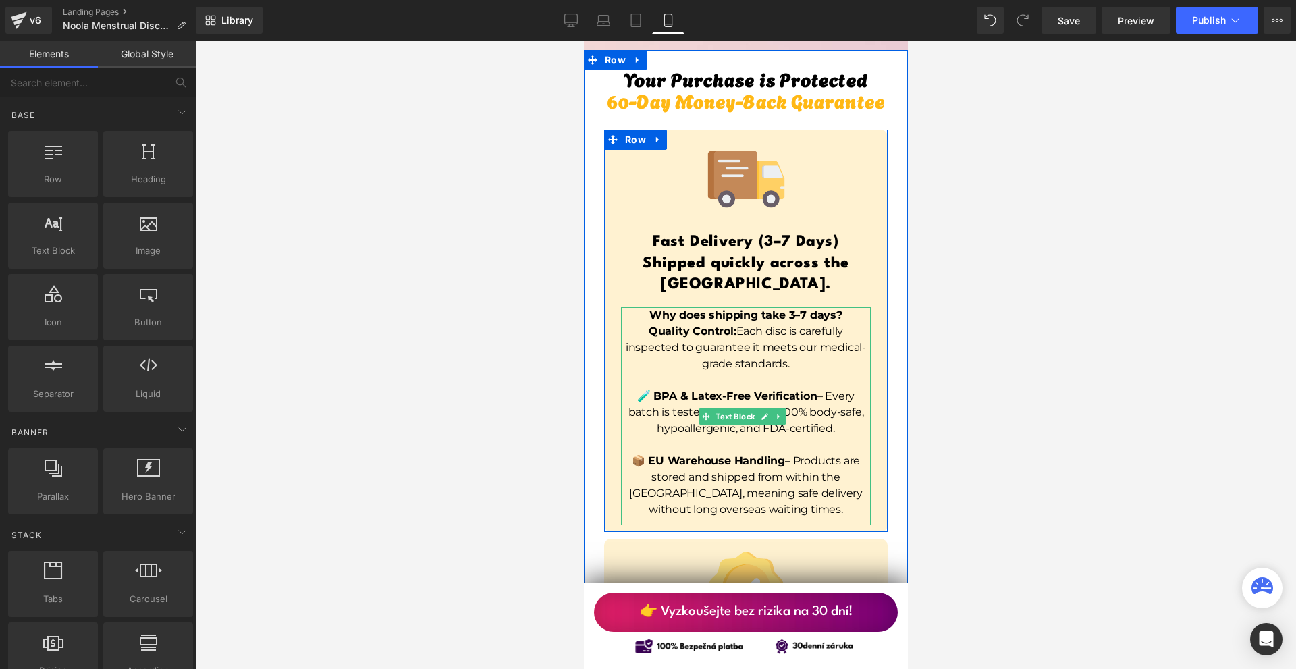
click at [747, 453] on p "📦 EU Warehouse Handling – Products are stored and shipped from within the [GEOG…" at bounding box center [745, 485] width 250 height 65
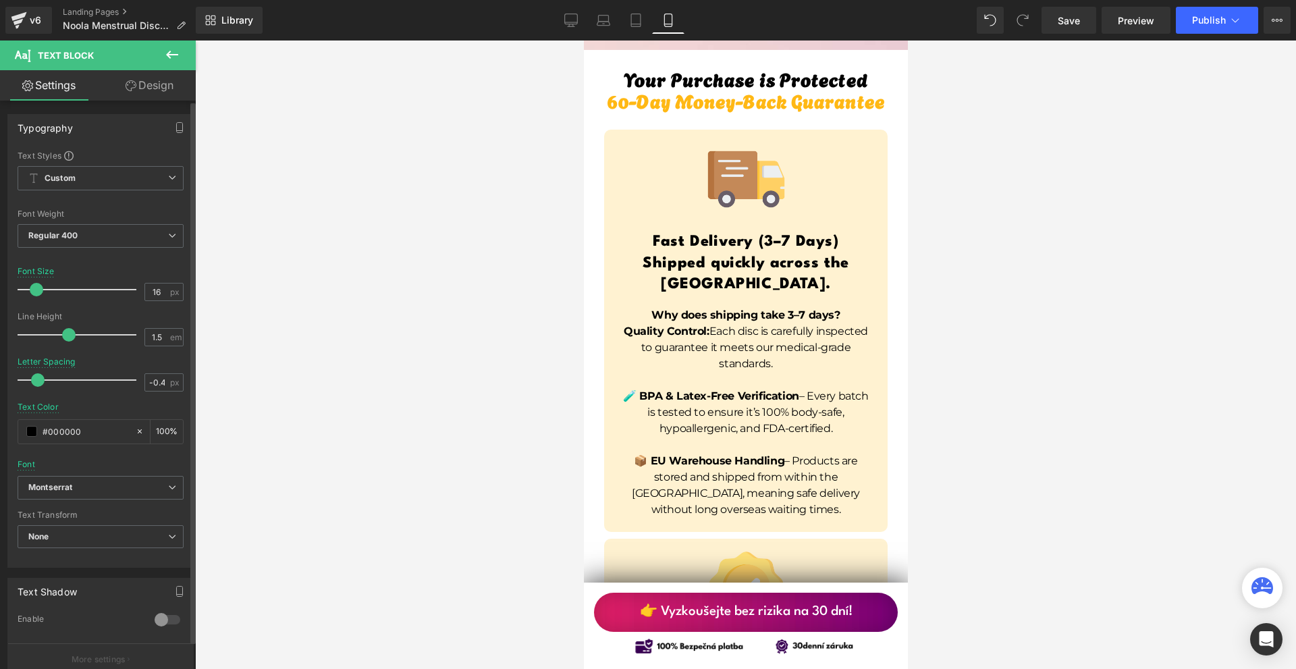
click at [38, 378] on span at bounding box center [37, 379] width 13 height 13
type input "-0.3"
click at [38, 379] on span at bounding box center [39, 379] width 13 height 13
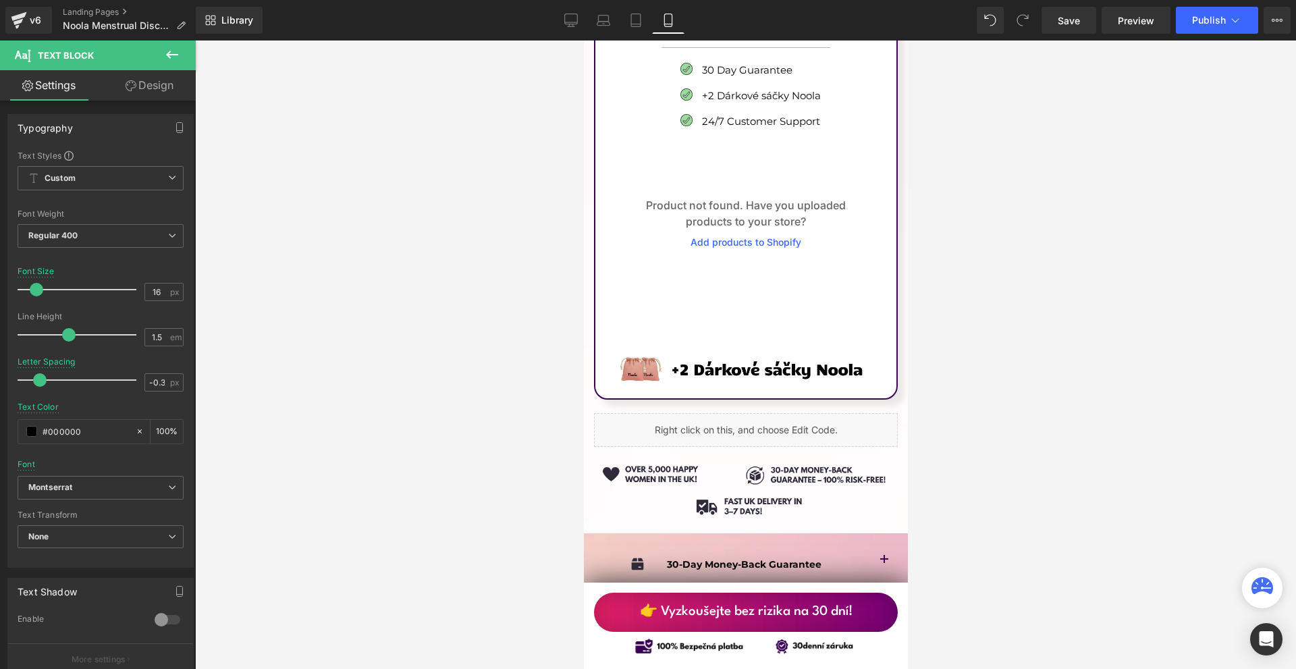
scroll to position [10125, 0]
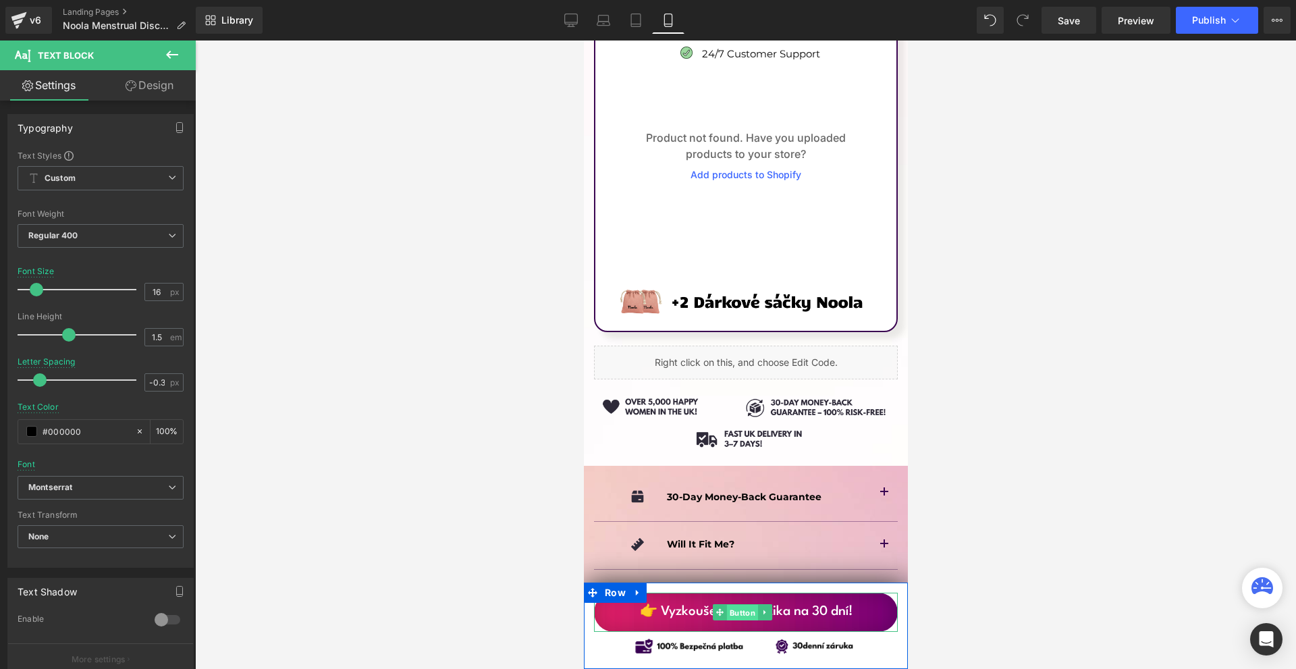
click at [742, 609] on span "Button" at bounding box center [741, 613] width 31 height 16
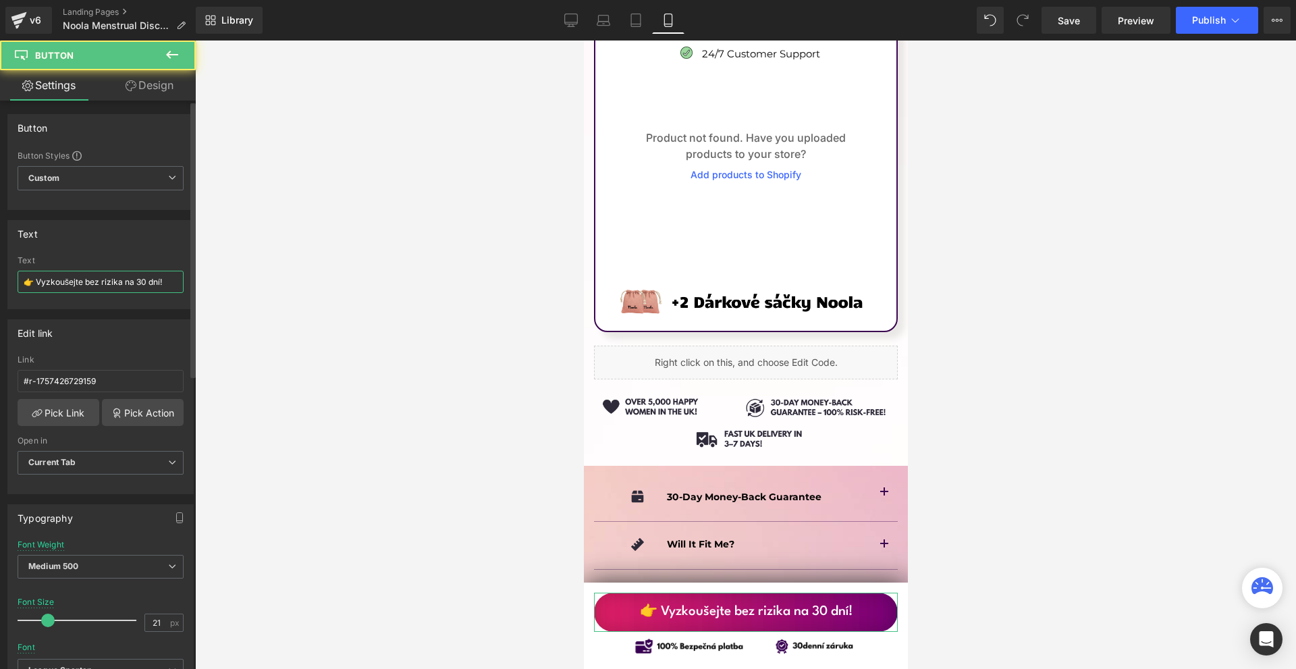
click at [98, 292] on input "👉 Vyzkoušejte bez rizika na 30 dní!" at bounding box center [101, 282] width 166 height 22
paste input "Try it risk-free for 30 days"
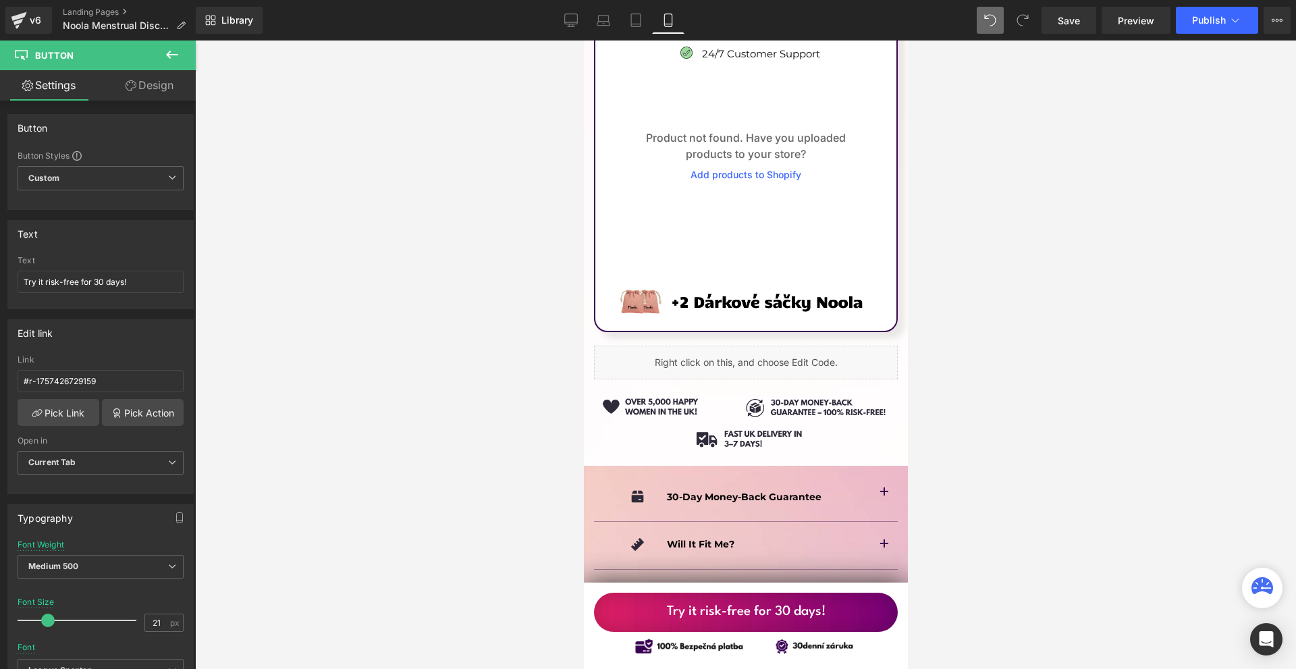
click at [985, 12] on span at bounding box center [990, 20] width 27 height 27
drag, startPoint x: 38, startPoint y: 282, endPoint x: 168, endPoint y: 282, distance: 130.3
click at [168, 282] on input "👉 Vyzkoušejte bez rizika na 30 dní!" at bounding box center [101, 282] width 166 height 22
paste input "Try it risk-free for 30 days"
type input "👉 Try it risk-free for 30 days!"
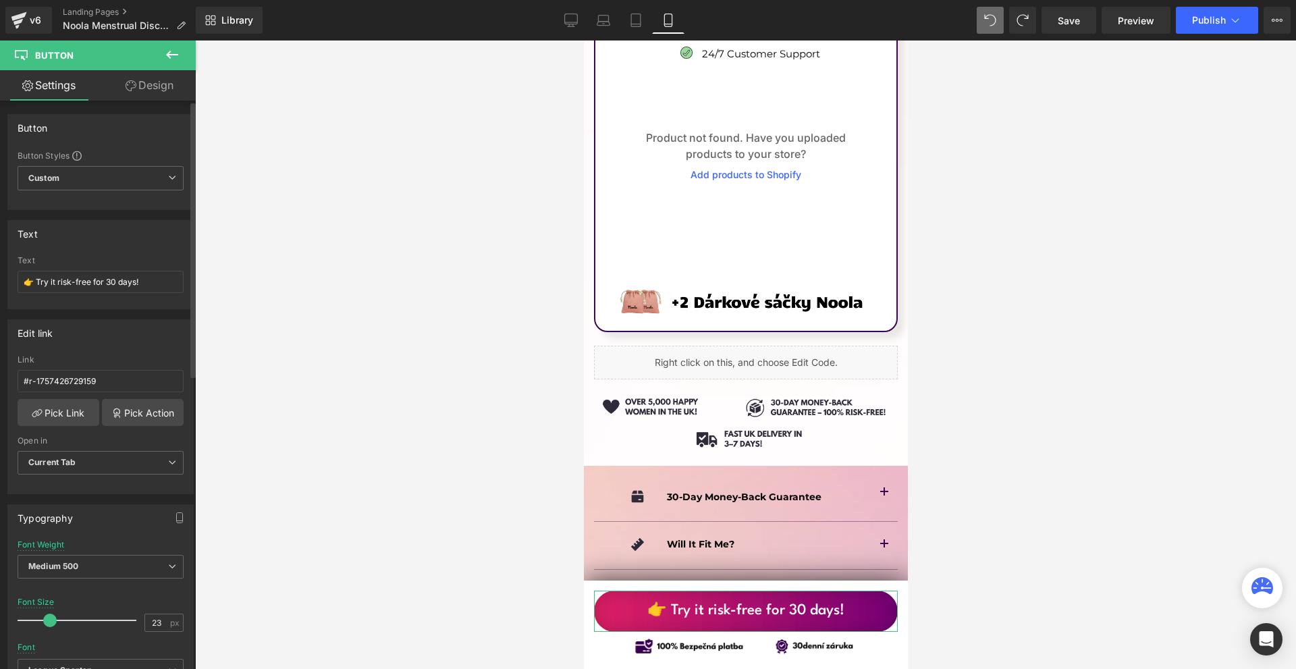
type input "22"
click at [47, 618] on span at bounding box center [49, 620] width 13 height 13
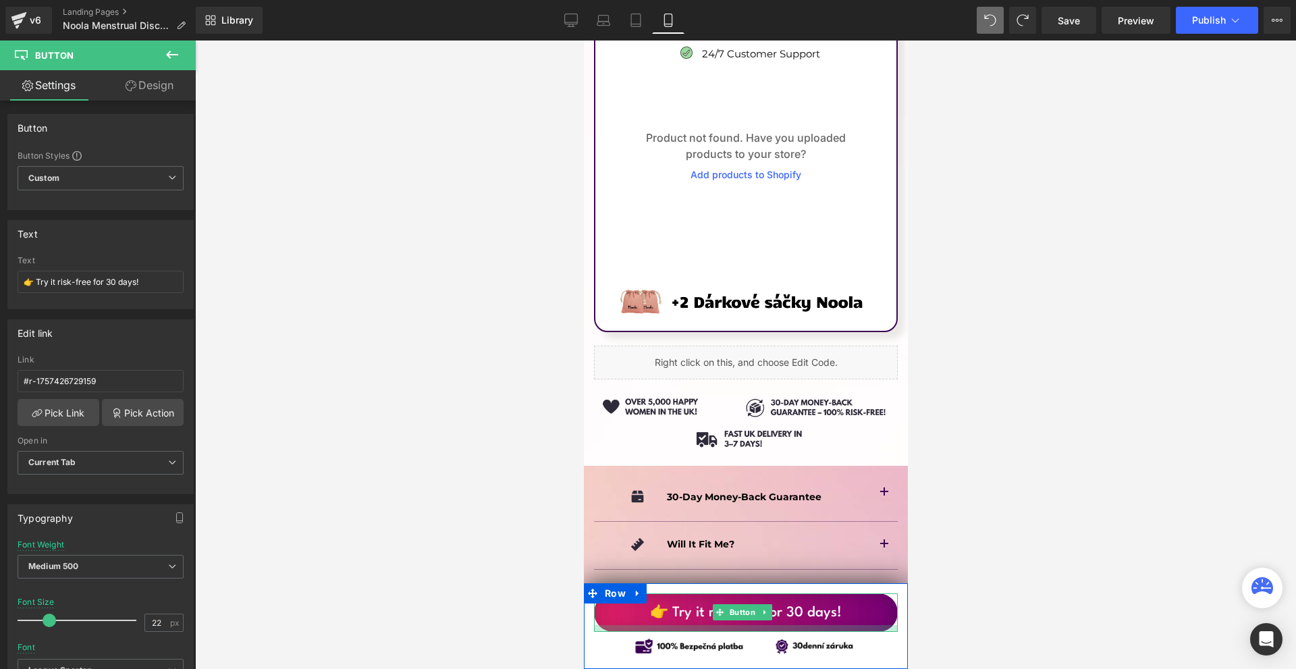
click at [740, 629] on div at bounding box center [745, 628] width 304 height 7
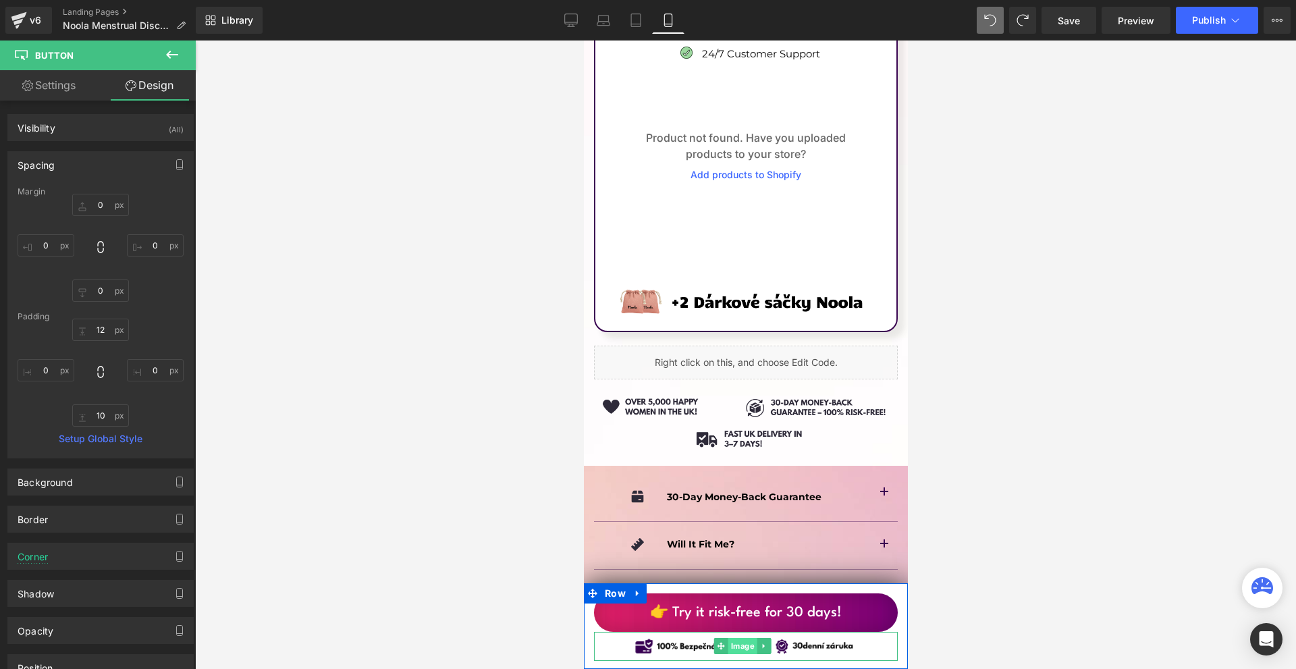
click at [739, 645] on span "Image" at bounding box center [742, 646] width 29 height 16
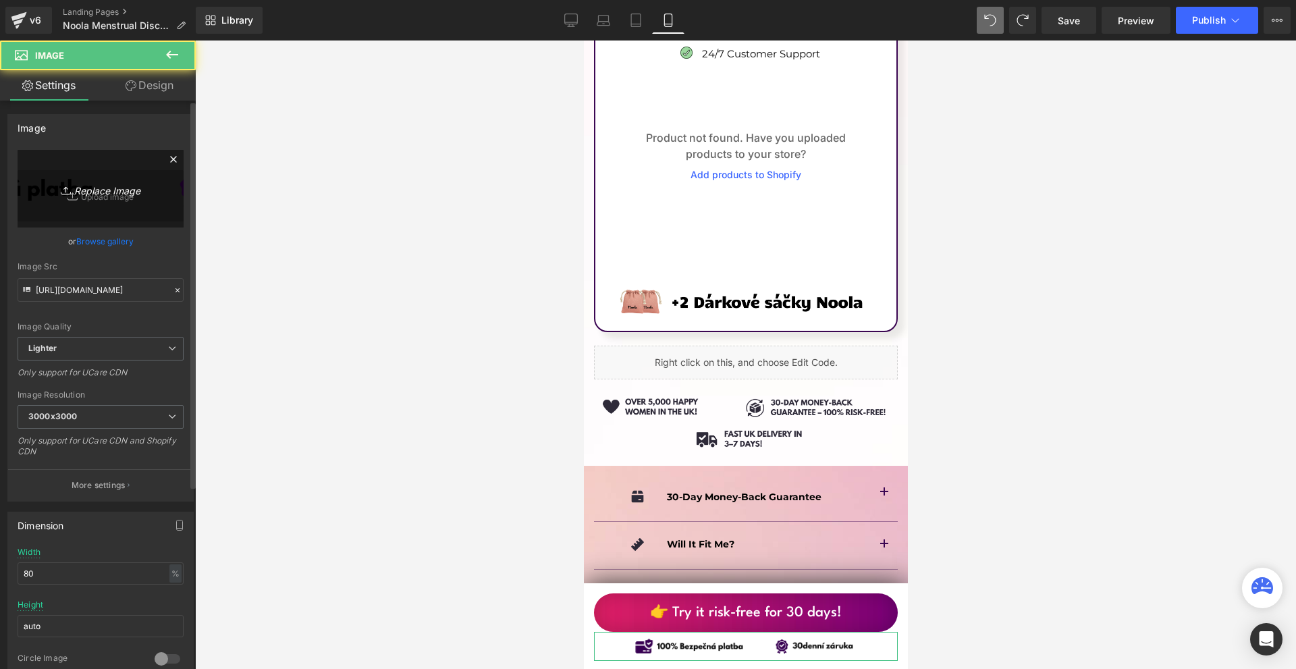
click at [111, 186] on icon "Replace Image" at bounding box center [101, 188] width 108 height 17
type input "C:\fakepath\Více než 10 000 šťastných žen! - 2025-09-12T182611.646.png"
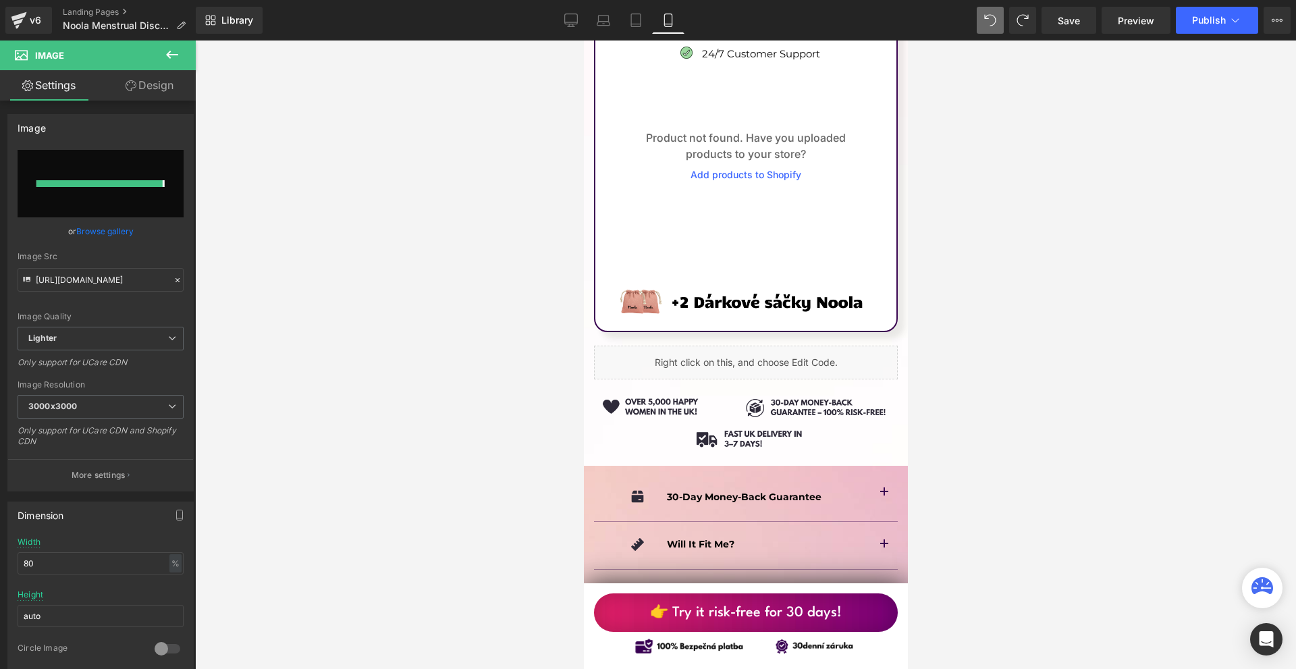
type input "[URL][DOMAIN_NAME]"
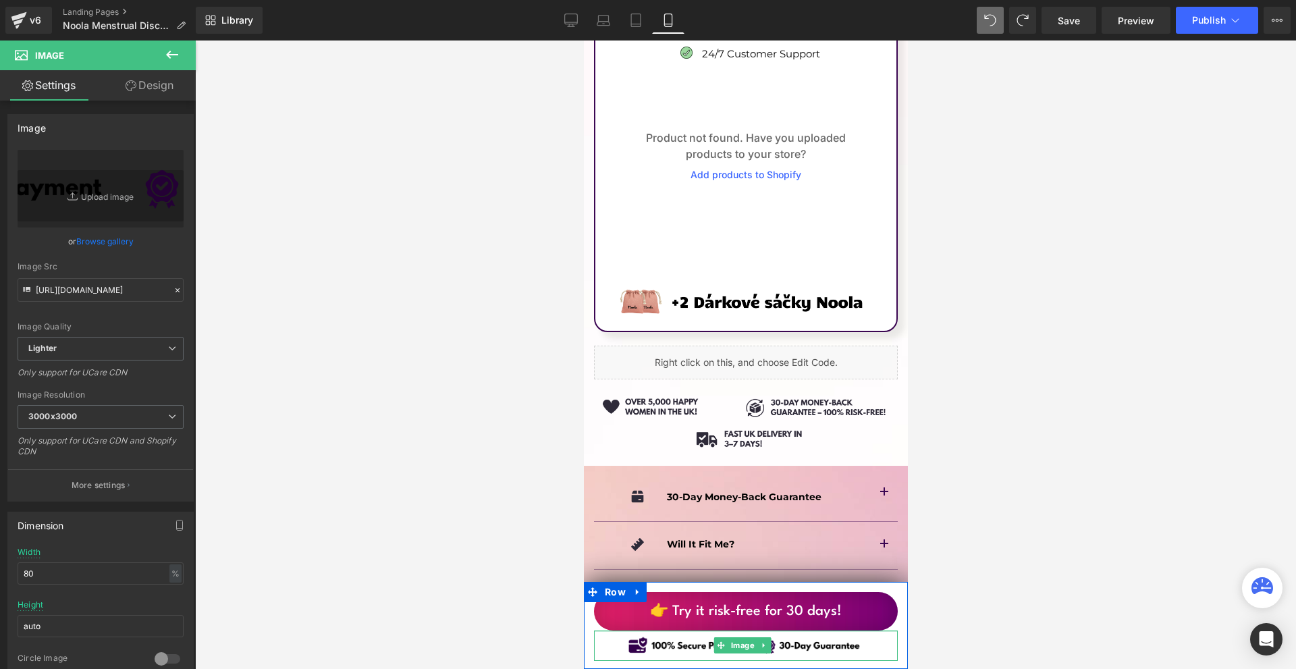
click at [756, 634] on div "Image" at bounding box center [745, 645] width 304 height 30
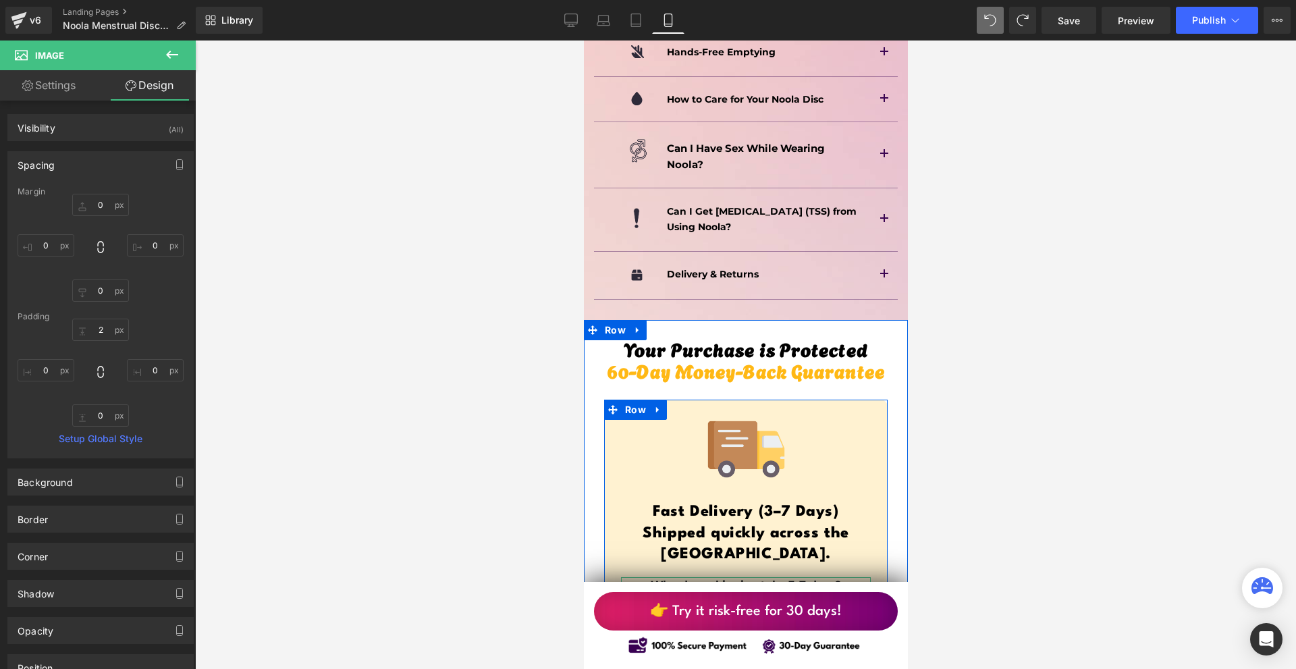
scroll to position [10800, 0]
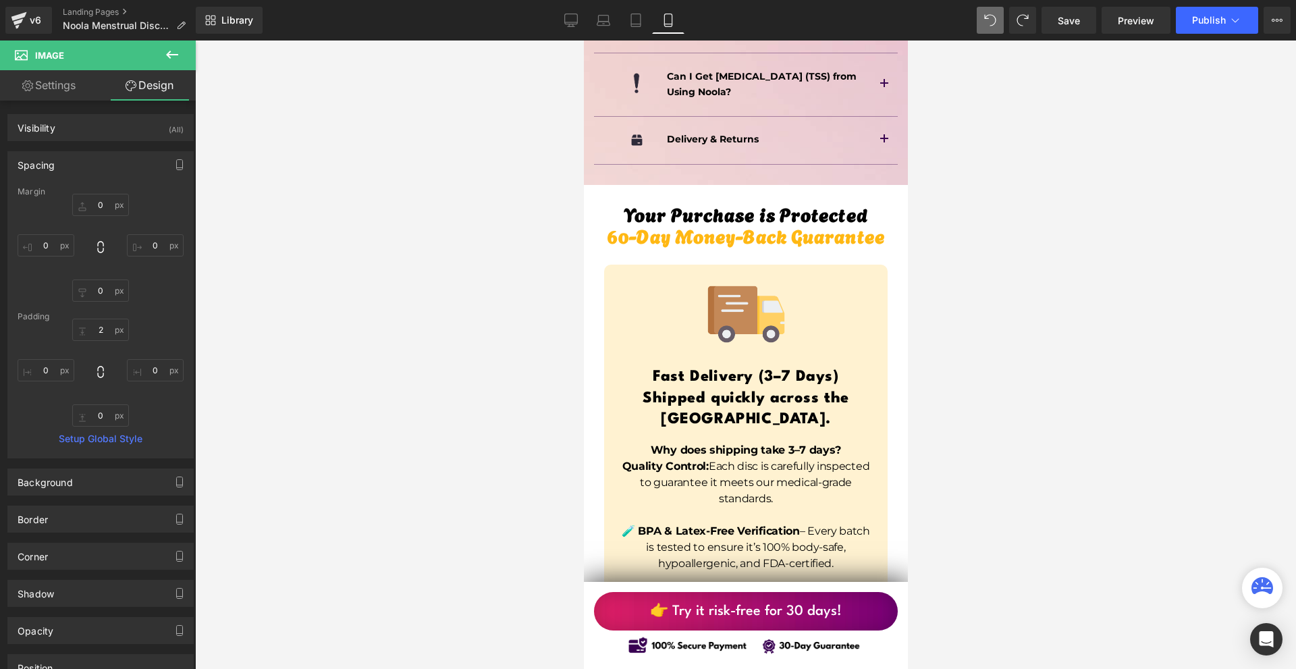
click at [795, 458] on p "Quality Control: Each disc is carefully inspected to guarantee it meets our med…" at bounding box center [745, 482] width 250 height 49
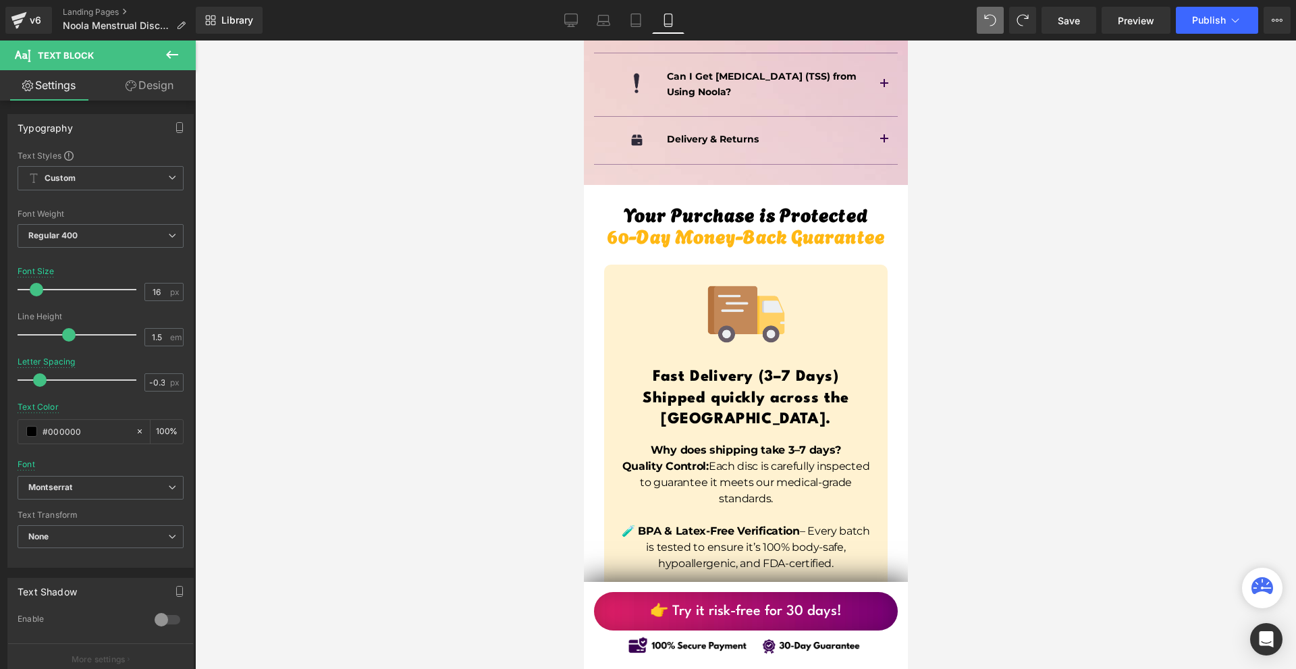
scroll to position [11205, 0]
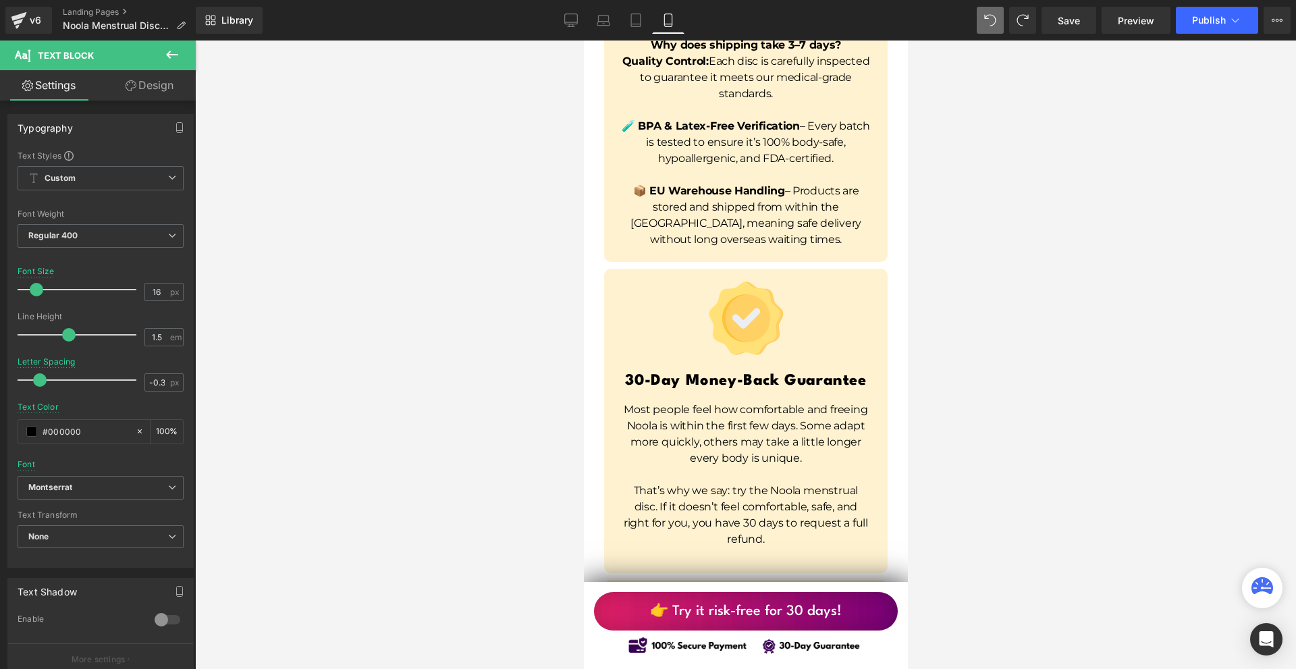
click at [668, 483] on p "That’s why we say: try the Noola menstrual disc. If it doesn’t feel comfortable…" at bounding box center [745, 515] width 250 height 65
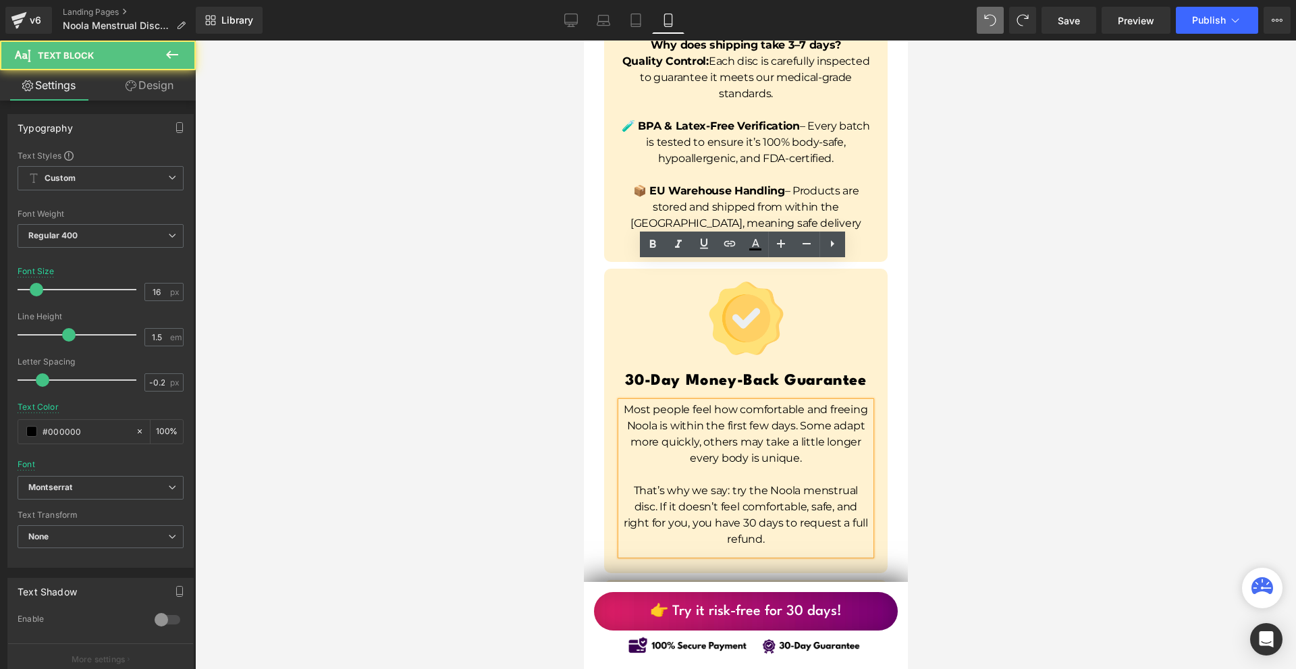
scroll to position [10935, 0]
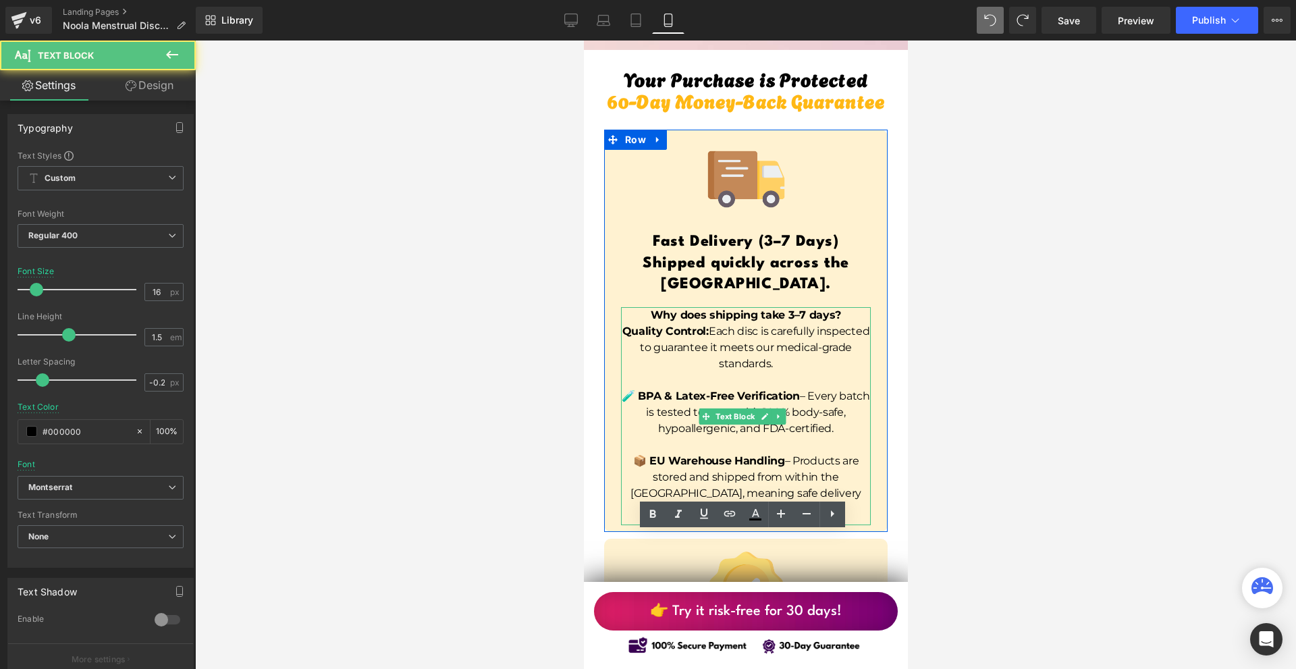
click at [698, 389] on strong "🧪 BPA & Latex-Free Verification" at bounding box center [710, 395] width 178 height 13
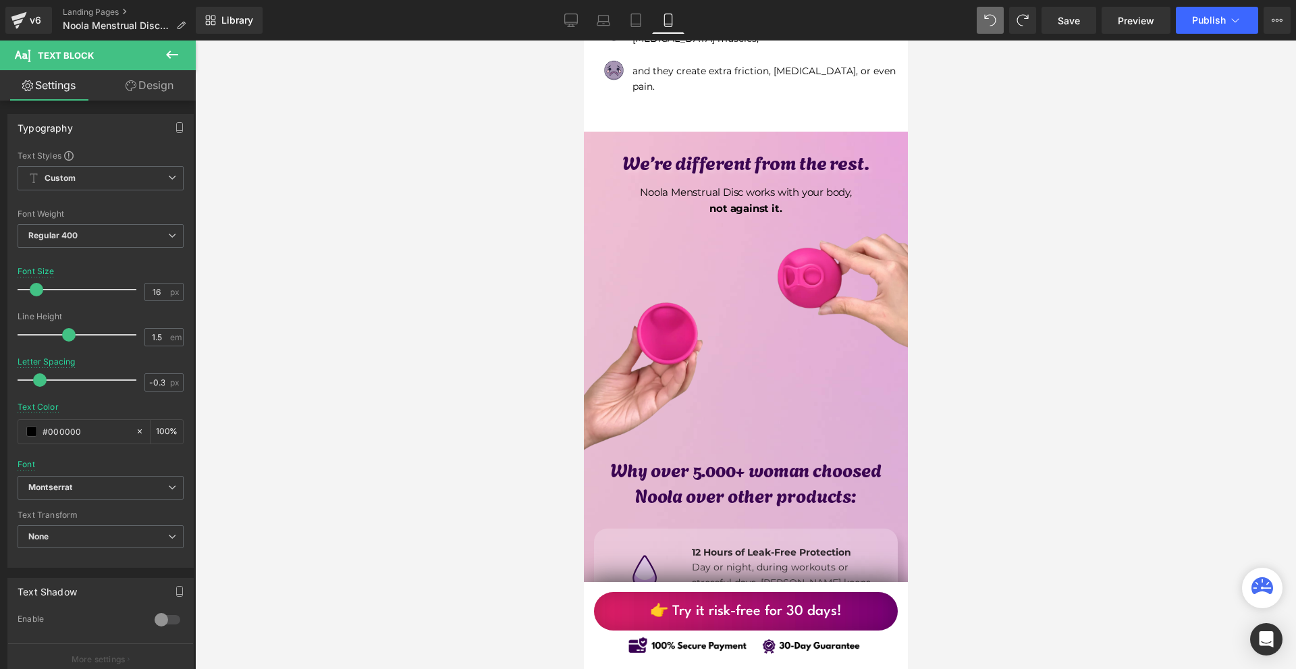
scroll to position [0, 0]
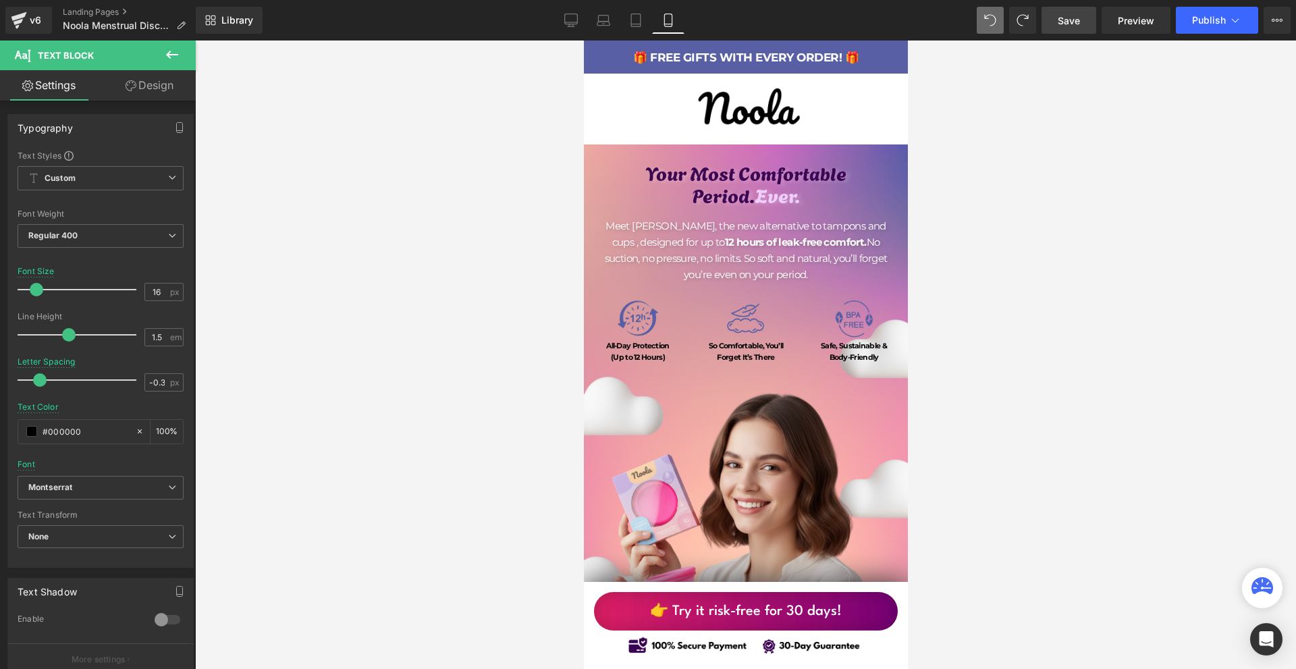
click at [1080, 23] on span "Save" at bounding box center [1069, 20] width 22 height 14
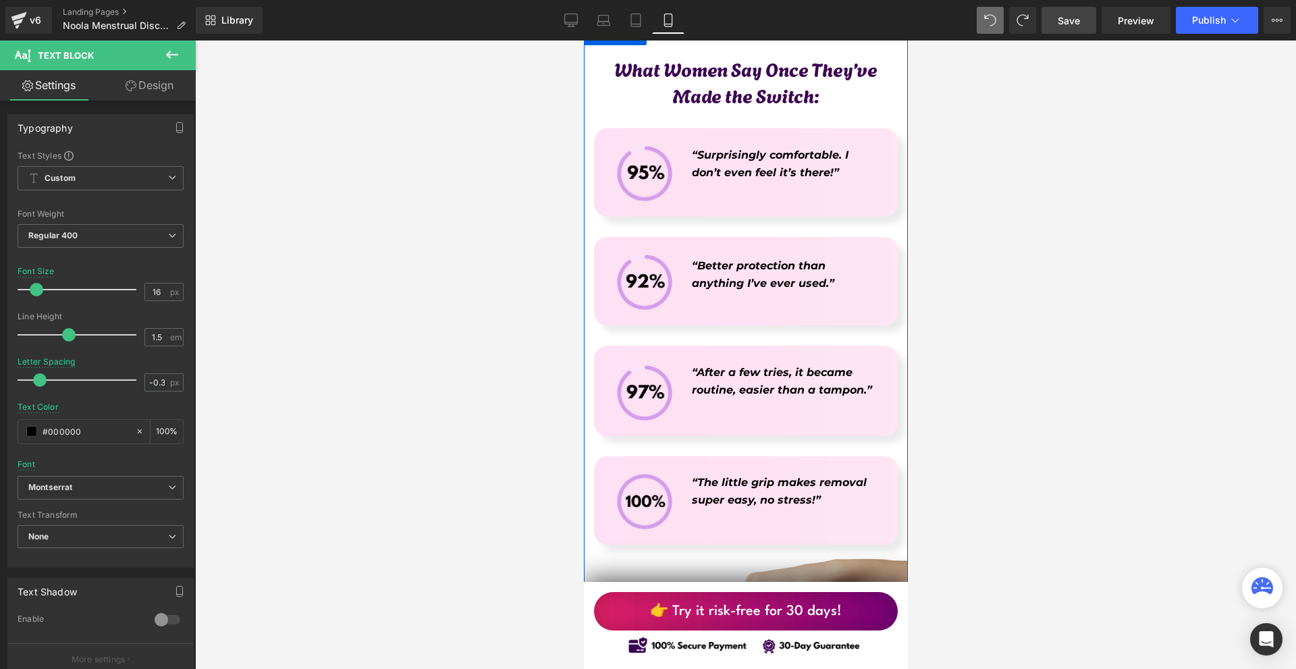
scroll to position [6142, 0]
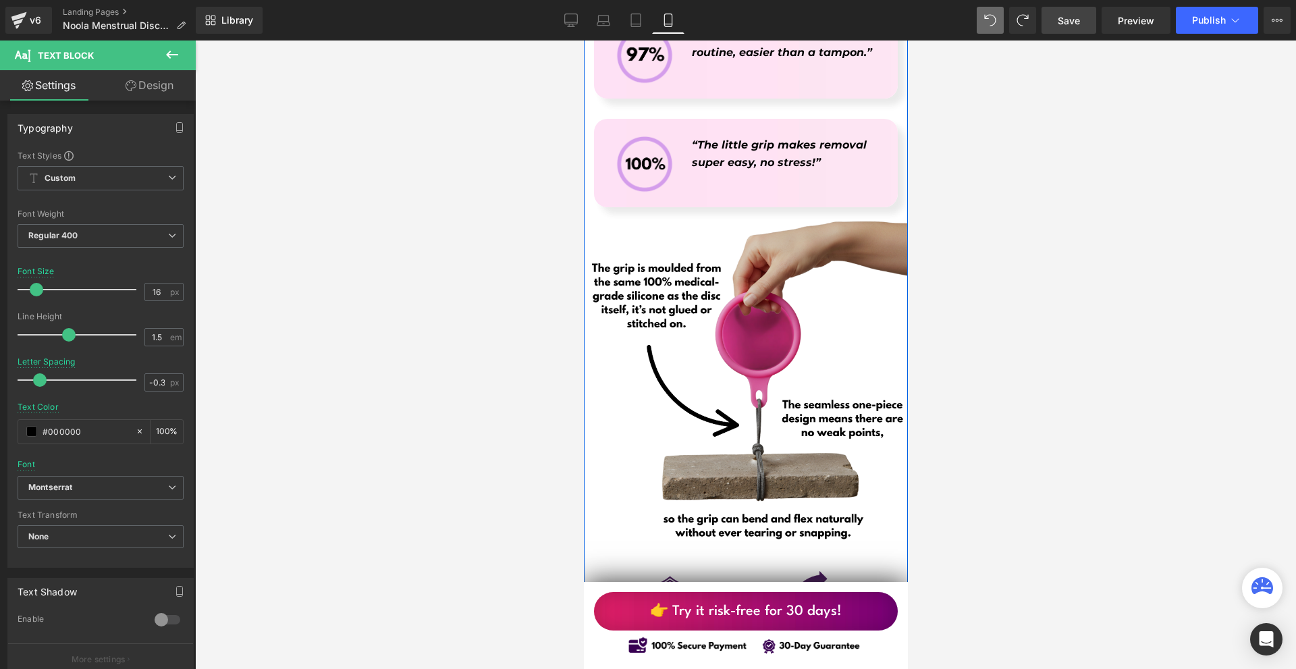
click at [701, 280] on img at bounding box center [752, 379] width 344 height 344
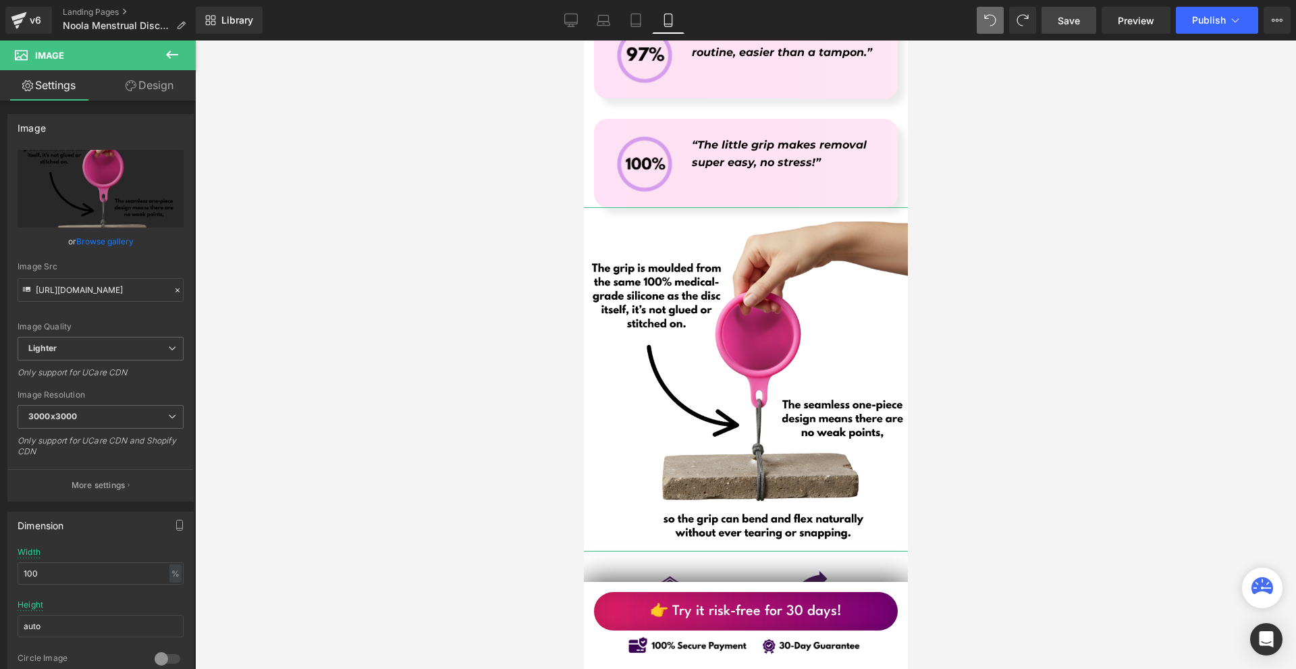
drag, startPoint x: 125, startPoint y: 82, endPoint x: 63, endPoint y: 174, distance: 110.8
click at [126, 82] on icon at bounding box center [131, 85] width 11 height 11
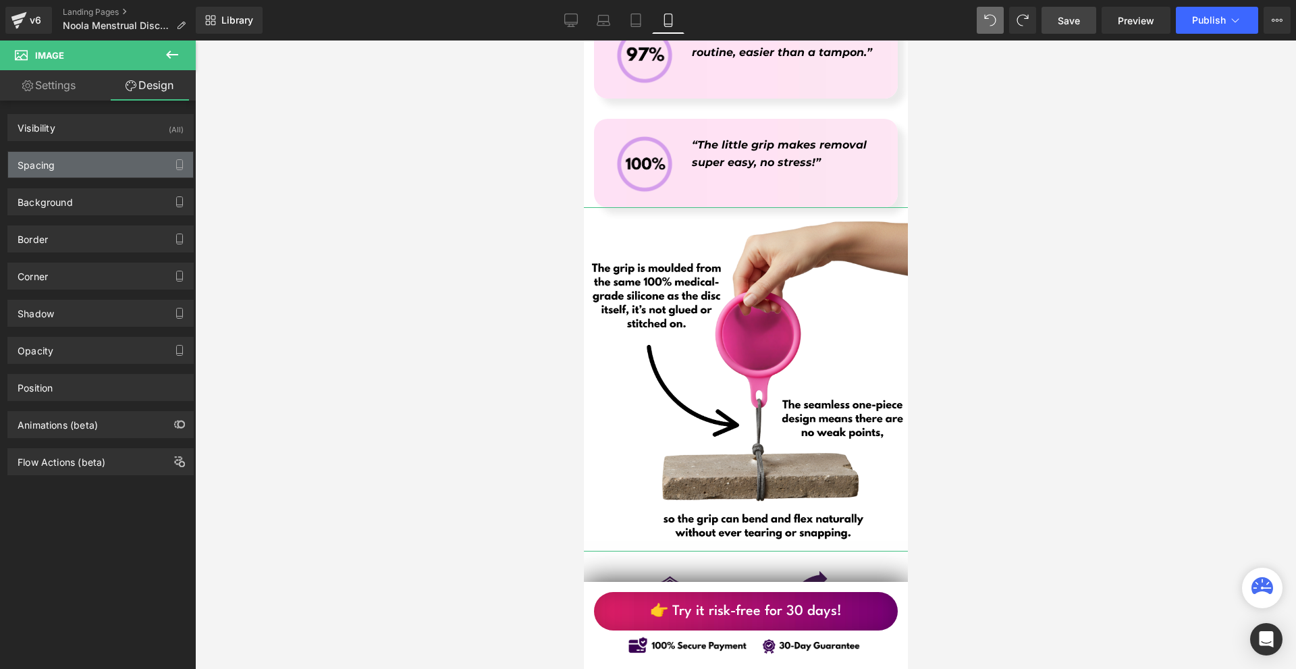
click at [63, 174] on div "Spacing" at bounding box center [100, 165] width 185 height 26
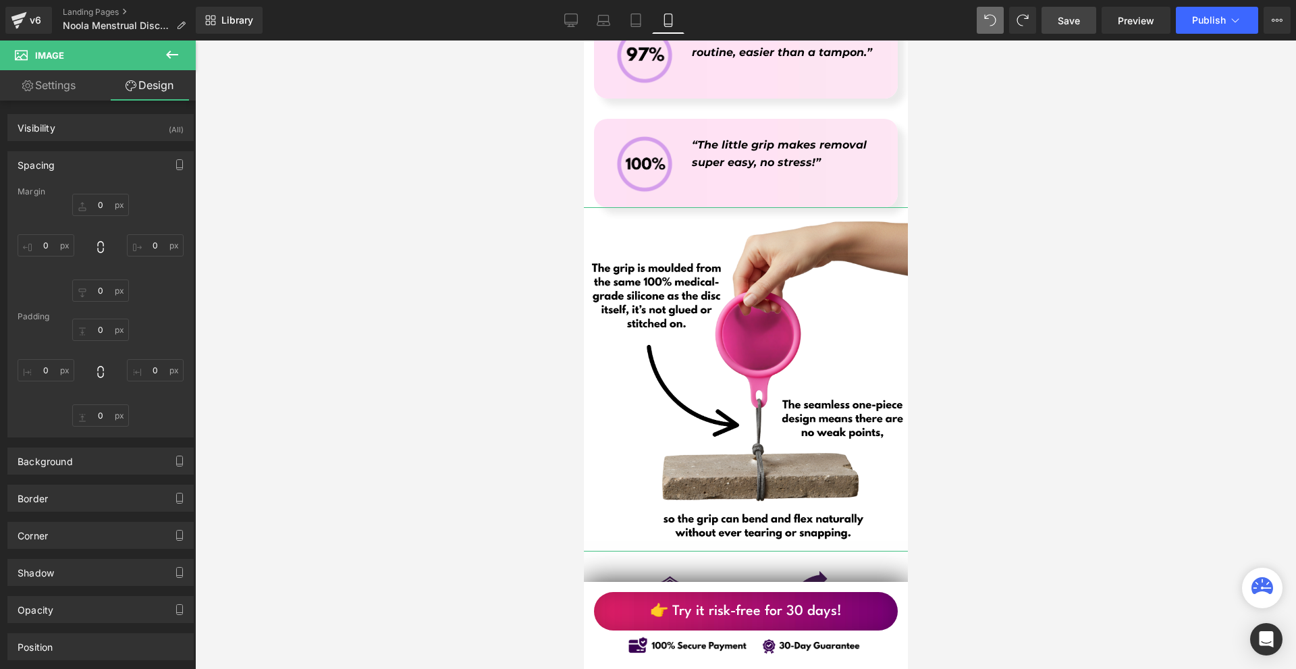
type input "0"
type input "-40"
type input "0"
type input "-20"
type input "0"
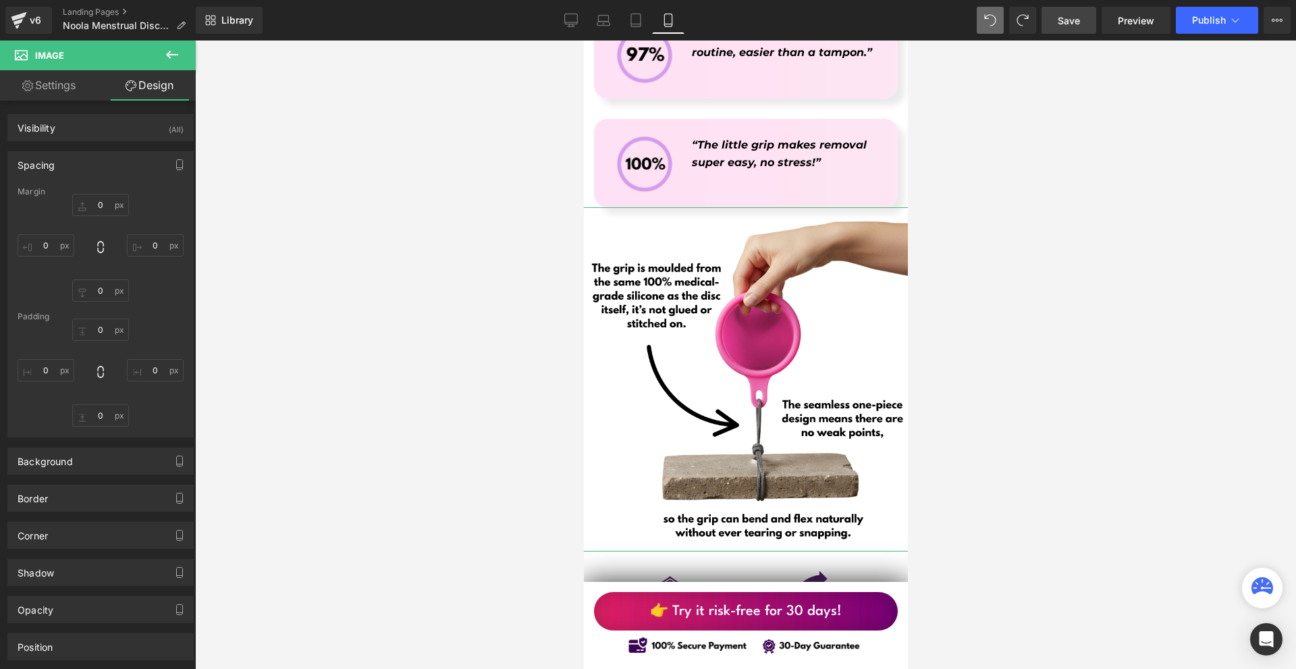
type input "0"
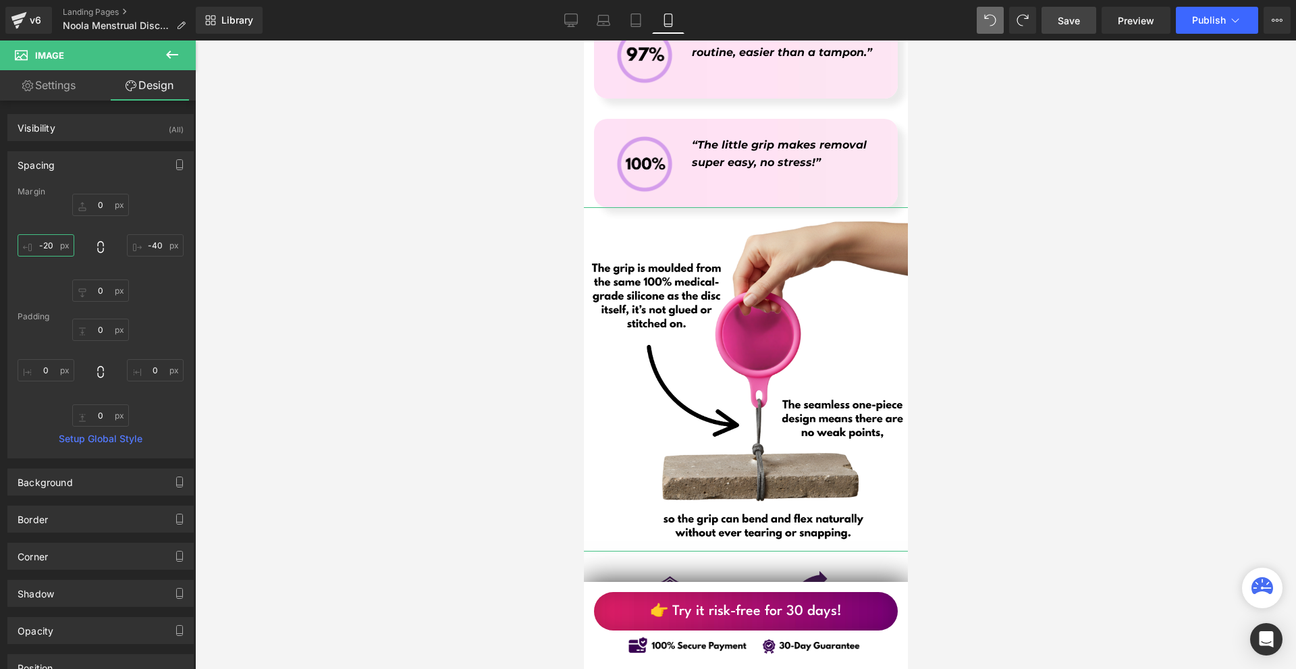
click at [55, 248] on input "-20" at bounding box center [46, 245] width 57 height 22
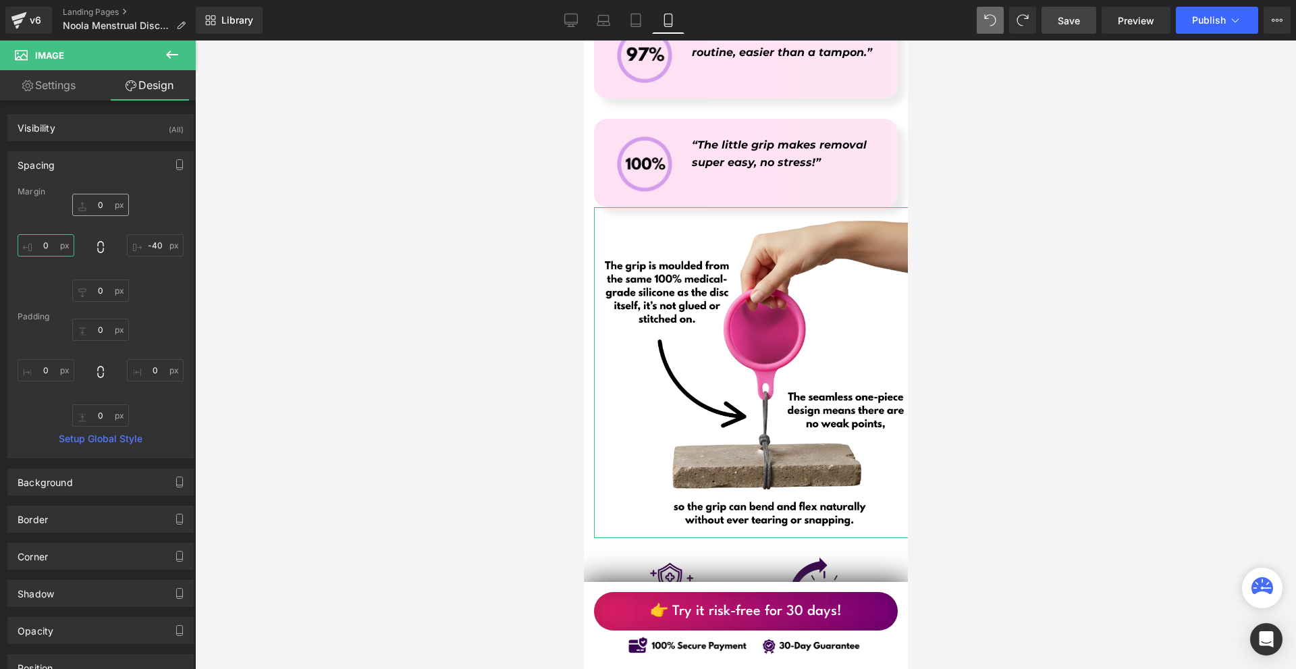
type input "0"
drag, startPoint x: 70, startPoint y: 199, endPoint x: 98, endPoint y: 202, distance: 27.9
click at [72, 199] on input "0" at bounding box center [100, 205] width 57 height 22
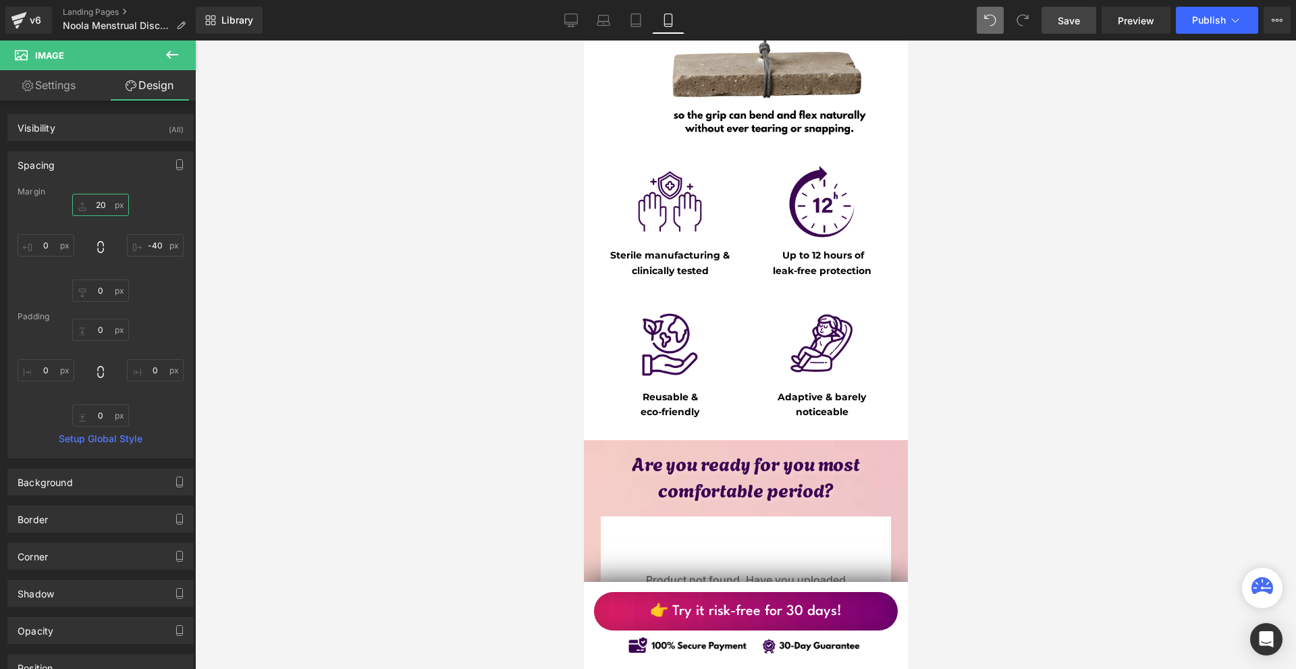
scroll to position [6682, 0]
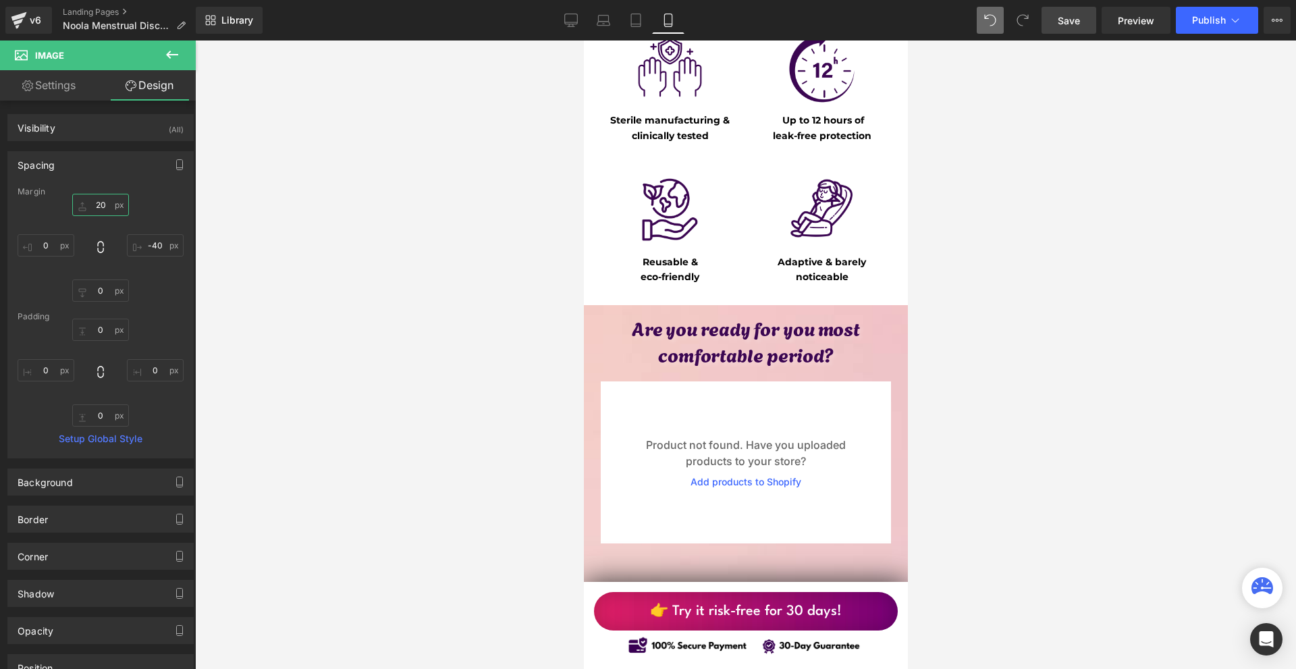
type input "20"
click at [1088, 20] on link "Save" at bounding box center [1068, 20] width 55 height 27
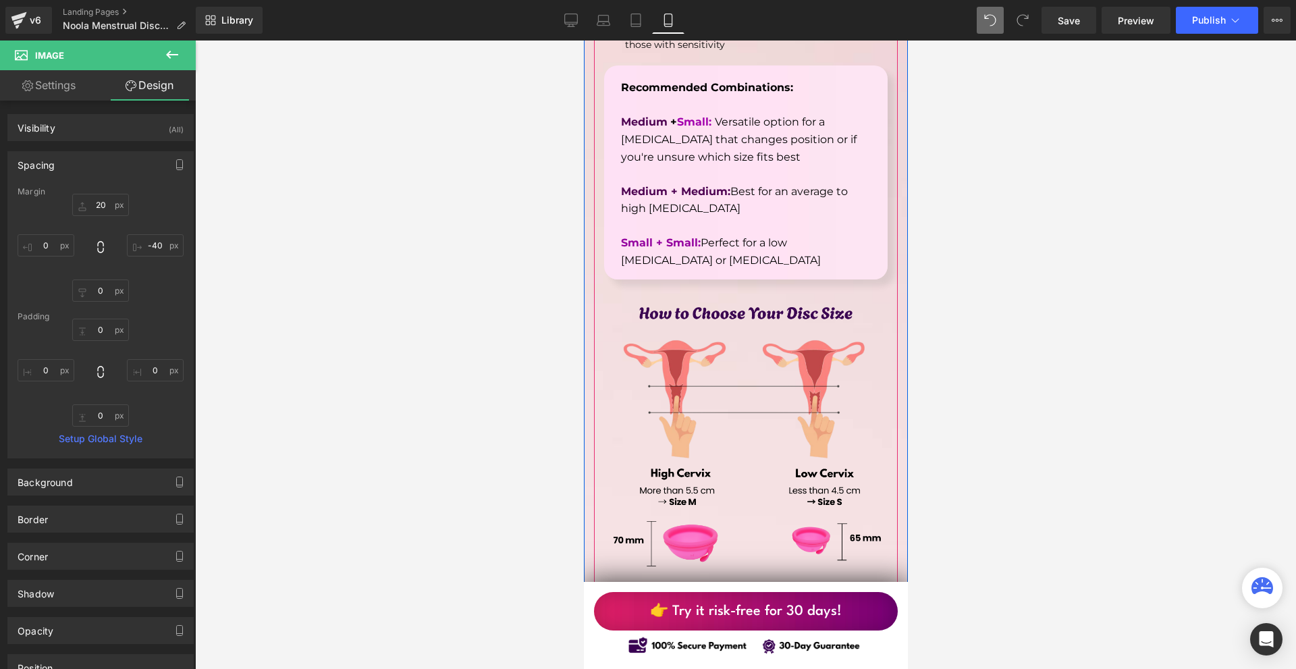
scroll to position [8100, 0]
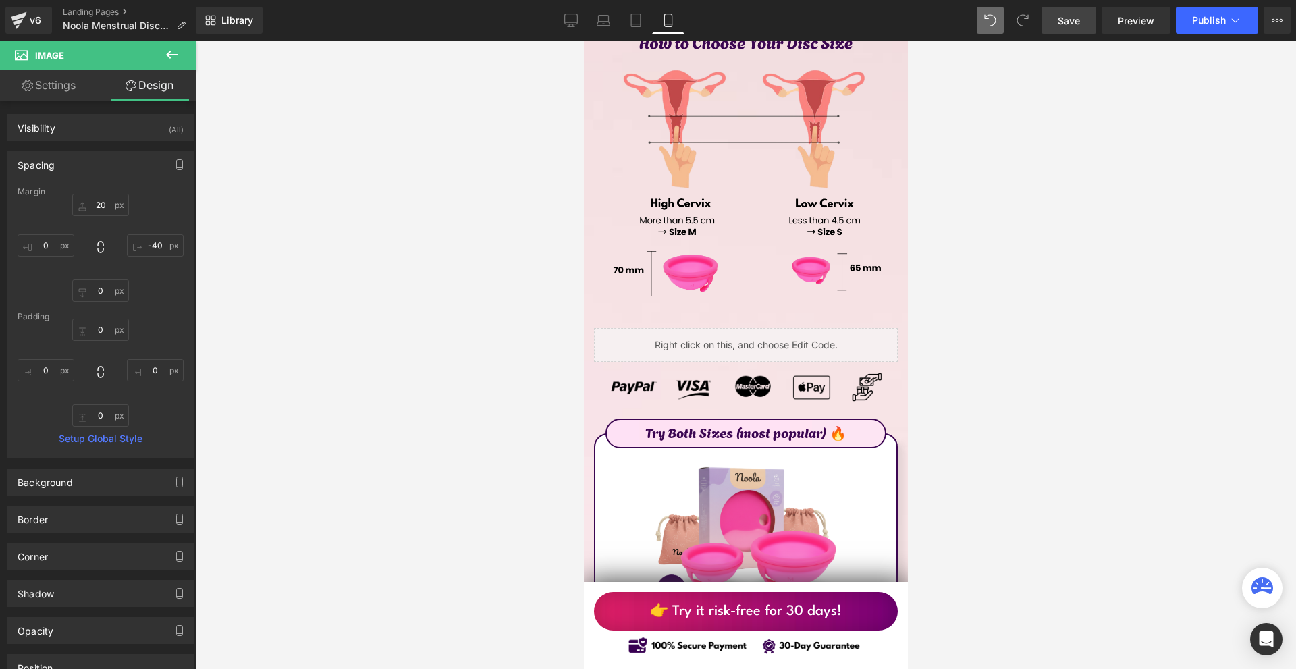
click at [1060, 27] on span "Save" at bounding box center [1069, 20] width 22 height 14
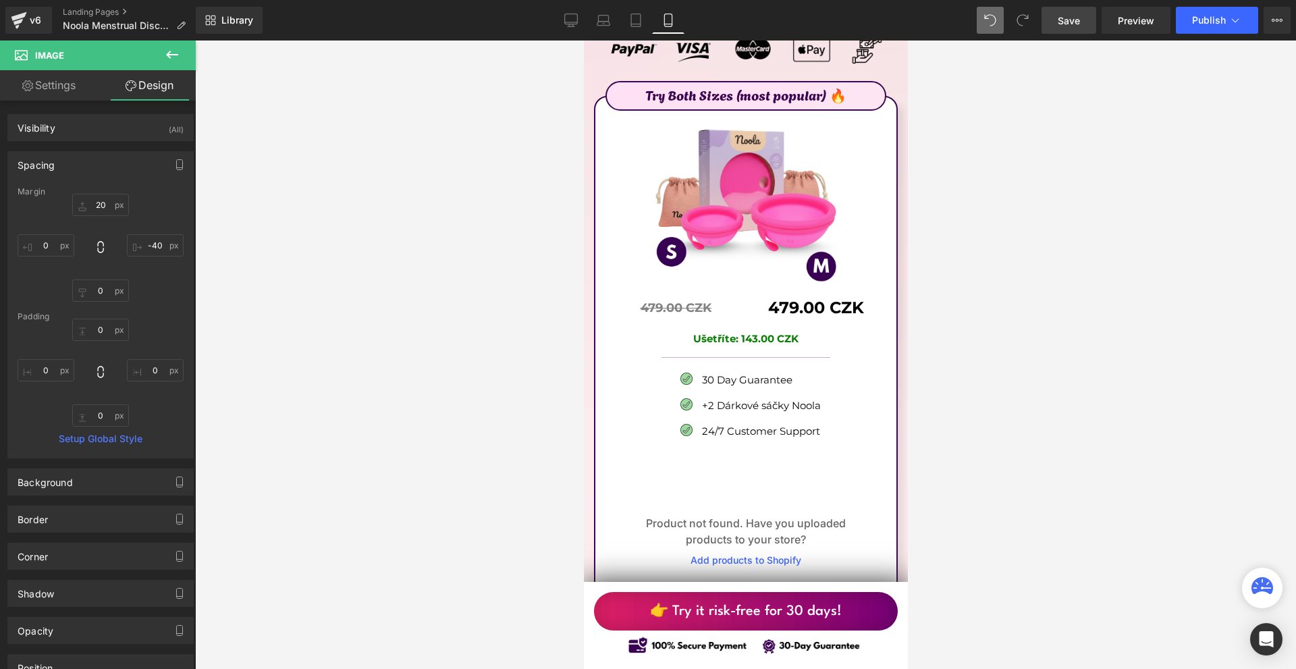
scroll to position [8707, 0]
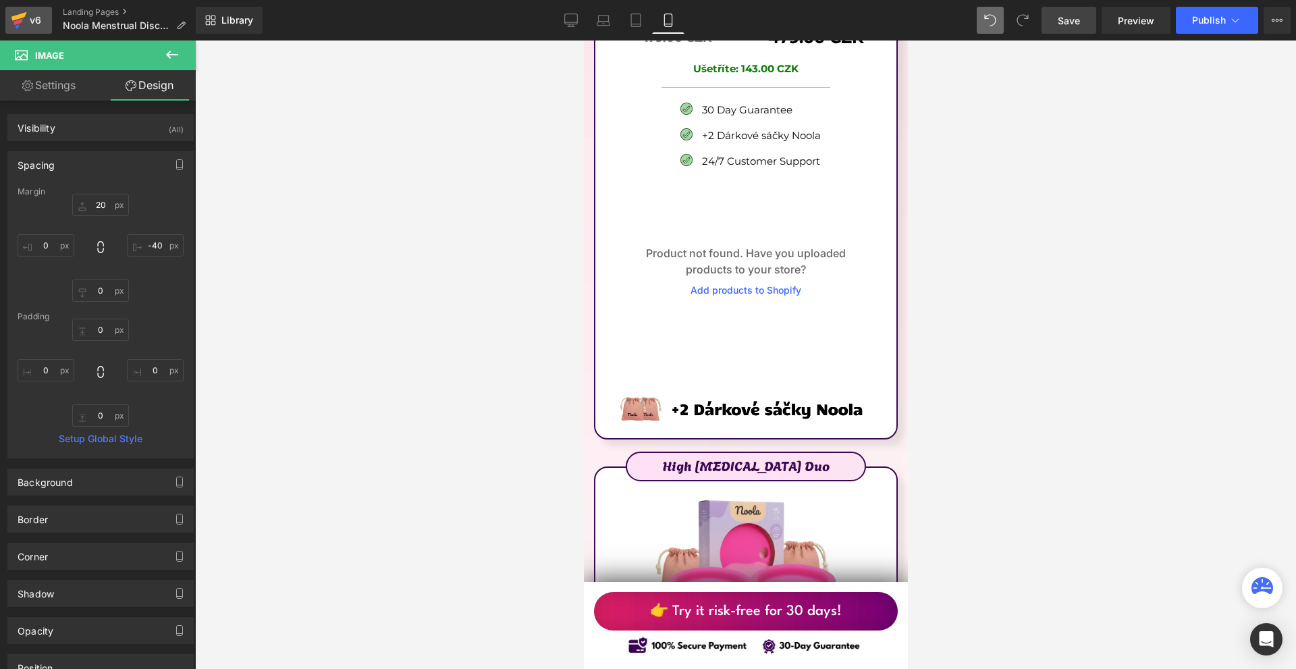
click at [18, 20] on icon at bounding box center [17, 22] width 9 height 6
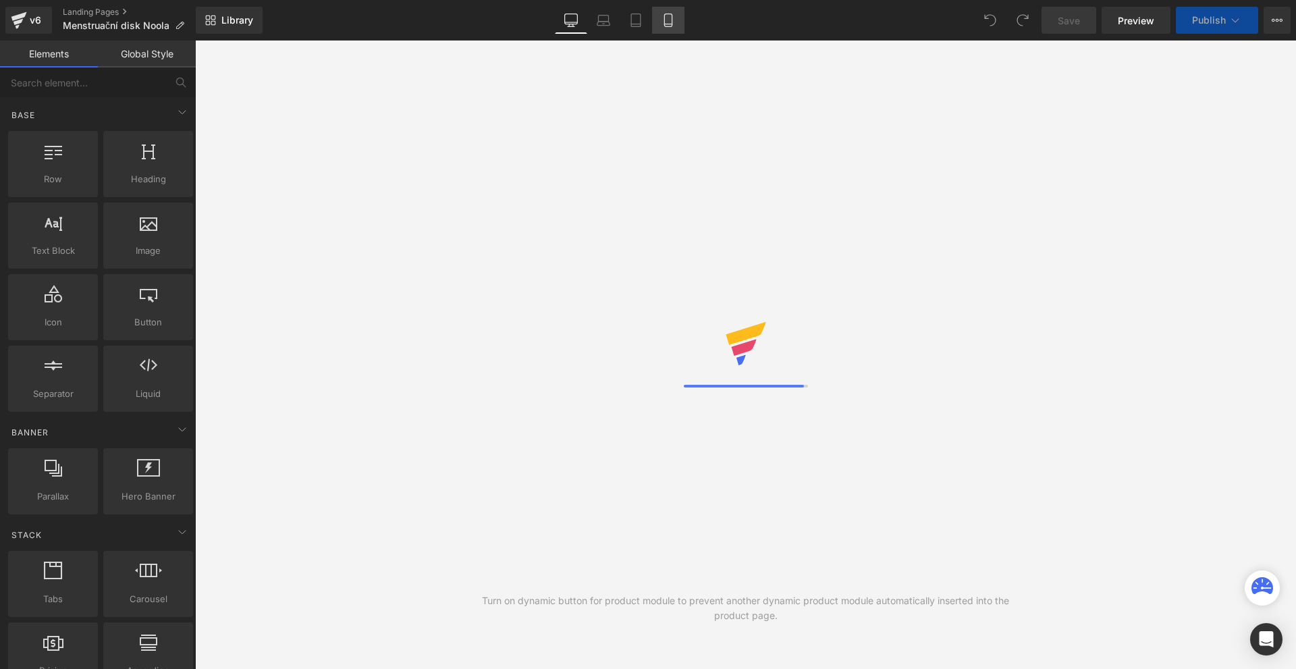
click at [670, 28] on link "Mobile" at bounding box center [668, 20] width 32 height 27
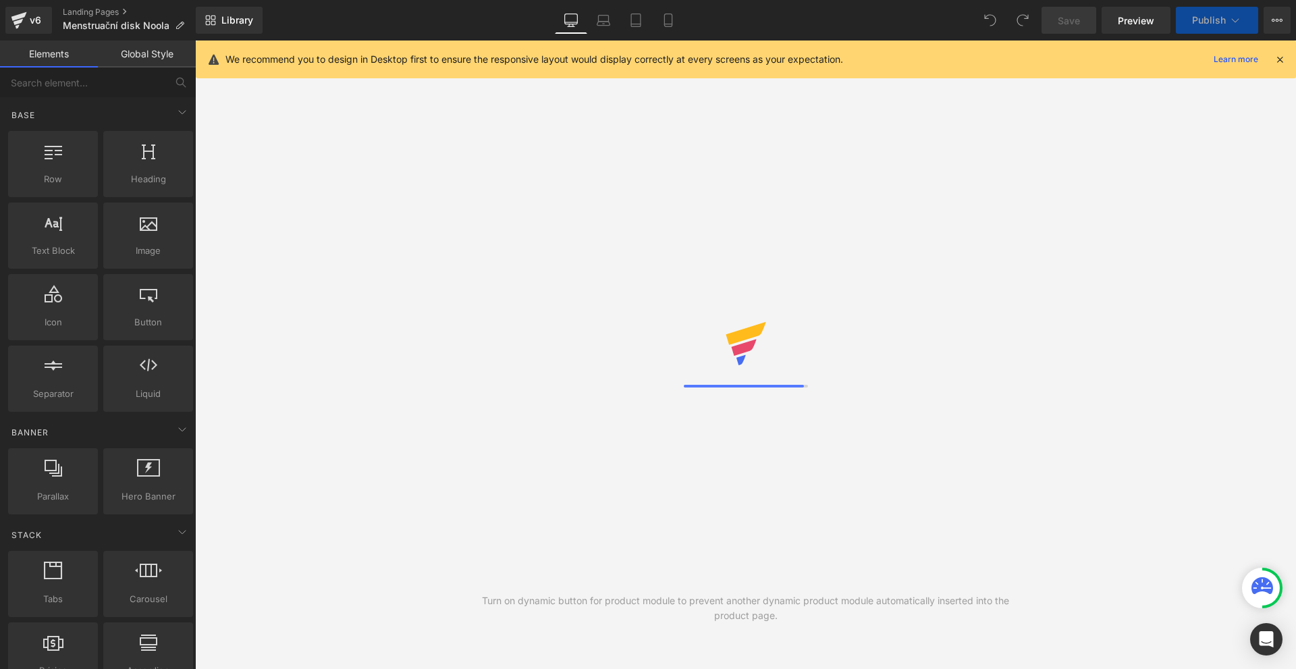
click at [3, 16] on div "v6 Landing Pages Menstruační disk Noola" at bounding box center [98, 20] width 196 height 40
click at [8, 17] on link "v6" at bounding box center [28, 20] width 47 height 27
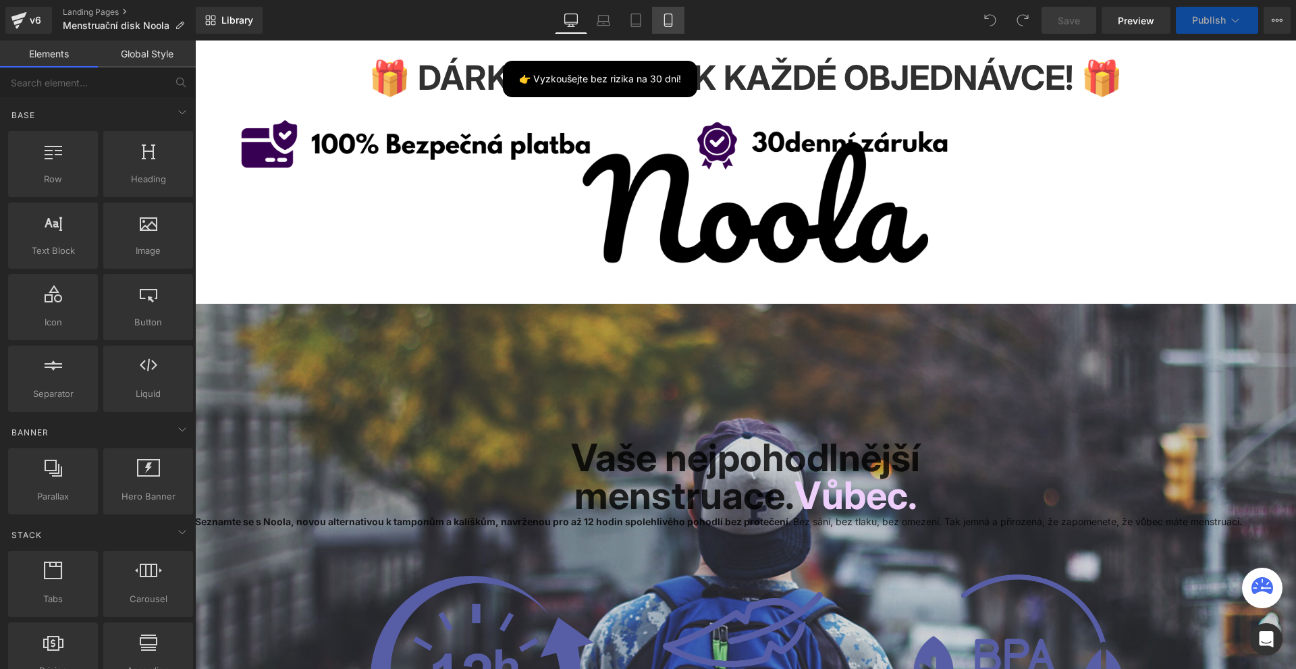
click at [672, 23] on icon at bounding box center [667, 19] width 13 height 13
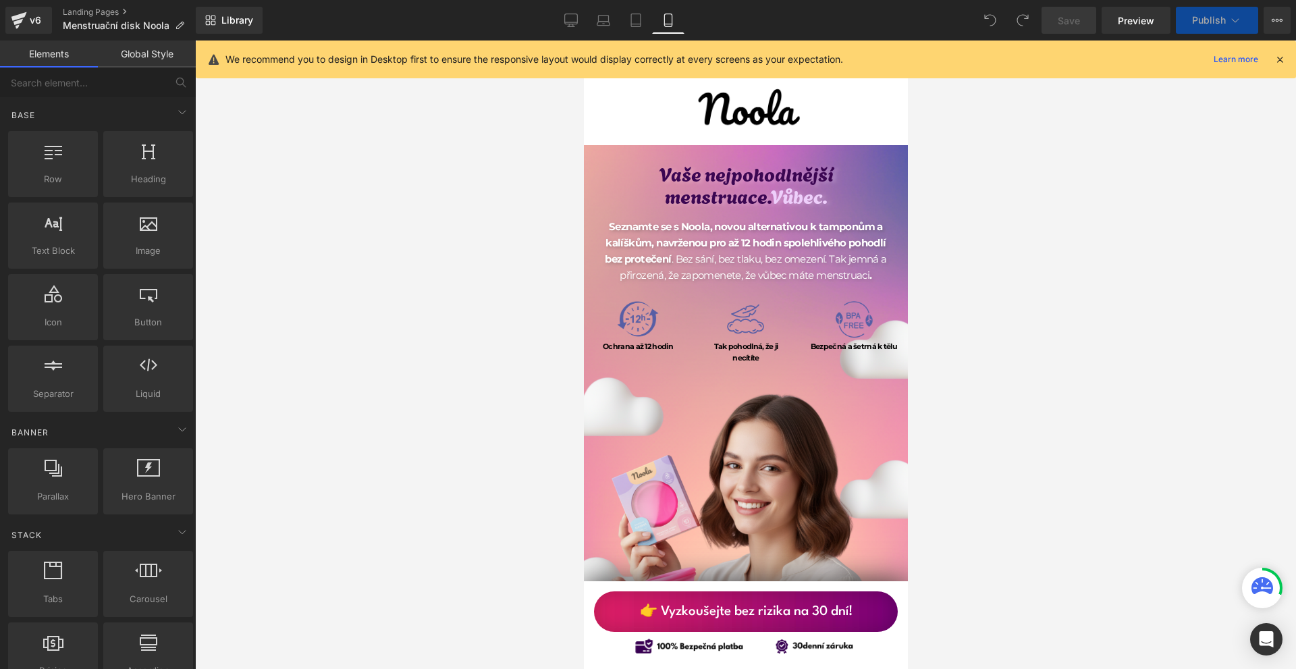
click at [1276, 62] on icon at bounding box center [1280, 59] width 12 height 12
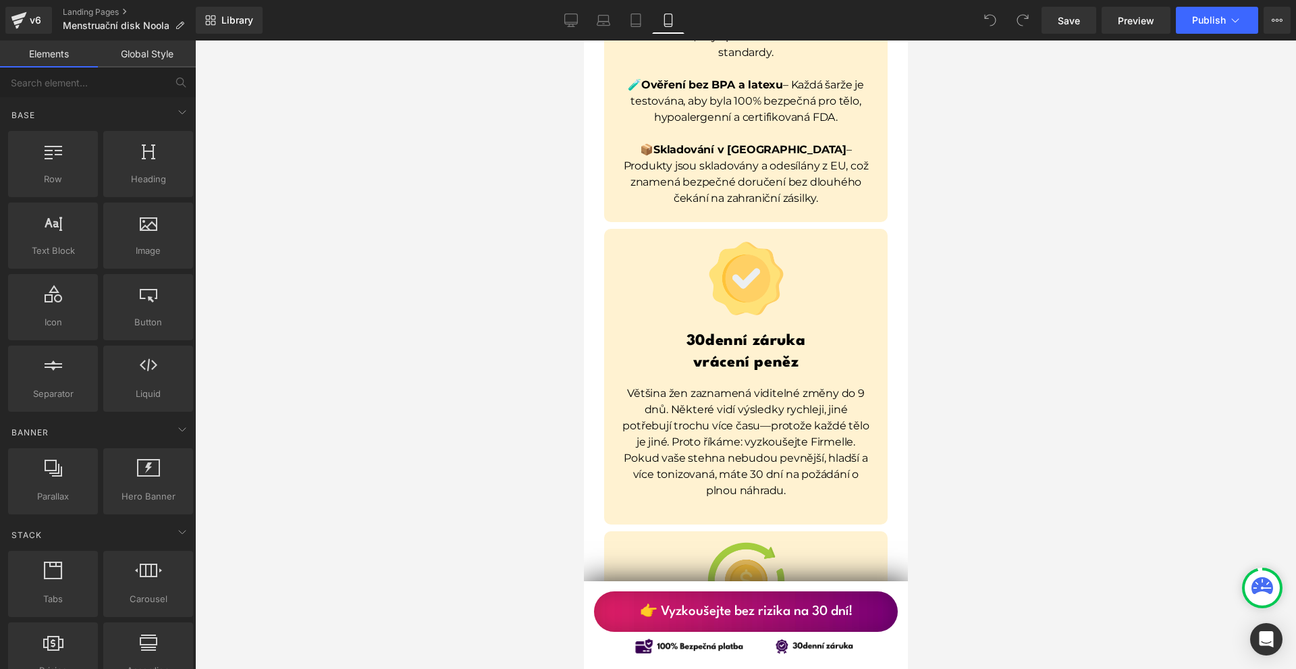
scroll to position [9855, 0]
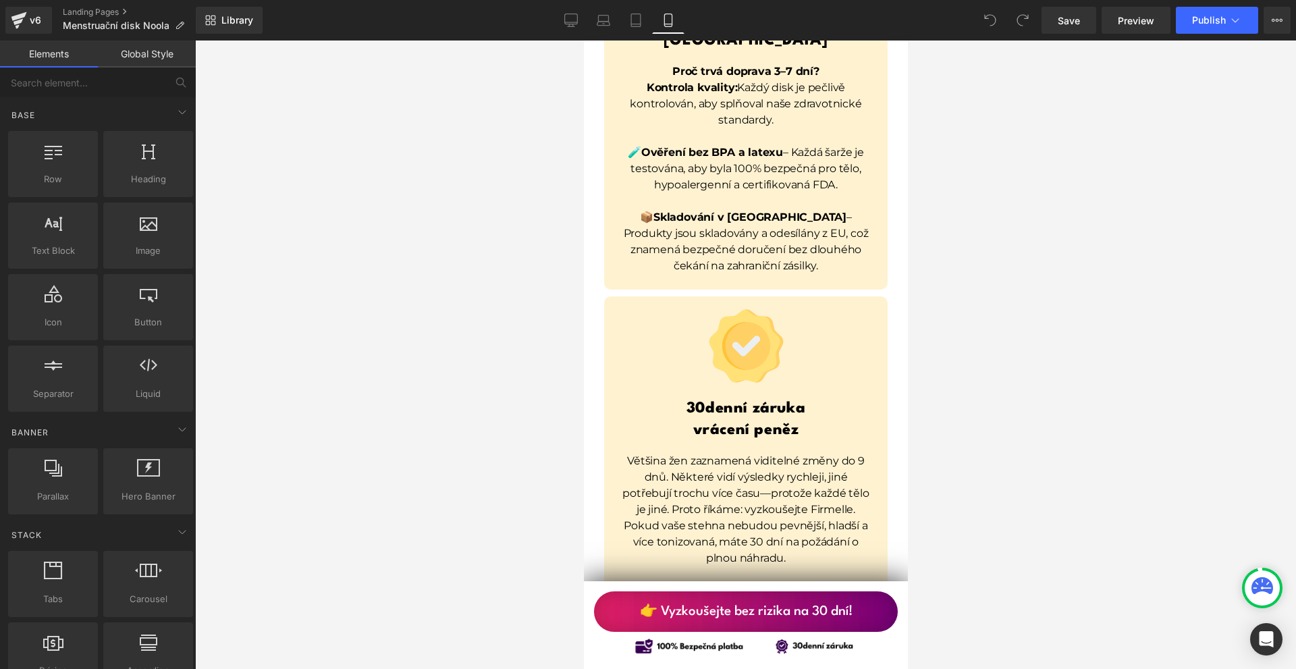
click at [650, 453] on p "Většina žen zaznamená viditelné změny do 9 dnů. Některé vidí výsledky rychleji,…" at bounding box center [745, 509] width 250 height 113
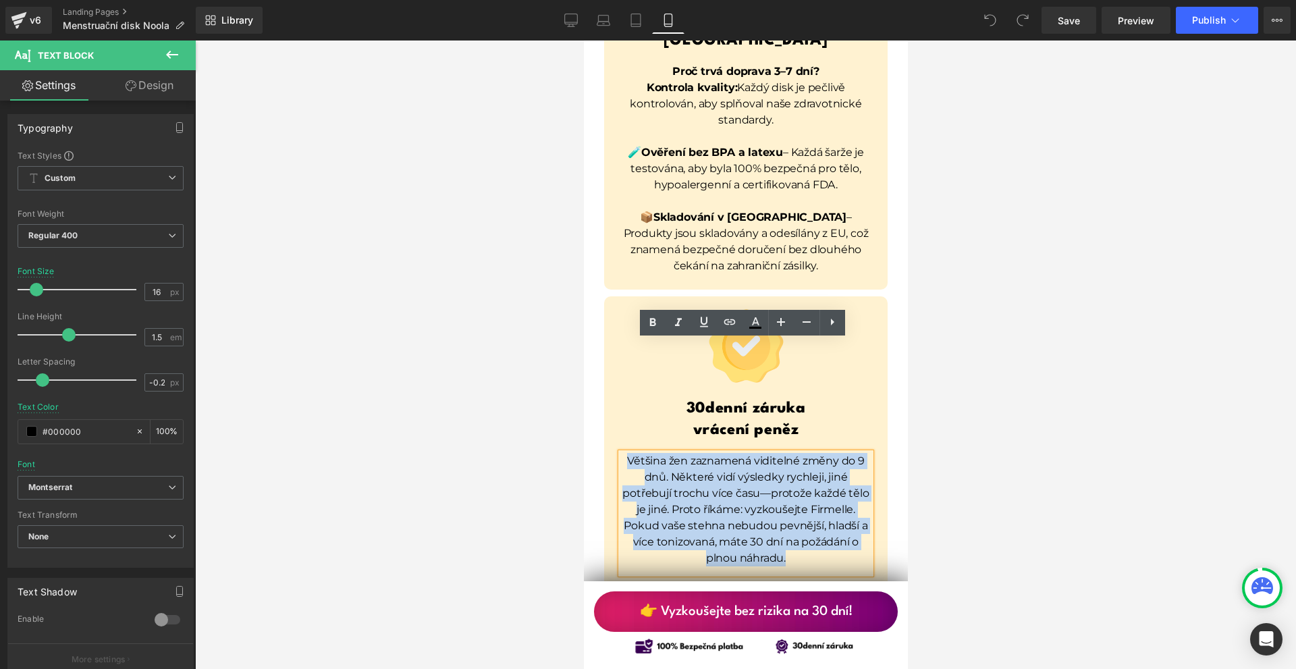
drag, startPoint x: 625, startPoint y: 347, endPoint x: 794, endPoint y: 444, distance: 195.3
click at [794, 453] on p "Většina žen zaznamená viditelné změny do 9 dnů. Některé vidí výsledky rychleji,…" at bounding box center [745, 509] width 250 height 113
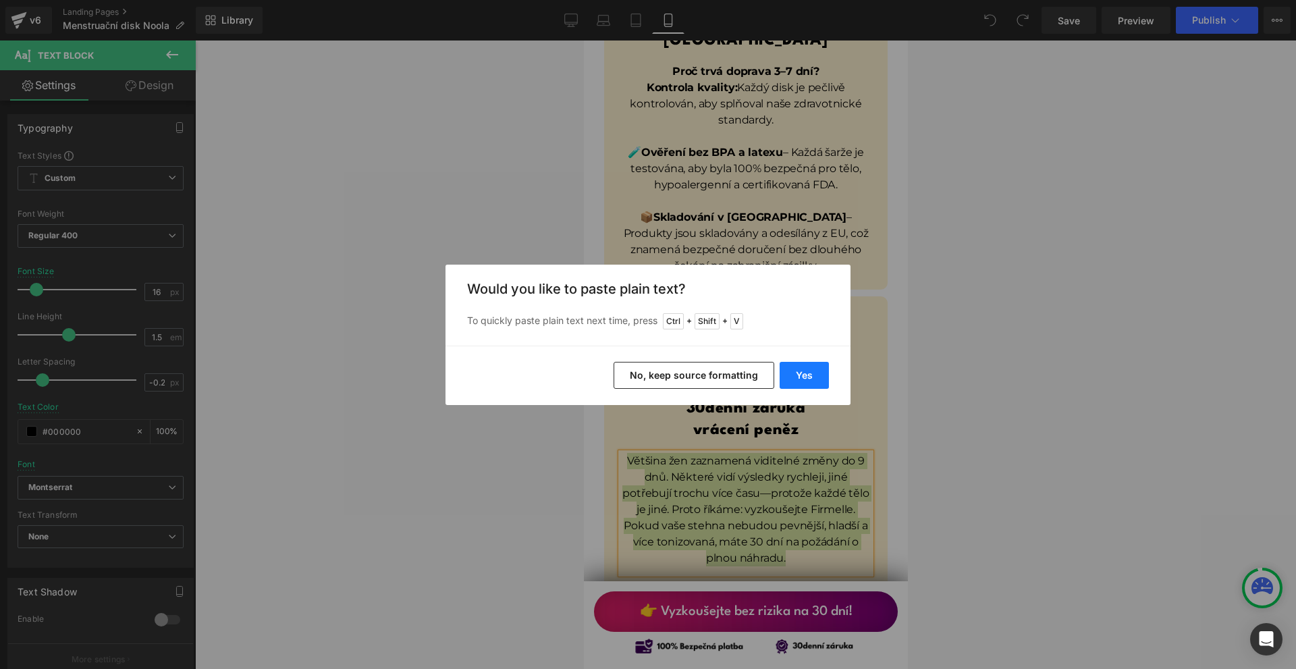
click at [805, 372] on button "Yes" at bounding box center [804, 375] width 49 height 27
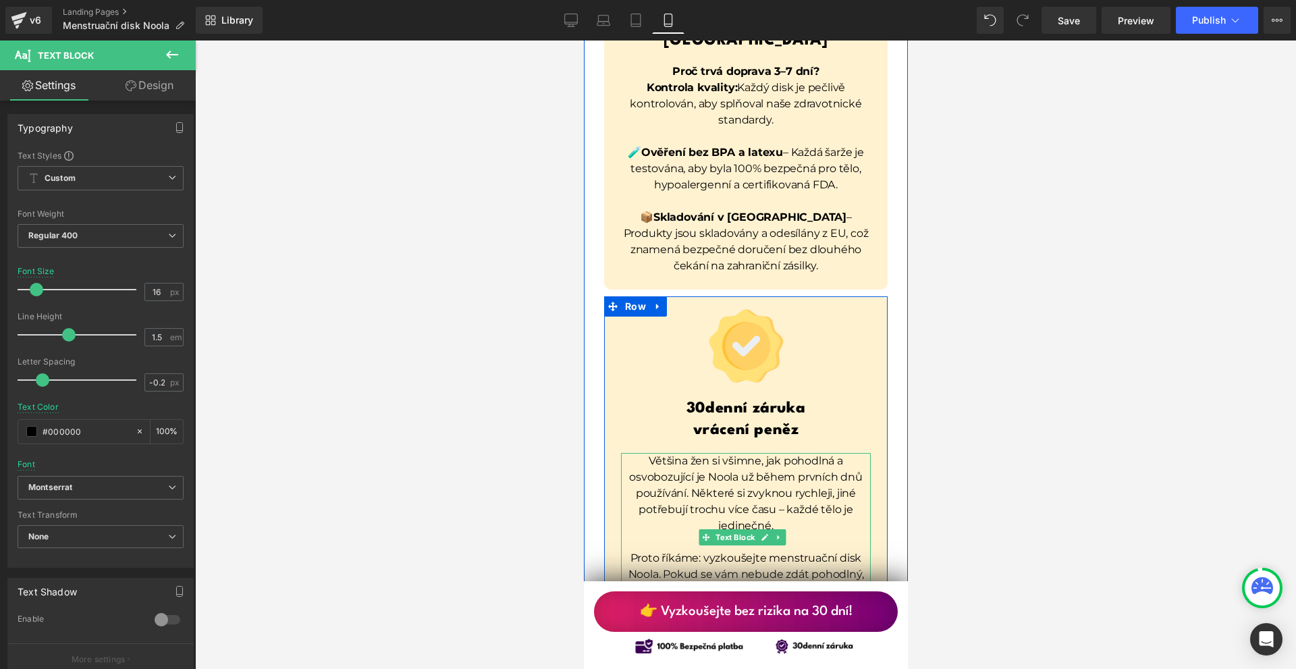
click at [784, 453] on p "Většina žen si všimne, jak pohodlná a osvobozující je Noola už během prvních dn…" at bounding box center [745, 493] width 250 height 81
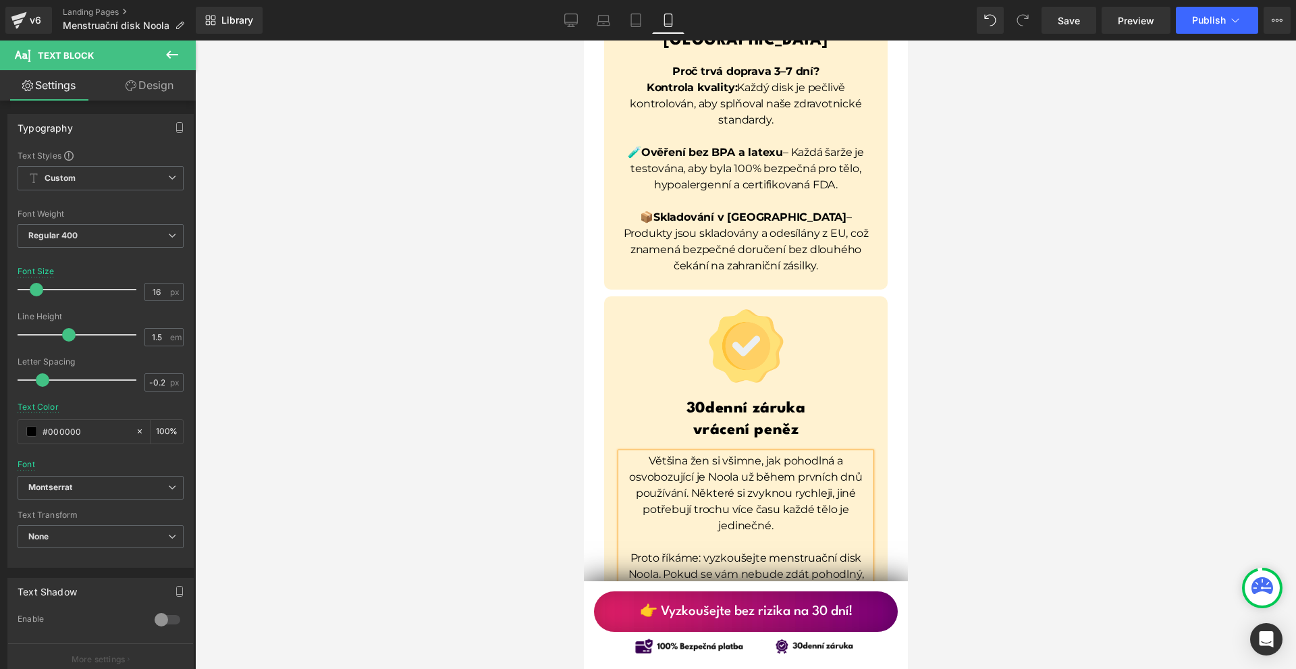
click at [976, 398] on div at bounding box center [745, 354] width 1101 height 628
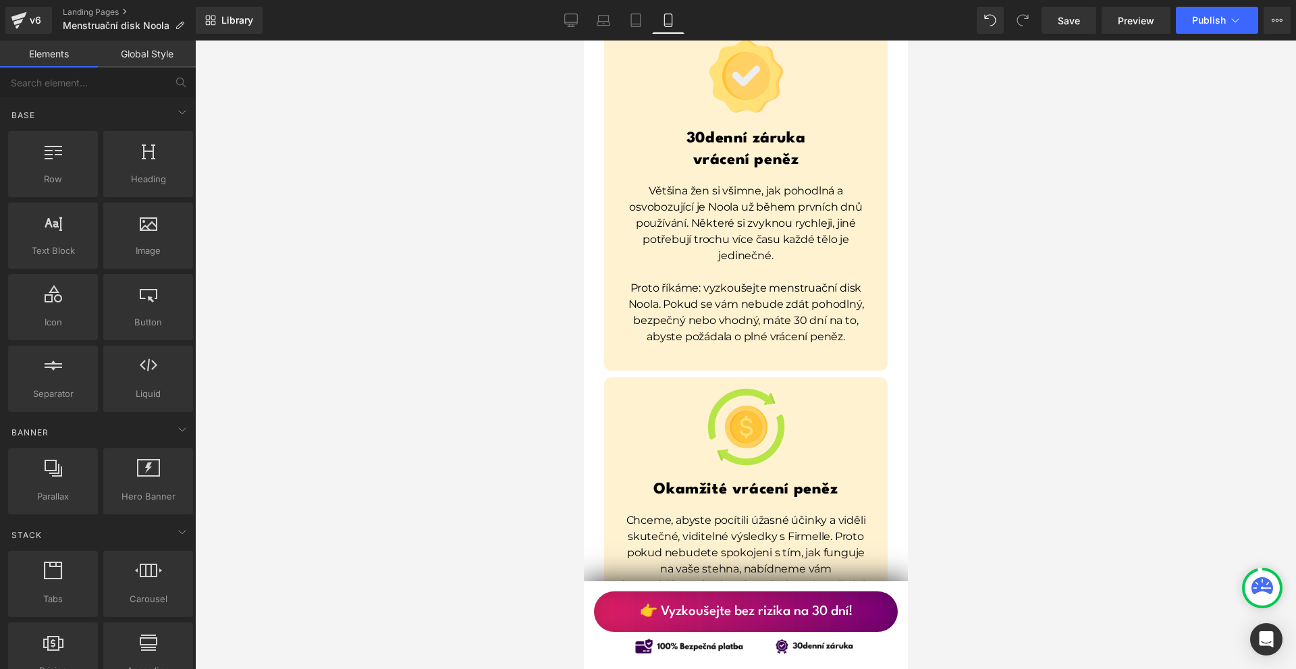
scroll to position [10192, 0]
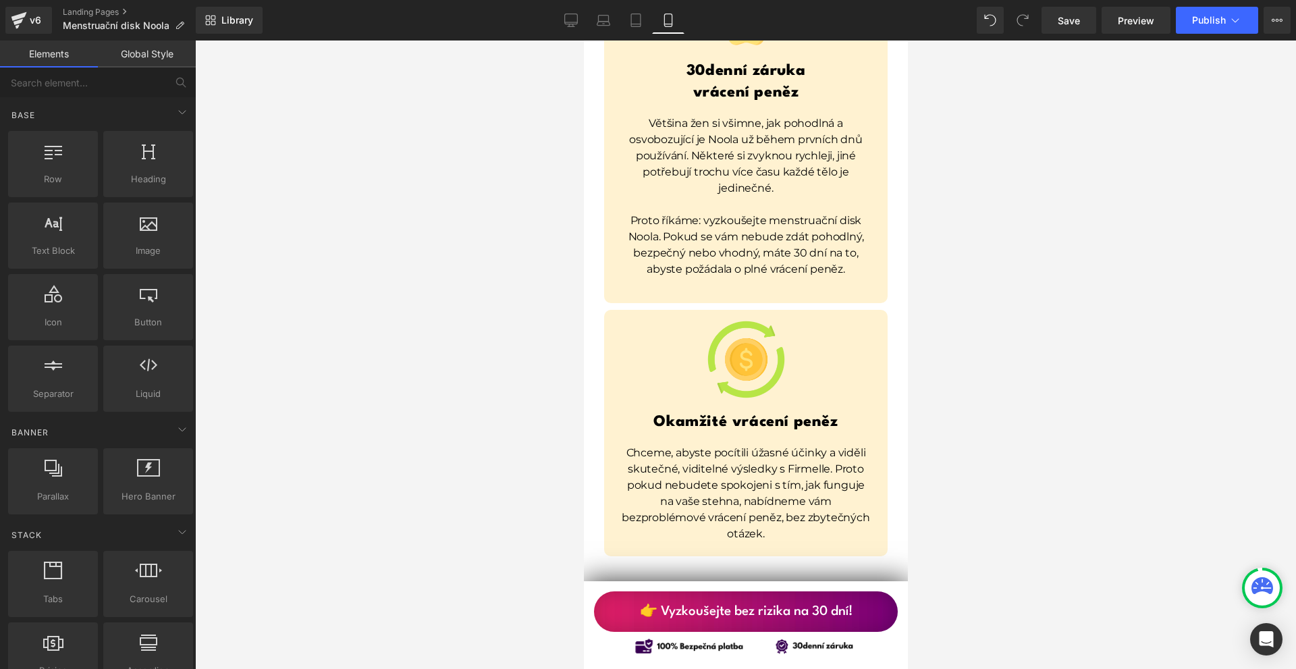
click at [658, 412] on h1 "Okamžité vrácení peněz" at bounding box center [745, 422] width 263 height 21
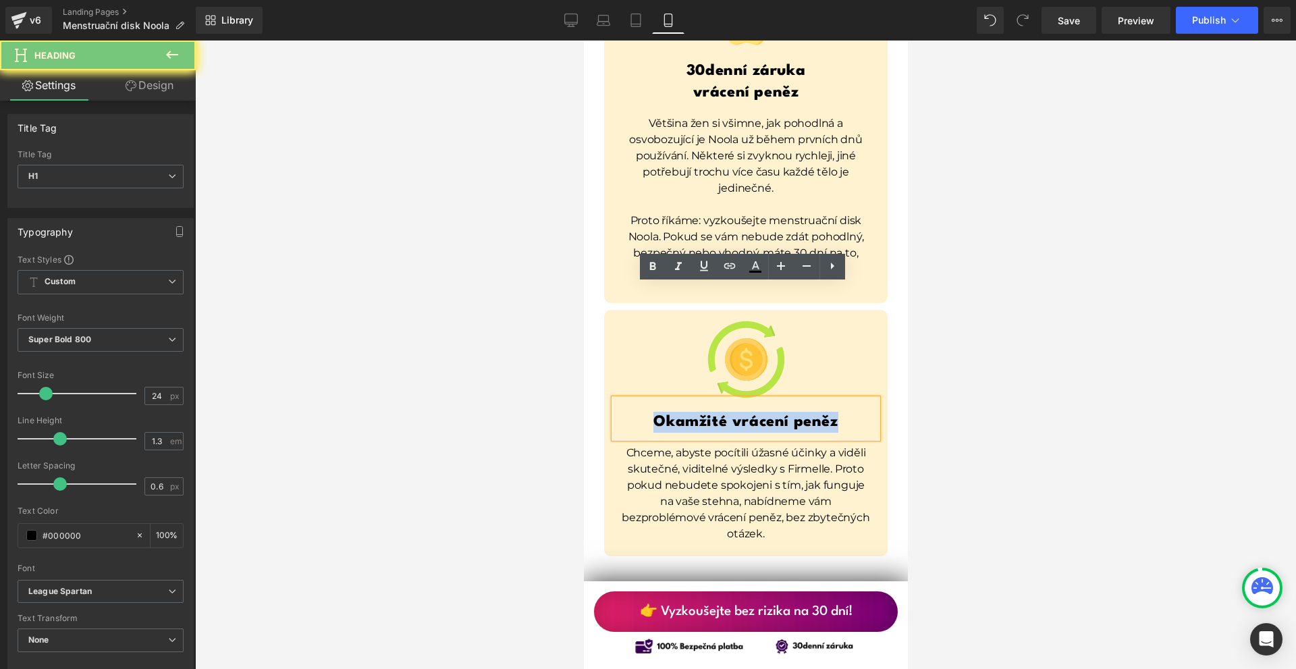
paste div
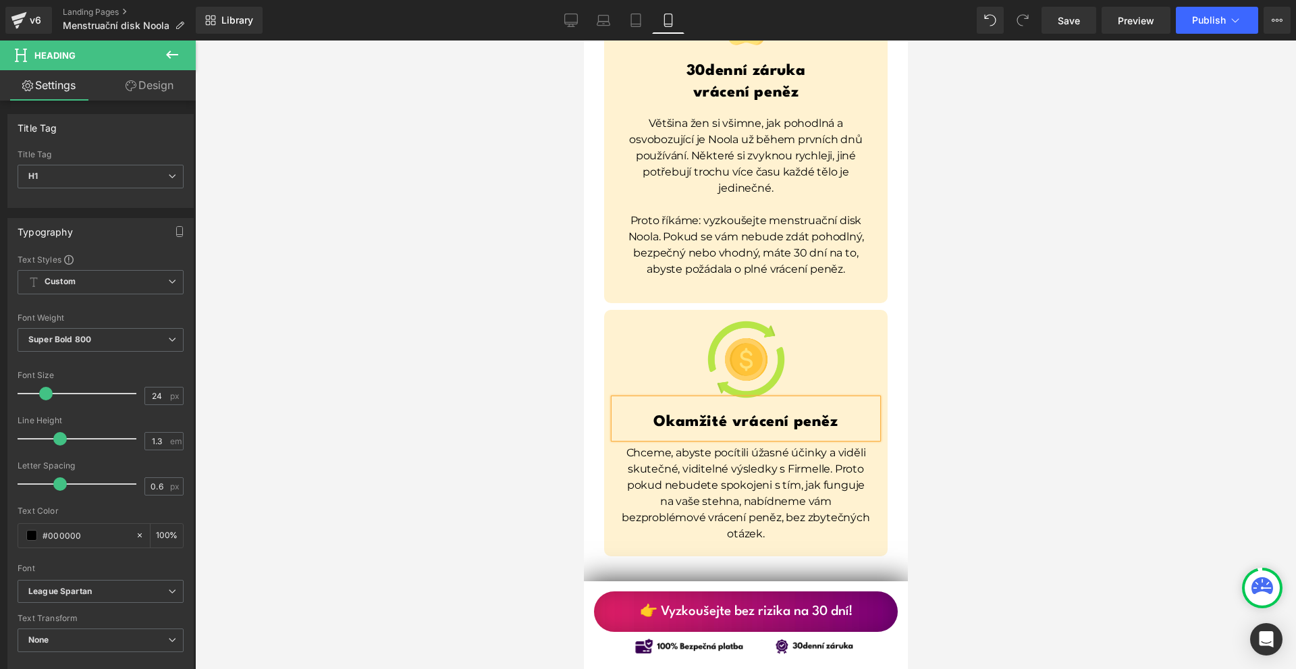
click at [658, 445] on p "Chceme, abyste pocítili úžasné účinky a viděli skutečné, viditelné výsledky s F…" at bounding box center [745, 493] width 250 height 97
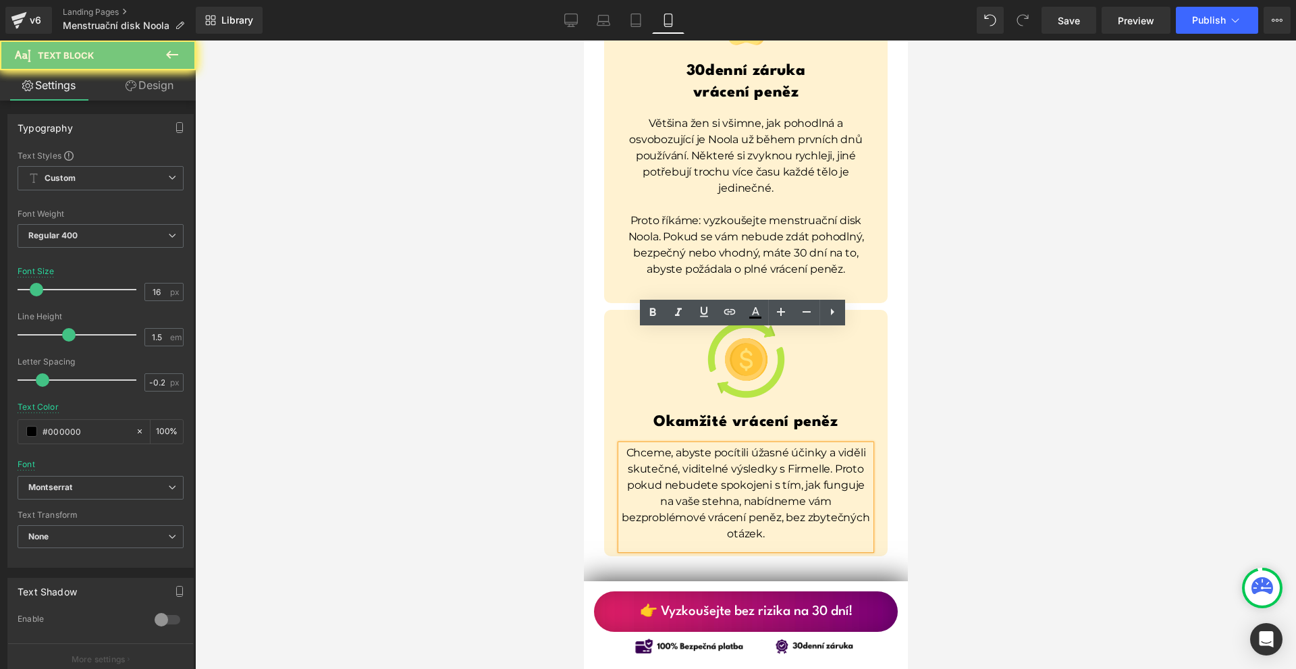
click at [658, 445] on p "Chceme, abyste pocítili úžasné účinky a viděli skutečné, viditelné výsledky s F…" at bounding box center [745, 493] width 250 height 97
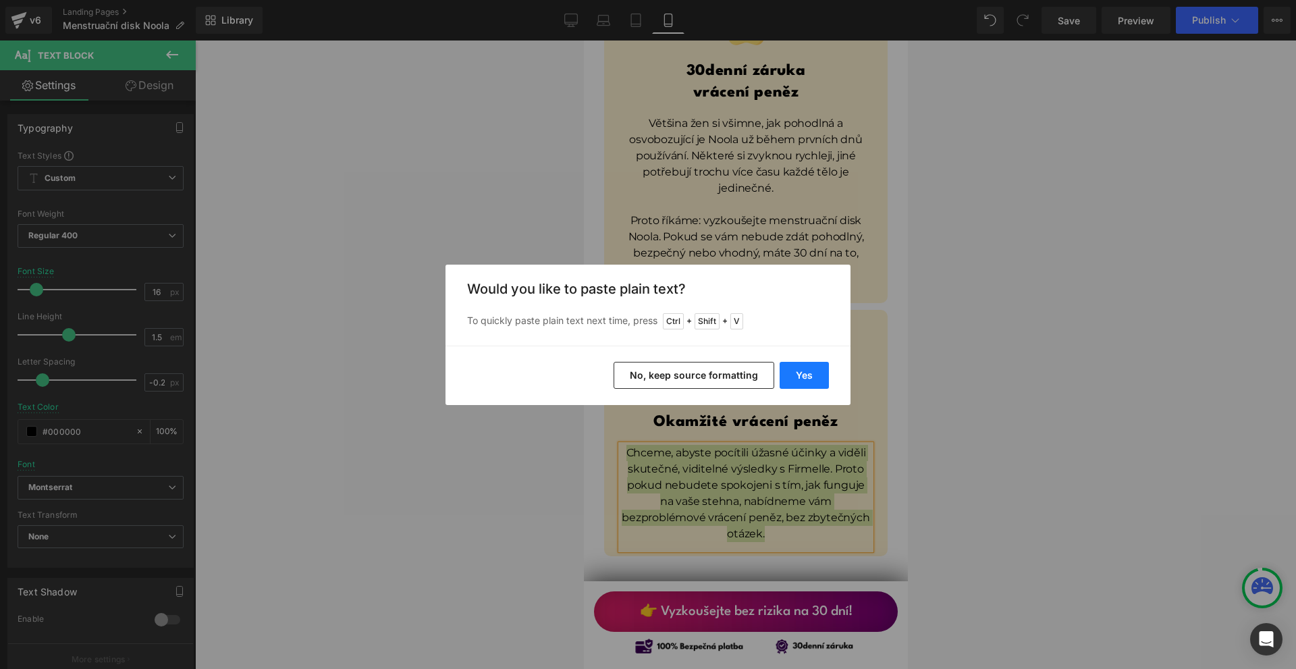
click at [819, 381] on button "Yes" at bounding box center [804, 375] width 49 height 27
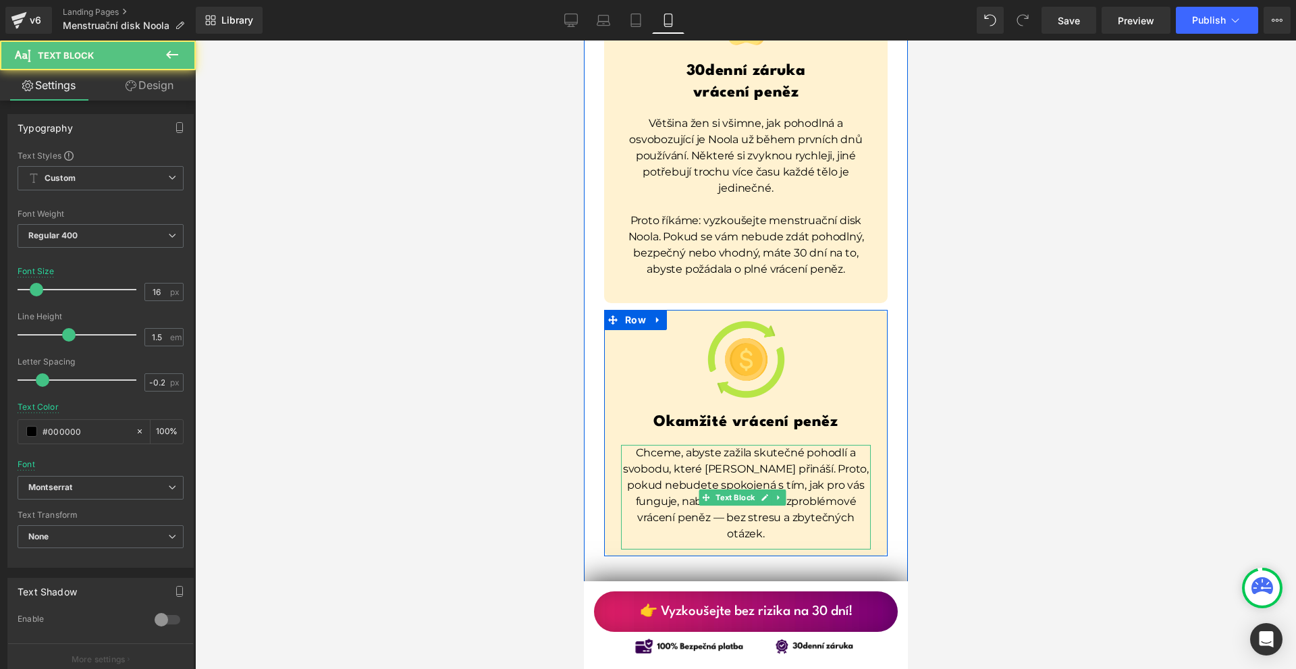
click at [788, 445] on p "Chceme, abyste zažila skutečné pohodlí a svobodu, které Noola přináší. Proto, p…" at bounding box center [745, 493] width 250 height 97
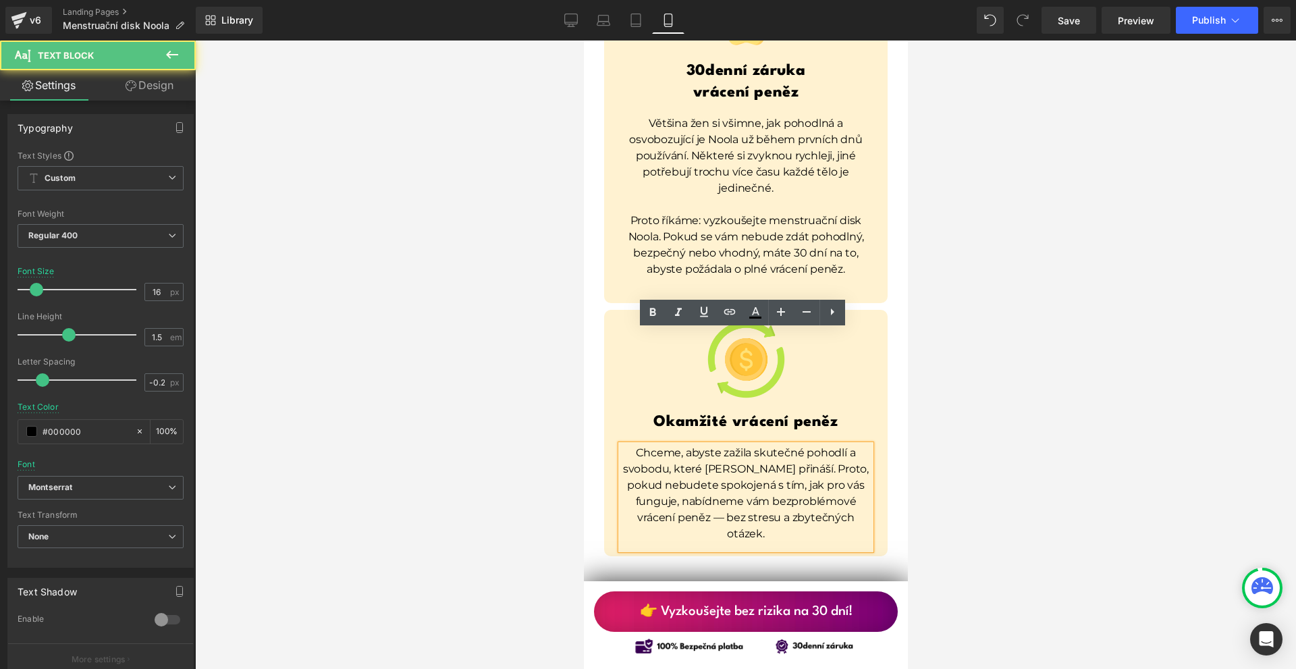
click at [708, 445] on p "Chceme, abyste zažila skutečné pohodlí a svobodu, které Noola přináší. Proto, p…" at bounding box center [745, 493] width 250 height 97
click at [717, 445] on p "Chceme, abyste zažila skutečné pohodlí a svobodu, které Noola přináší. Proto, p…" at bounding box center [745, 493] width 250 height 97
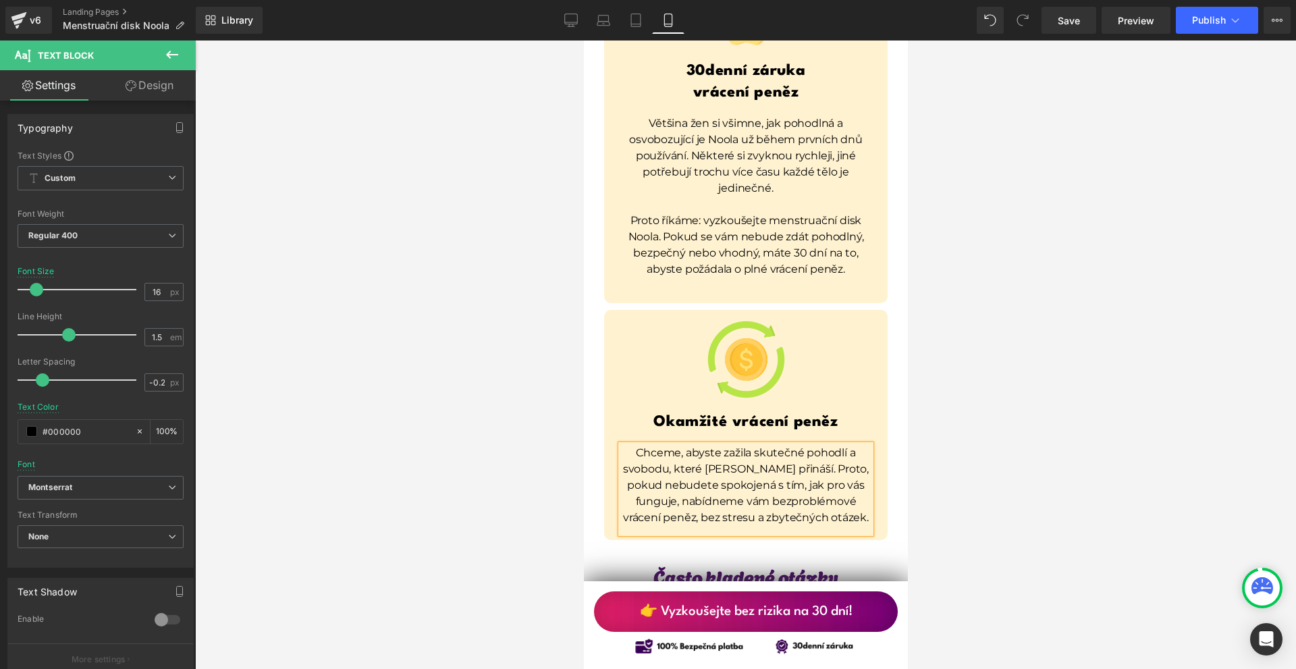
click at [993, 434] on div at bounding box center [745, 354] width 1101 height 628
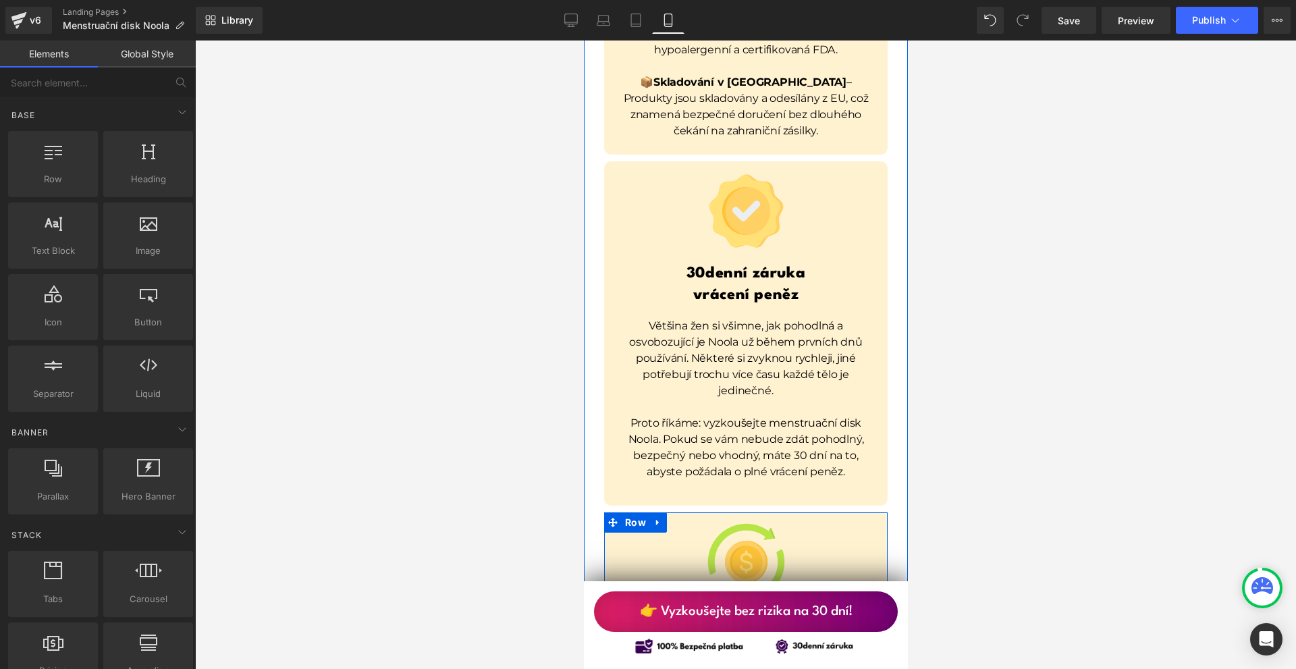
scroll to position [9922, 0]
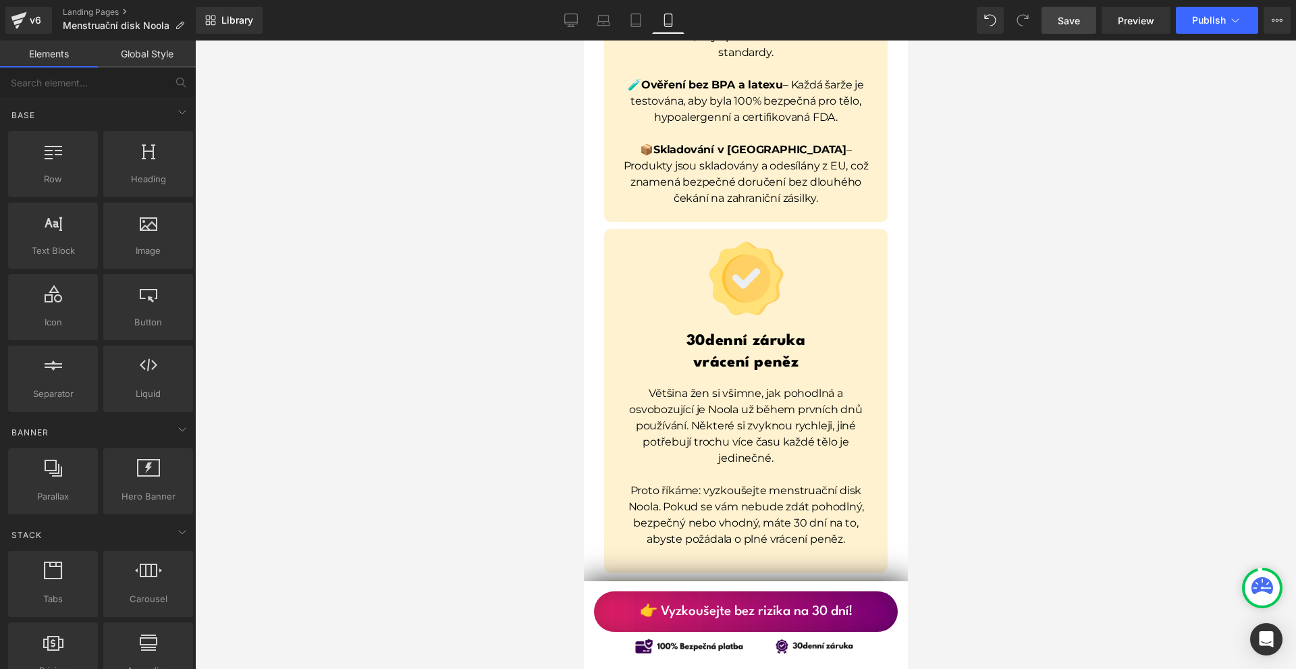
click at [1056, 18] on link "Save" at bounding box center [1068, 20] width 55 height 27
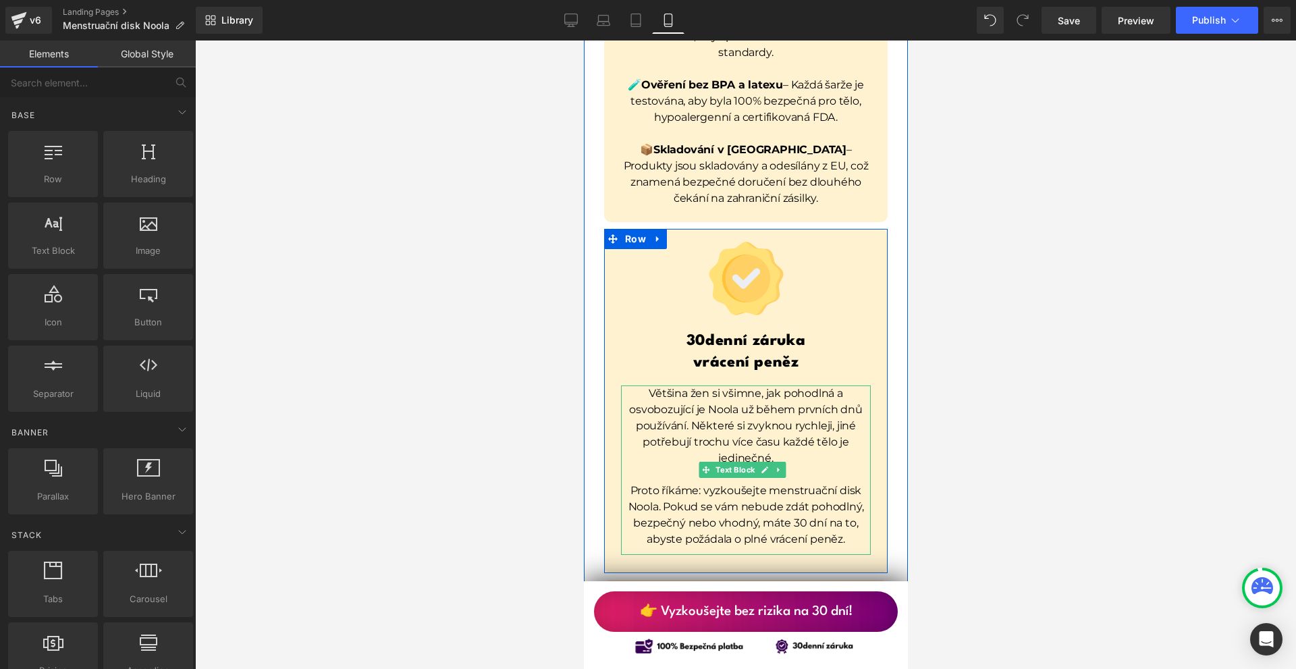
scroll to position [10260, 0]
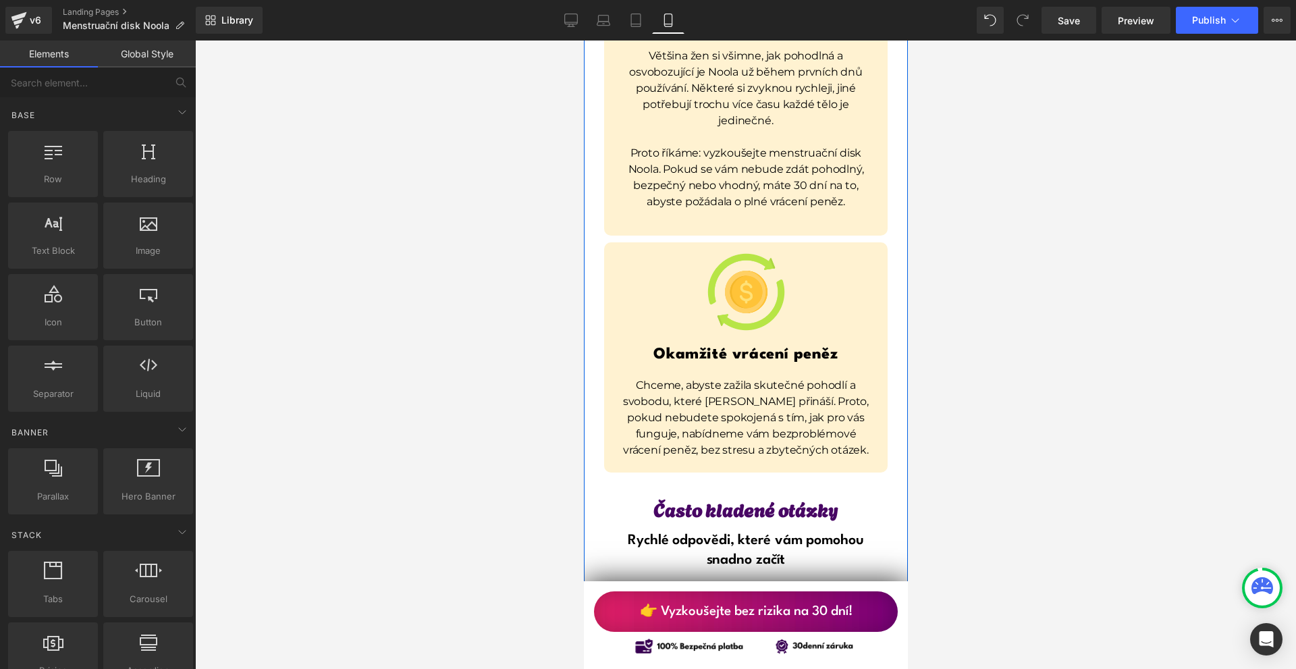
click at [683, 377] on p "Chceme, abyste zažila skutečné pohodlí a svobodu, které Noola přináší. Proto, p…" at bounding box center [745, 417] width 250 height 81
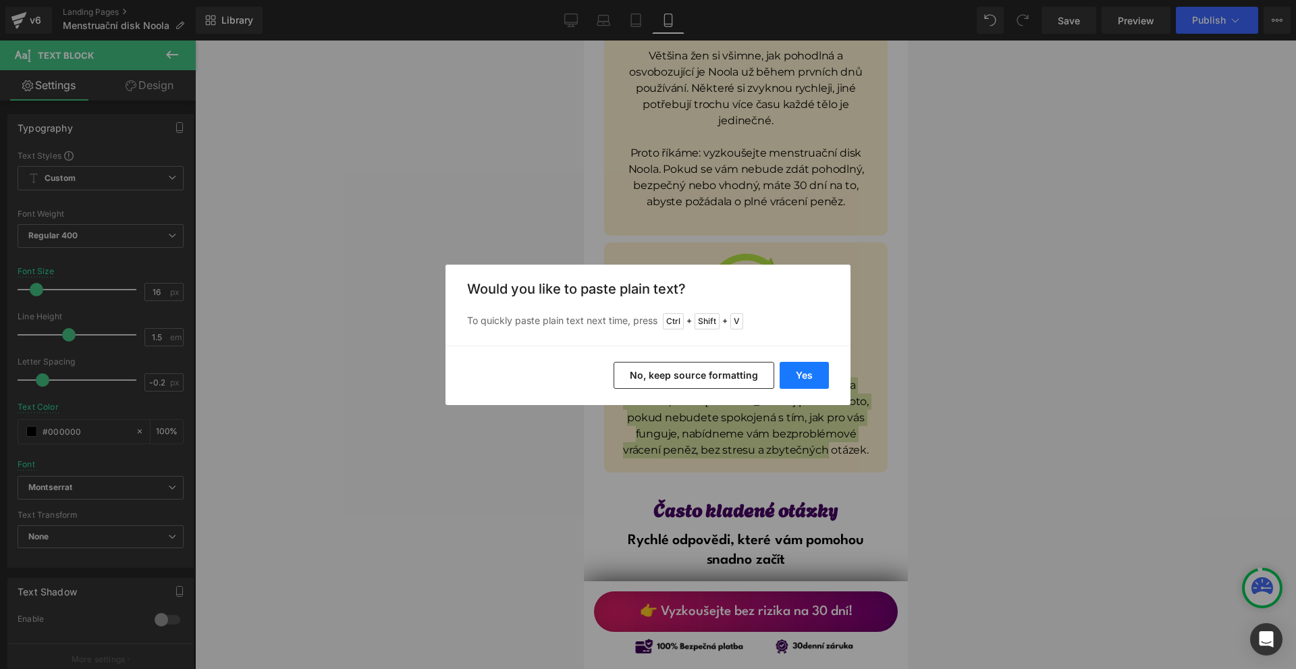
click at [811, 375] on button "Yes" at bounding box center [804, 375] width 49 height 27
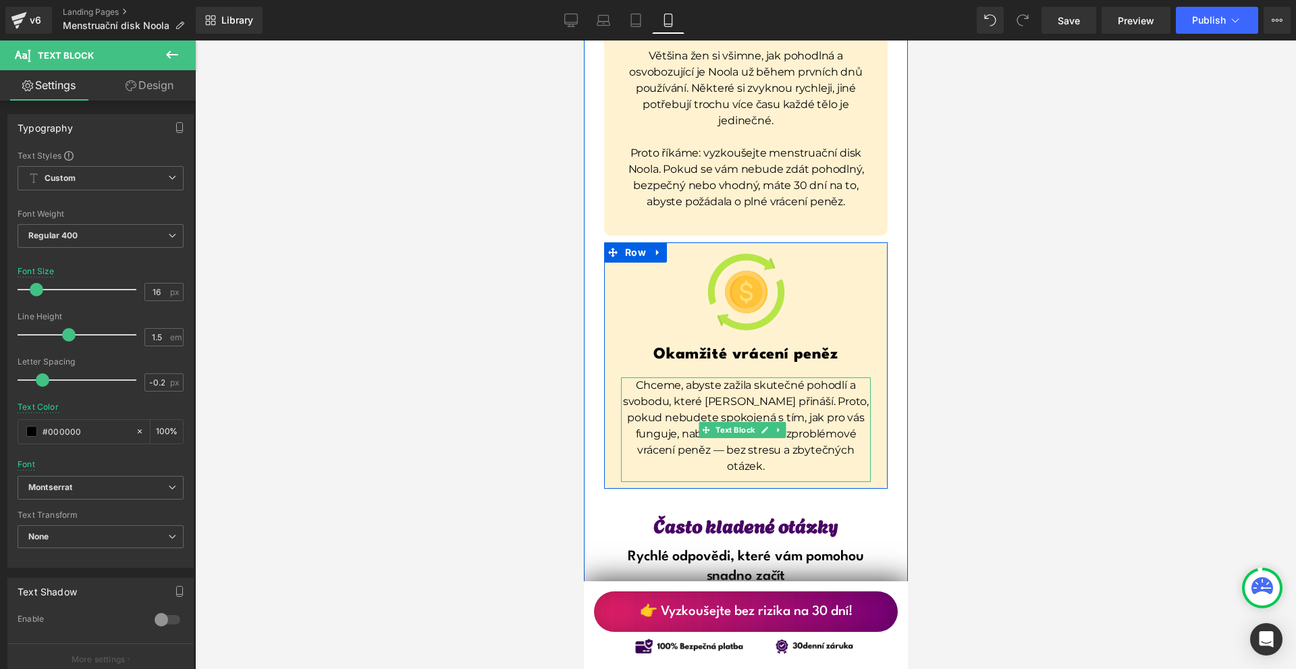
click at [778, 377] on p "Chceme, abyste zažila skutečné pohodlí a svobodu, které Noola přináší. Proto, p…" at bounding box center [745, 425] width 250 height 97
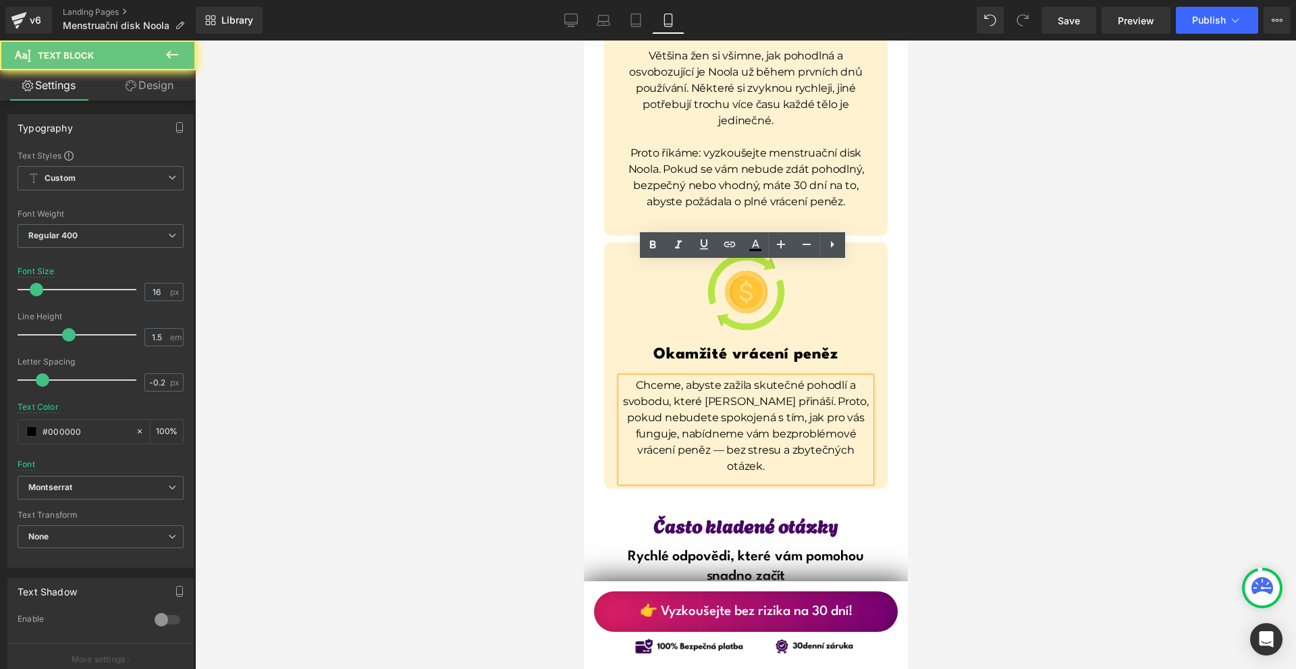
click at [713, 377] on p "Chceme, abyste zažila skutečné pohodlí a svobodu, které Noola přináší. Proto, p…" at bounding box center [745, 425] width 250 height 97
click at [722, 377] on p "Chceme, abyste zažila skutečné pohodlí a svobodu, které Noola přináší. Proto, p…" at bounding box center [745, 425] width 250 height 97
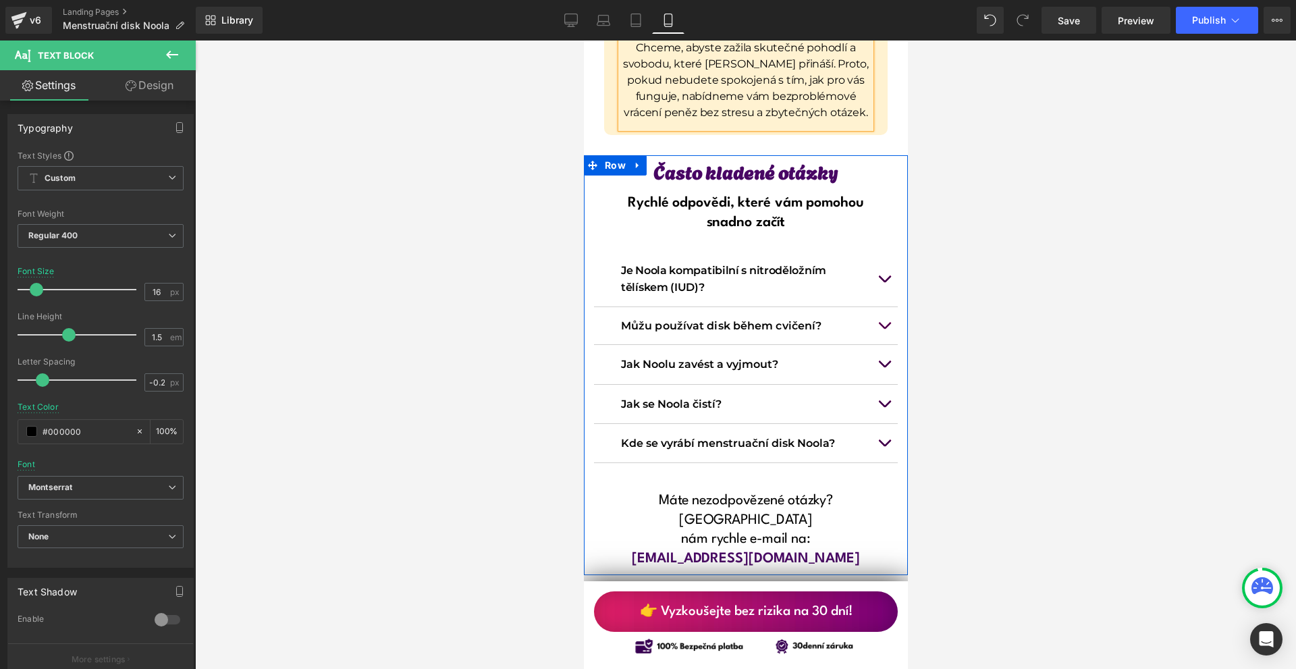
scroll to position [10867, 0]
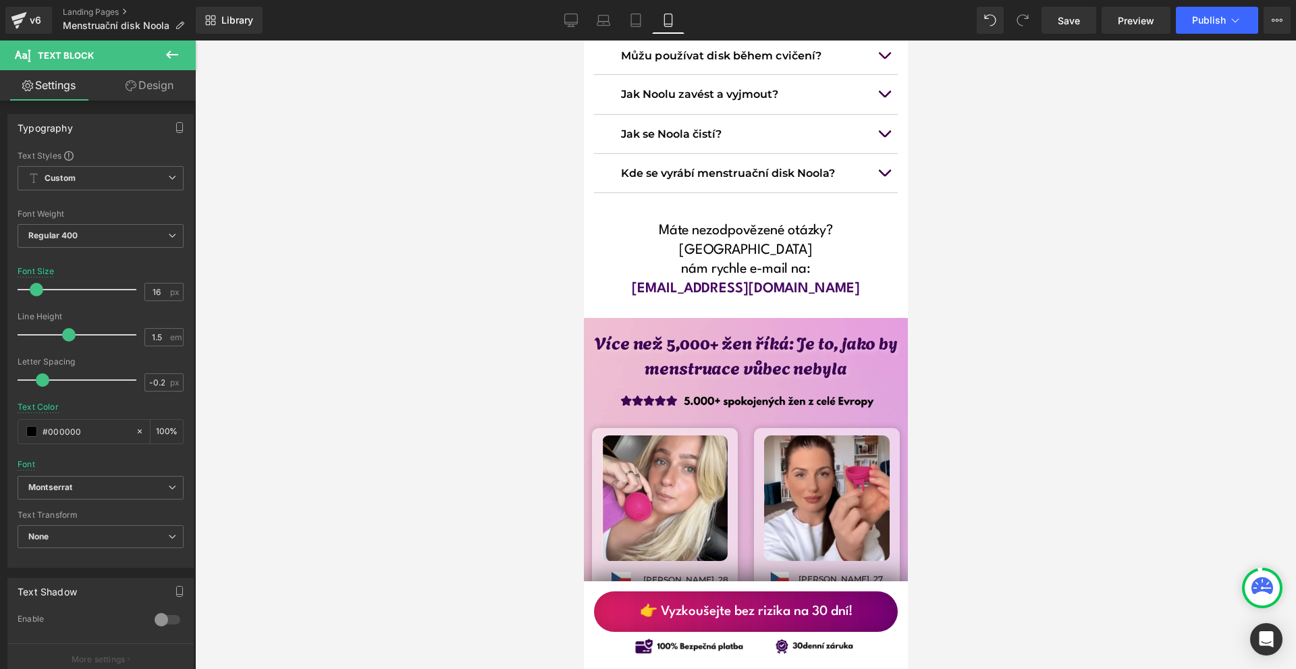
click at [799, 279] on h1 "[EMAIL_ADDRESS][DOMAIN_NAME]" at bounding box center [745, 289] width 304 height 20
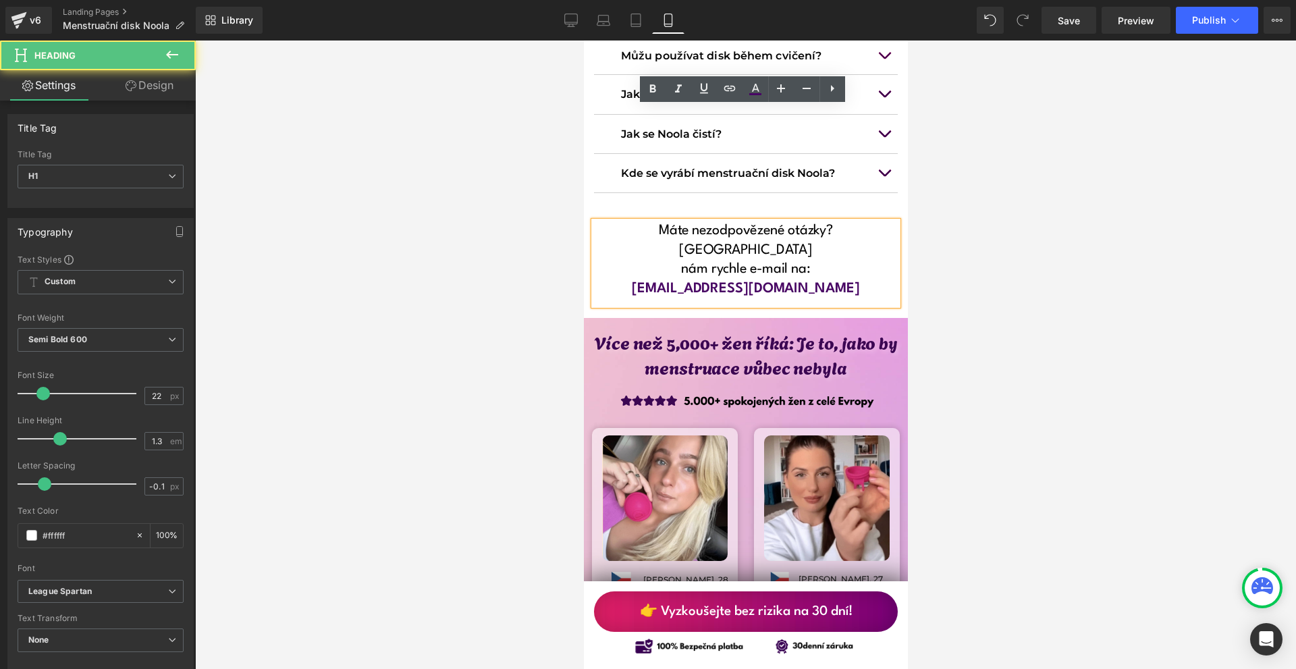
click at [796, 279] on h1 "[EMAIL_ADDRESS][DOMAIN_NAME]" at bounding box center [745, 289] width 304 height 20
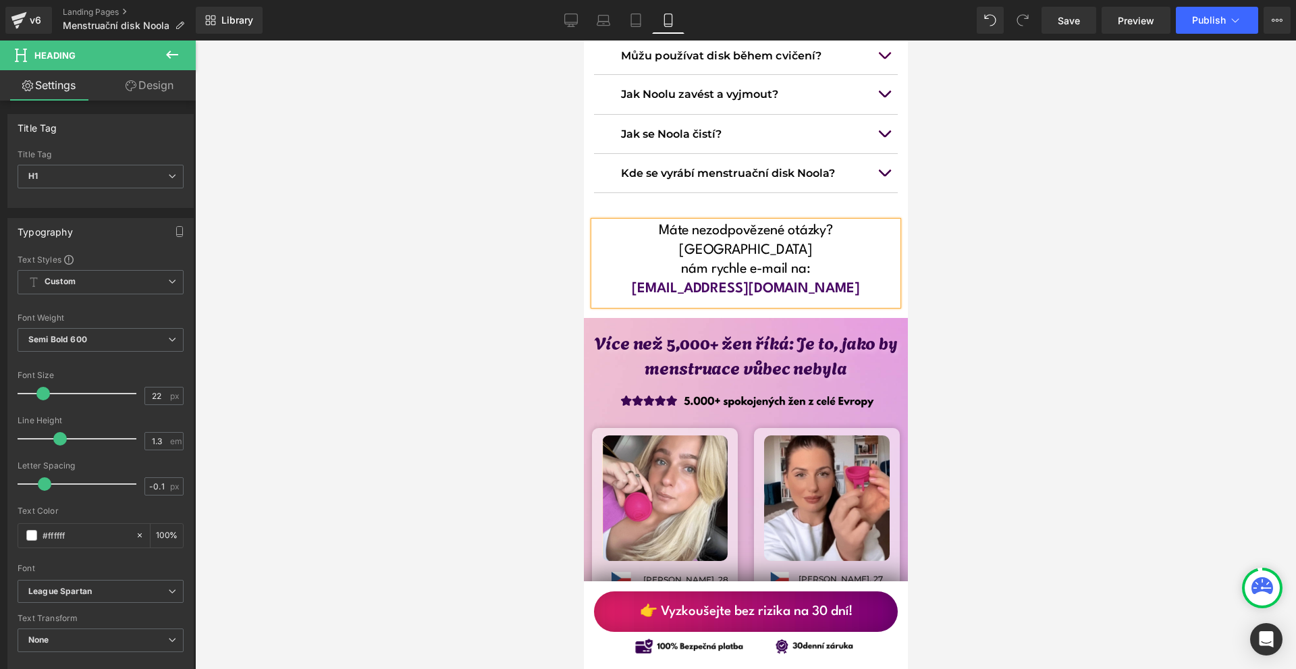
click at [1085, 316] on div at bounding box center [745, 354] width 1101 height 628
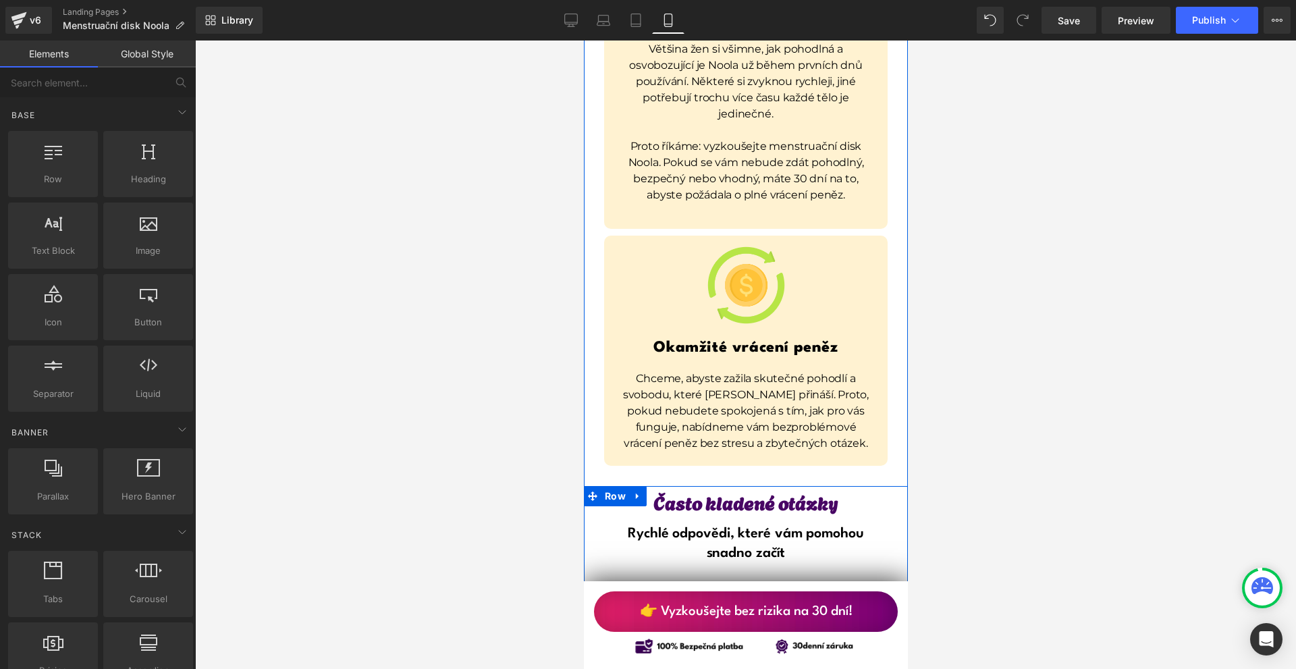
scroll to position [10199, 0]
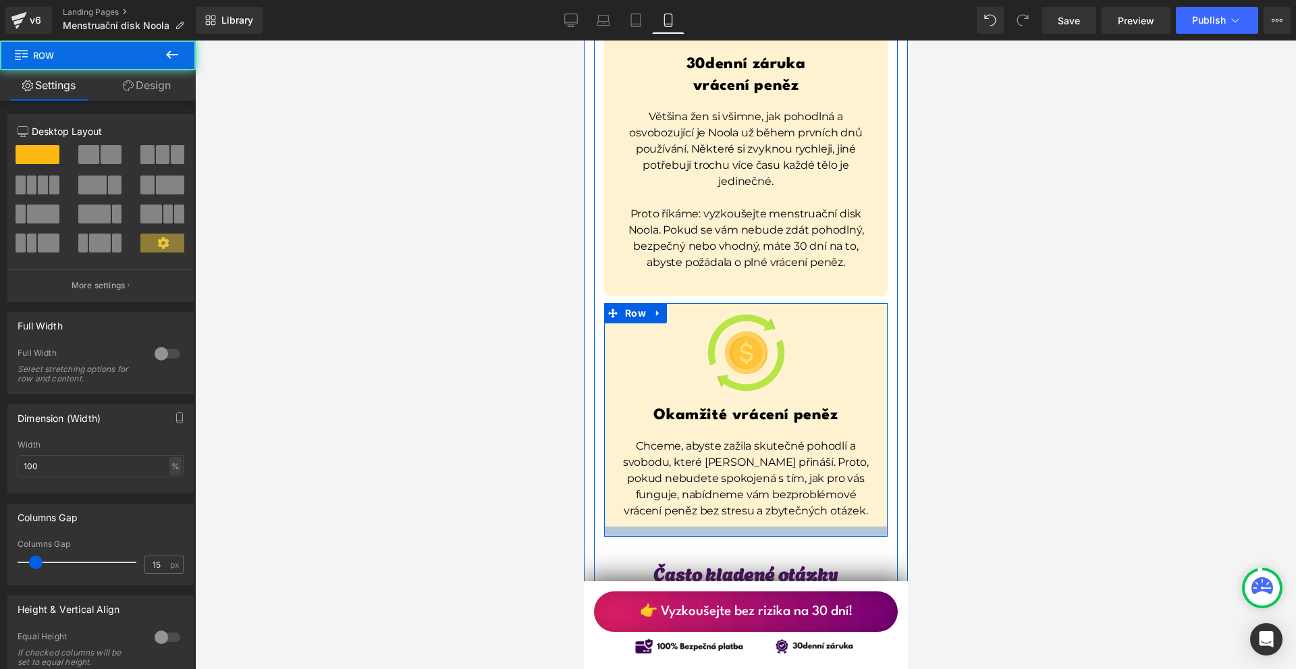
click at [780, 526] on div at bounding box center [744, 531] width 283 height 10
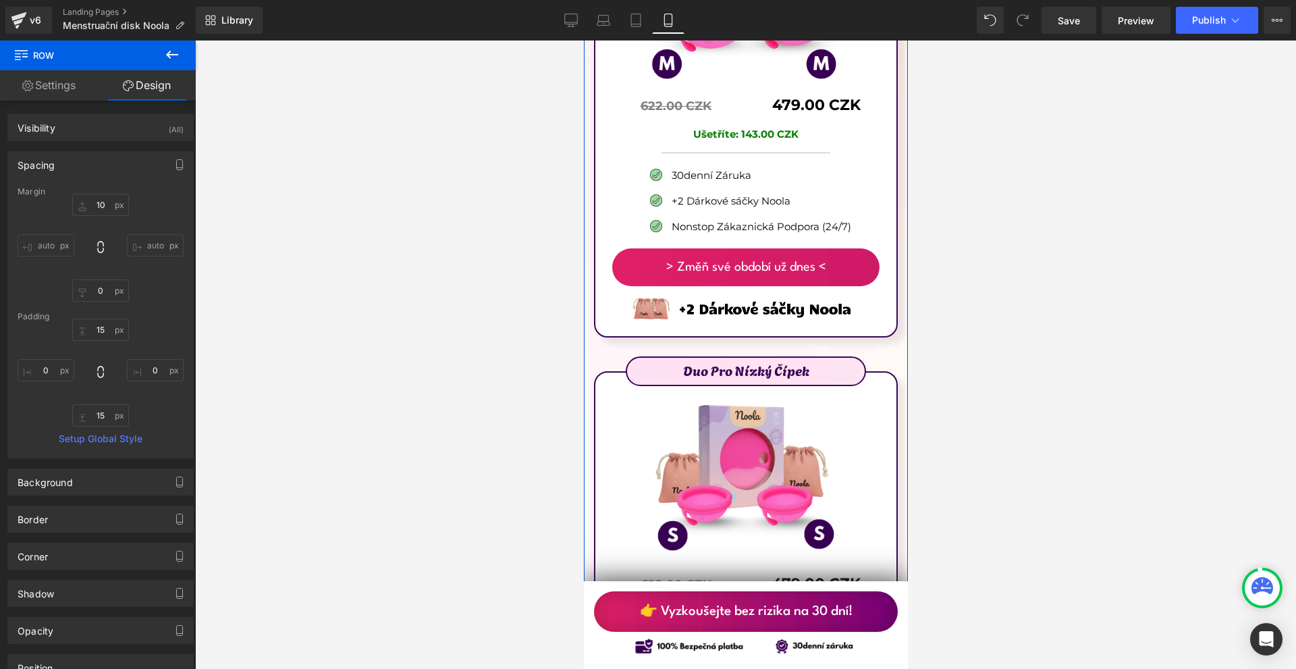
scroll to position [8647, 0]
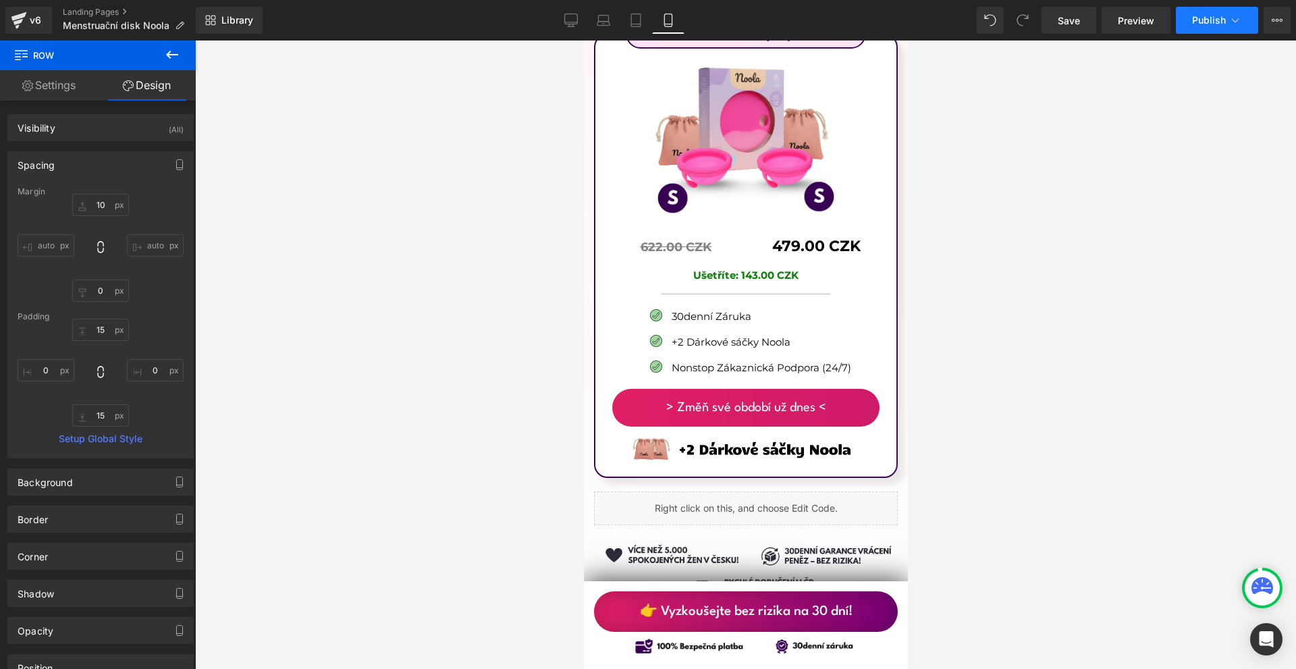
click at [1208, 13] on button "Publish" at bounding box center [1217, 20] width 82 height 27
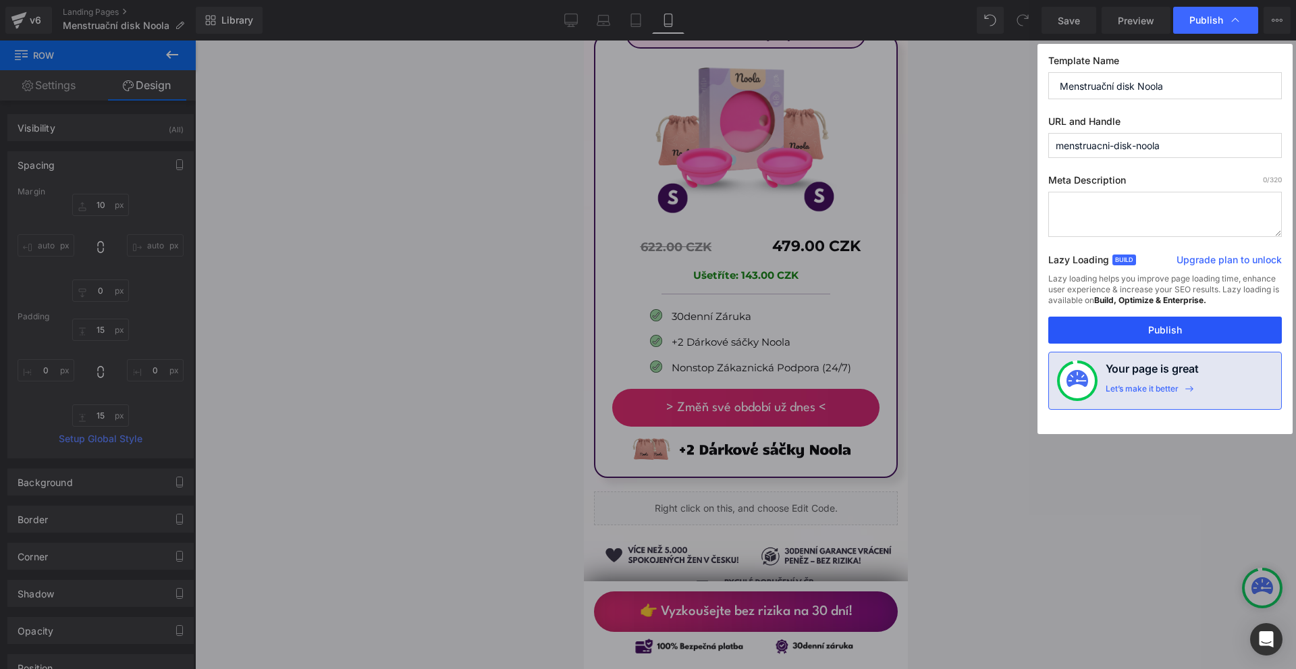
click at [1183, 326] on button "Publish" at bounding box center [1165, 330] width 234 height 27
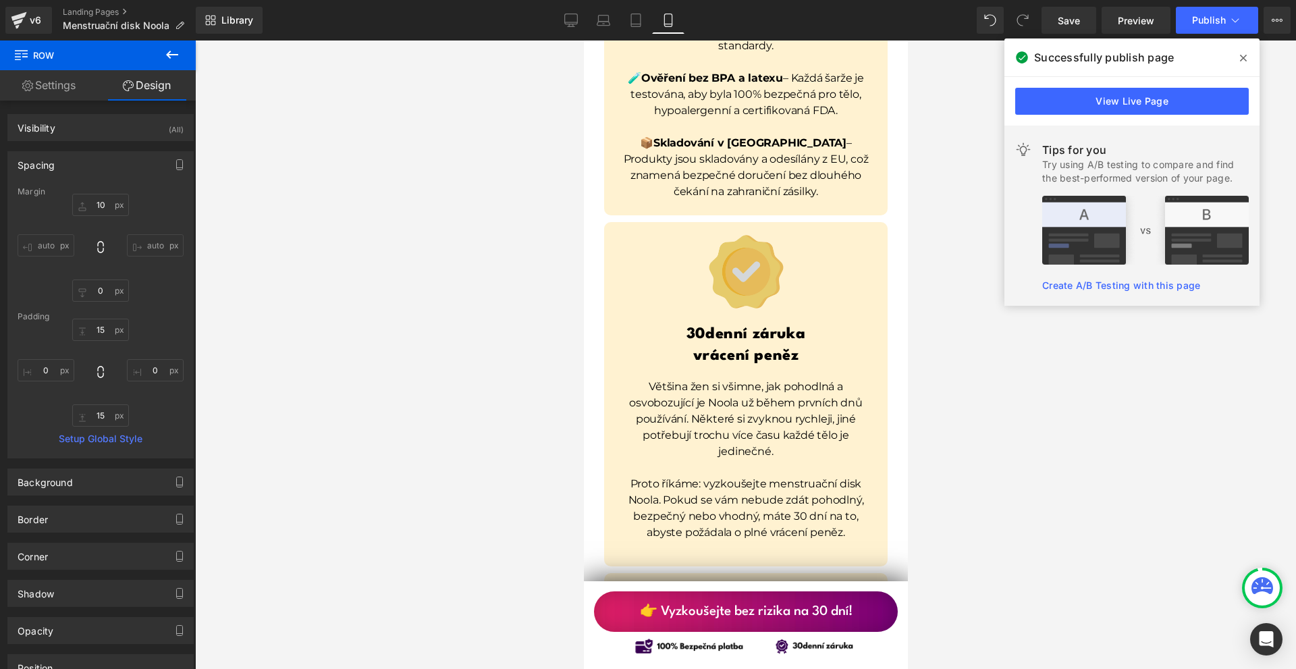
scroll to position [9996, 0]
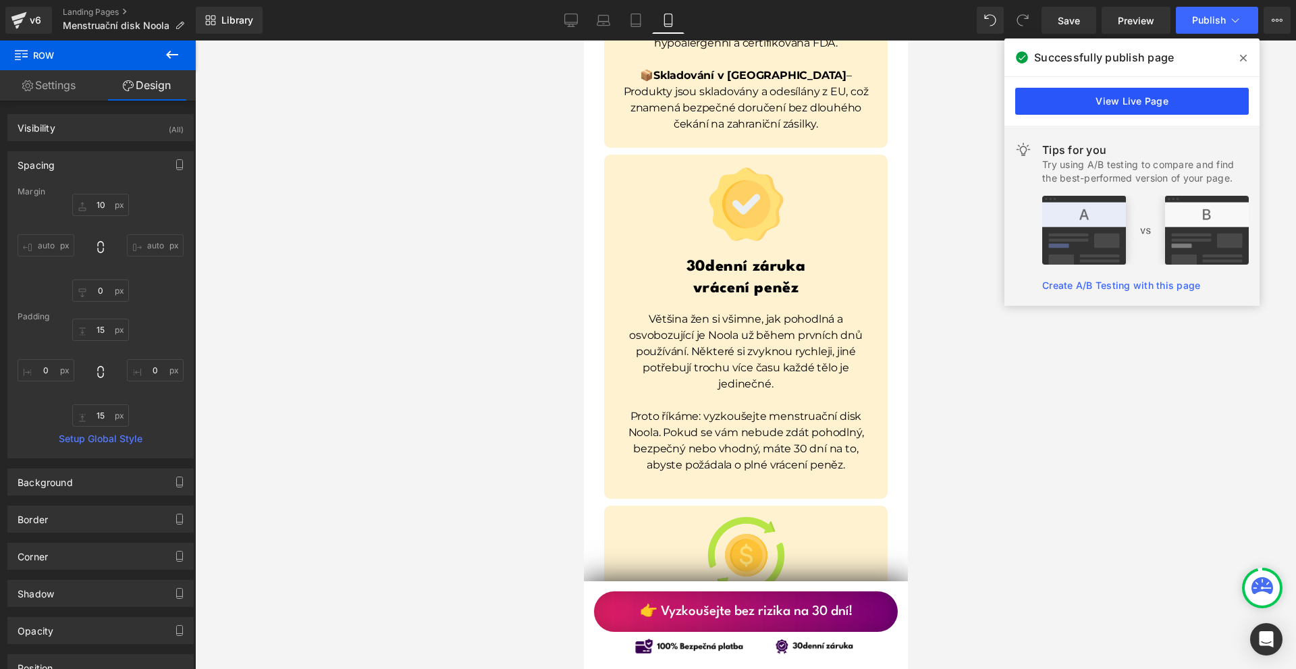
click at [1085, 103] on link "View Live Page" at bounding box center [1132, 101] width 234 height 27
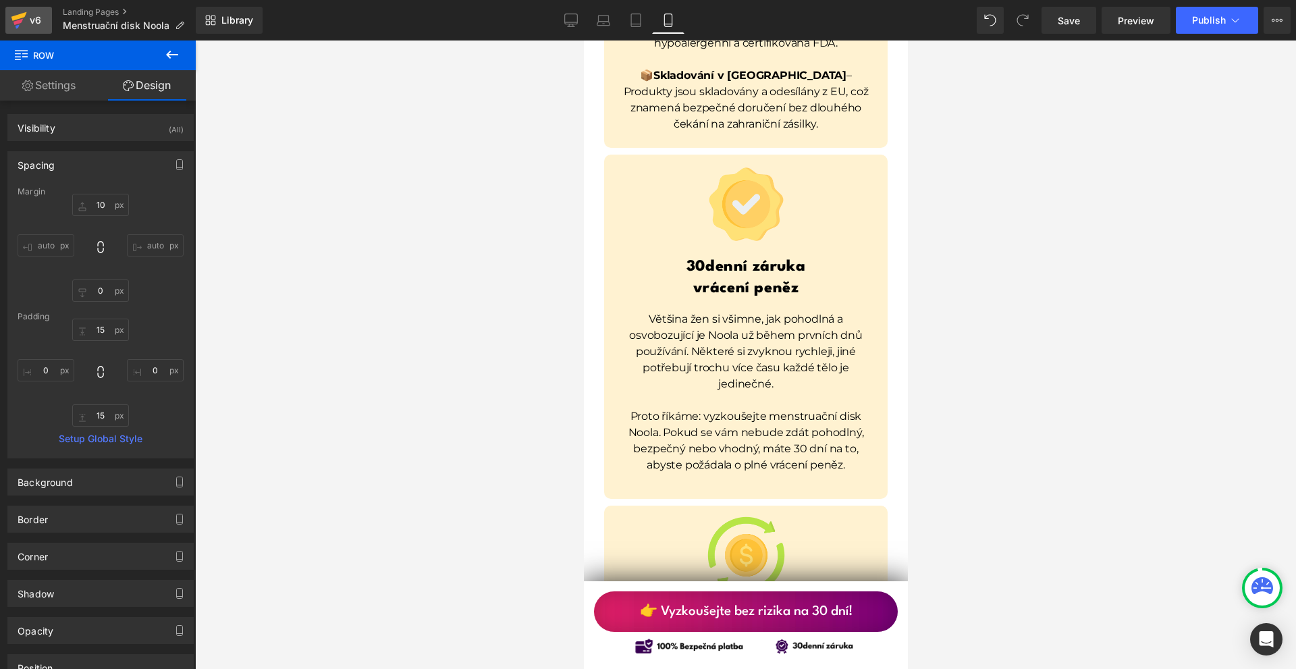
click at [32, 28] on div "v6" at bounding box center [35, 20] width 17 height 18
